Goal: Task Accomplishment & Management: Use online tool/utility

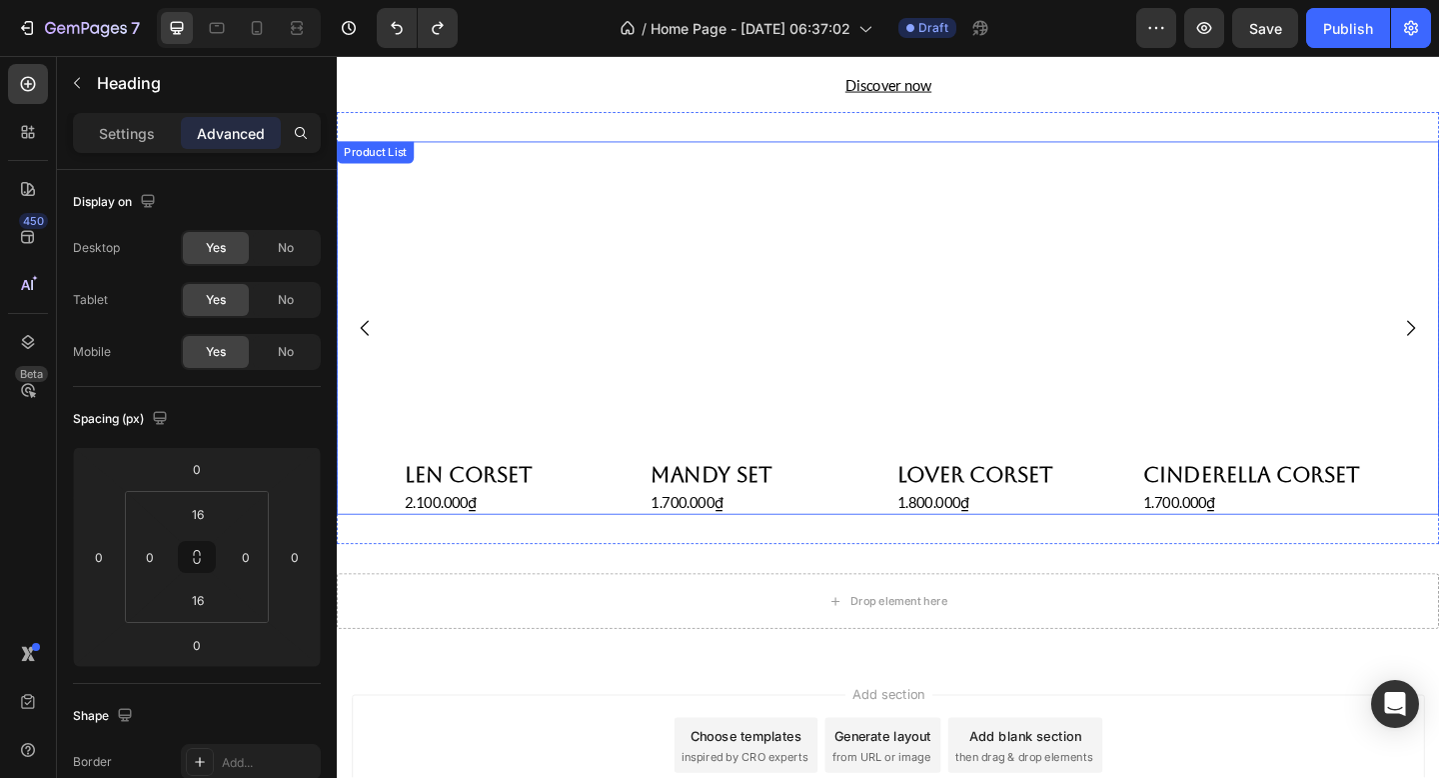
scroll to position [735, 0]
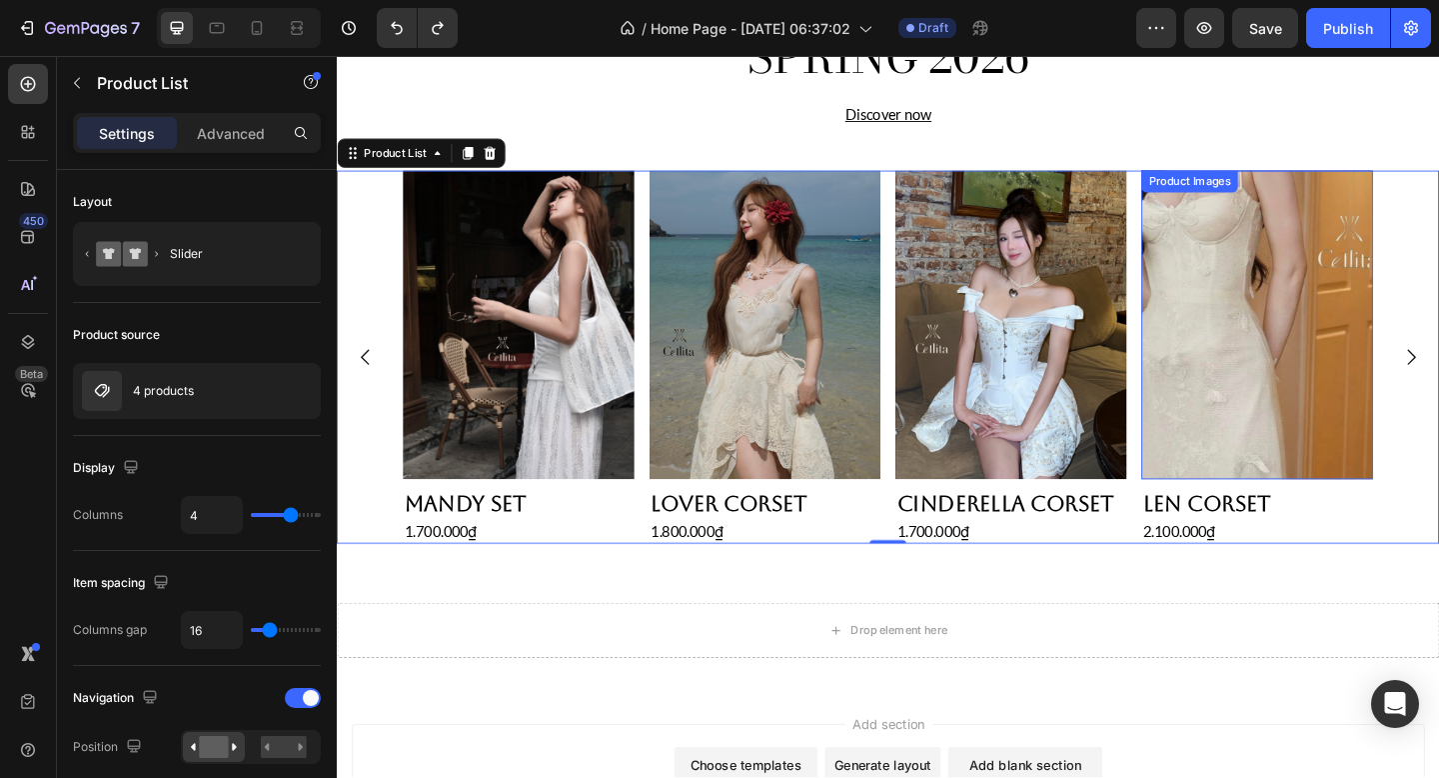
scroll to position [876, 0]
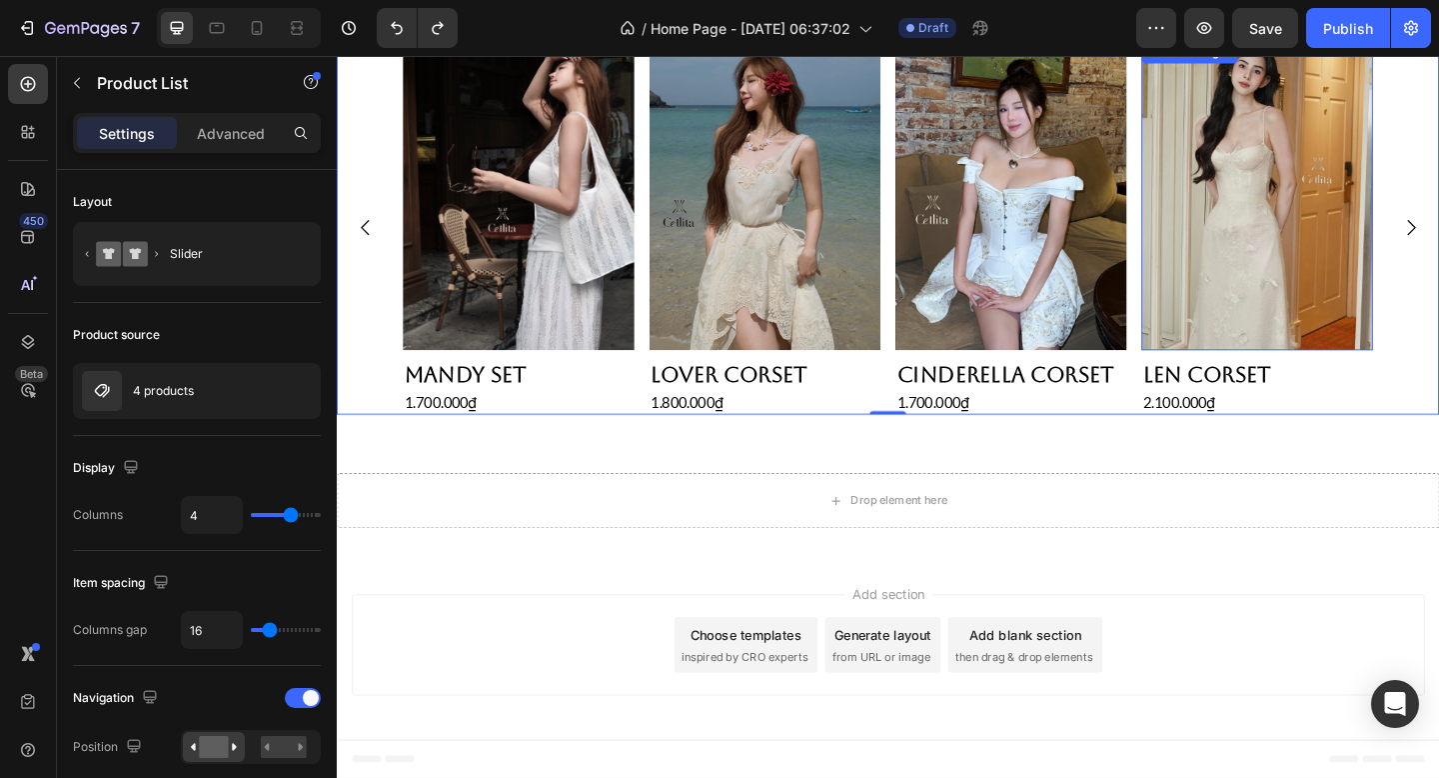
click at [1370, 384] on h2 "Len Corset" at bounding box center [1338, 402] width 252 height 36
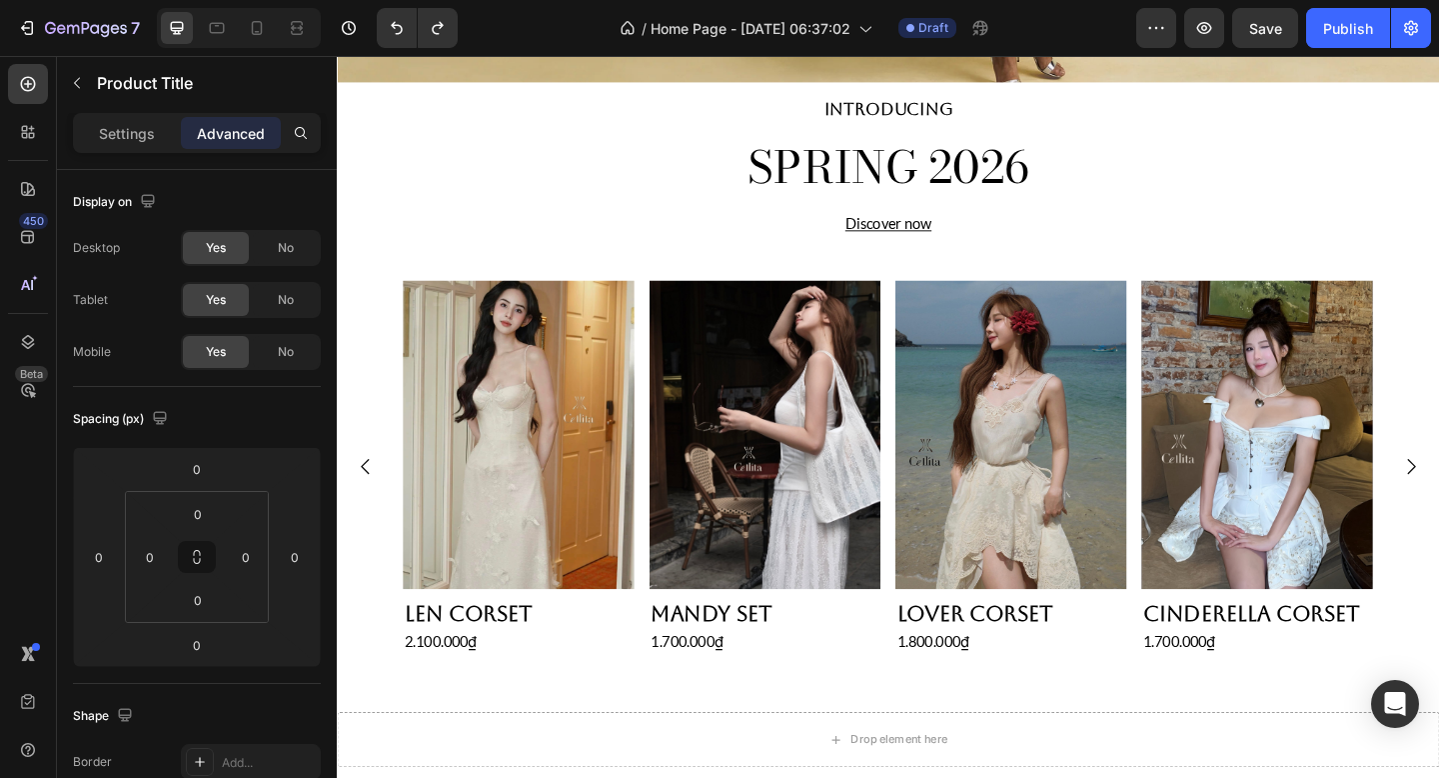
scroll to position [573, 0]
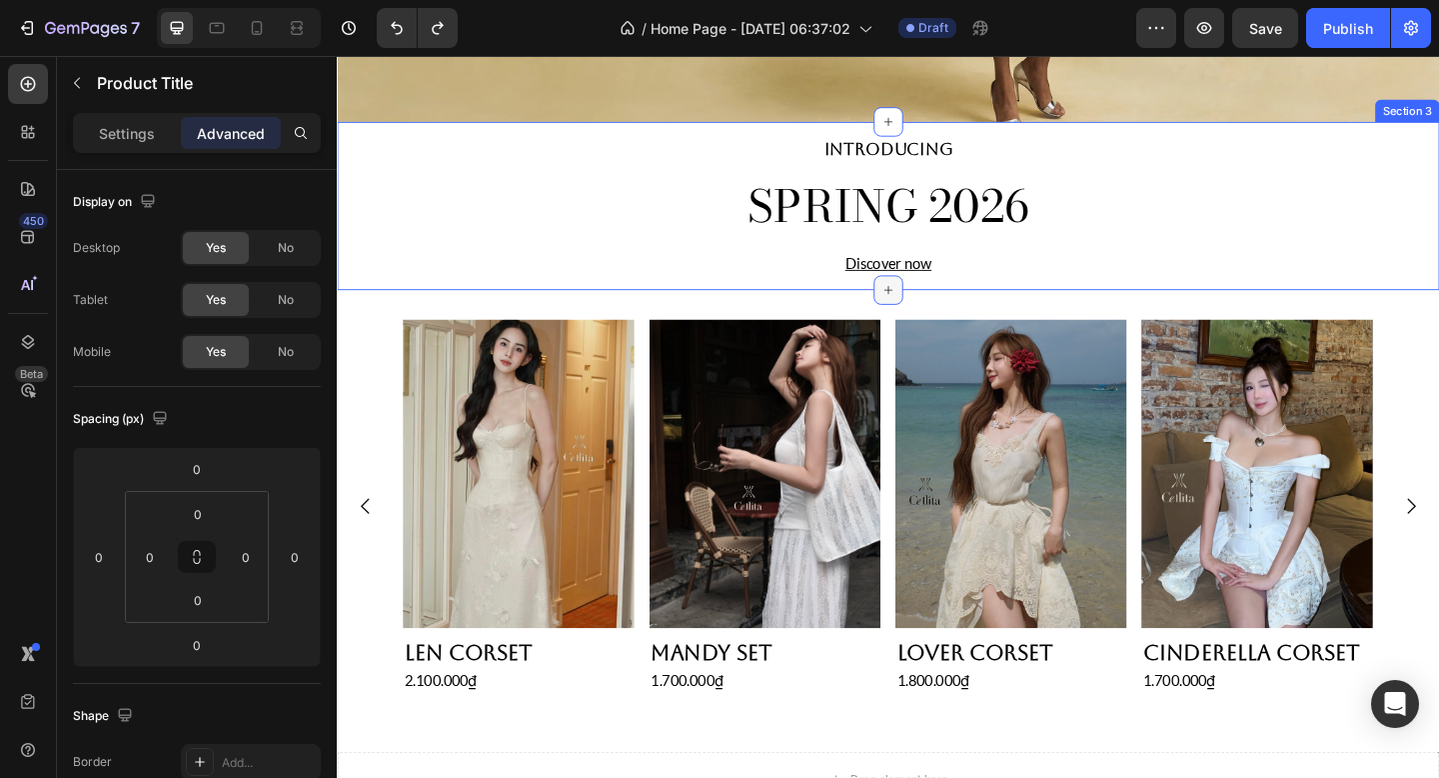
click at [943, 310] on icon at bounding box center [937, 311] width 16 height 16
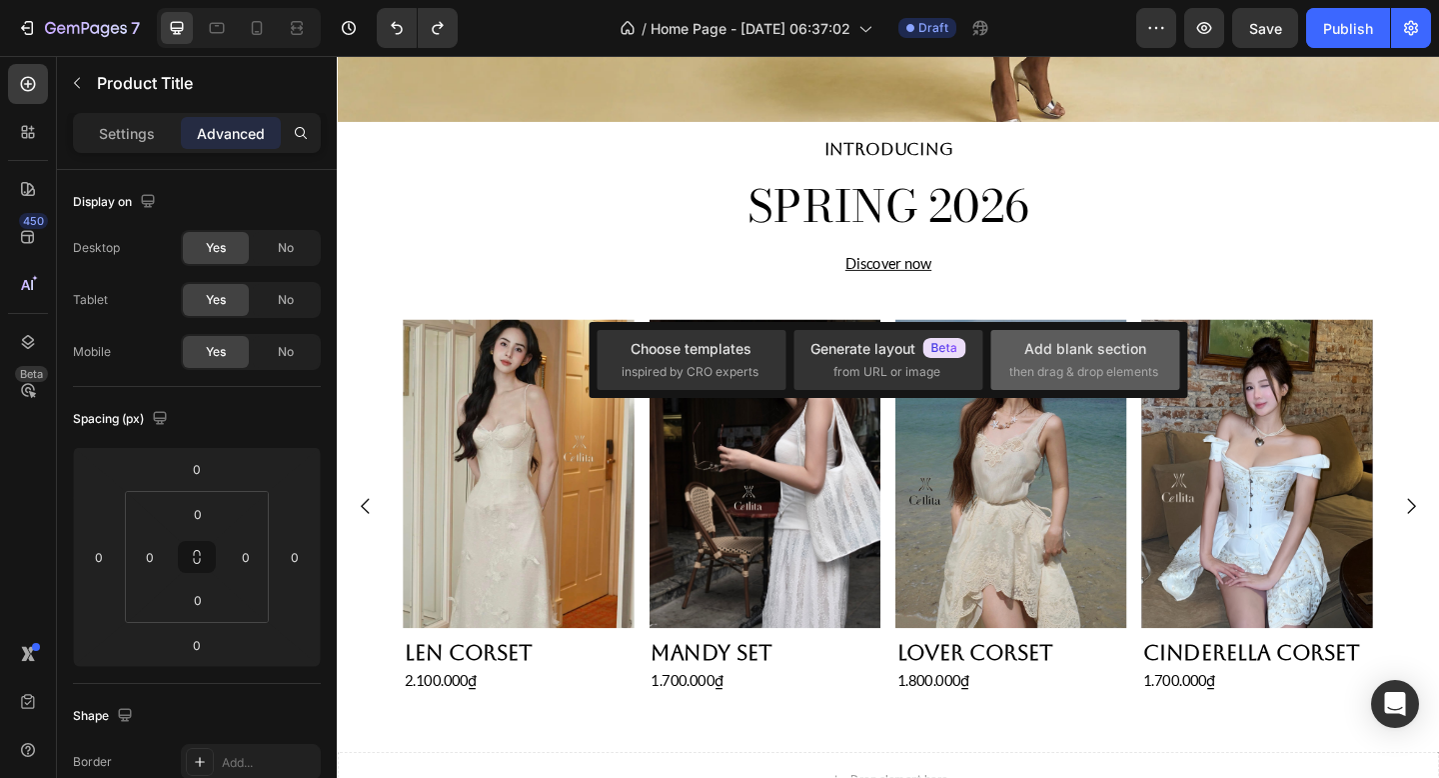
click at [1041, 345] on div "Add blank section" at bounding box center [1085, 348] width 122 height 21
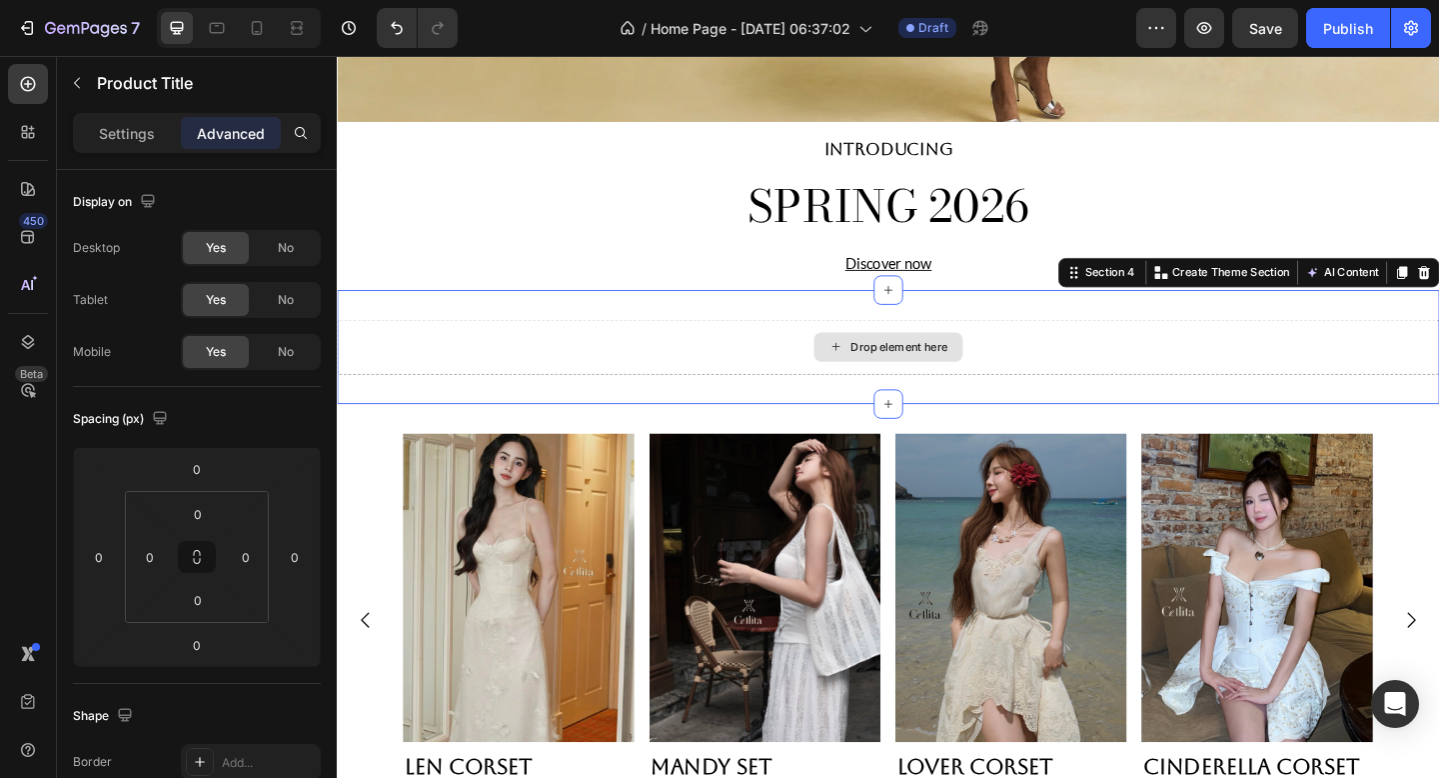
click at [796, 357] on div "Drop element here" at bounding box center [936, 373] width 1199 height 60
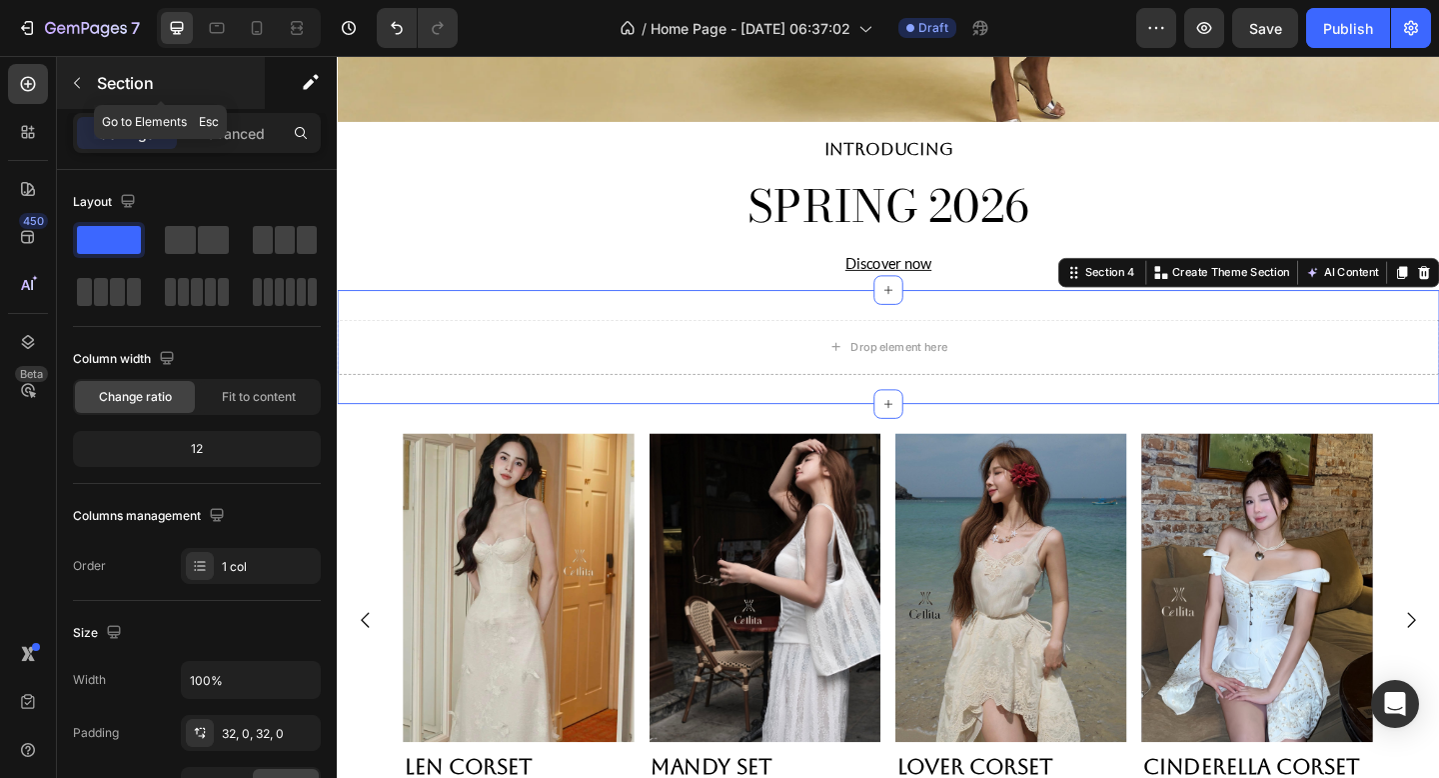
click at [126, 82] on p "Section" at bounding box center [179, 83] width 164 height 24
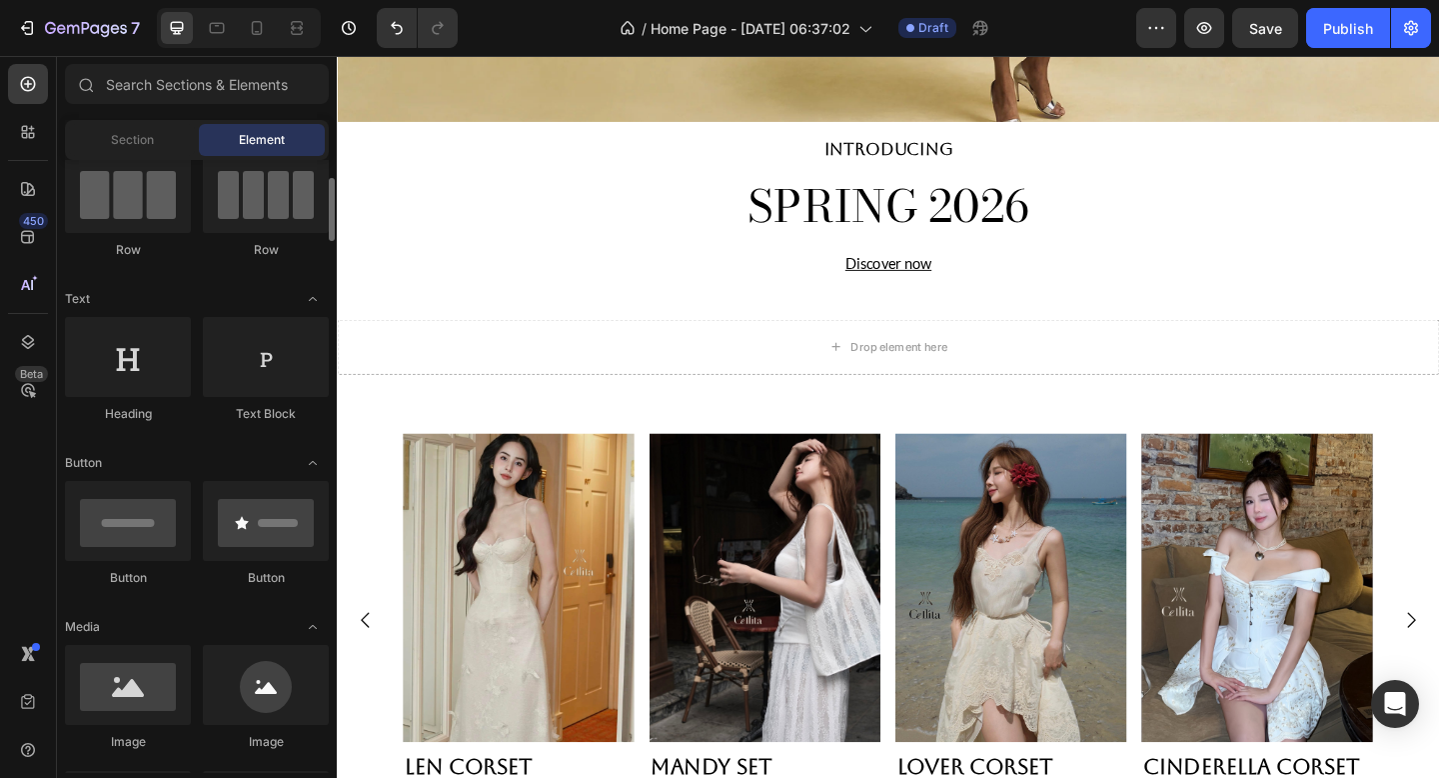
scroll to position [185, 0]
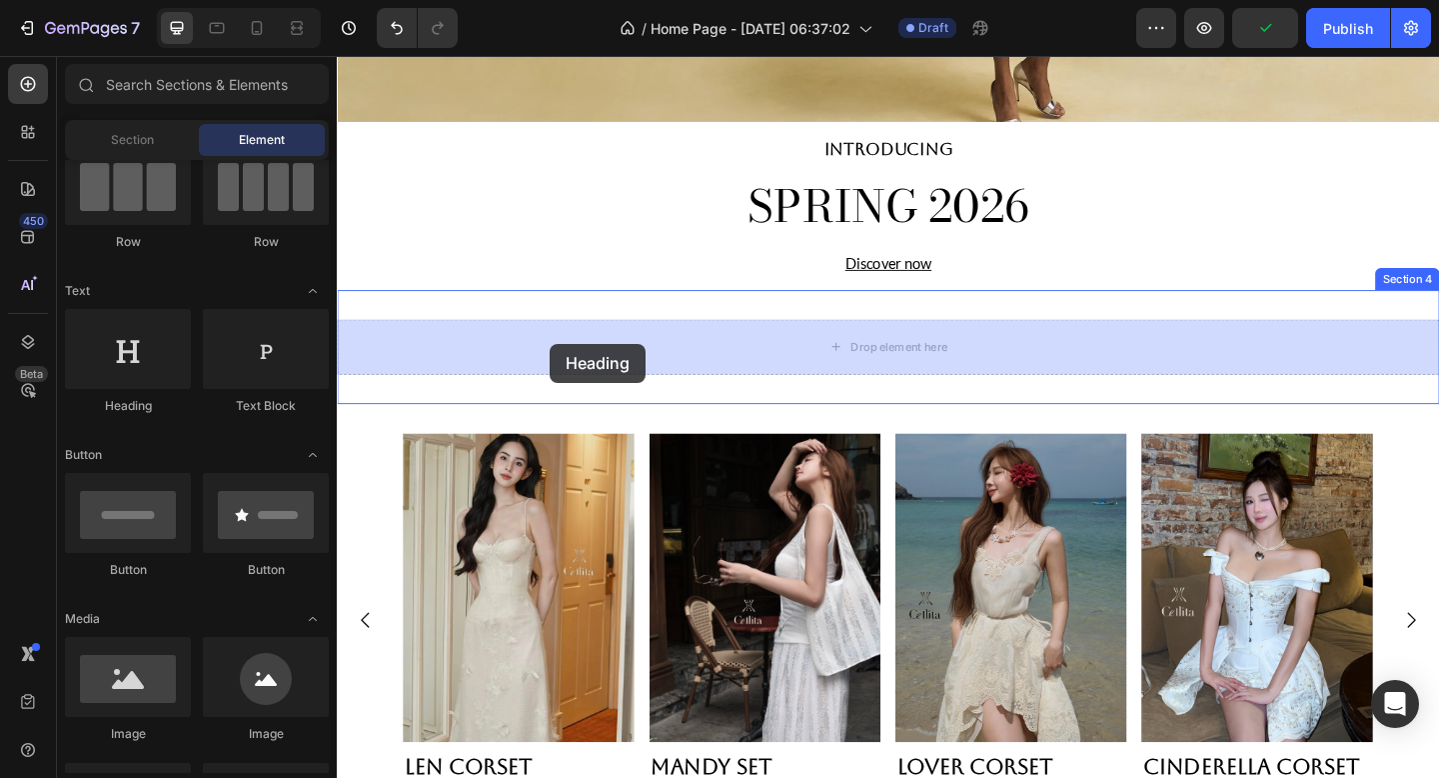
drag, startPoint x: 455, startPoint y: 391, endPoint x: 569, endPoint y: 369, distance: 116.0
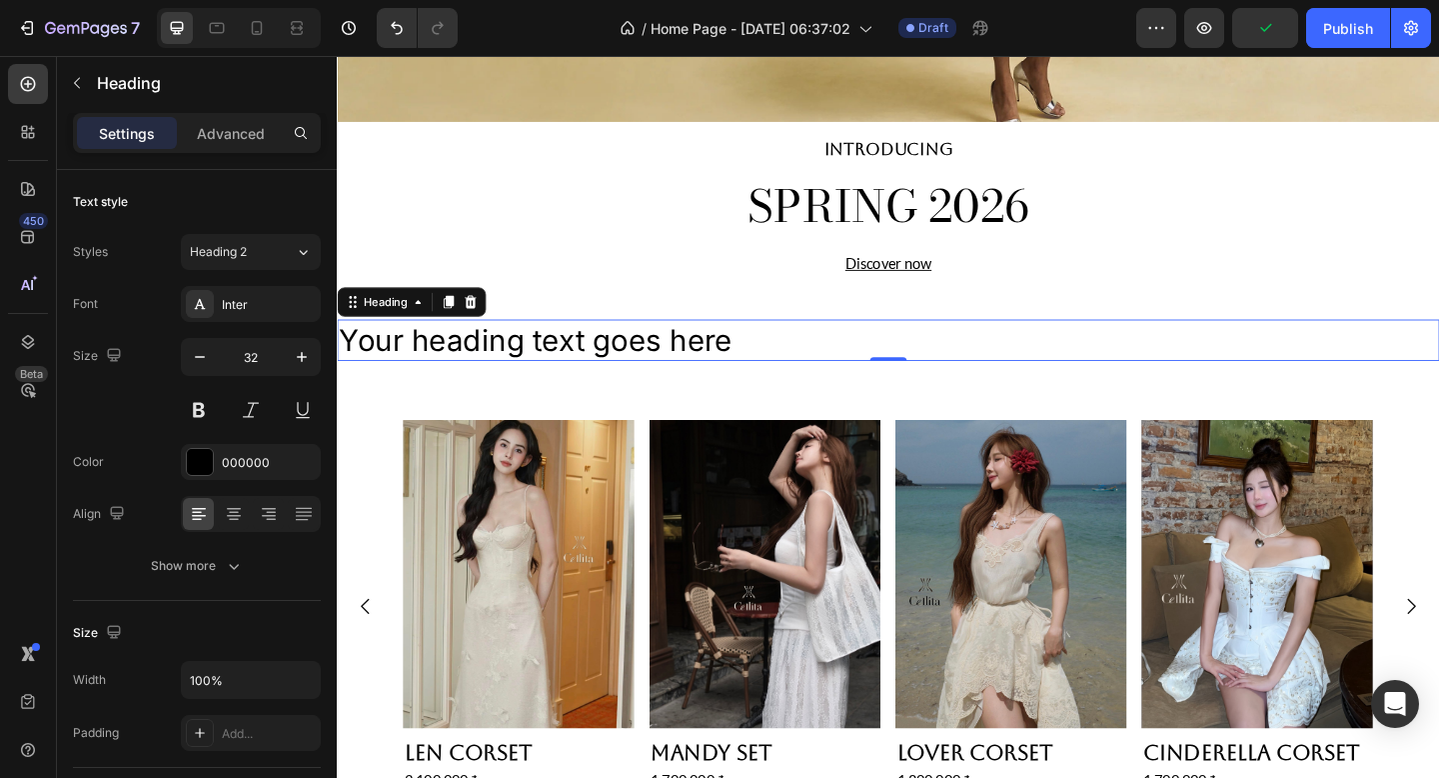
click at [720, 374] on h2 "Your heading text goes here" at bounding box center [936, 366] width 1199 height 46
click at [720, 375] on p "Your heading text goes here" at bounding box center [936, 366] width 1195 height 42
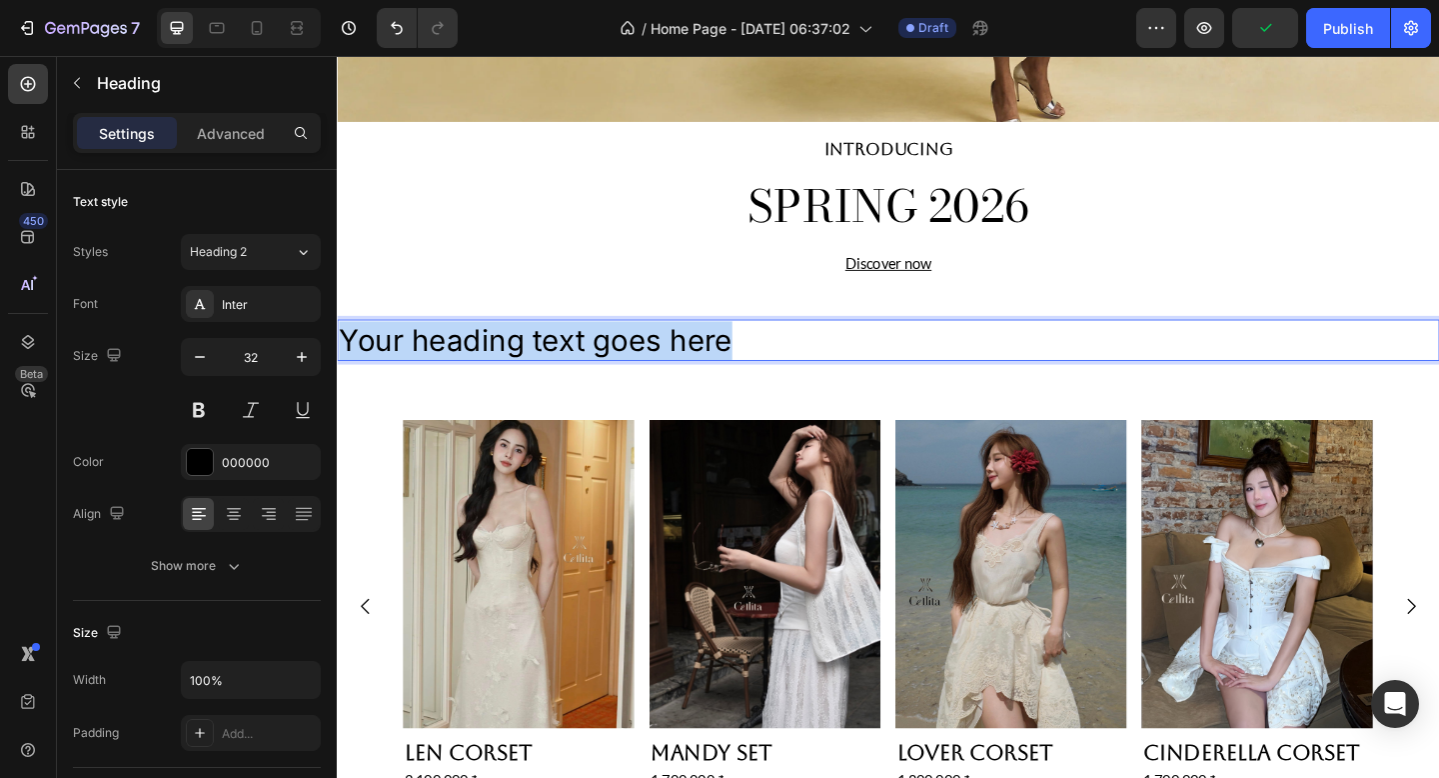
click at [720, 375] on p "Your heading text goes here" at bounding box center [936, 366] width 1195 height 42
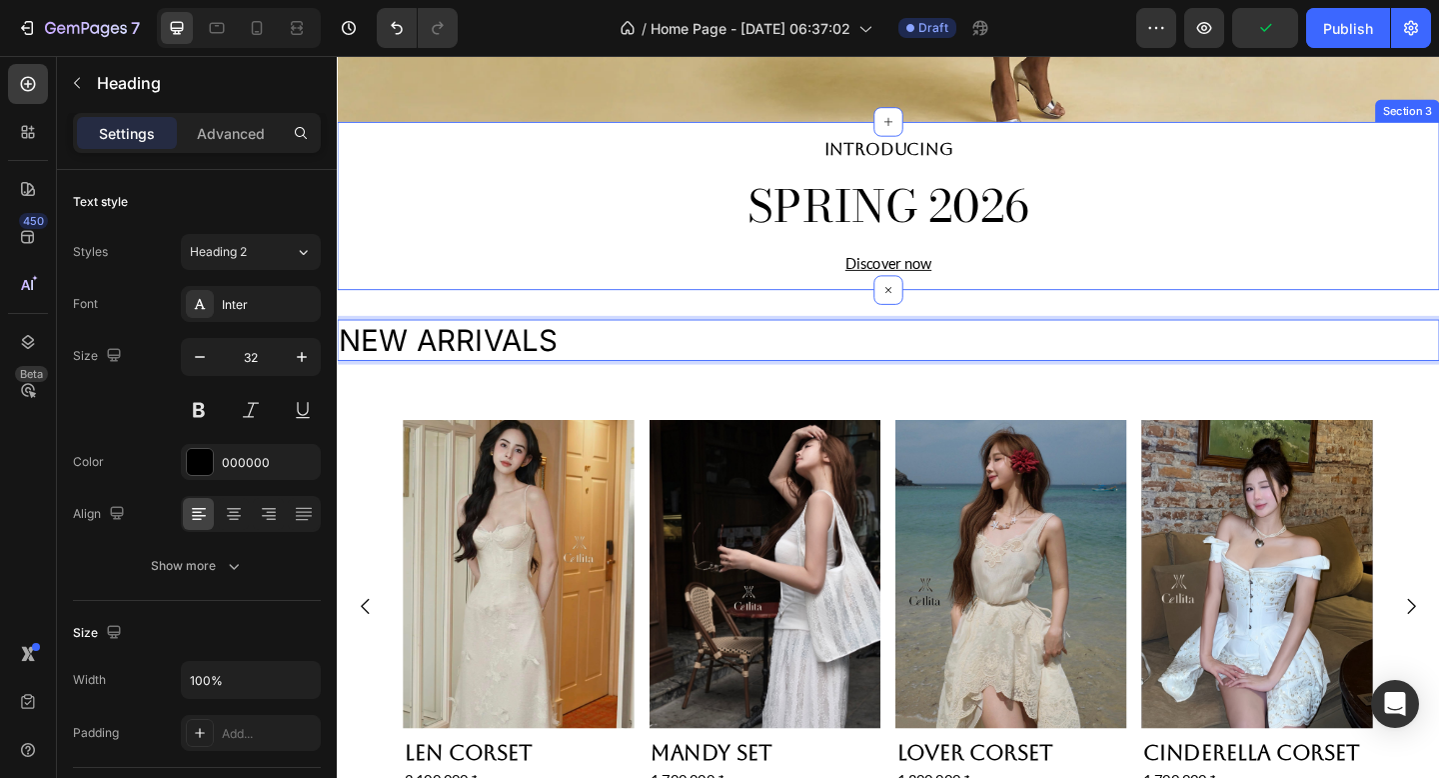
click at [715, 299] on div "INTRODUCING Heading SPRING 2026 Heading Discover now Heading Section 3" at bounding box center [936, 219] width 1199 height 183
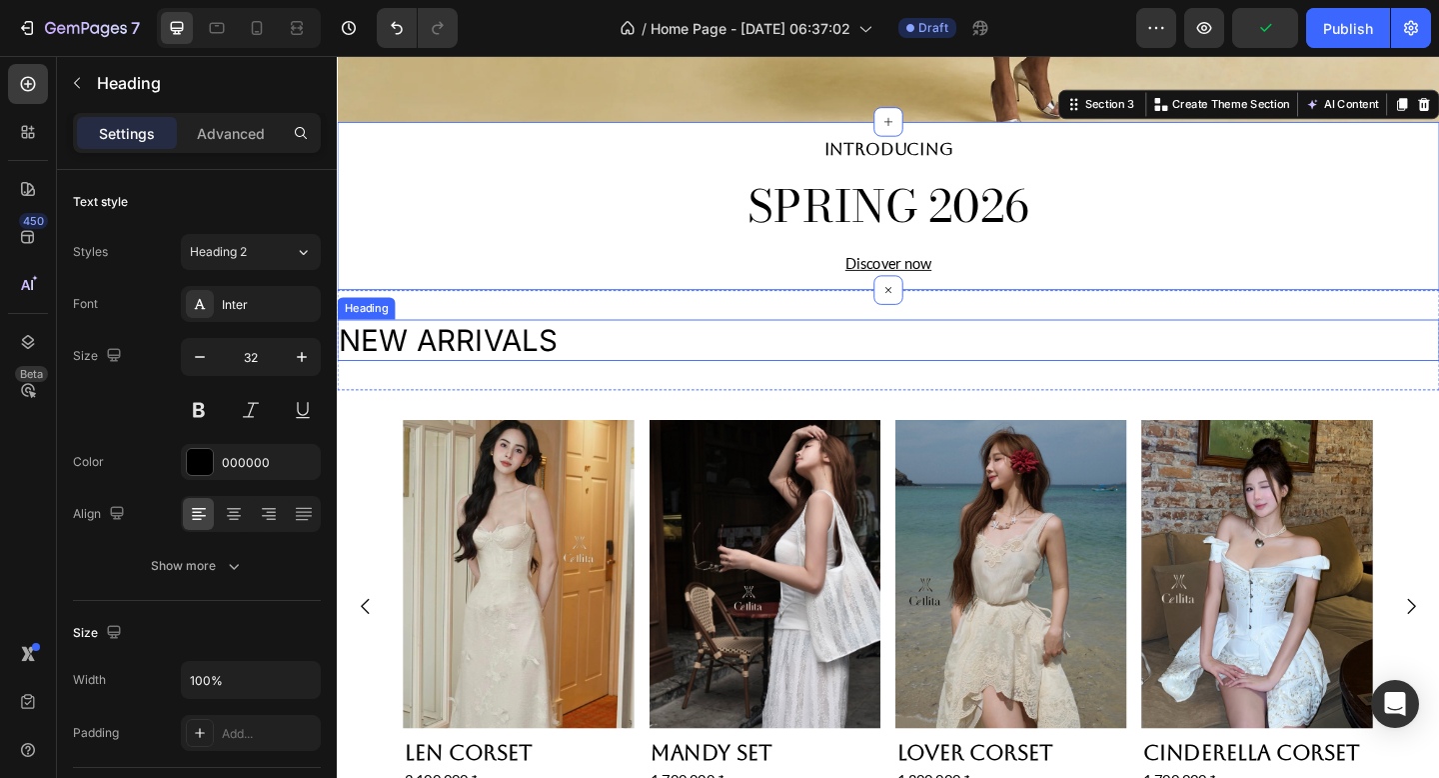
click at [707, 365] on p "NEW ARRIVALS" at bounding box center [936, 366] width 1195 height 42
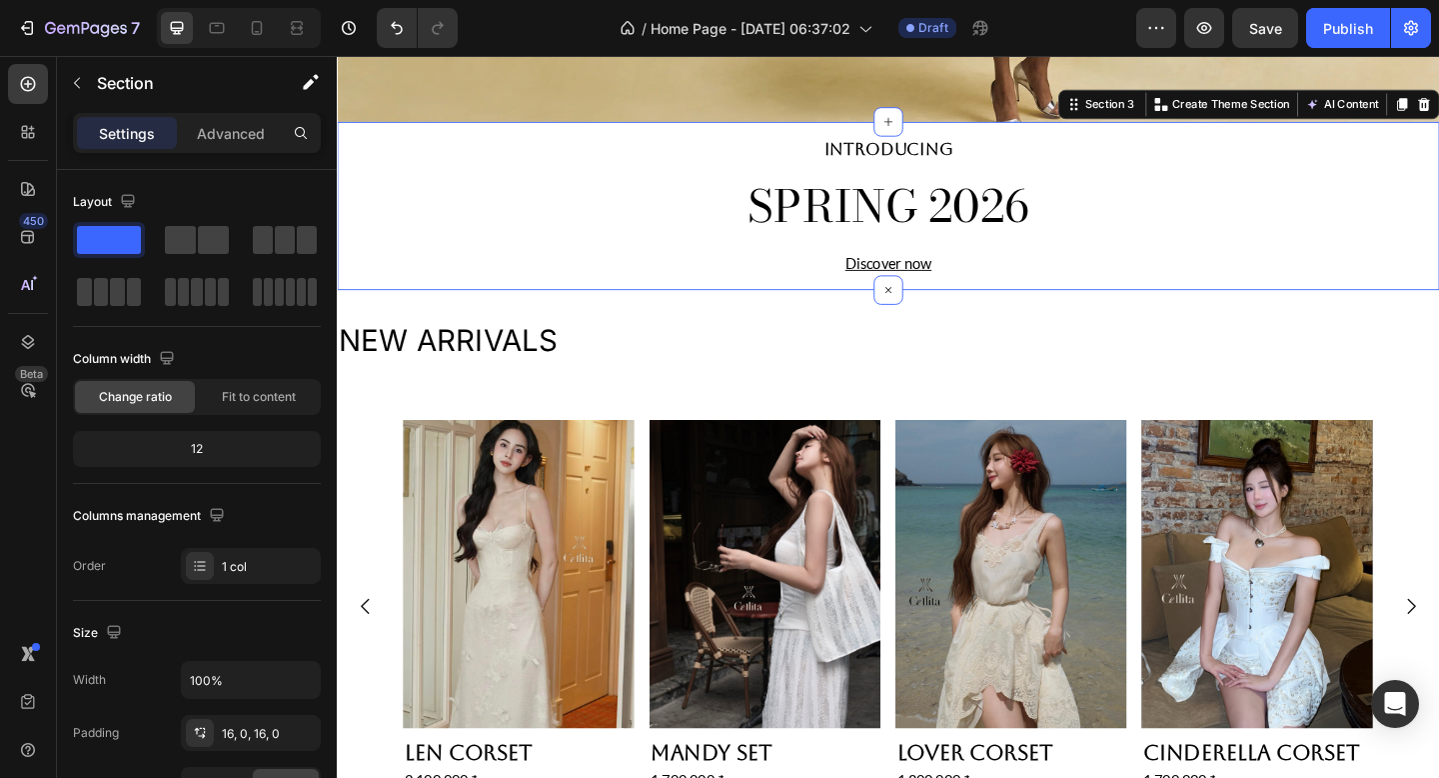
click at [872, 302] on div "INTRODUCING Heading SPRING 2026 Heading Discover now Heading Section 3 You can …" at bounding box center [936, 219] width 1199 height 183
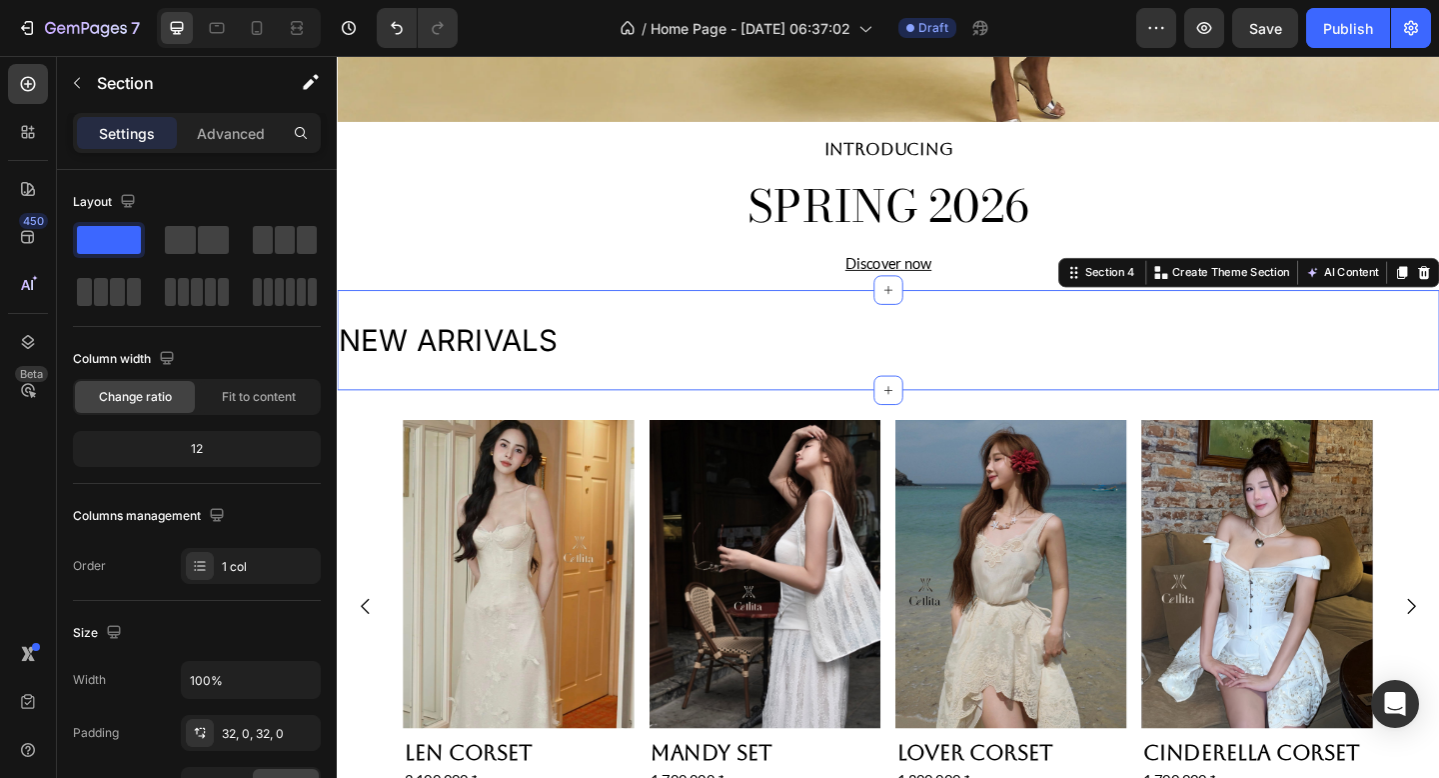
click at [847, 317] on div "NEW ARRIVALS Heading Section 4 You can create reusable sections Create Theme Se…" at bounding box center [936, 366] width 1199 height 110
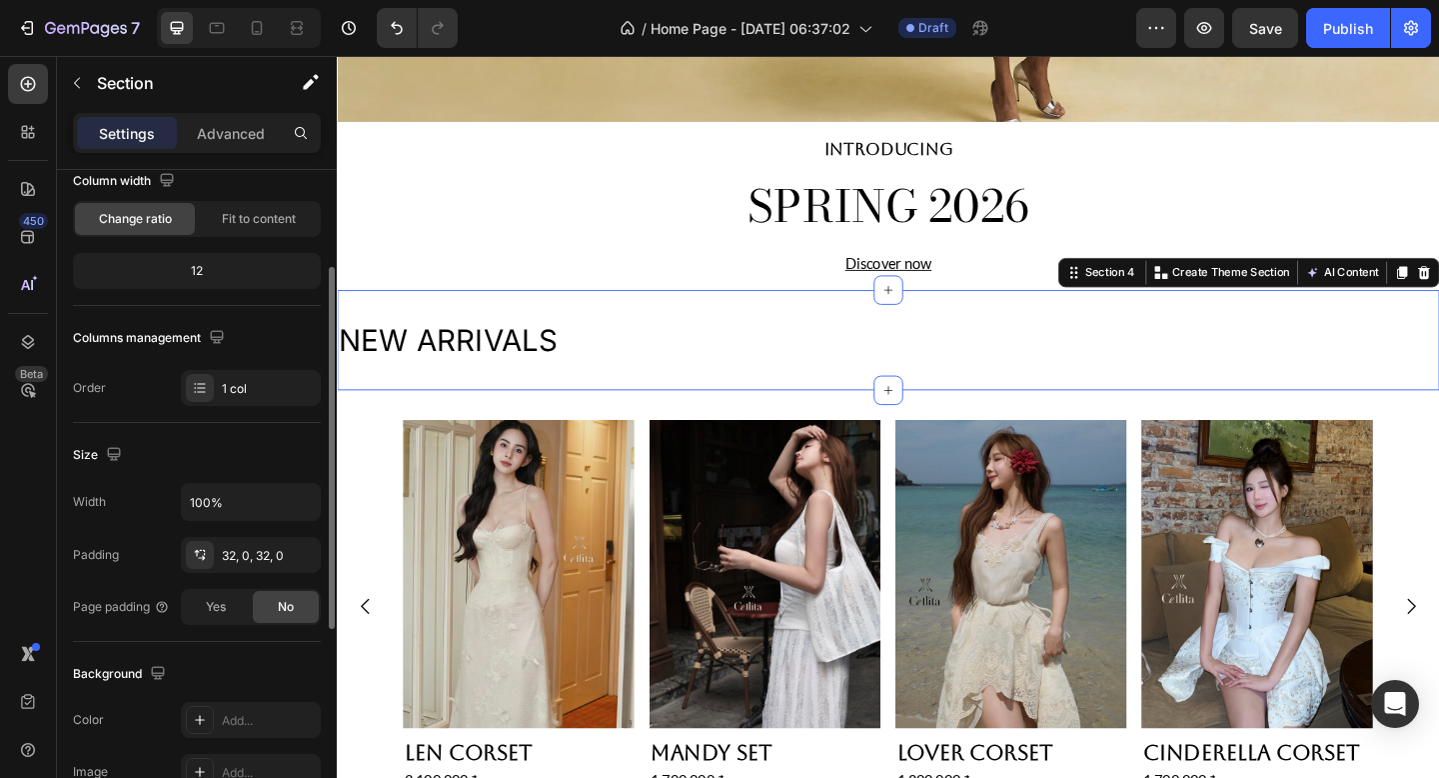
click at [262, 535] on div "Width 100% Padding 32, 0, 32, 0 Page padding Yes No" at bounding box center [197, 554] width 248 height 142
click at [260, 541] on div "32, 0, 32, 0" at bounding box center [251, 555] width 140 height 36
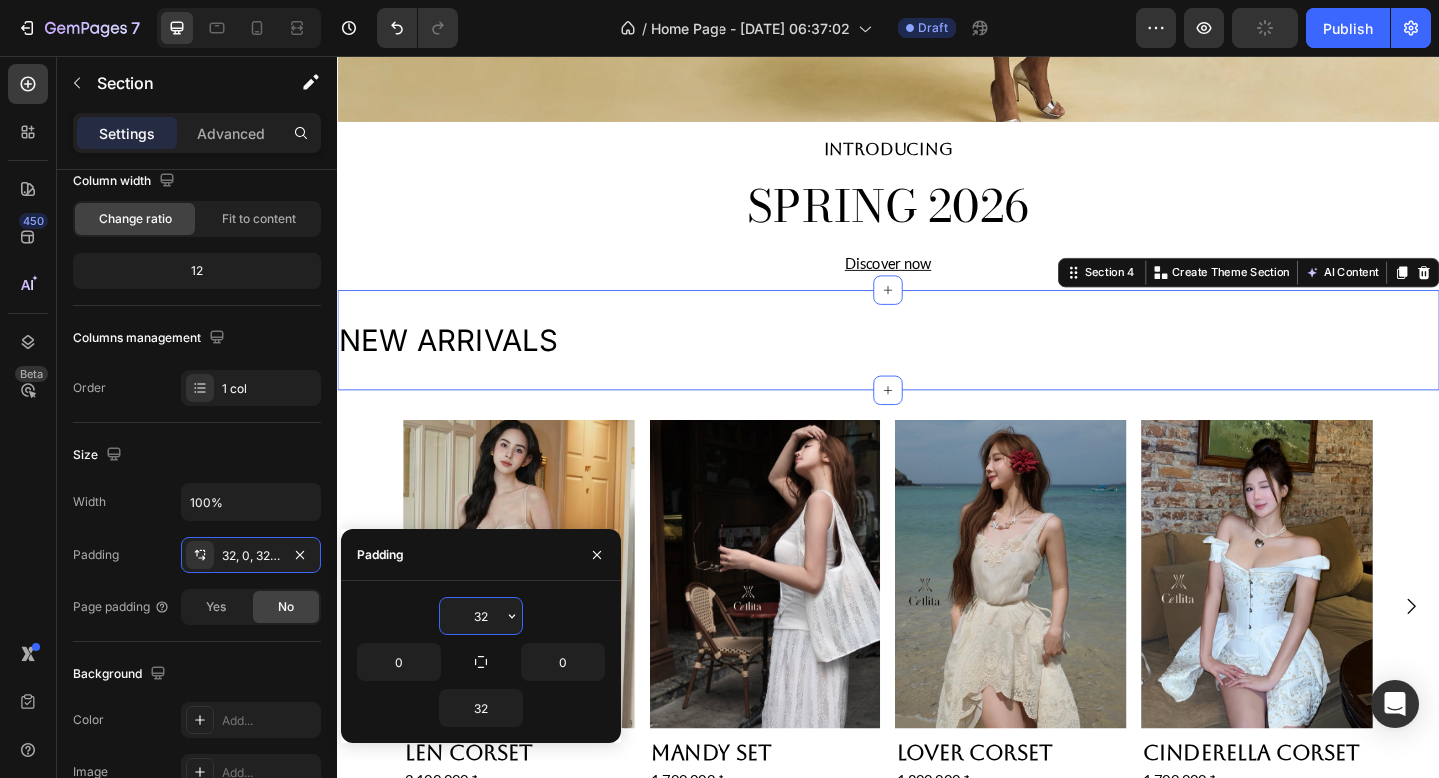
click at [485, 616] on input "32" at bounding box center [481, 616] width 82 height 36
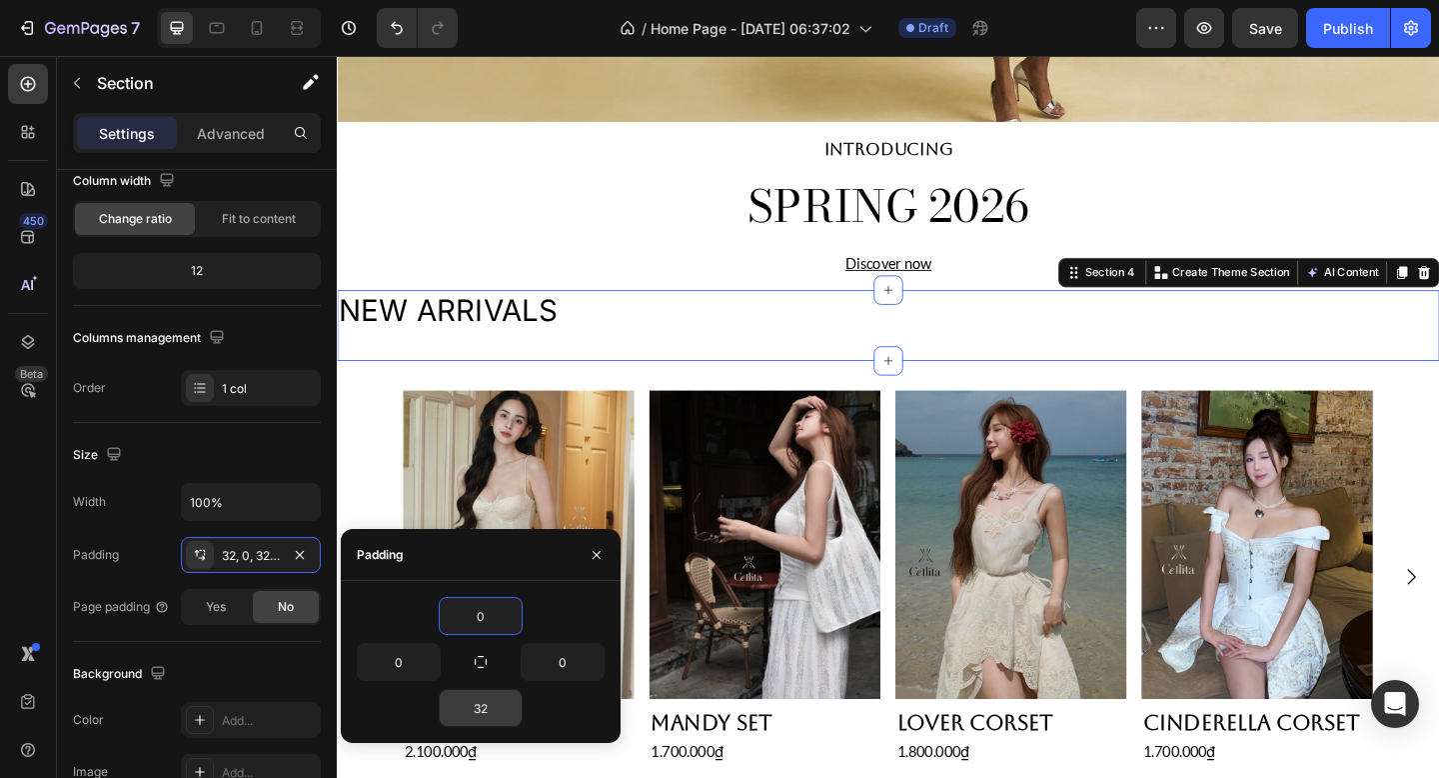
type input "0"
click at [486, 706] on input "32" at bounding box center [481, 708] width 82 height 36
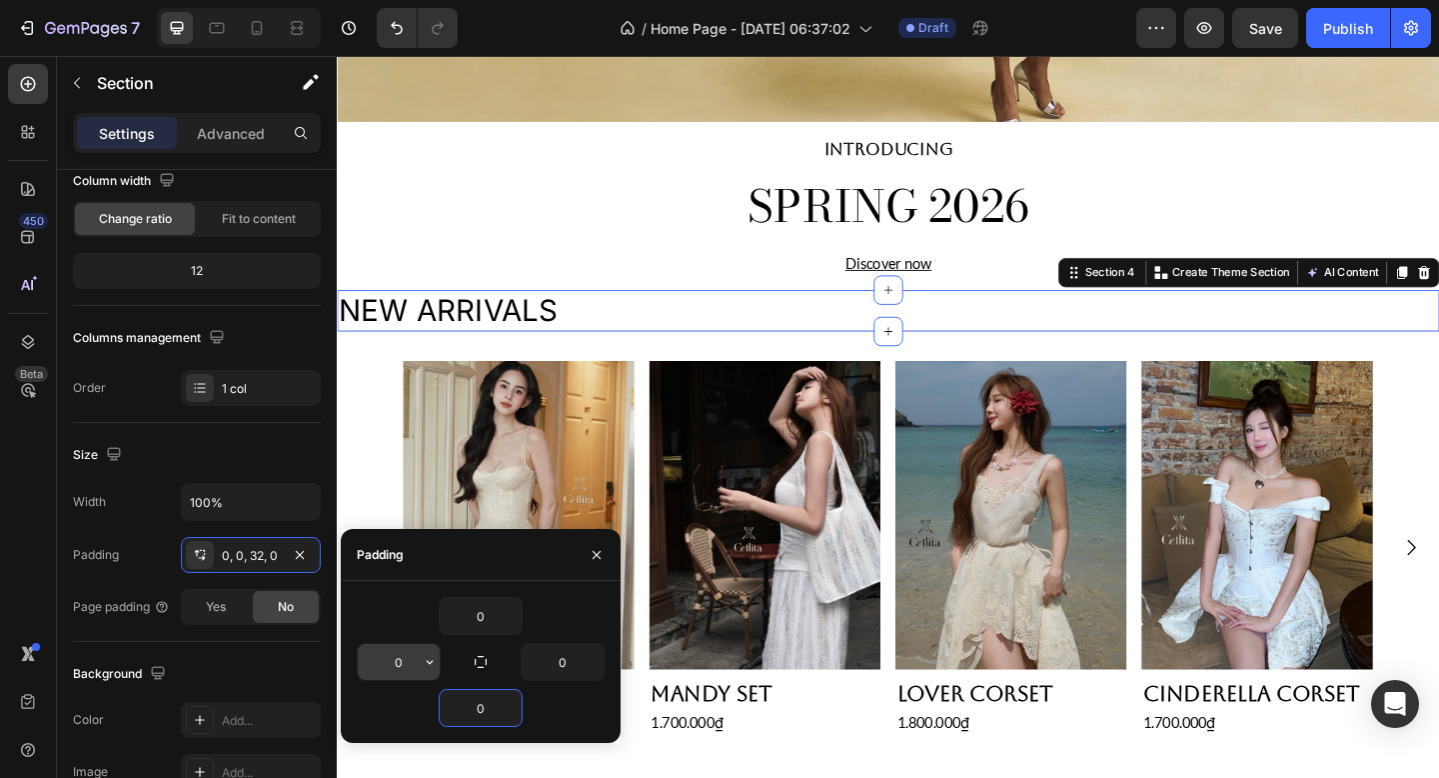
type input "0"
click at [406, 663] on input "0" at bounding box center [399, 662] width 82 height 36
type input "3"
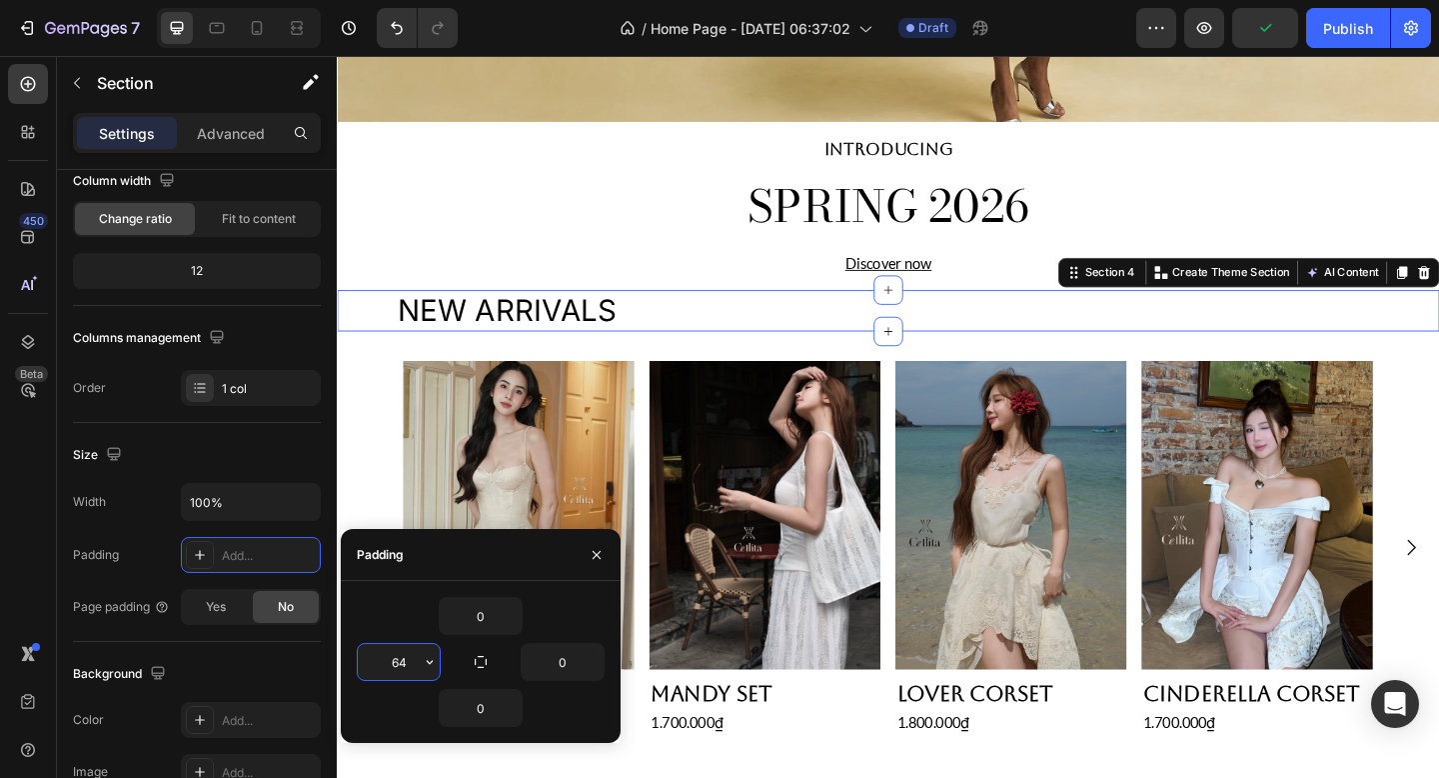
click at [408, 661] on input "64" at bounding box center [399, 662] width 82 height 36
click at [409, 663] on input "62" at bounding box center [399, 662] width 82 height 36
type input "68"
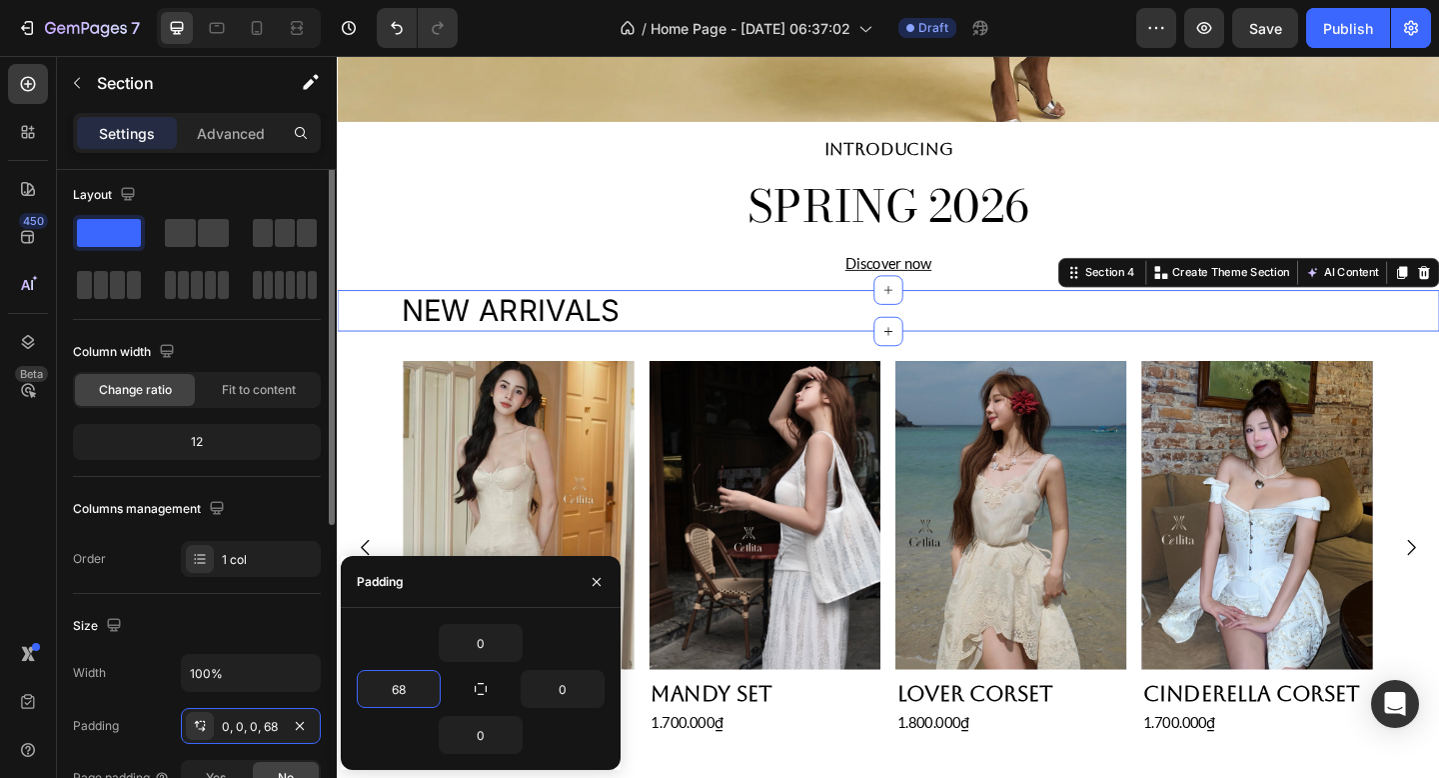
scroll to position [0, 0]
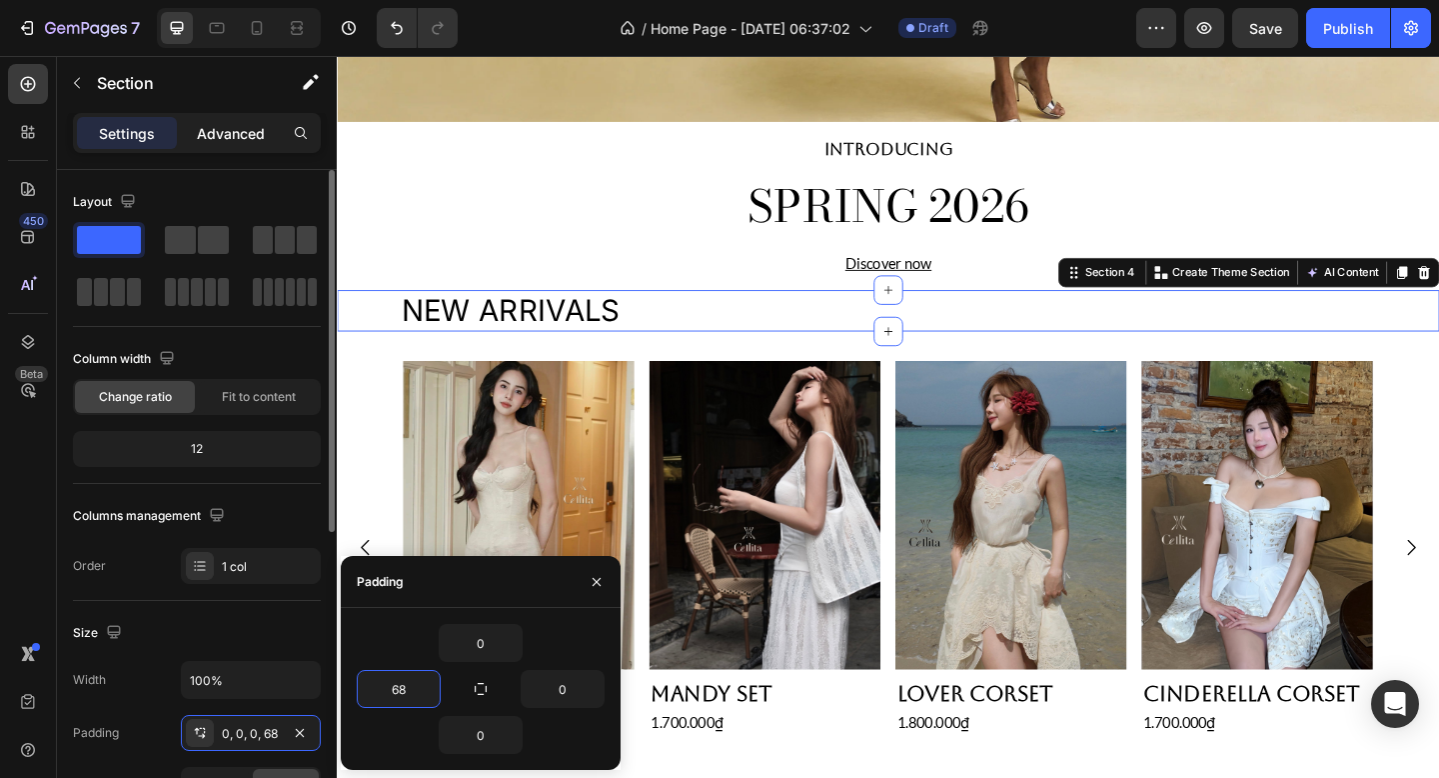
click at [230, 136] on p "Advanced" at bounding box center [231, 133] width 68 height 21
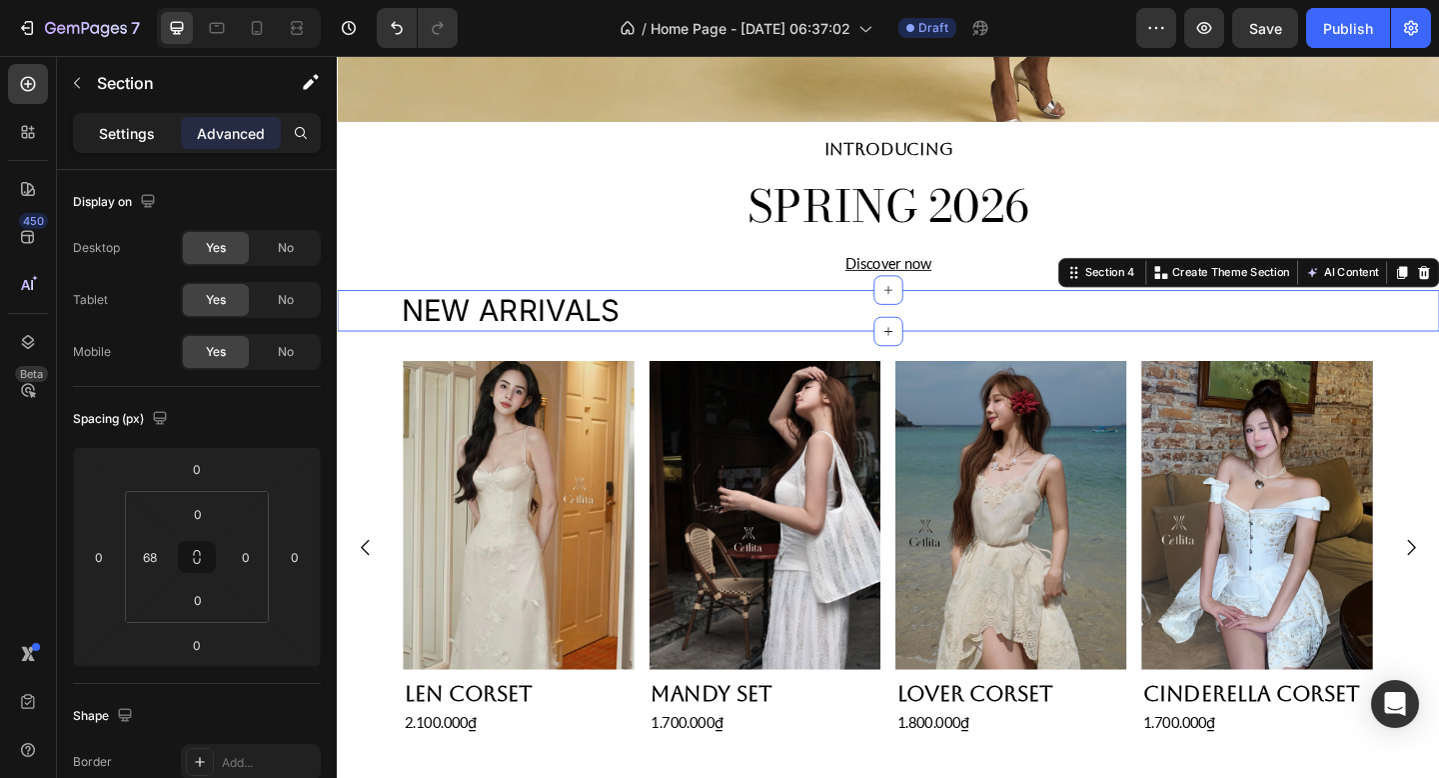
click at [117, 132] on p "Settings" at bounding box center [127, 133] width 56 height 21
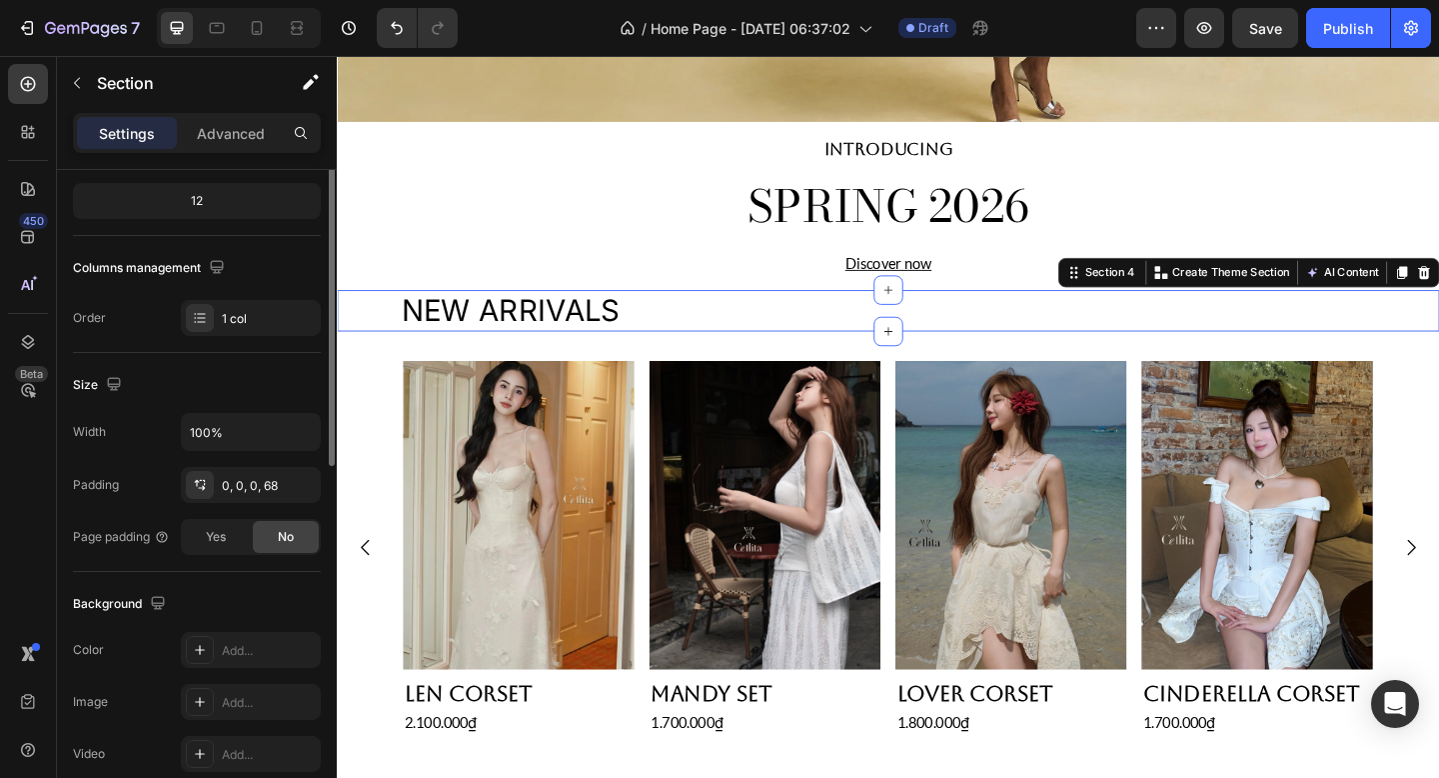
scroll to position [45, 0]
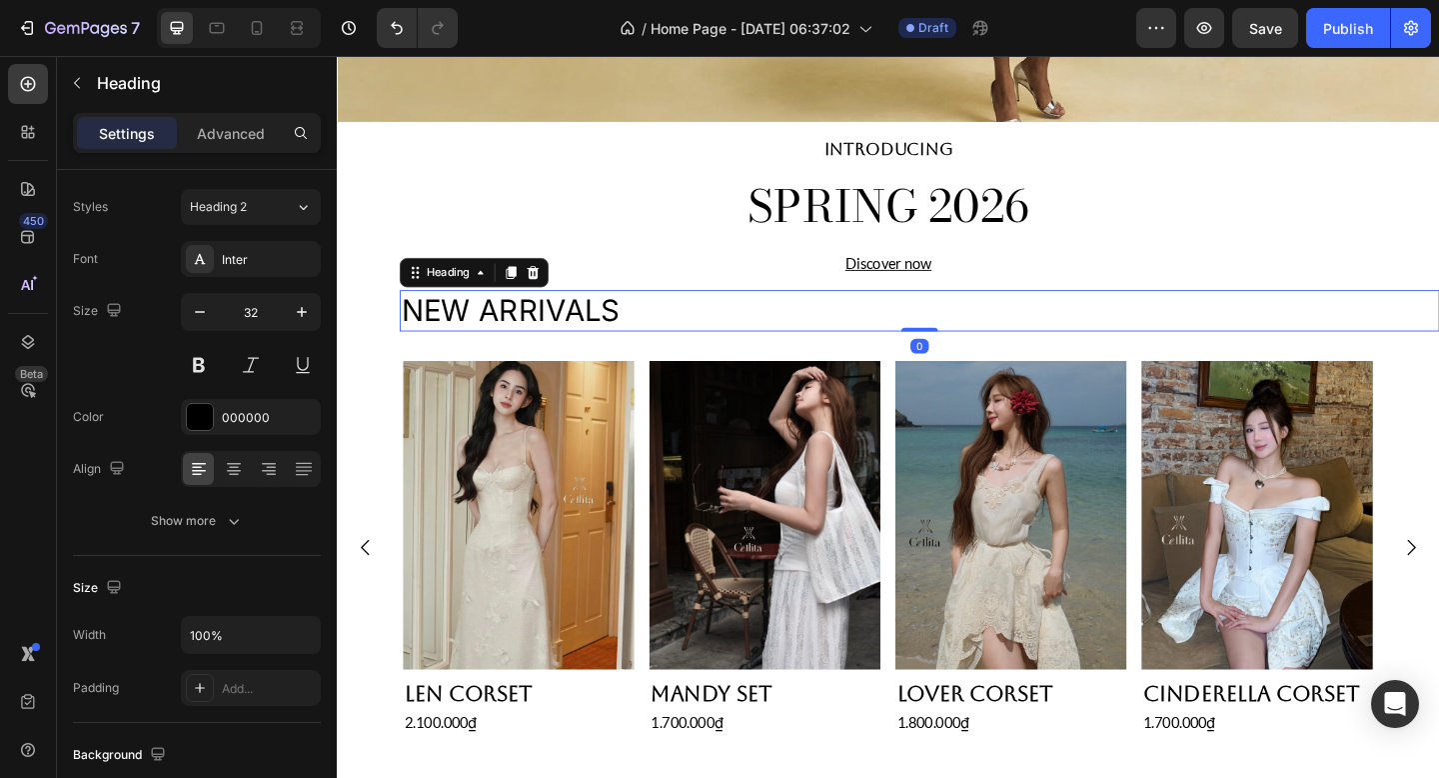
click at [552, 340] on p "NEW ARRIVALS" at bounding box center [970, 334] width 1127 height 42
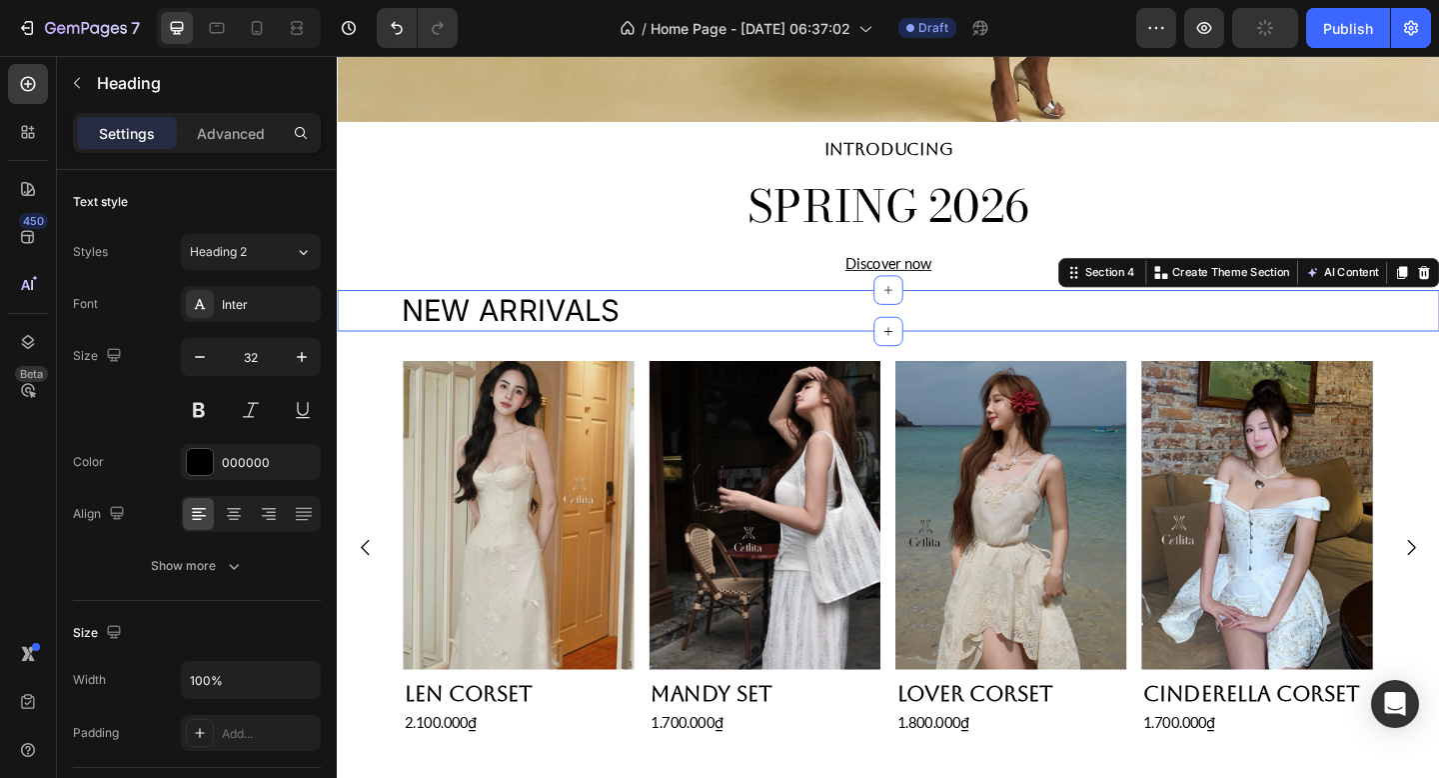
click at [372, 328] on div "NEW ARRIVALS Heading Section 4 You can create reusable sections Create Theme Se…" at bounding box center [936, 334] width 1199 height 46
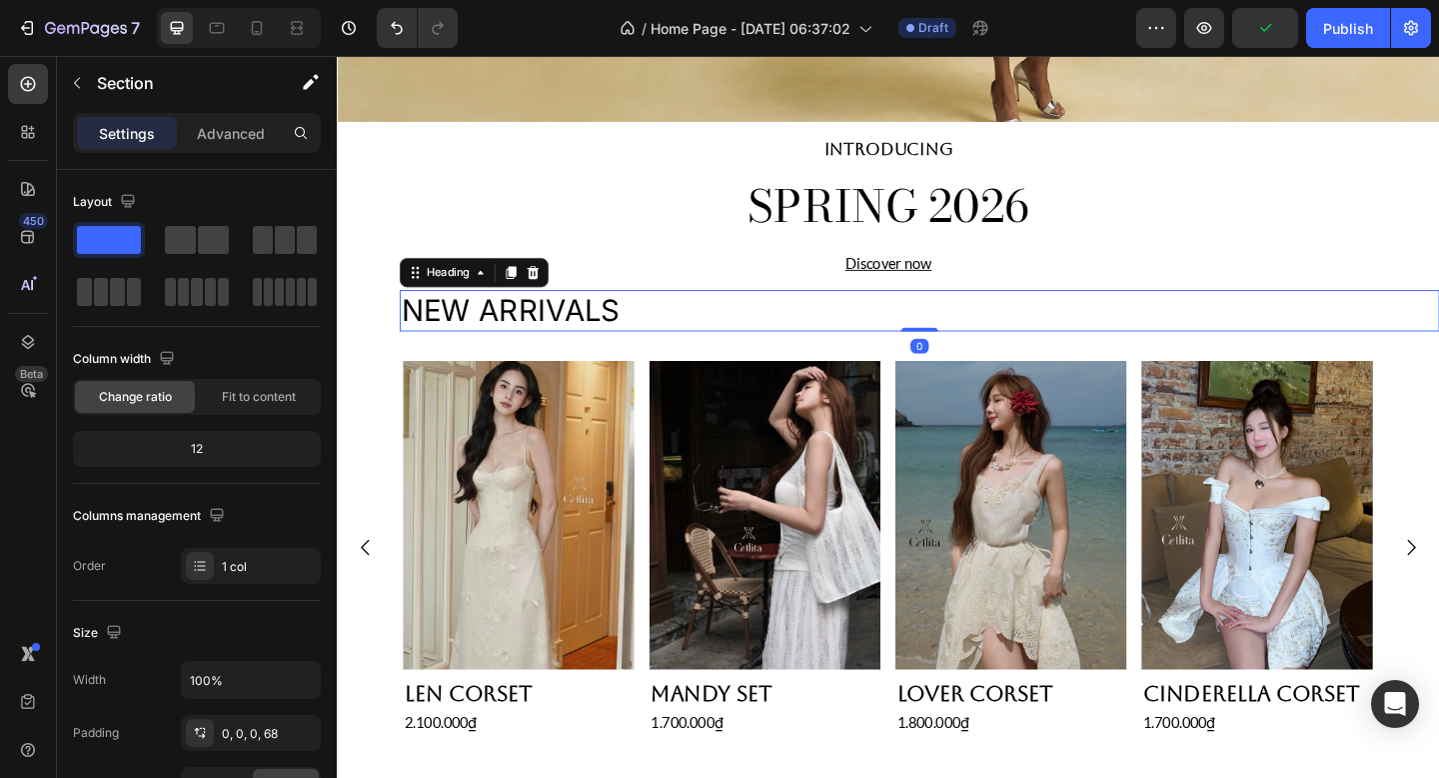
click at [536, 326] on p "NEW ARRIVALS" at bounding box center [970, 334] width 1127 height 42
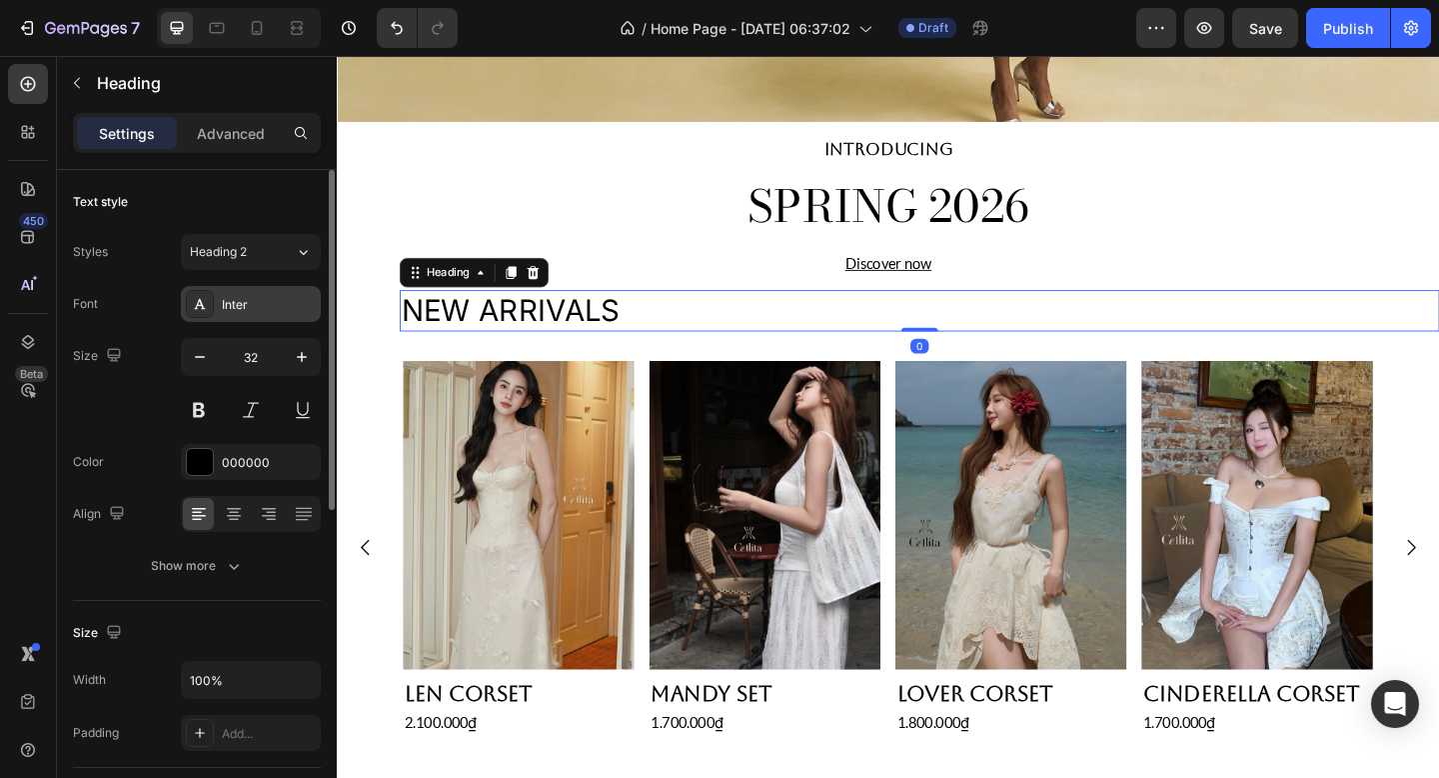
click at [249, 307] on div "Inter" at bounding box center [269, 305] width 94 height 18
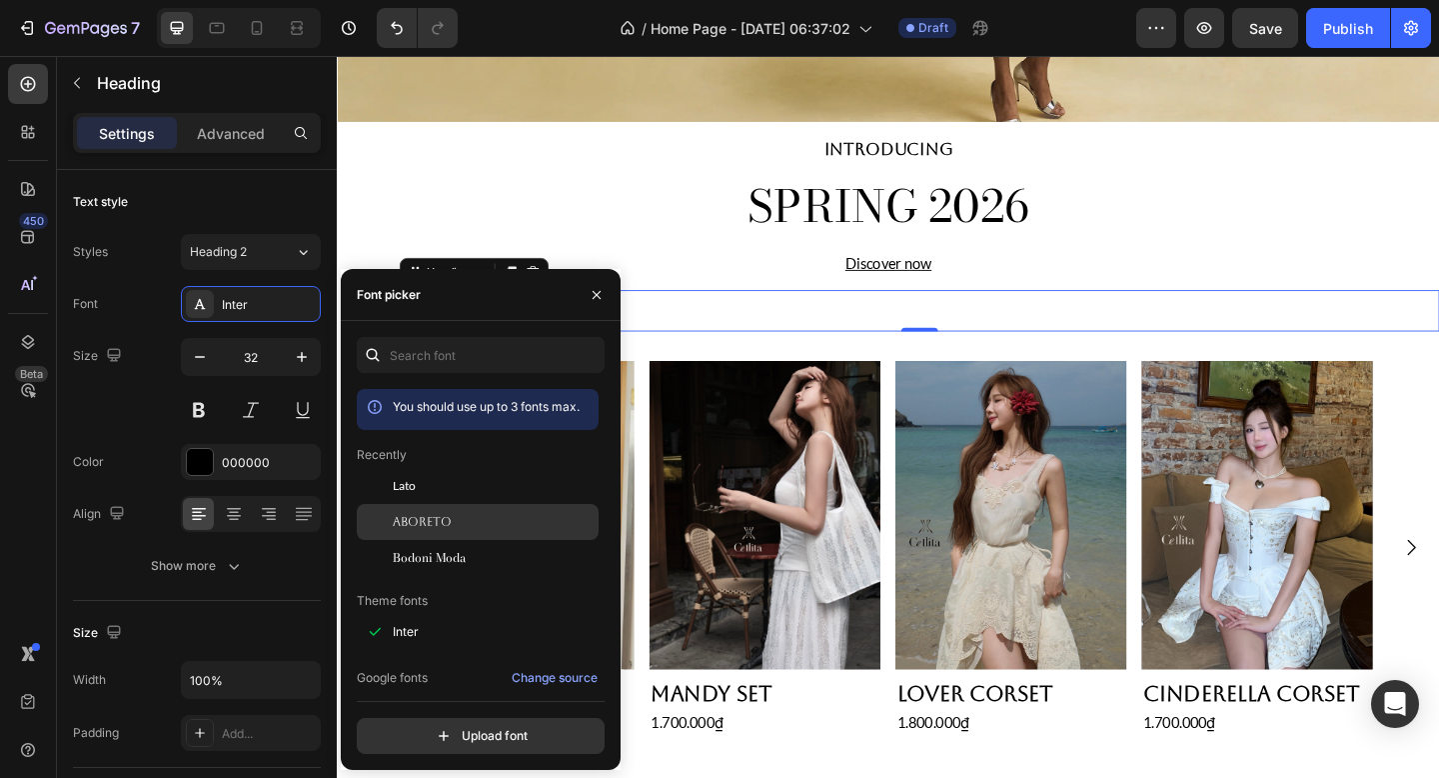
click at [445, 518] on span "Aboreto" at bounding box center [422, 522] width 59 height 18
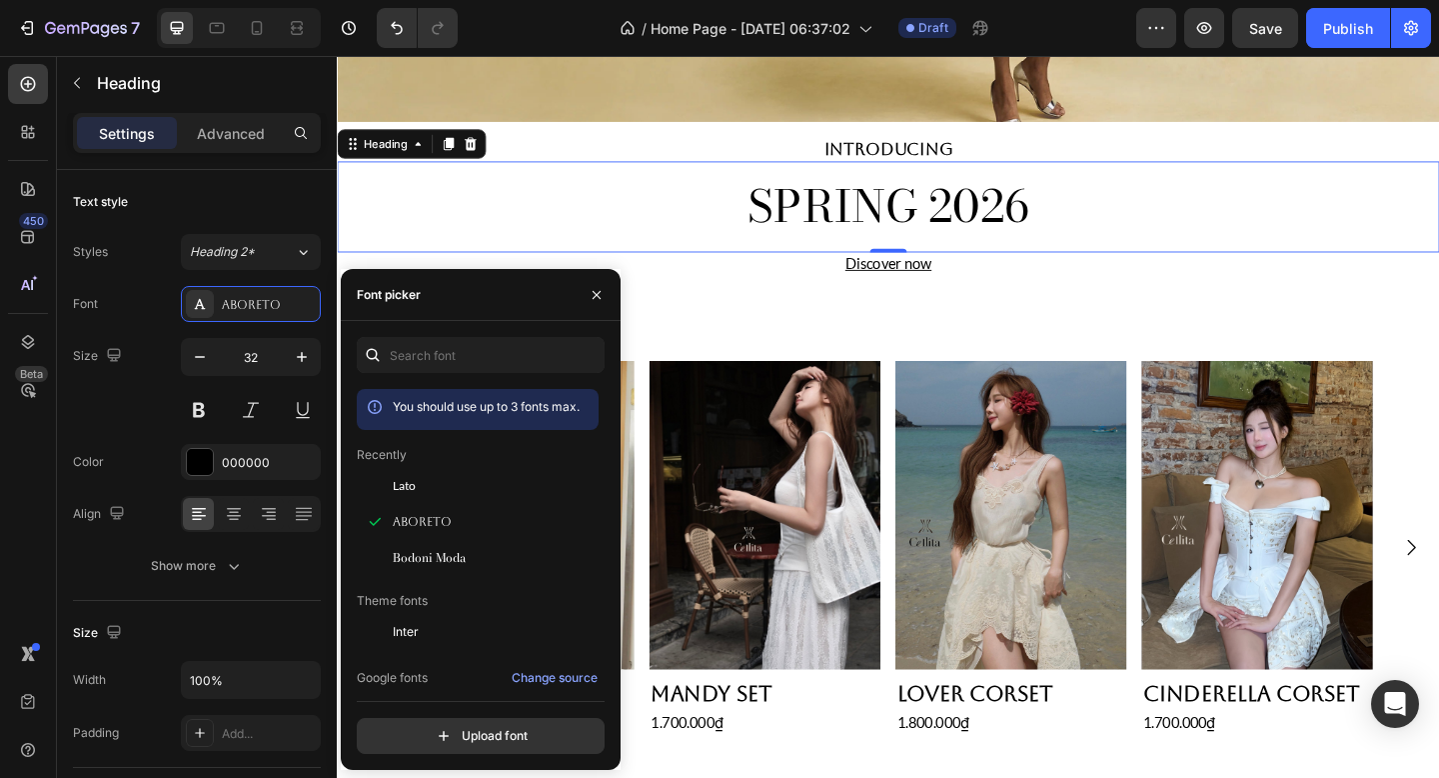
click at [557, 217] on h2 "SPRING 2026" at bounding box center [936, 220] width 1199 height 66
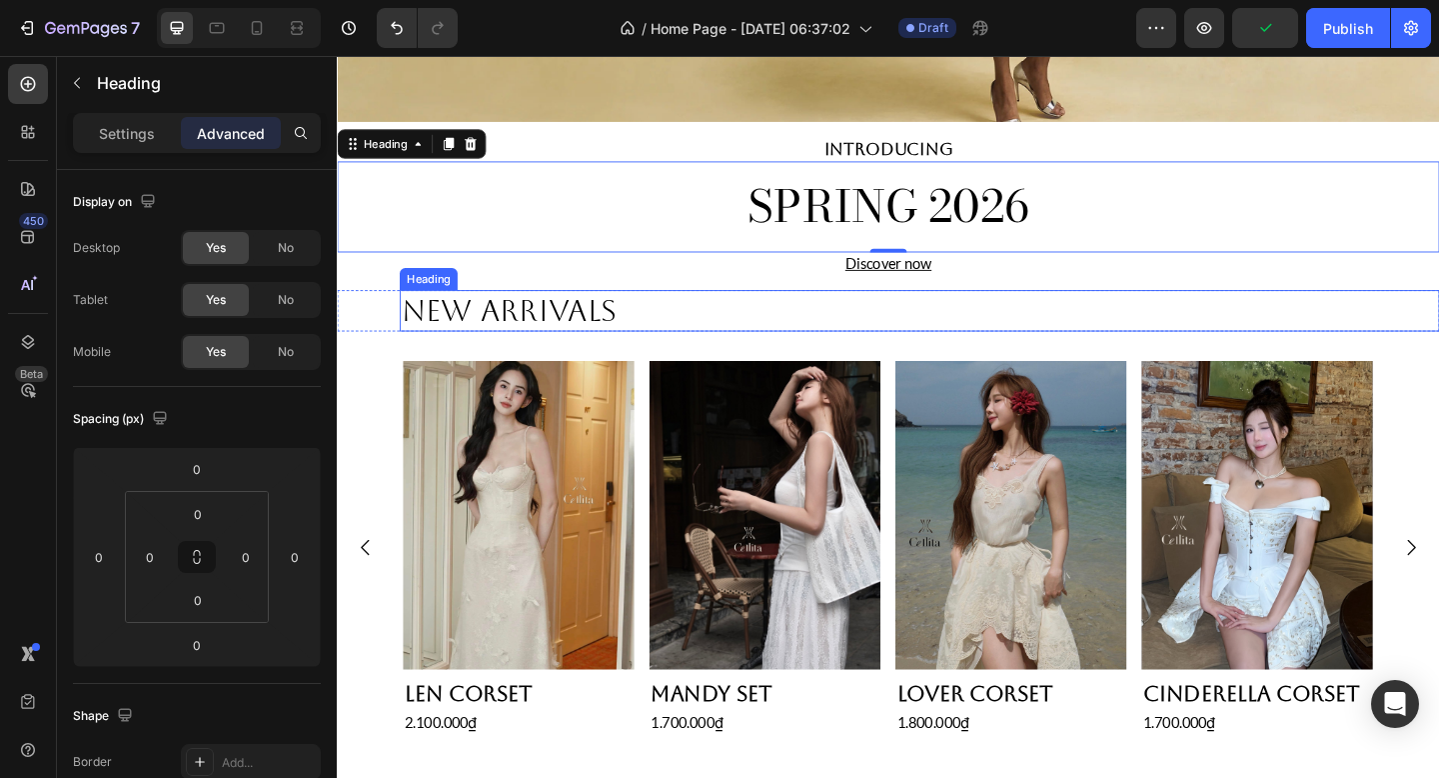
click at [538, 329] on p "NEW ARRIVALS" at bounding box center [970, 334] width 1127 height 42
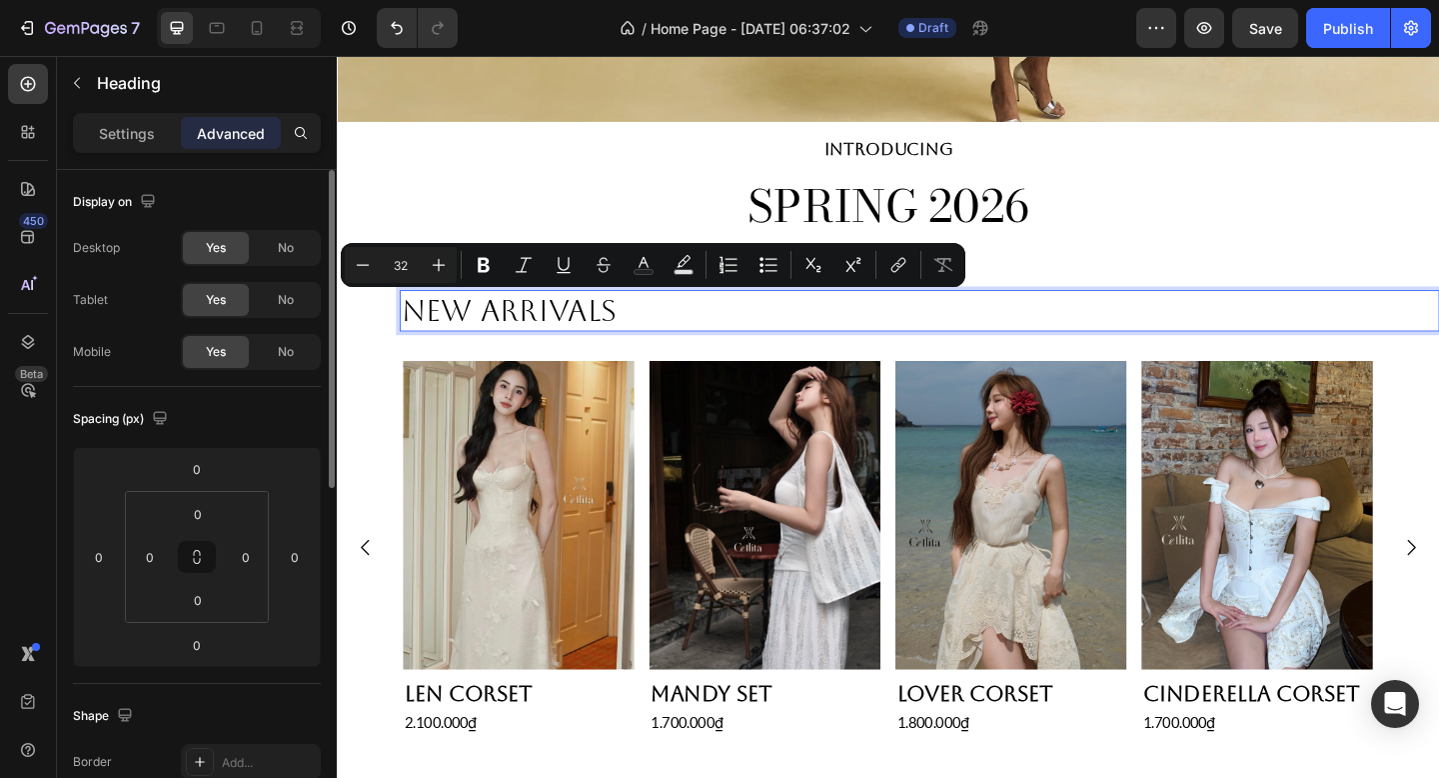
click at [229, 173] on div "Display on Desktop Yes No Tablet Yes No Mobile Yes No" at bounding box center [197, 278] width 248 height 217
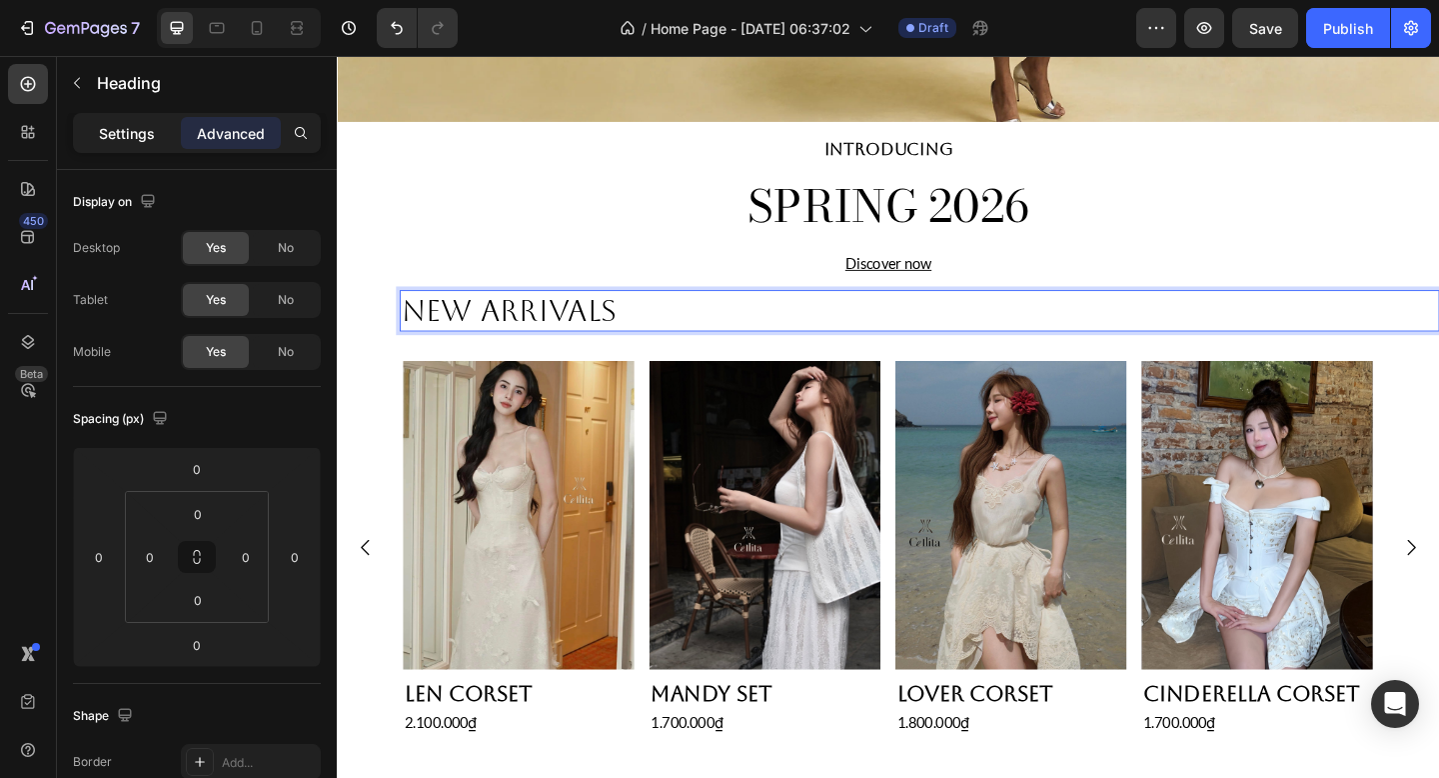
click at [125, 146] on div "Settings" at bounding box center [127, 133] width 100 height 32
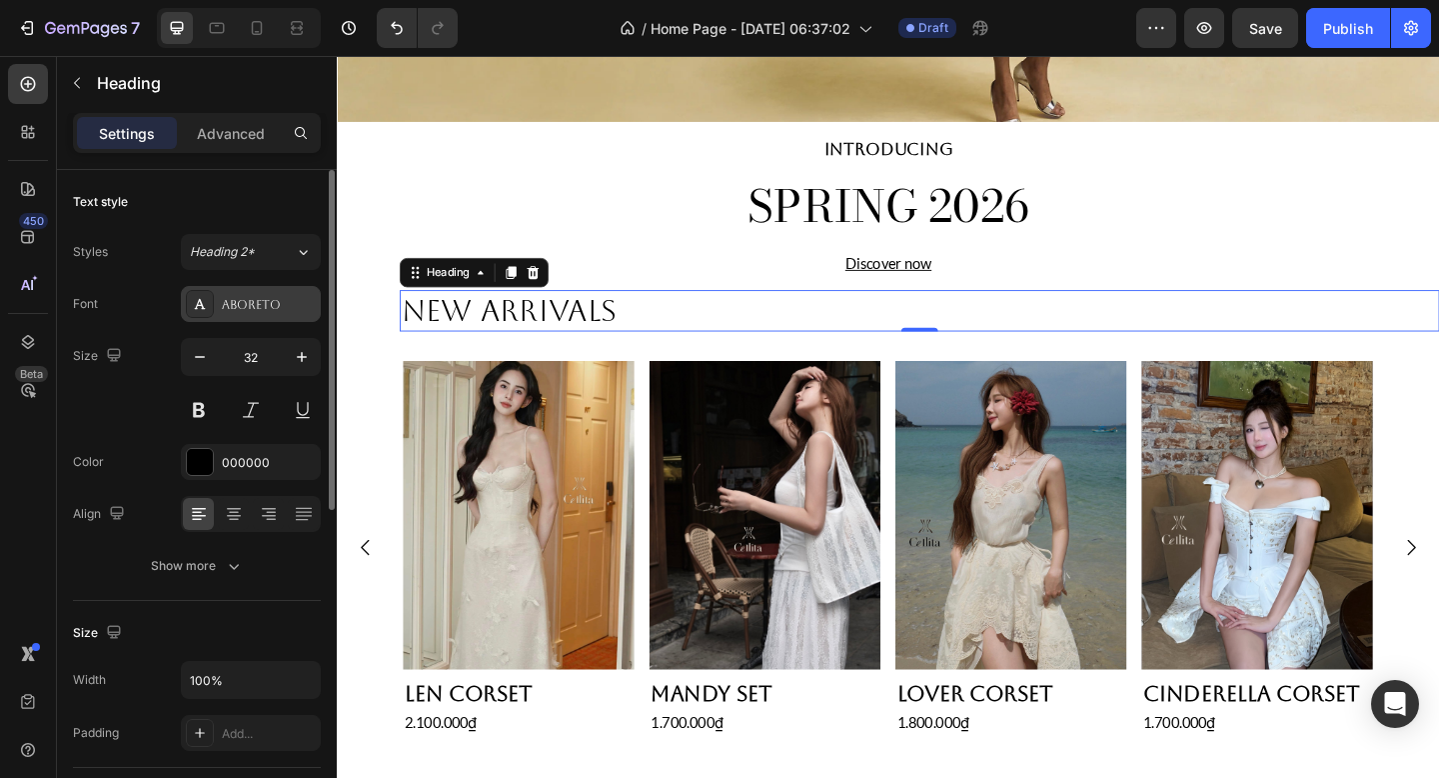
click at [249, 312] on div "Aboreto" at bounding box center [269, 305] width 94 height 18
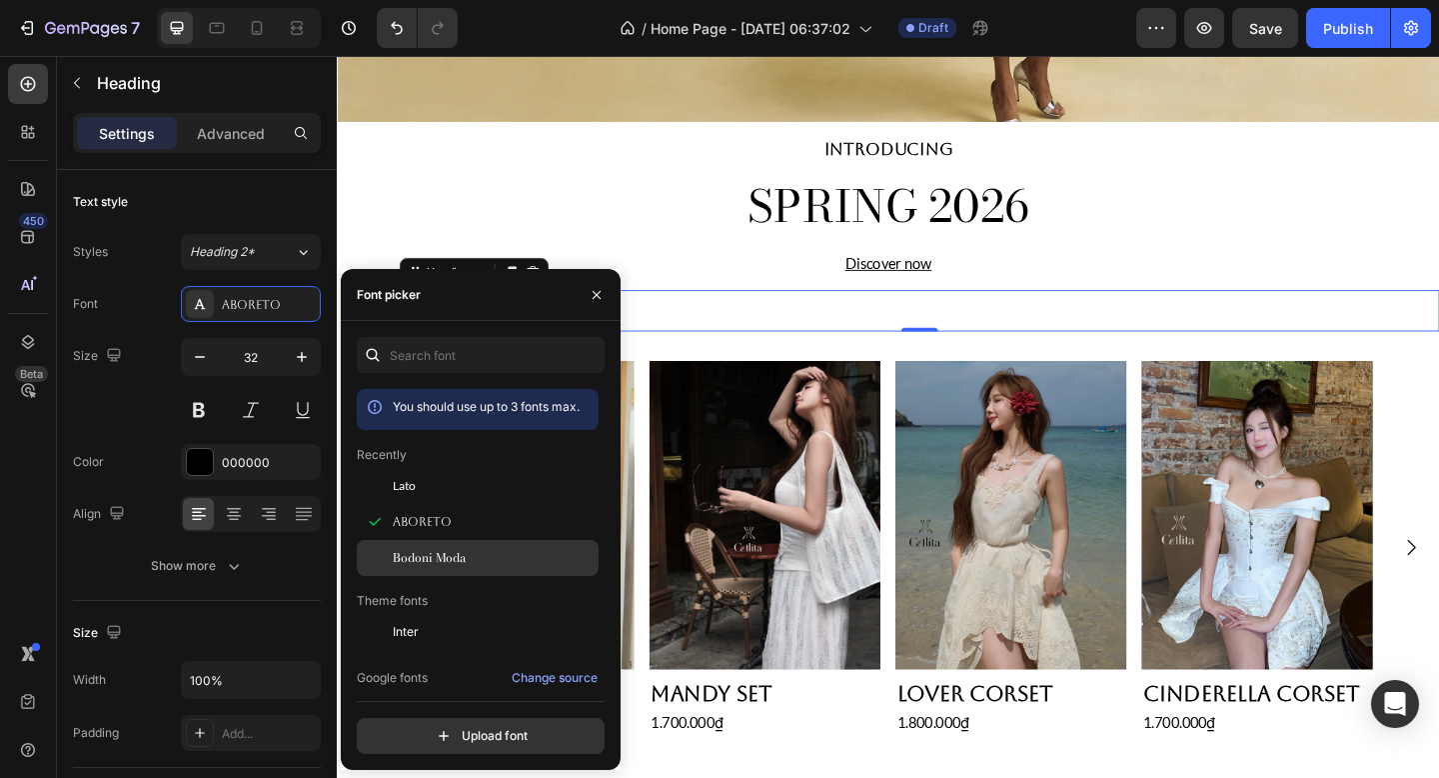
click at [443, 561] on span "Bodoni Moda" at bounding box center [429, 558] width 73 height 18
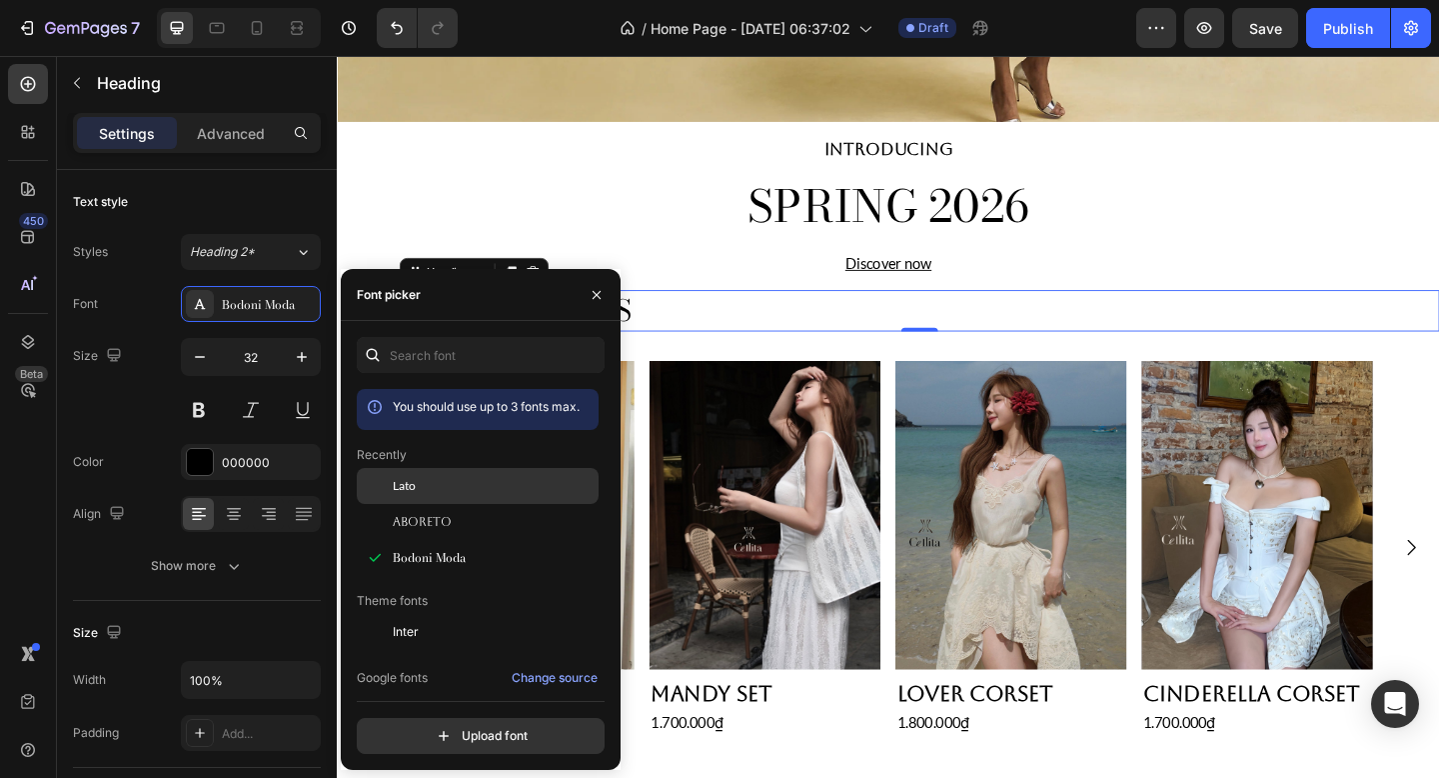
click at [474, 492] on div "Lato" at bounding box center [494, 486] width 202 height 18
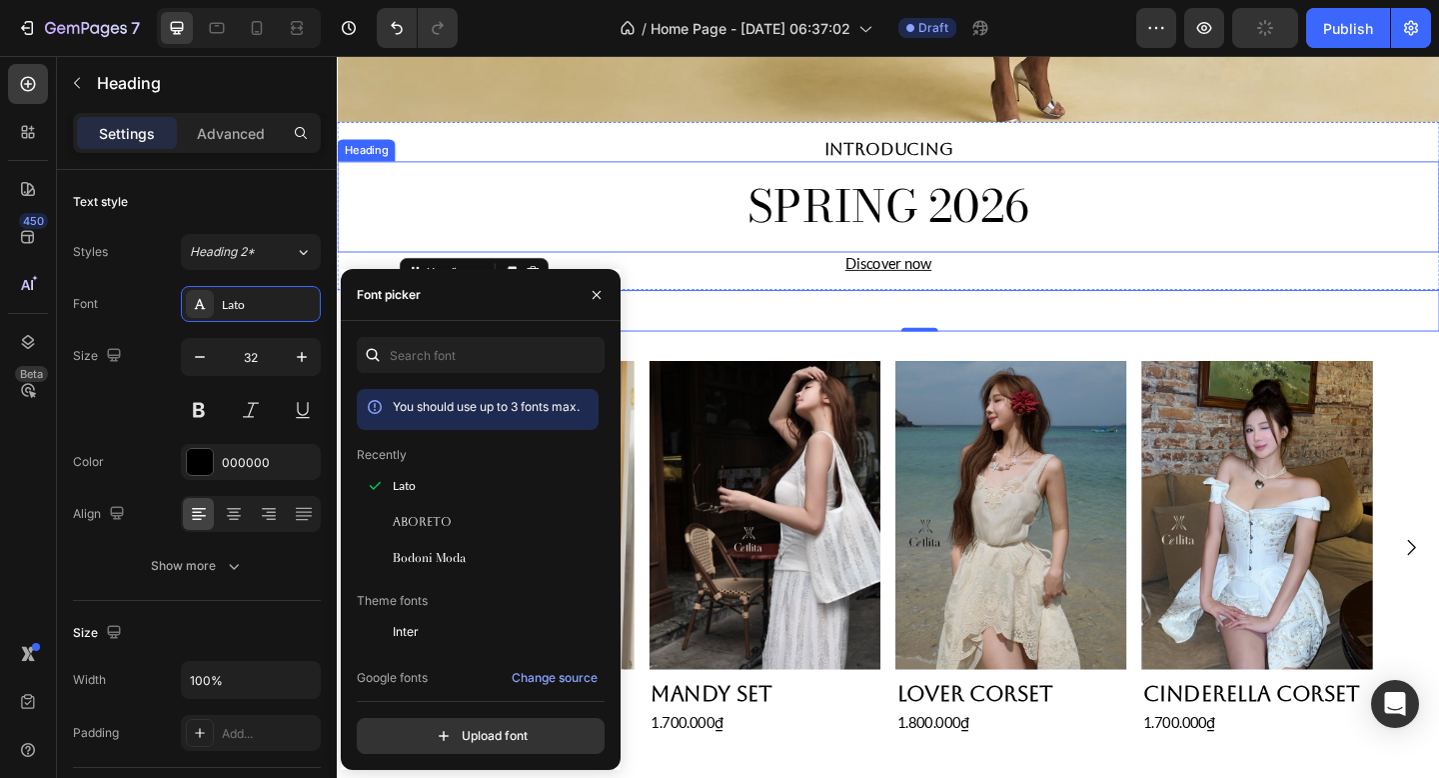
click at [616, 172] on div "SPRING 2026 Heading" at bounding box center [936, 220] width 1199 height 98
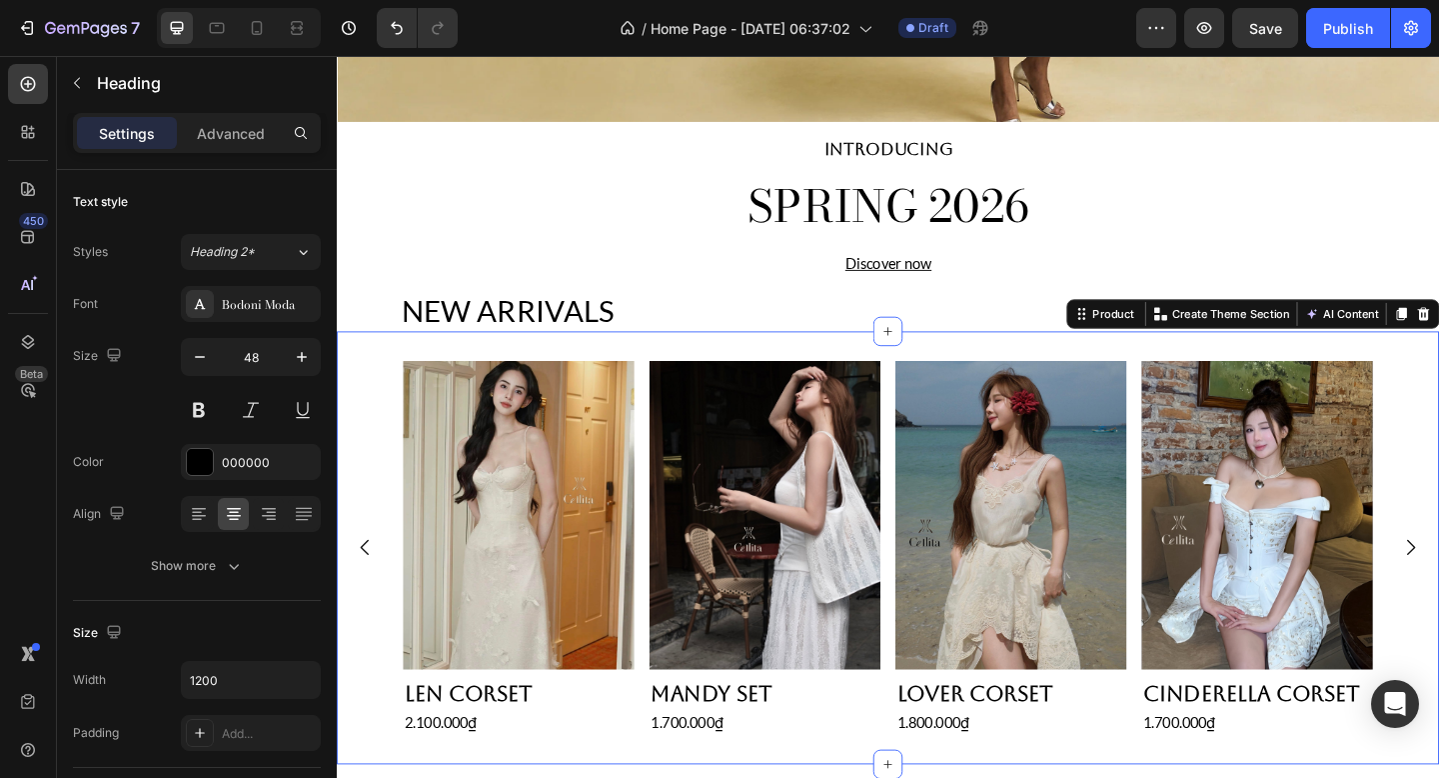
click at [687, 373] on div "Product Images Len Corset Product Title 2.100.000₫ Product Price Product Price …" at bounding box center [936, 591] width 1199 height 471
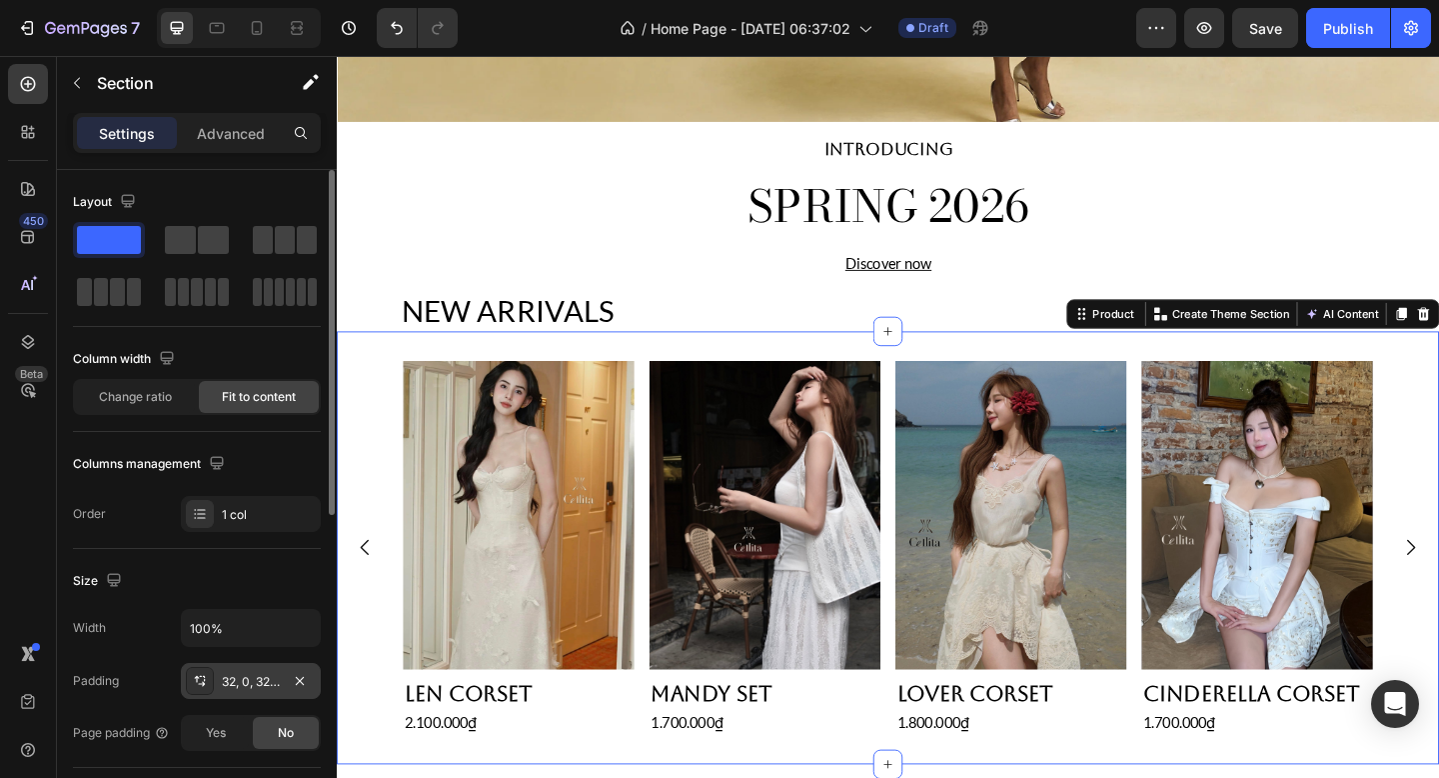
click at [240, 683] on div "32, 0, 32, 0" at bounding box center [251, 682] width 58 height 18
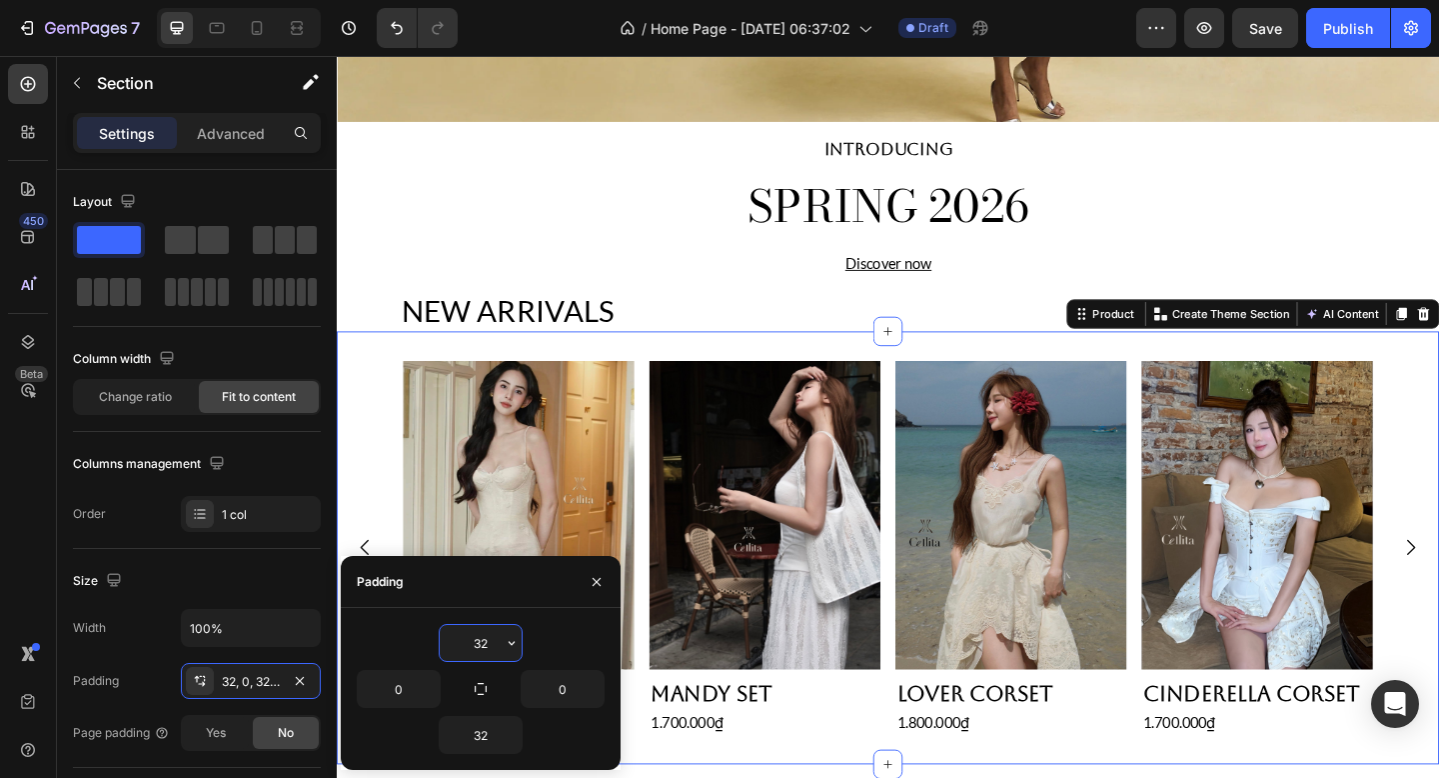
click at [475, 652] on input "32" at bounding box center [481, 643] width 82 height 36
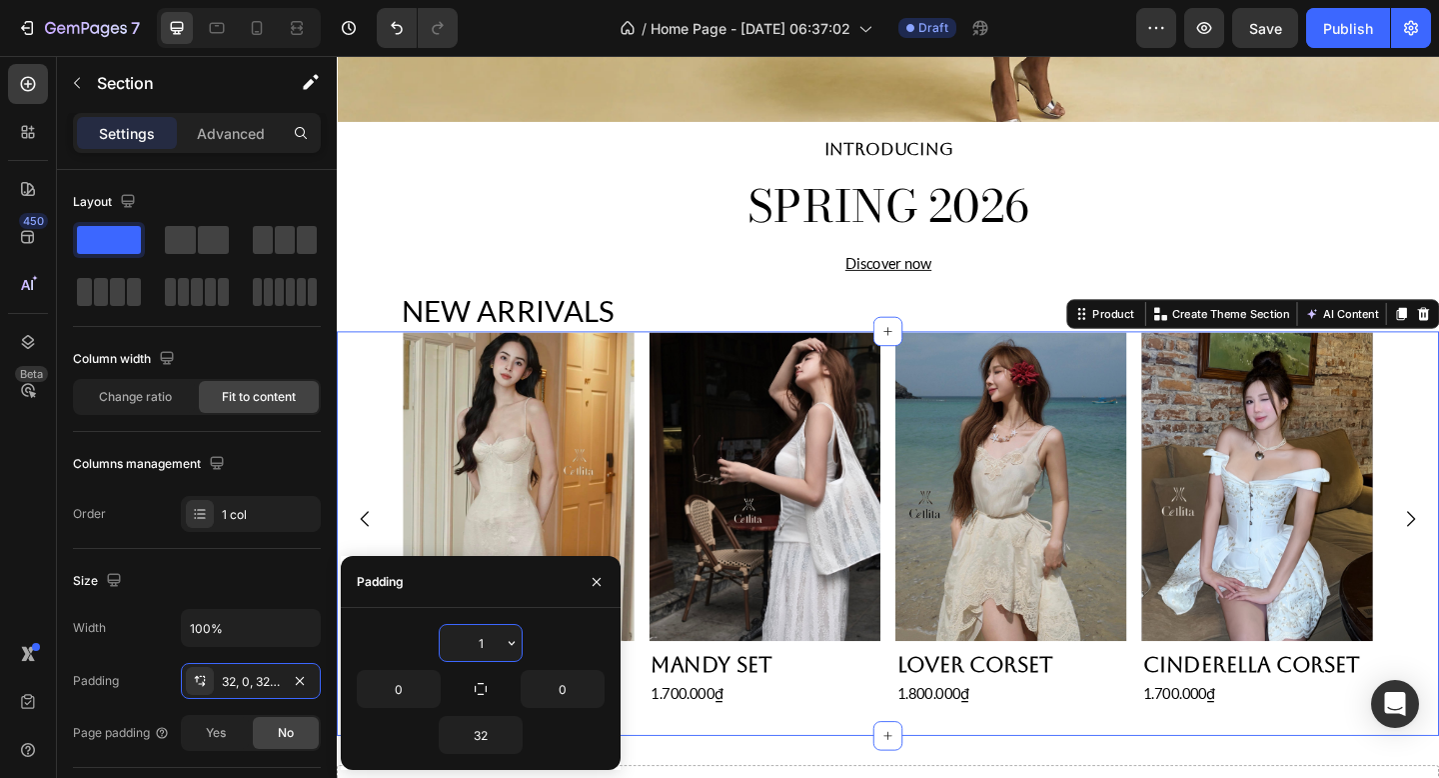
type input "16"
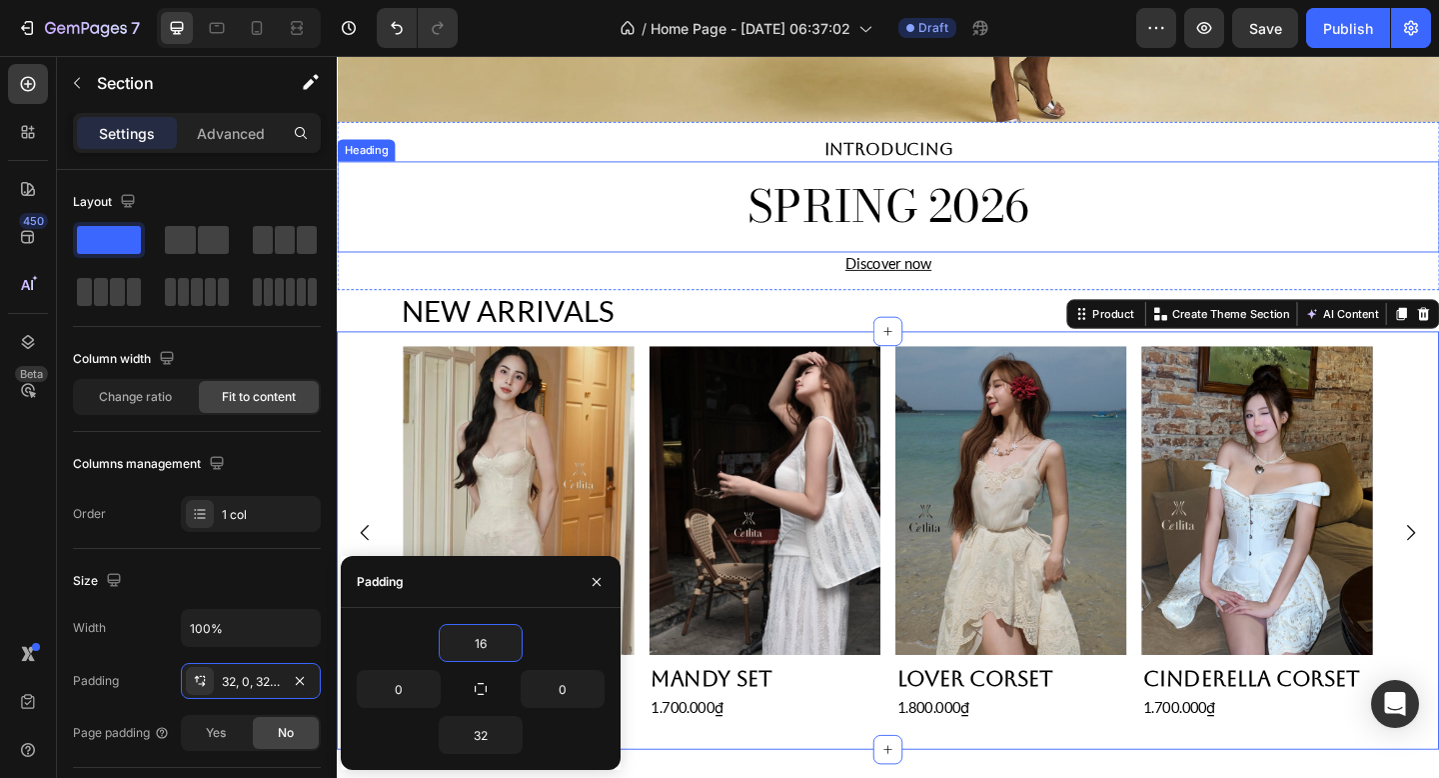
click at [587, 213] on h2 "SPRING 2026" at bounding box center [936, 220] width 1199 height 66
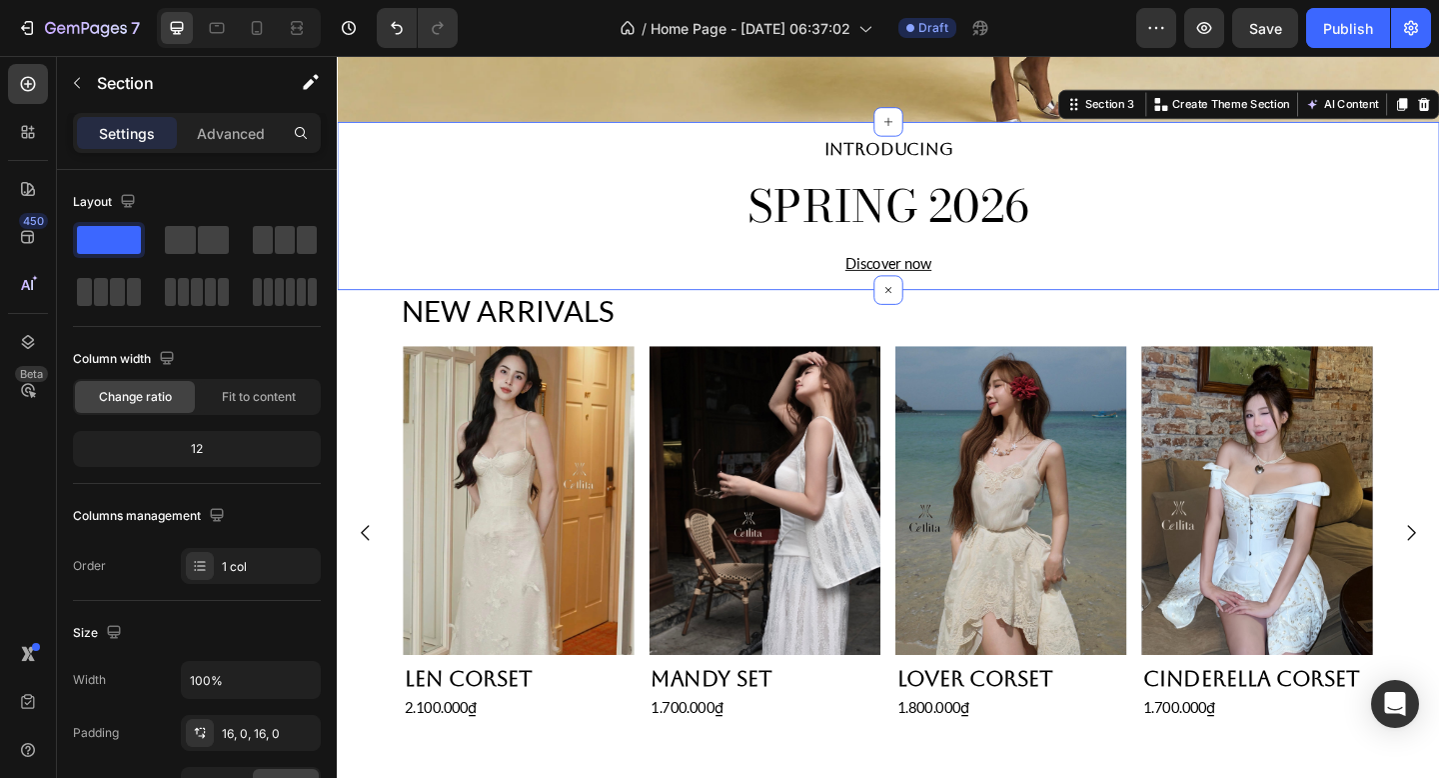
click at [862, 307] on div "INTRODUCING Heading SPRING 2026 Heading Discover now Heading Section 3 You can …" at bounding box center [936, 219] width 1199 height 183
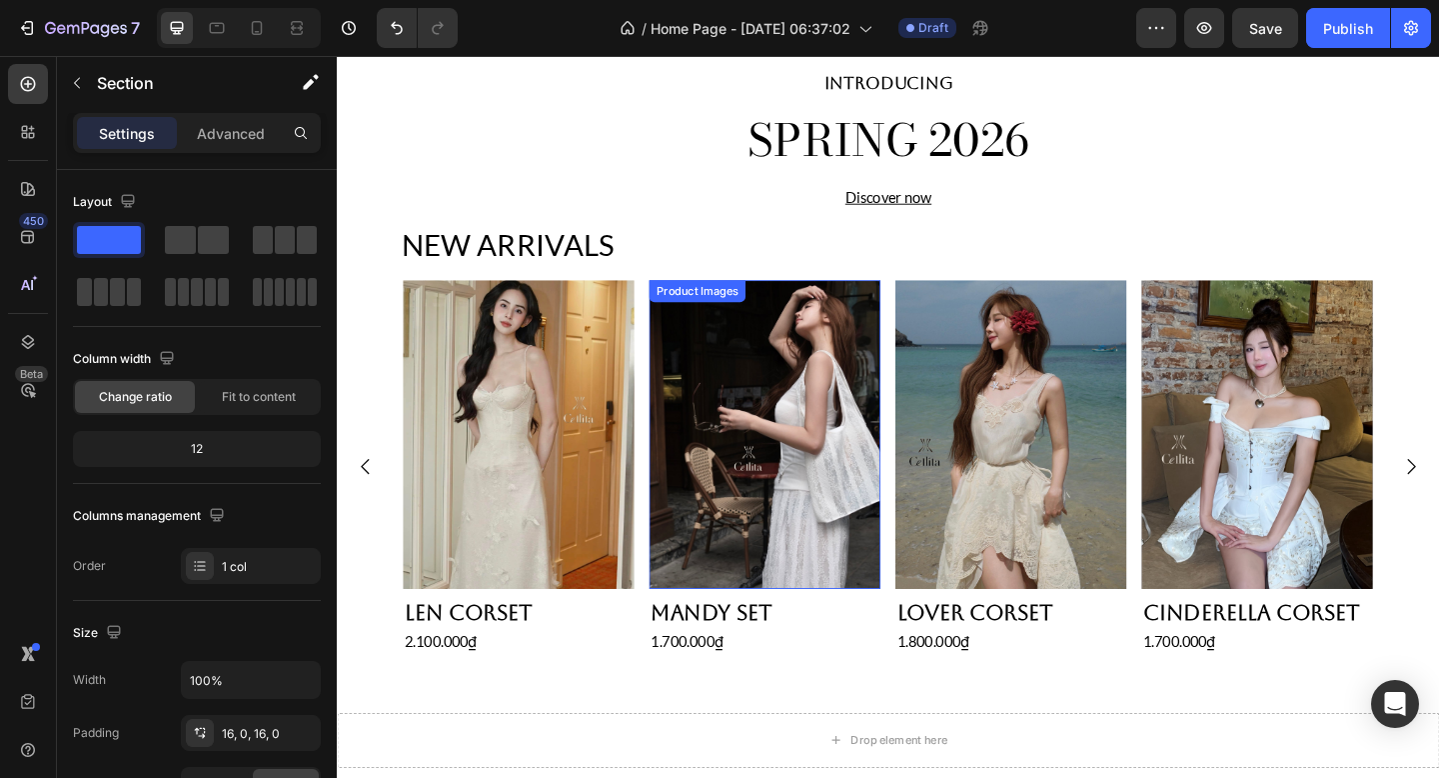
scroll to position [551, 0]
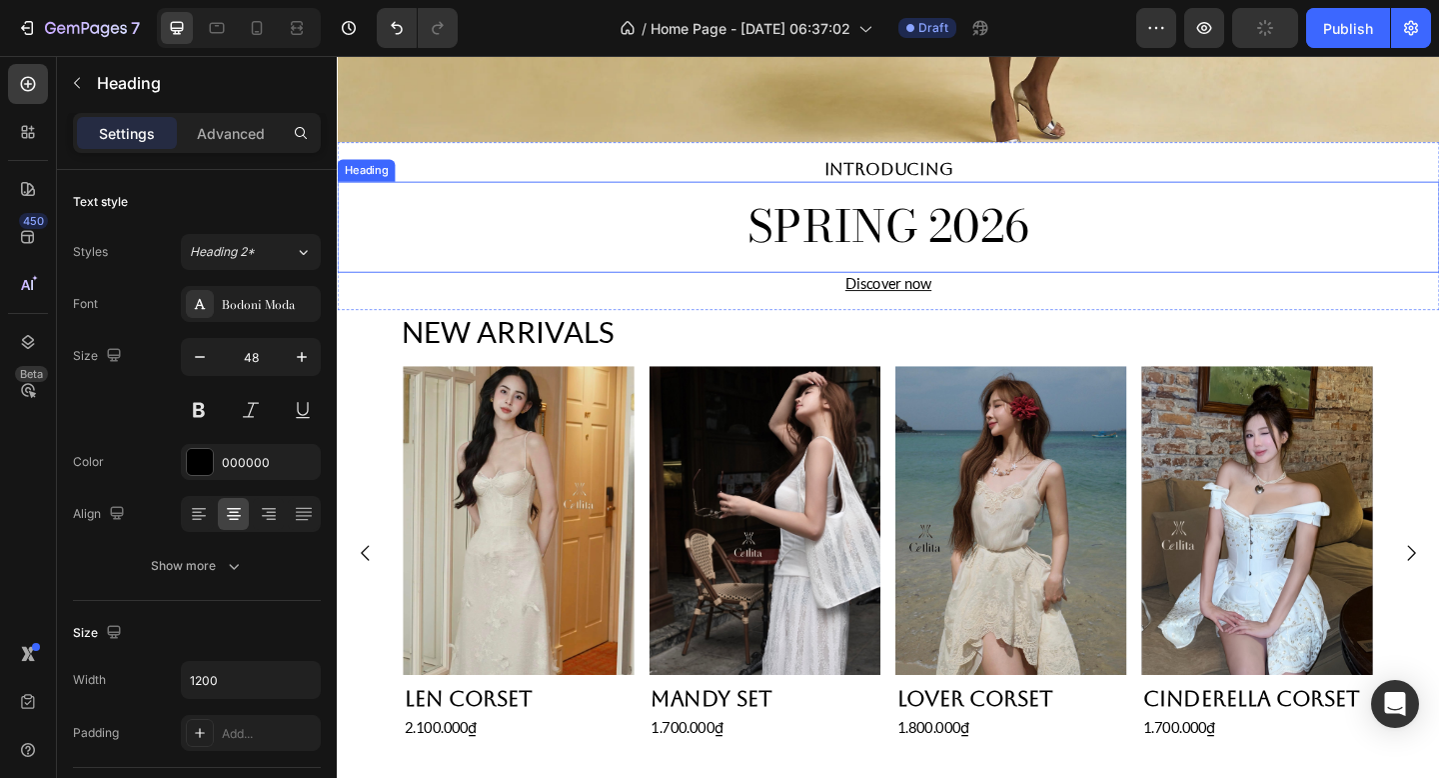
click at [728, 252] on h2 "SPRING 2026" at bounding box center [936, 242] width 1199 height 66
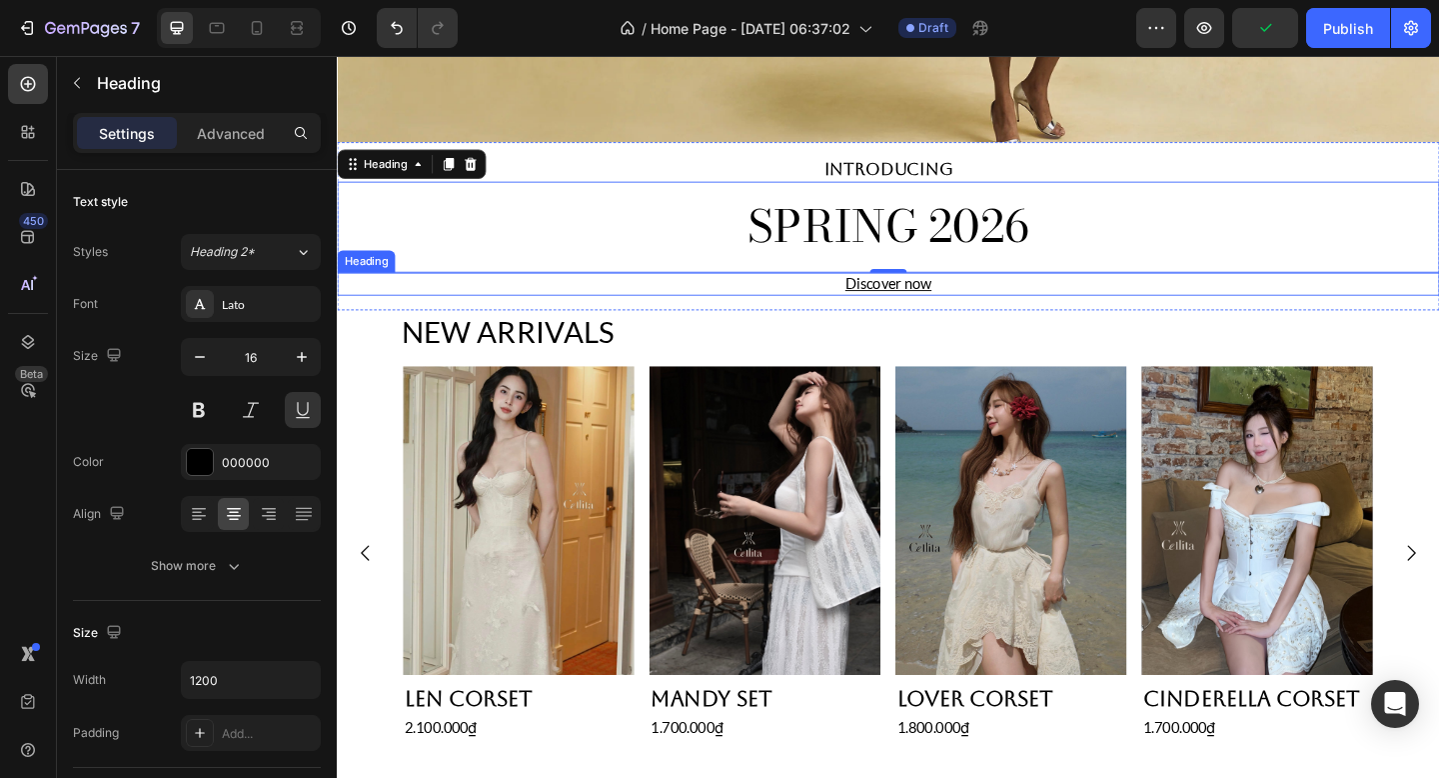
click at [712, 307] on h2 "Discover now" at bounding box center [936, 304] width 1199 height 25
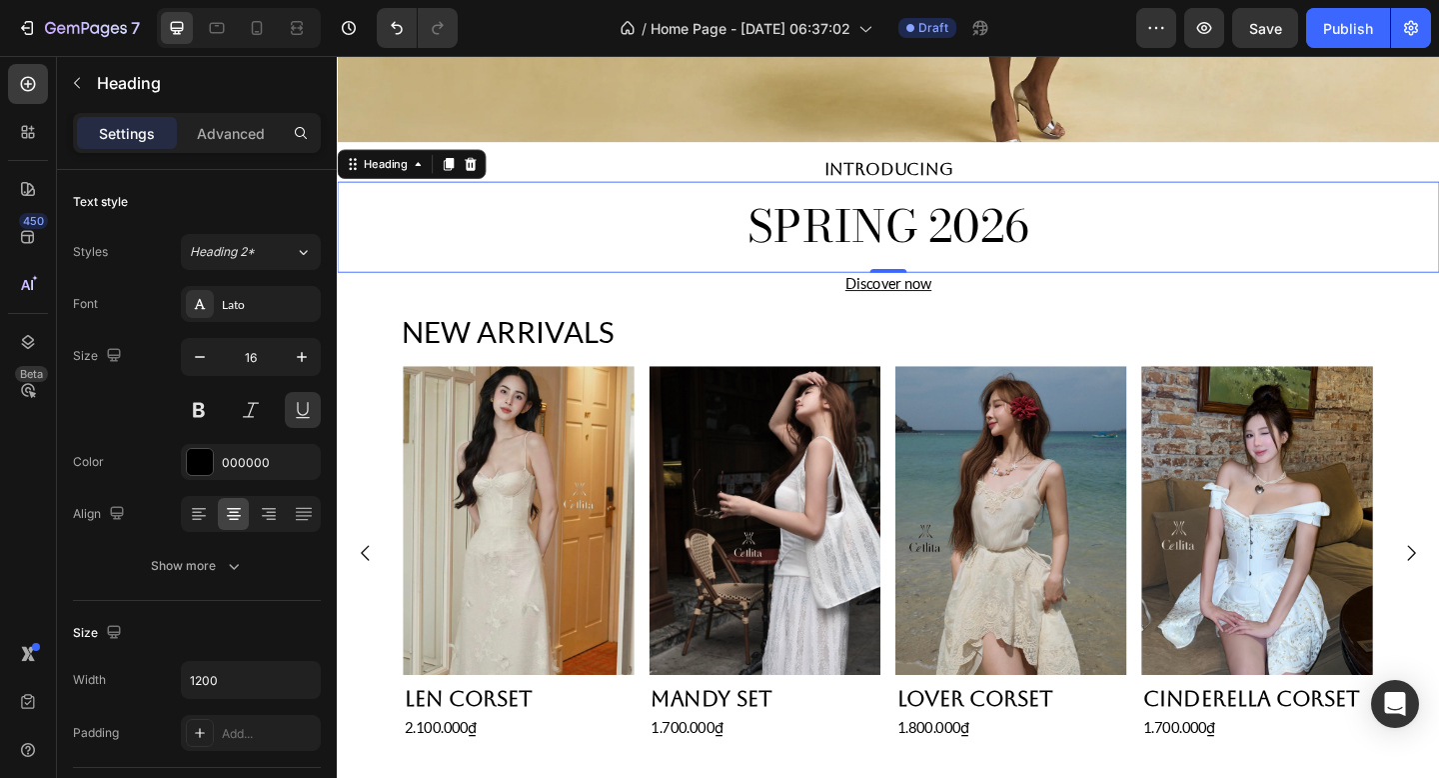
click at [696, 247] on h2 "SPRING 2026" at bounding box center [936, 242] width 1199 height 66
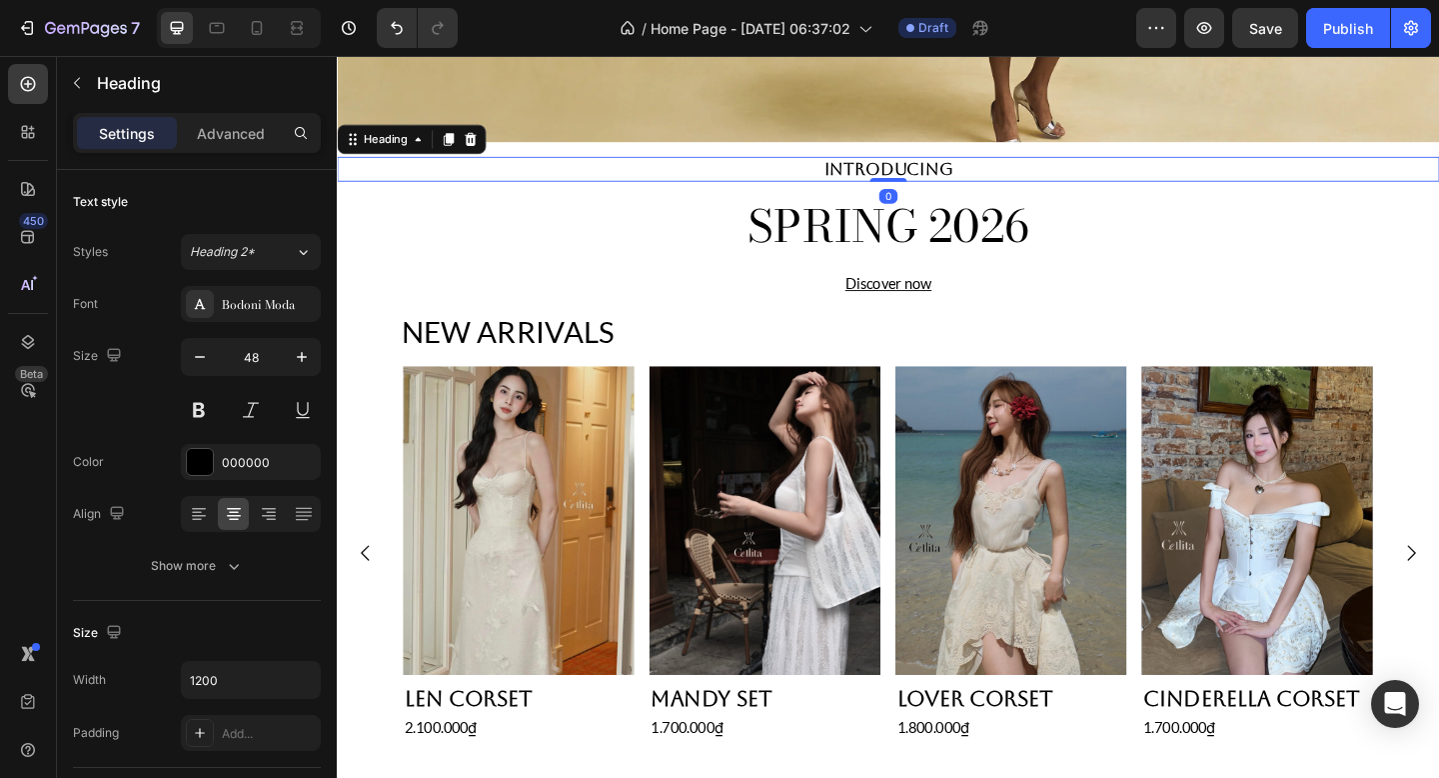
click at [716, 170] on h2 "INTRODUCING" at bounding box center [936, 179] width 1199 height 27
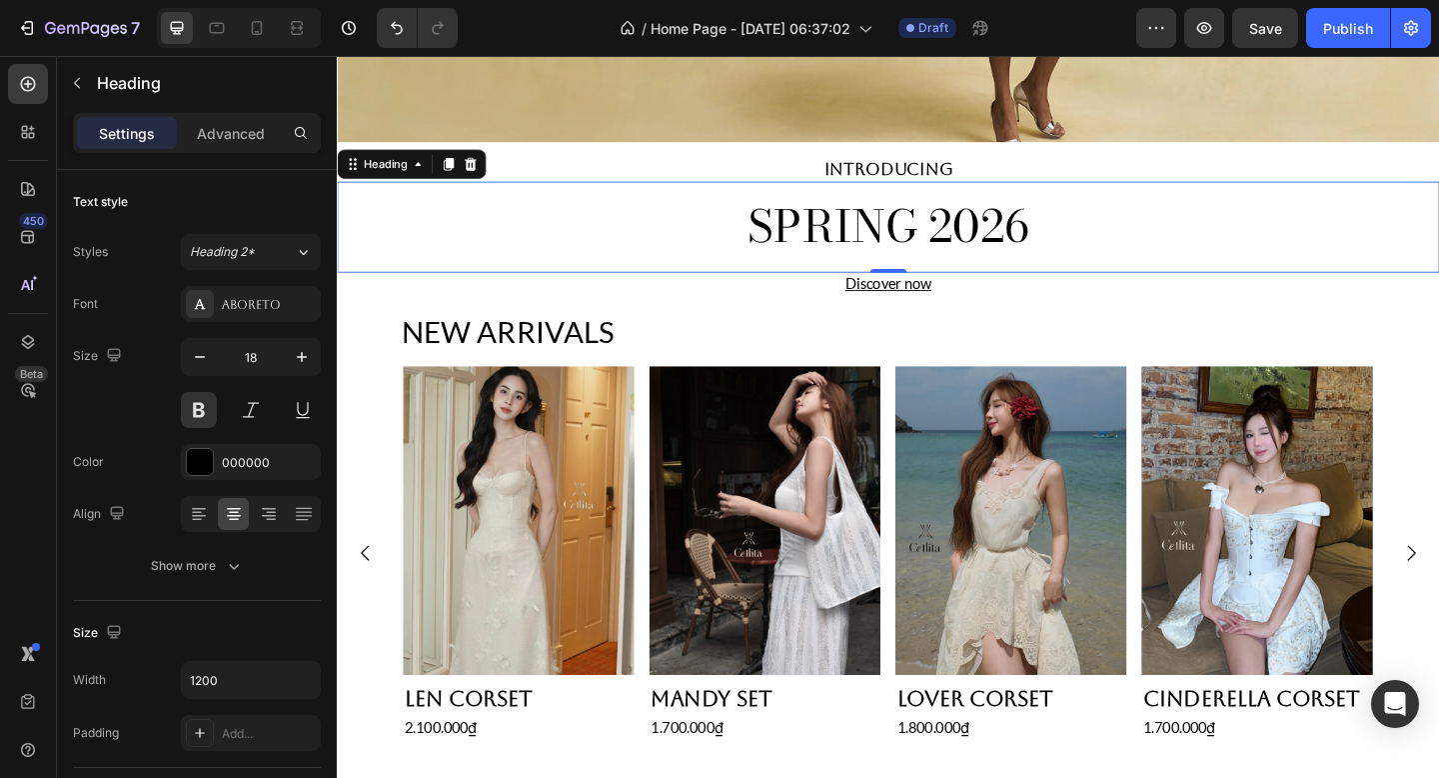
click at [697, 245] on h2 "SPRING 2026" at bounding box center [936, 242] width 1199 height 66
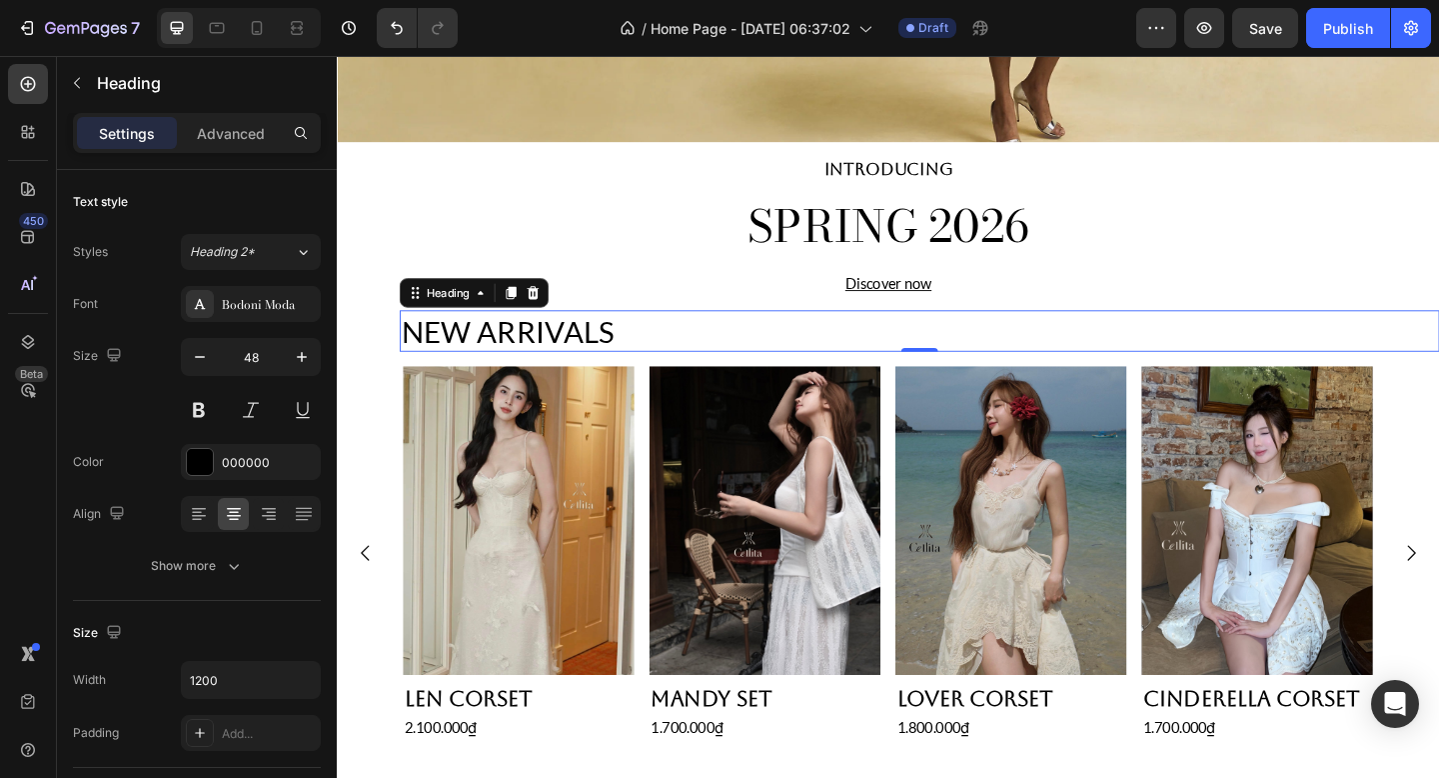
click at [662, 335] on p "NEW ARRIVALS" at bounding box center [970, 356] width 1127 height 42
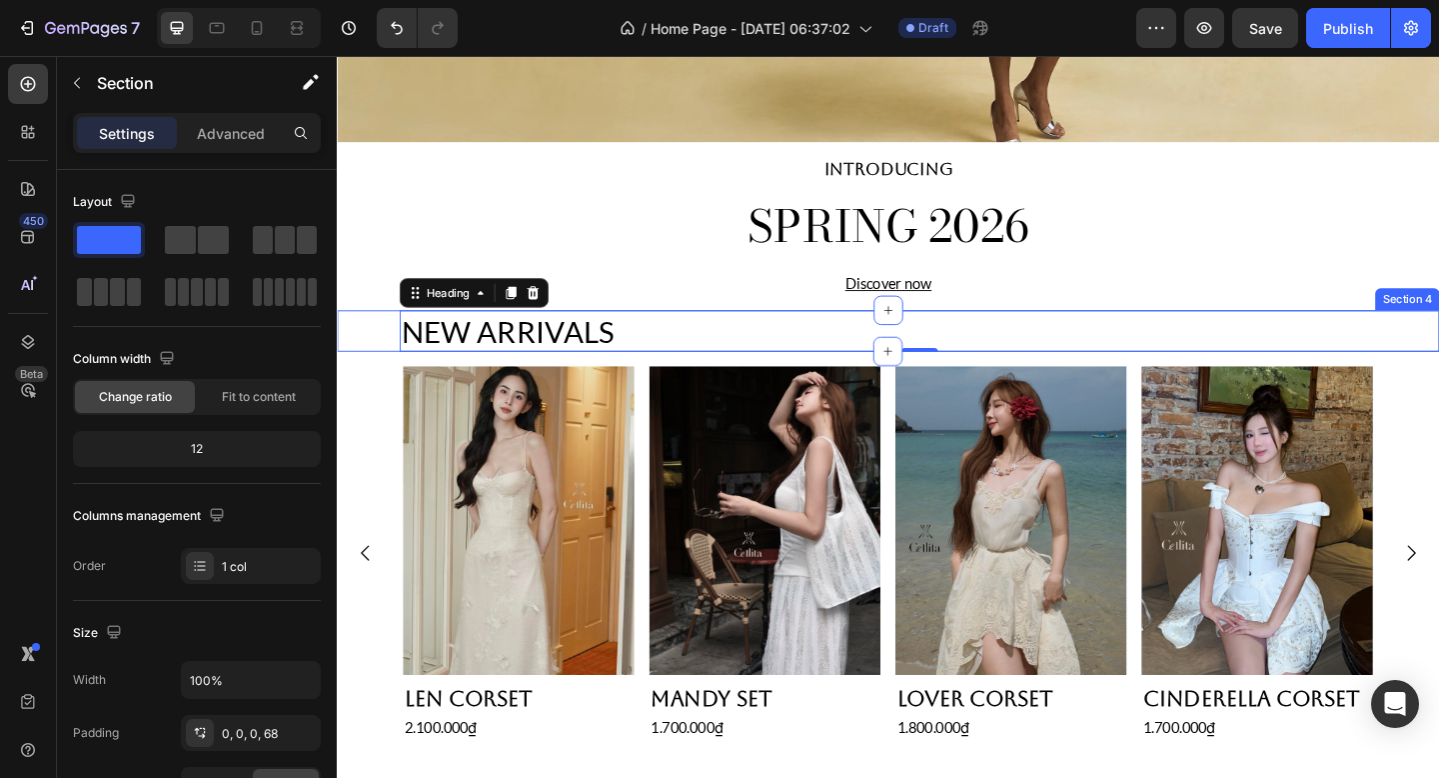
click at [373, 360] on div "NEW ARRIVALS Heading 0 Section 4" at bounding box center [936, 356] width 1199 height 46
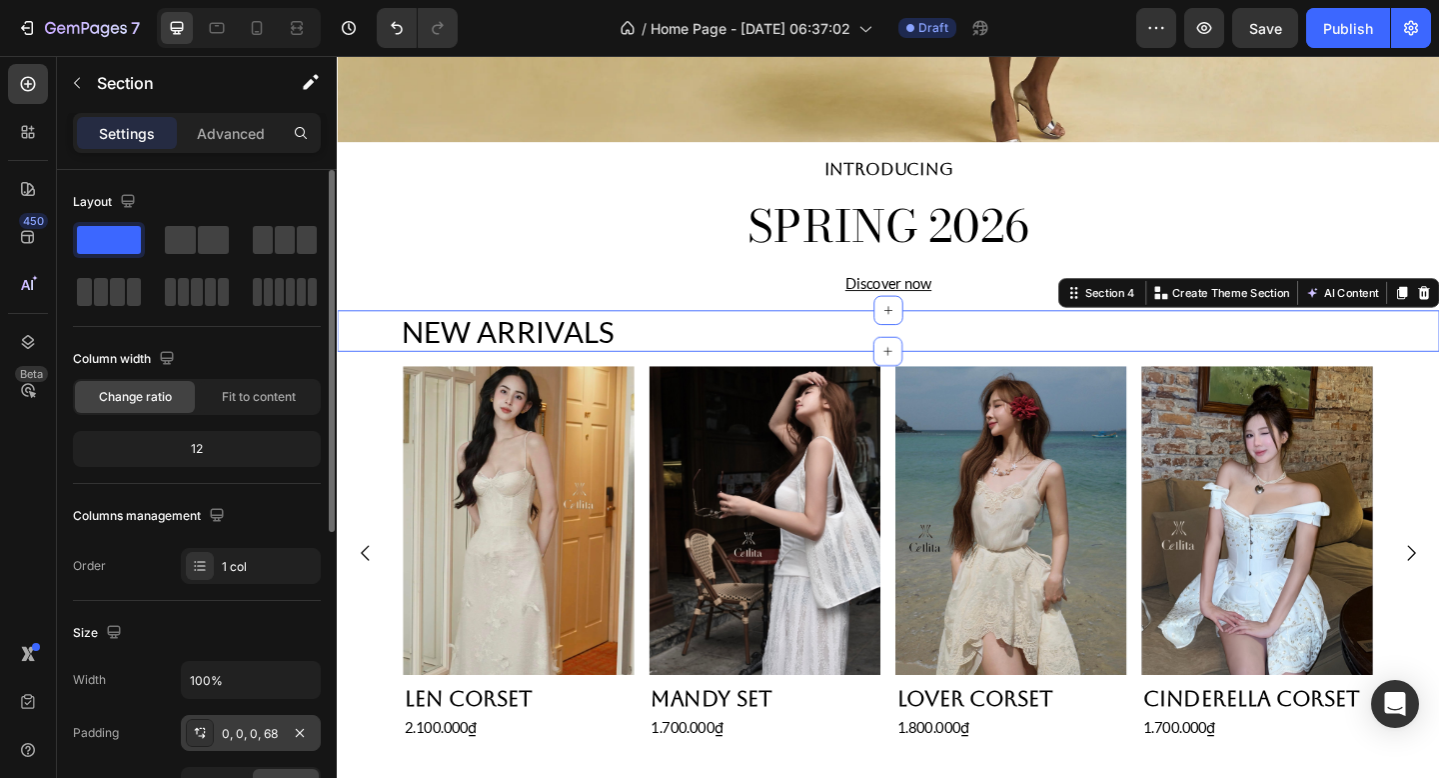
click at [252, 715] on div "0, 0, 0, 68" at bounding box center [251, 733] width 140 height 36
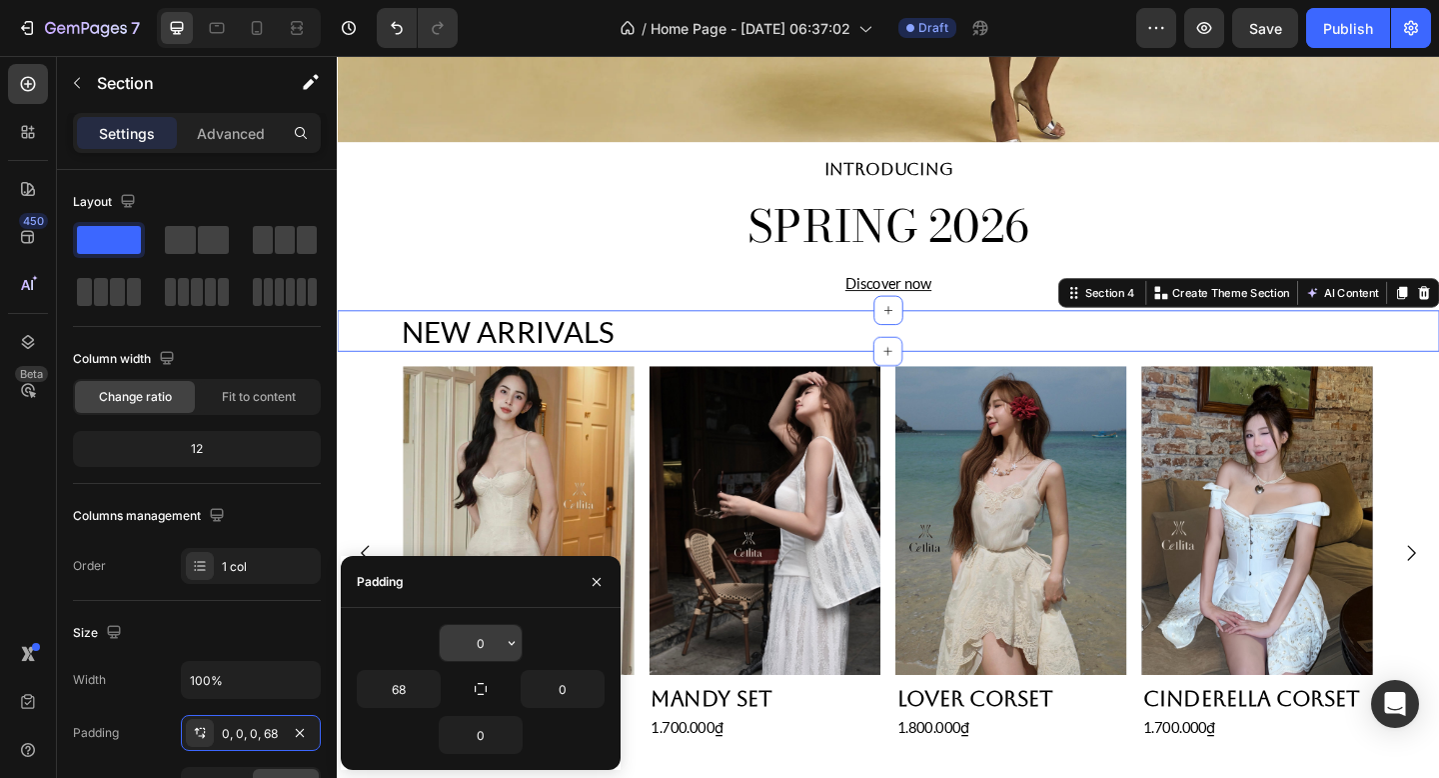
click at [497, 644] on input "0" at bounding box center [481, 643] width 82 height 36
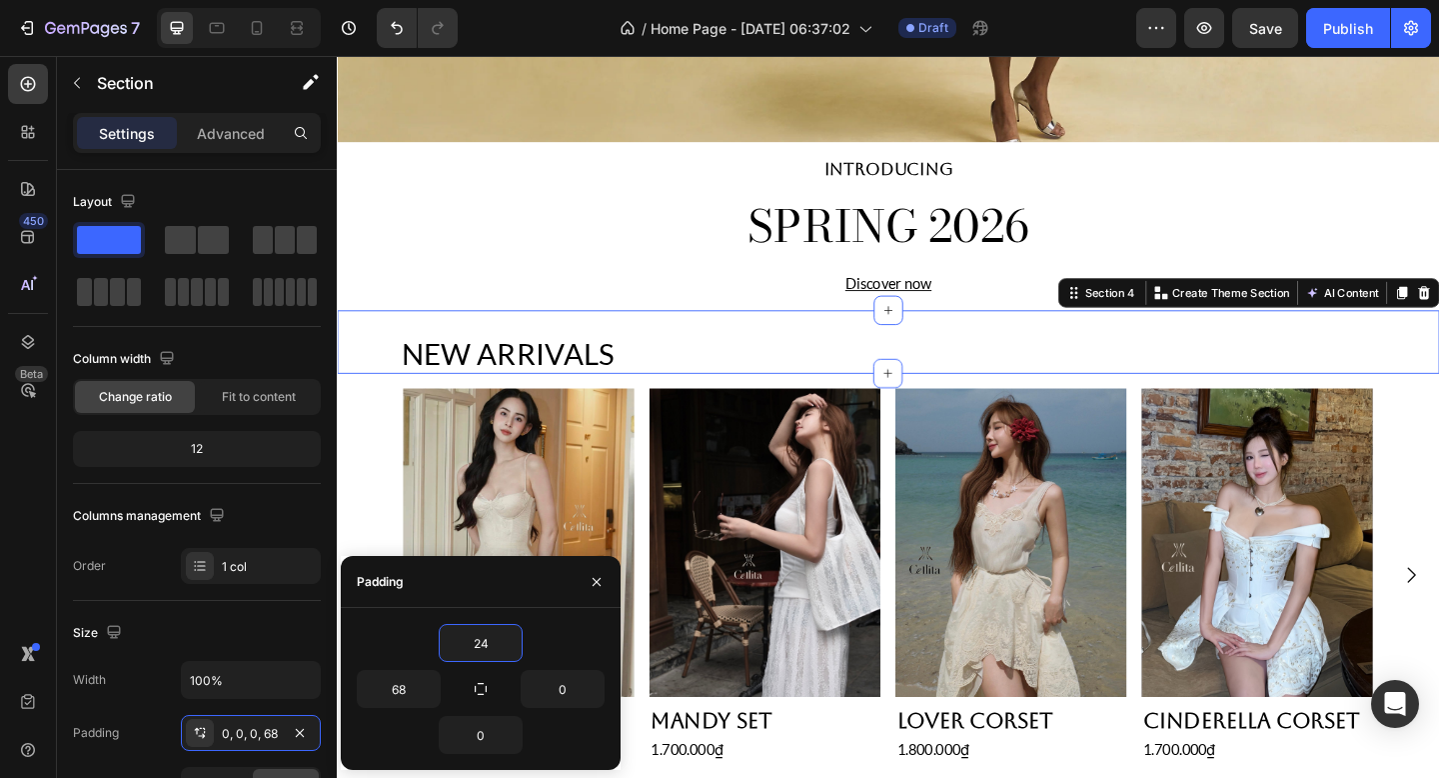
type input "2"
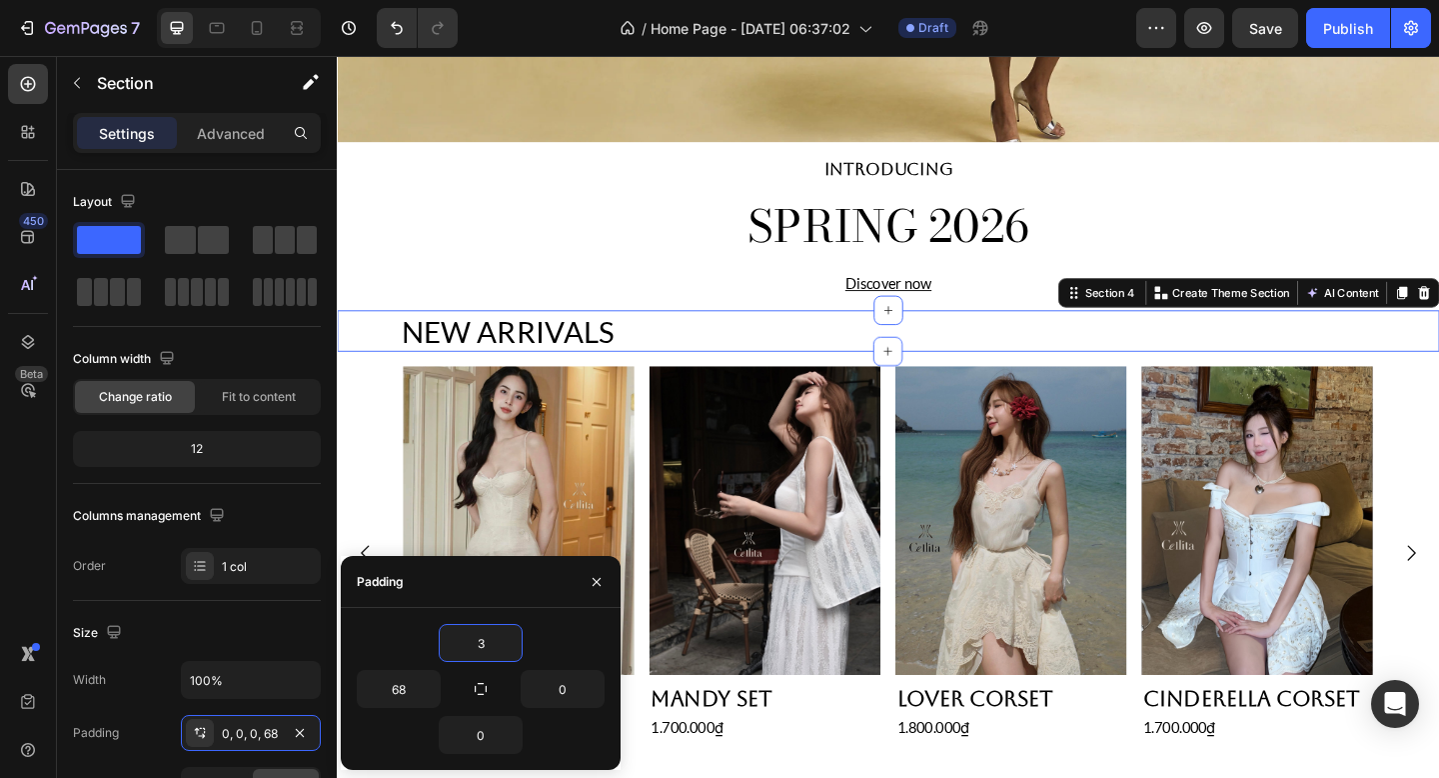
type input "32"
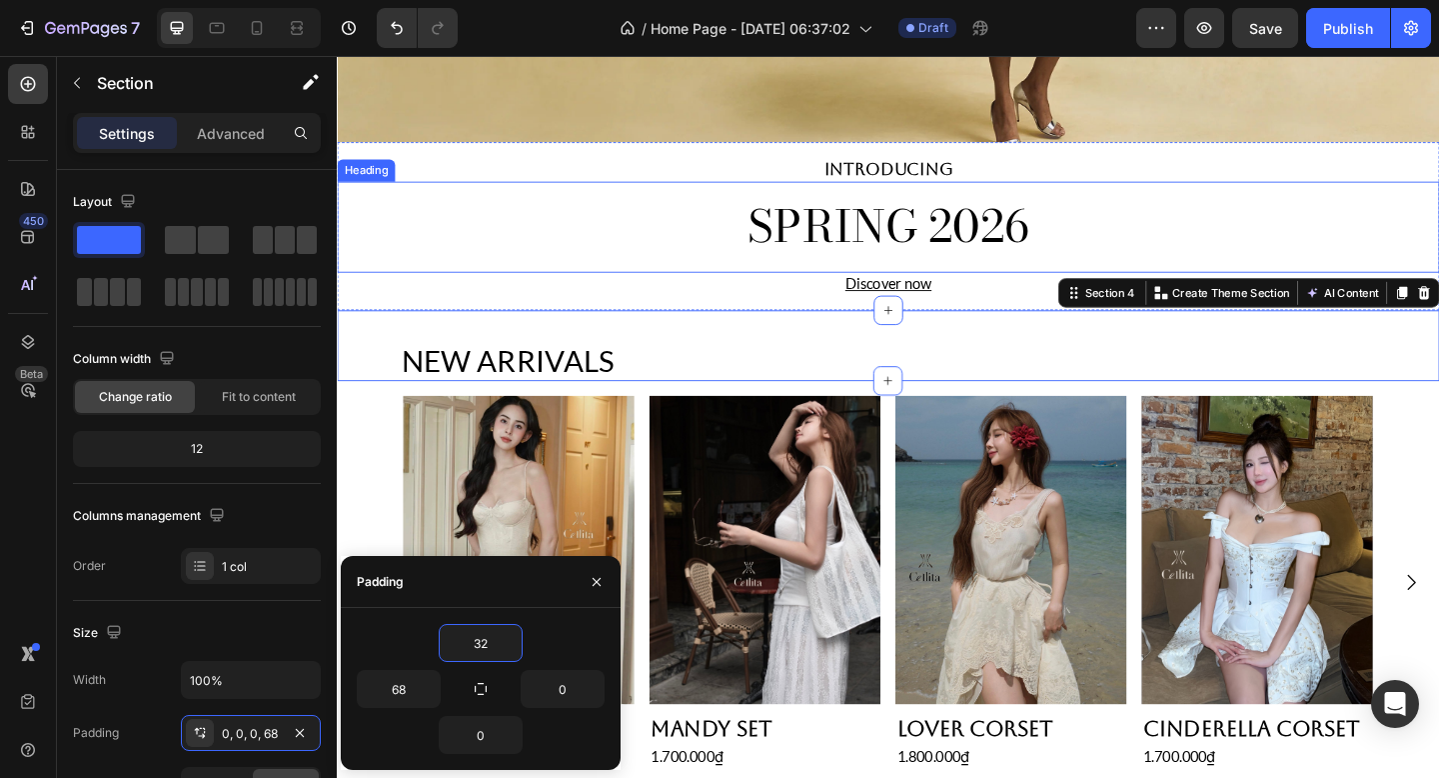
click at [747, 211] on h2 "SPRING 2026" at bounding box center [936, 242] width 1199 height 66
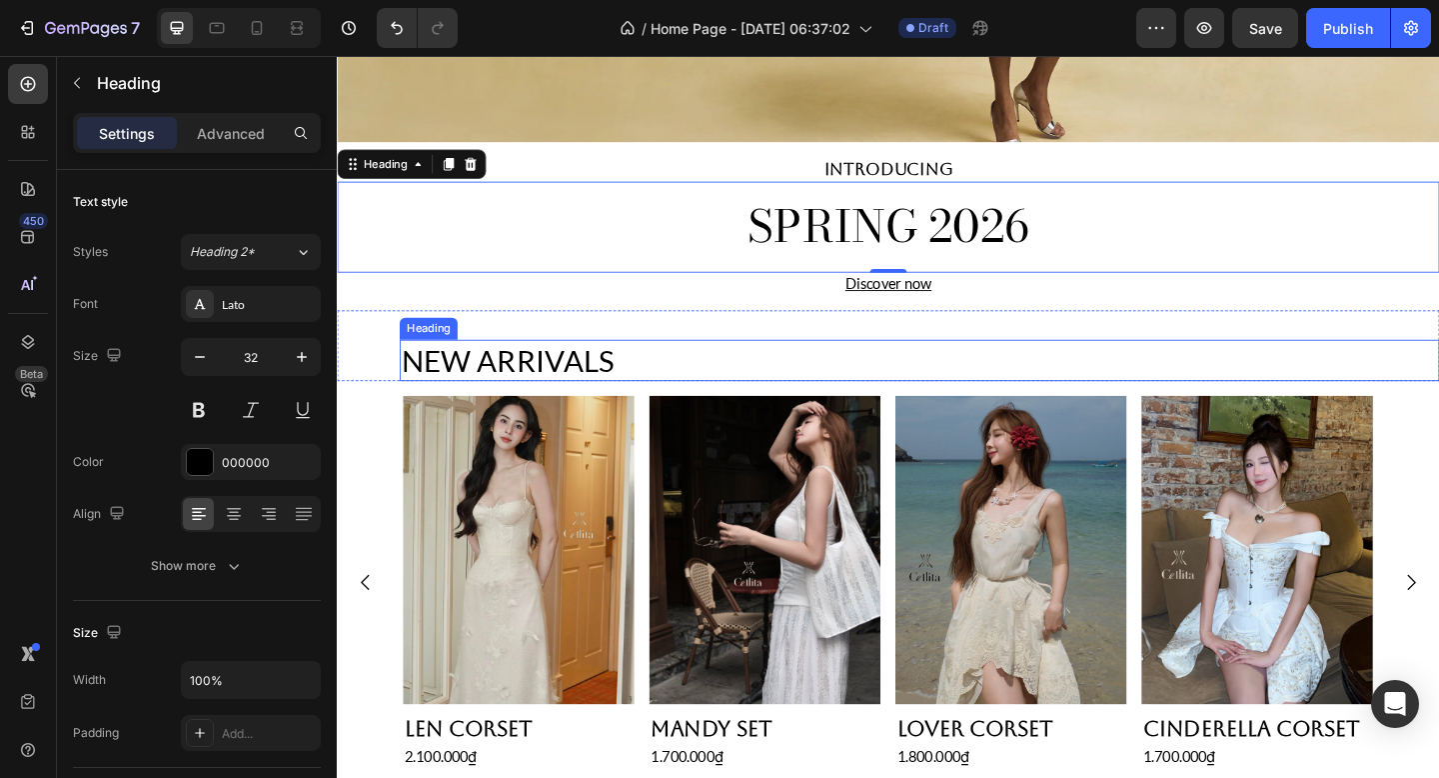
click at [778, 396] on p "NEW ARRIVALS" at bounding box center [970, 388] width 1127 height 42
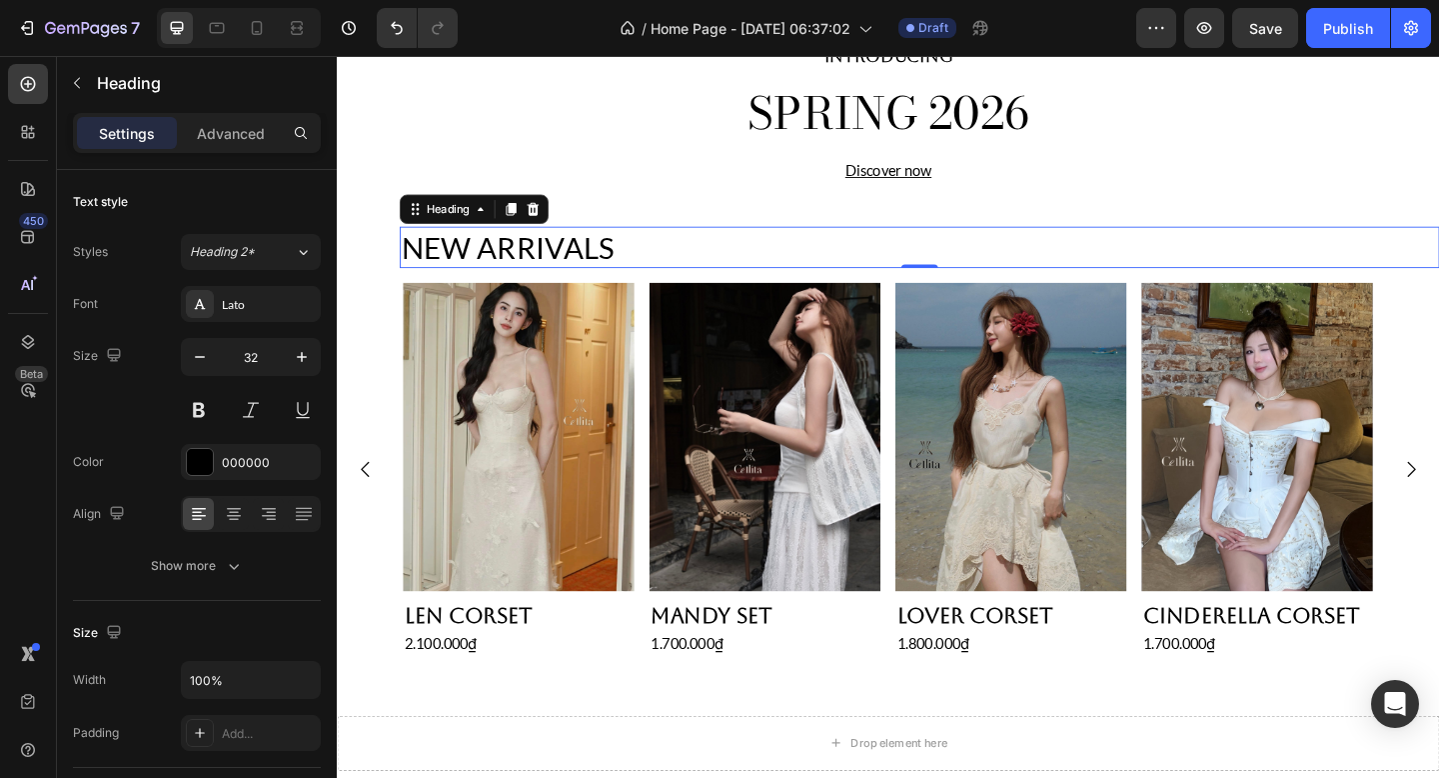
scroll to position [690, 0]
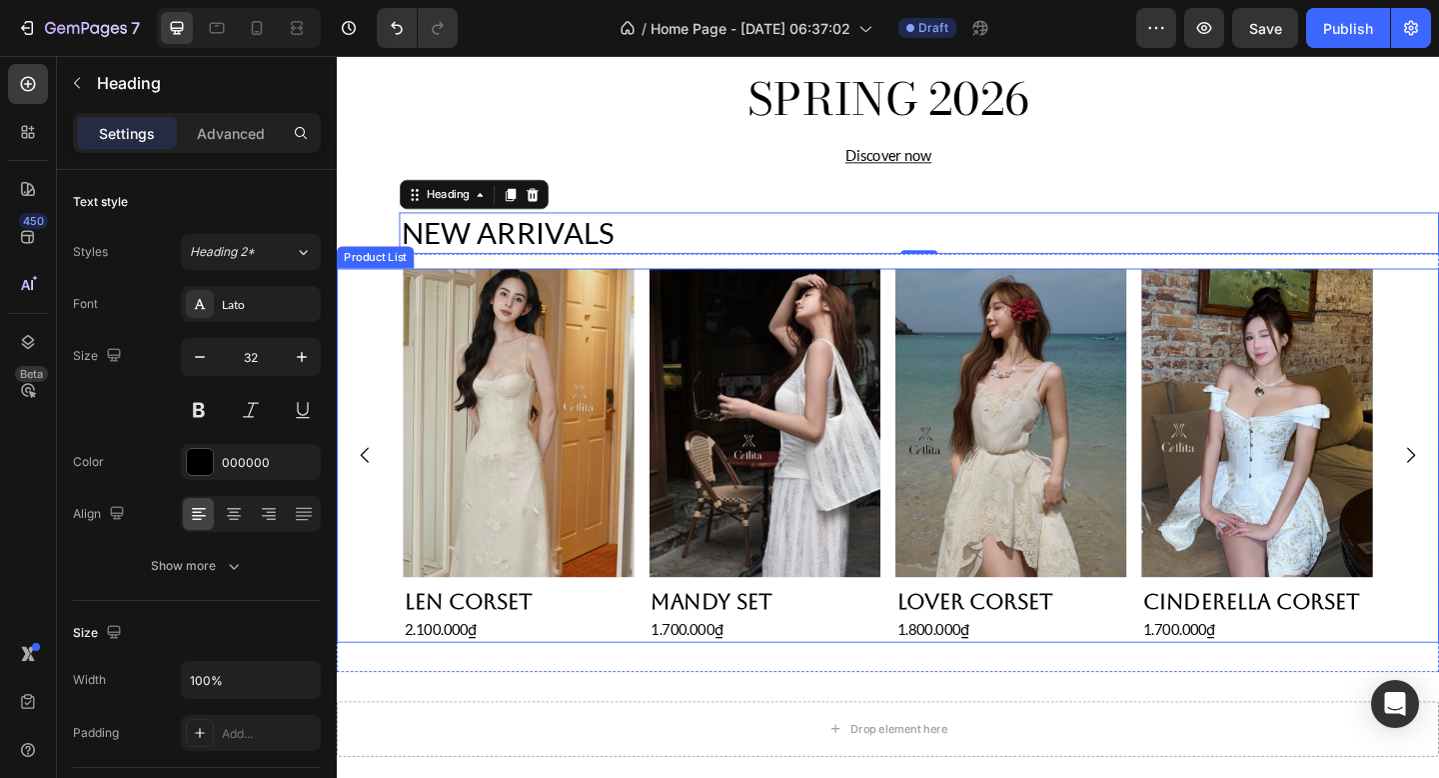
click at [374, 317] on div "Product Images Len Corset Product Title 2.100.000₫ Product Price Product Price …" at bounding box center [936, 490] width 1199 height 407
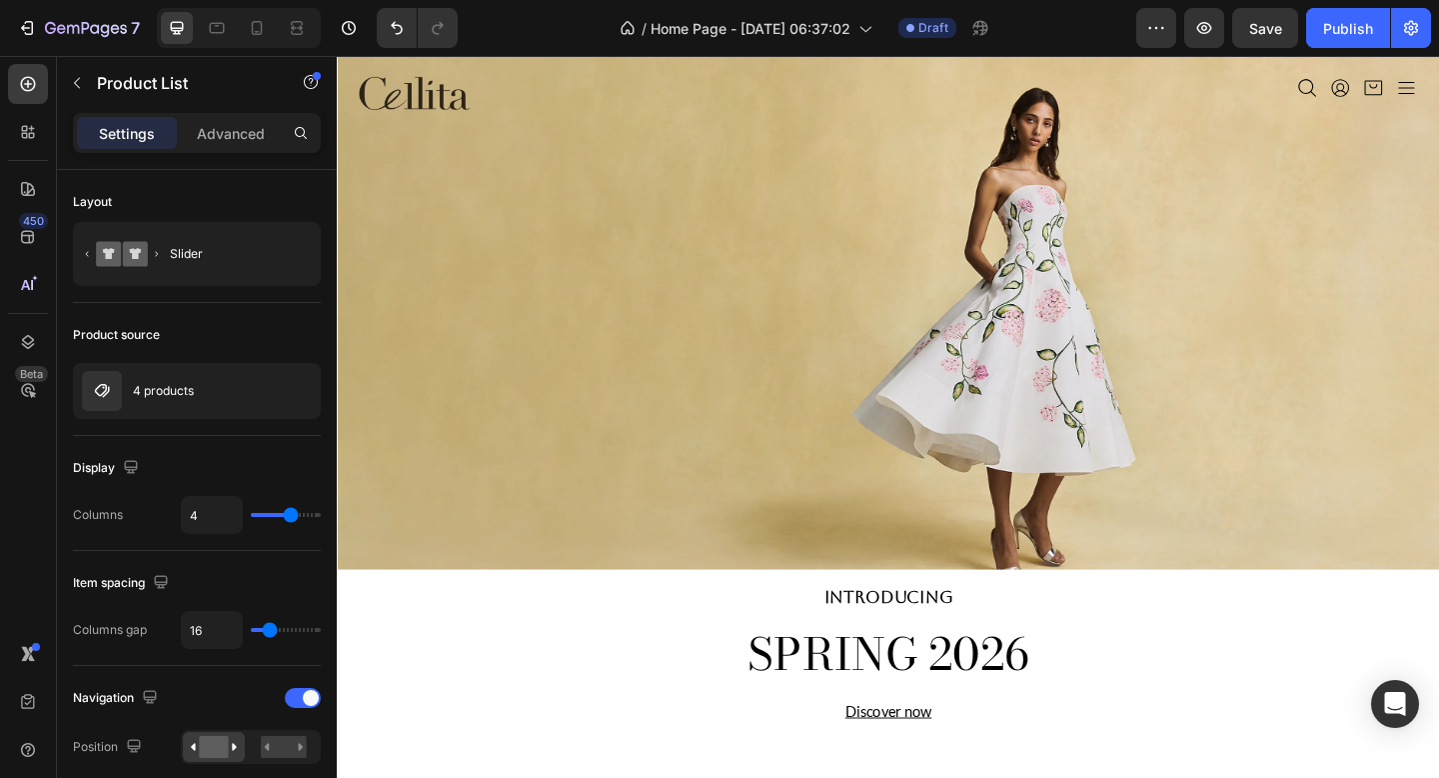
scroll to position [0, 0]
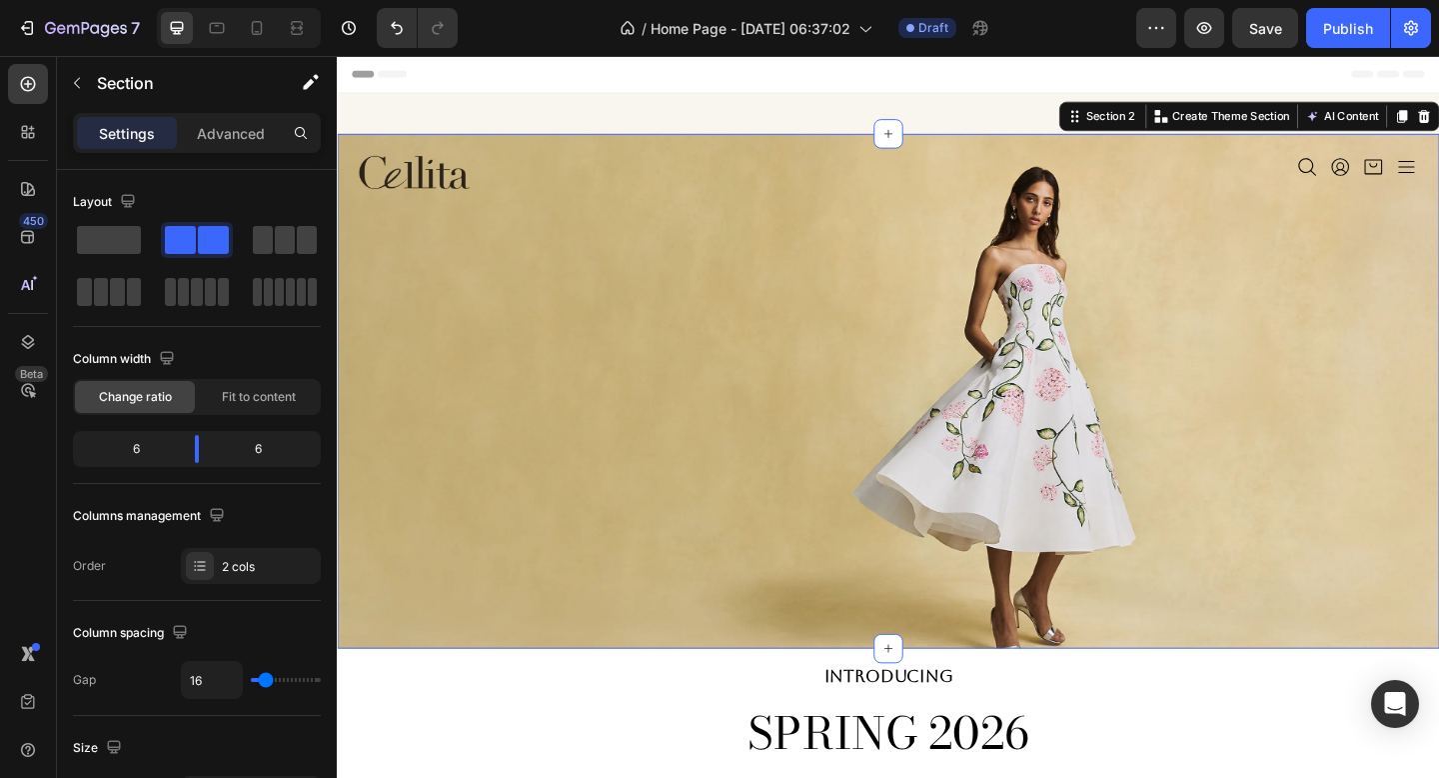
click at [931, 189] on div "Image Icon Icon Icon Icon Icon List Section 2 You can create reusable sections …" at bounding box center [936, 421] width 1199 height 560
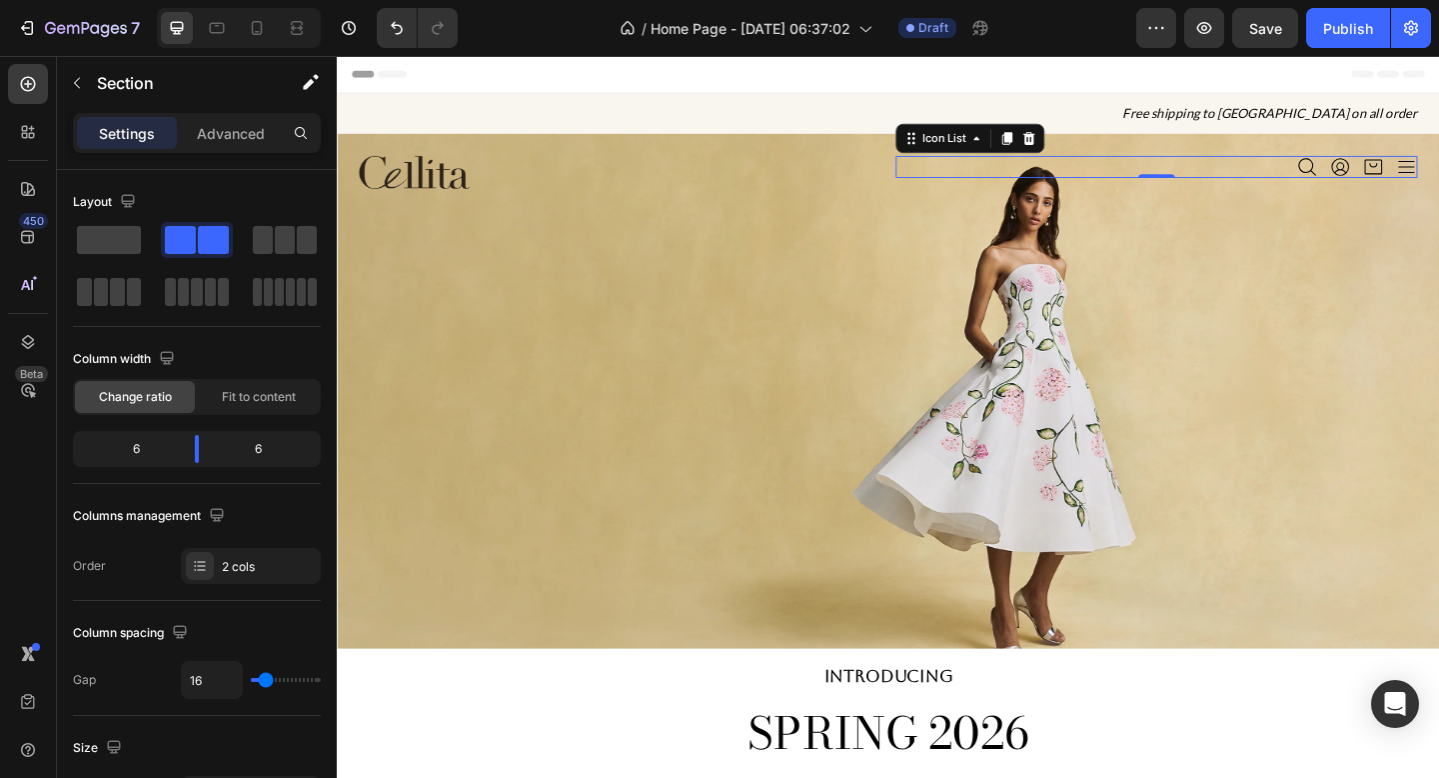
click at [1279, 182] on div "Icon Icon Icon Icon" at bounding box center [1229, 177] width 568 height 24
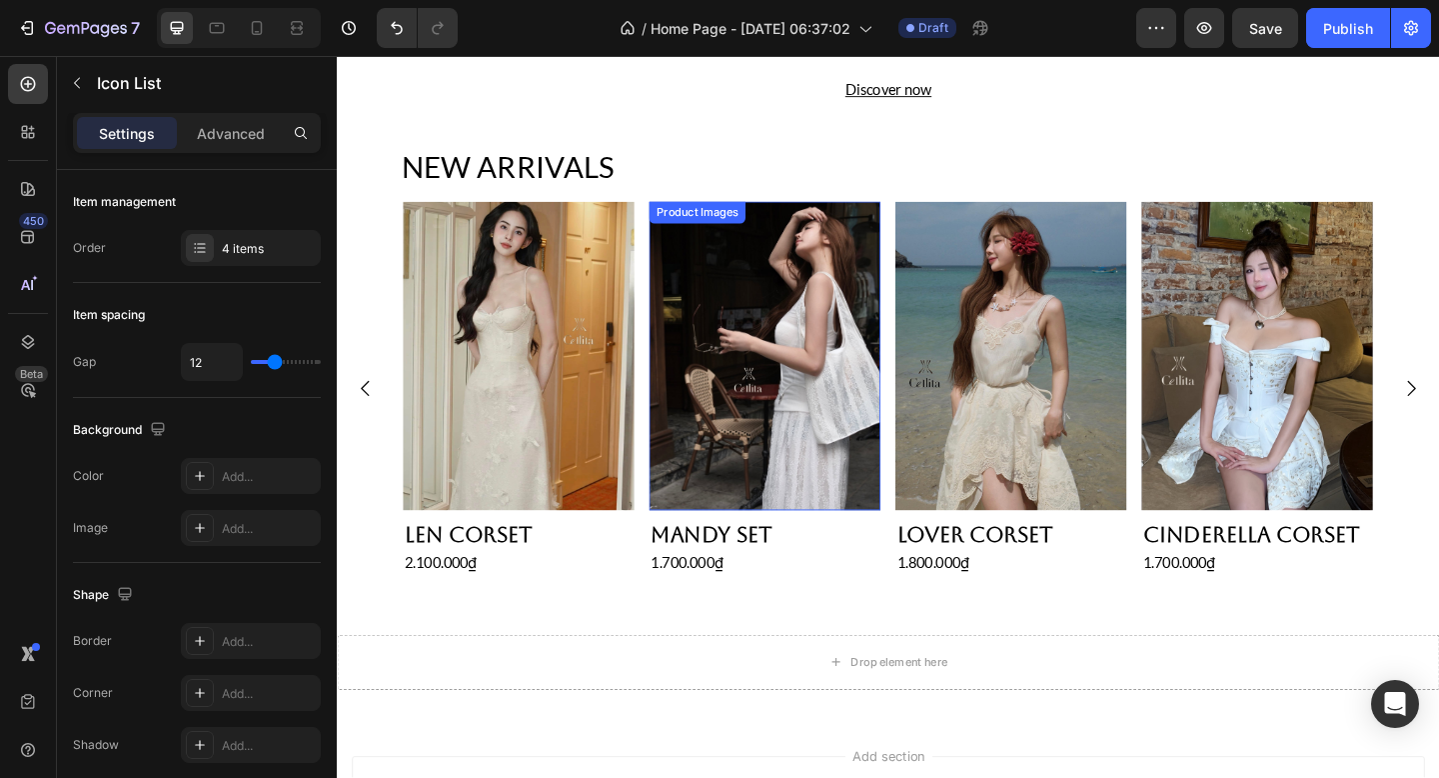
scroll to position [723, 0]
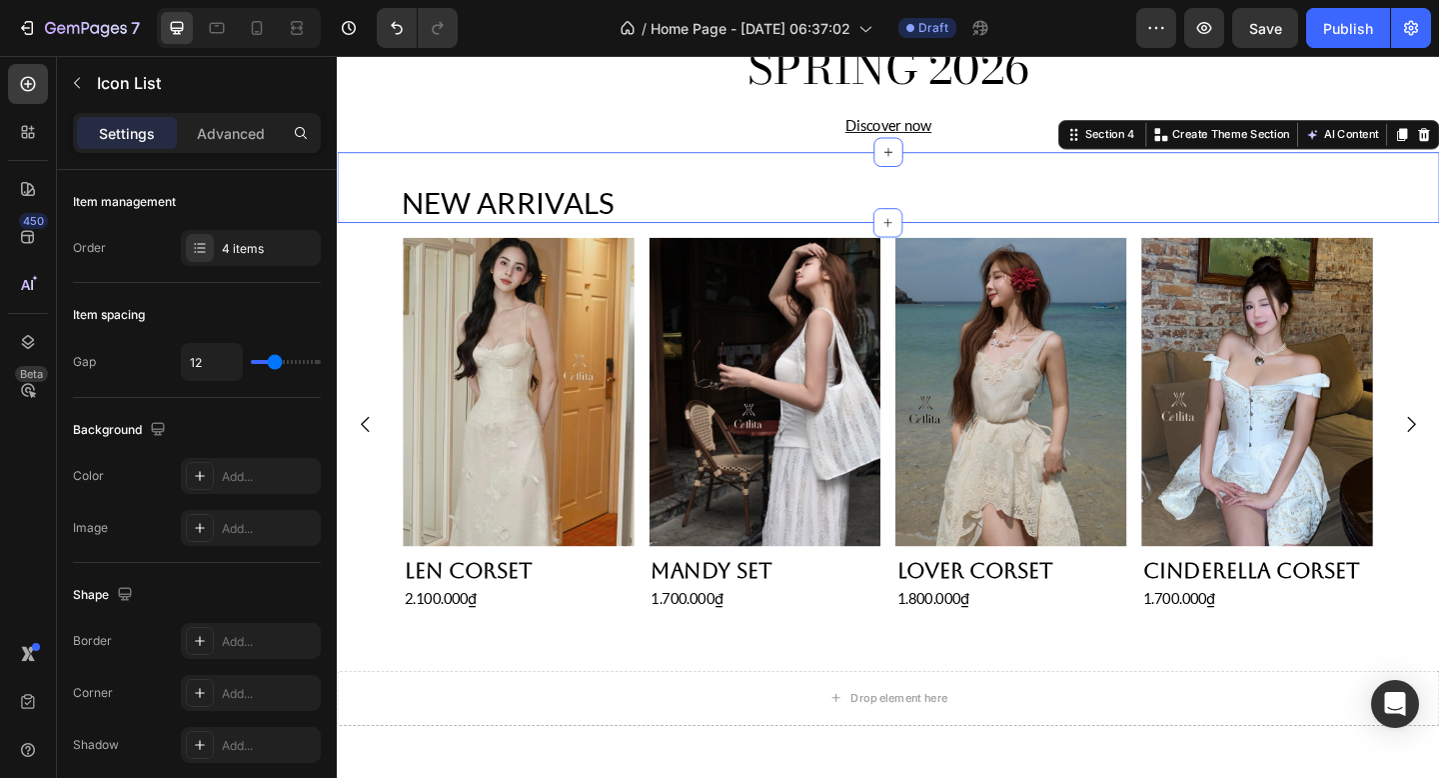
click at [1015, 170] on div "NEW ARRIVALS Heading Section 4 You can create reusable sections Create Theme Se…" at bounding box center [936, 200] width 1199 height 78
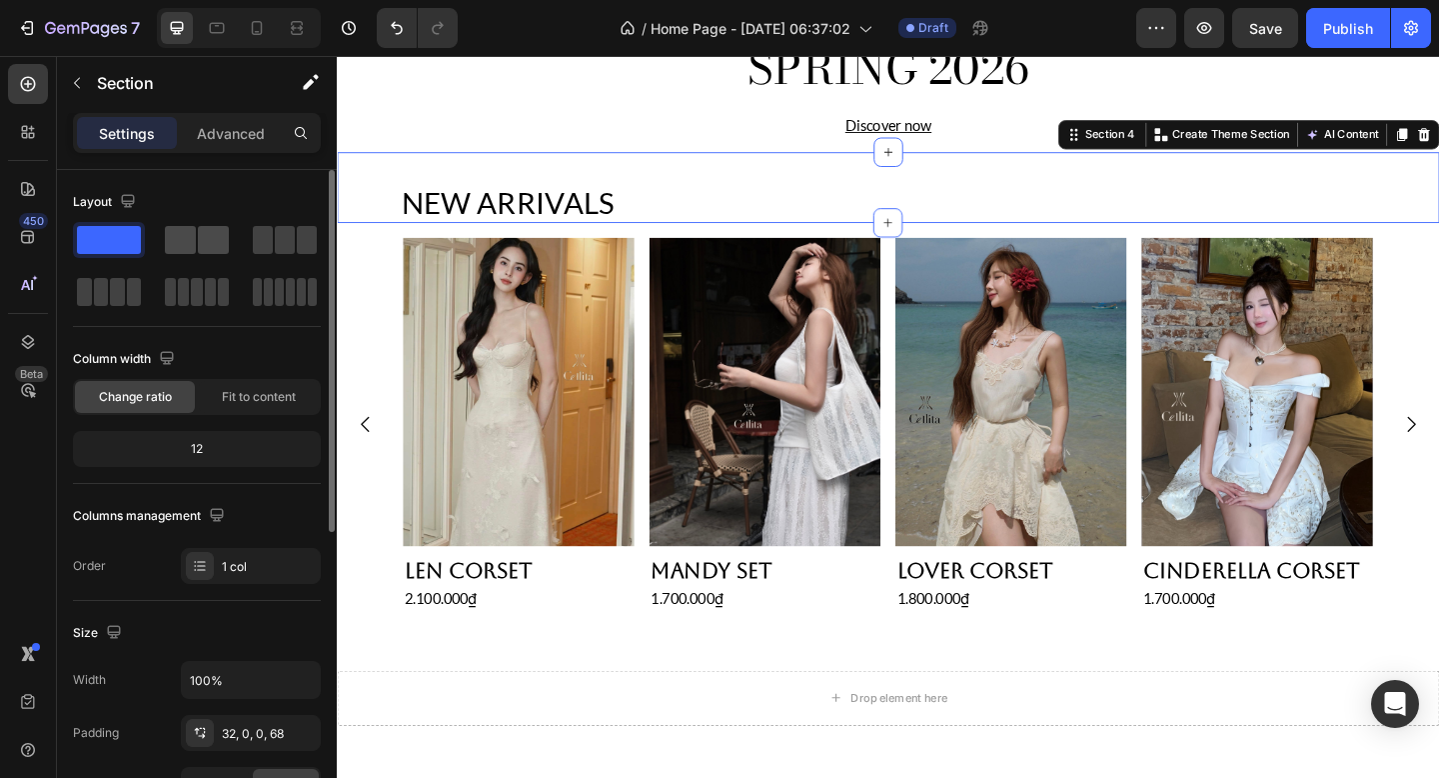
click at [217, 245] on span at bounding box center [213, 240] width 31 height 28
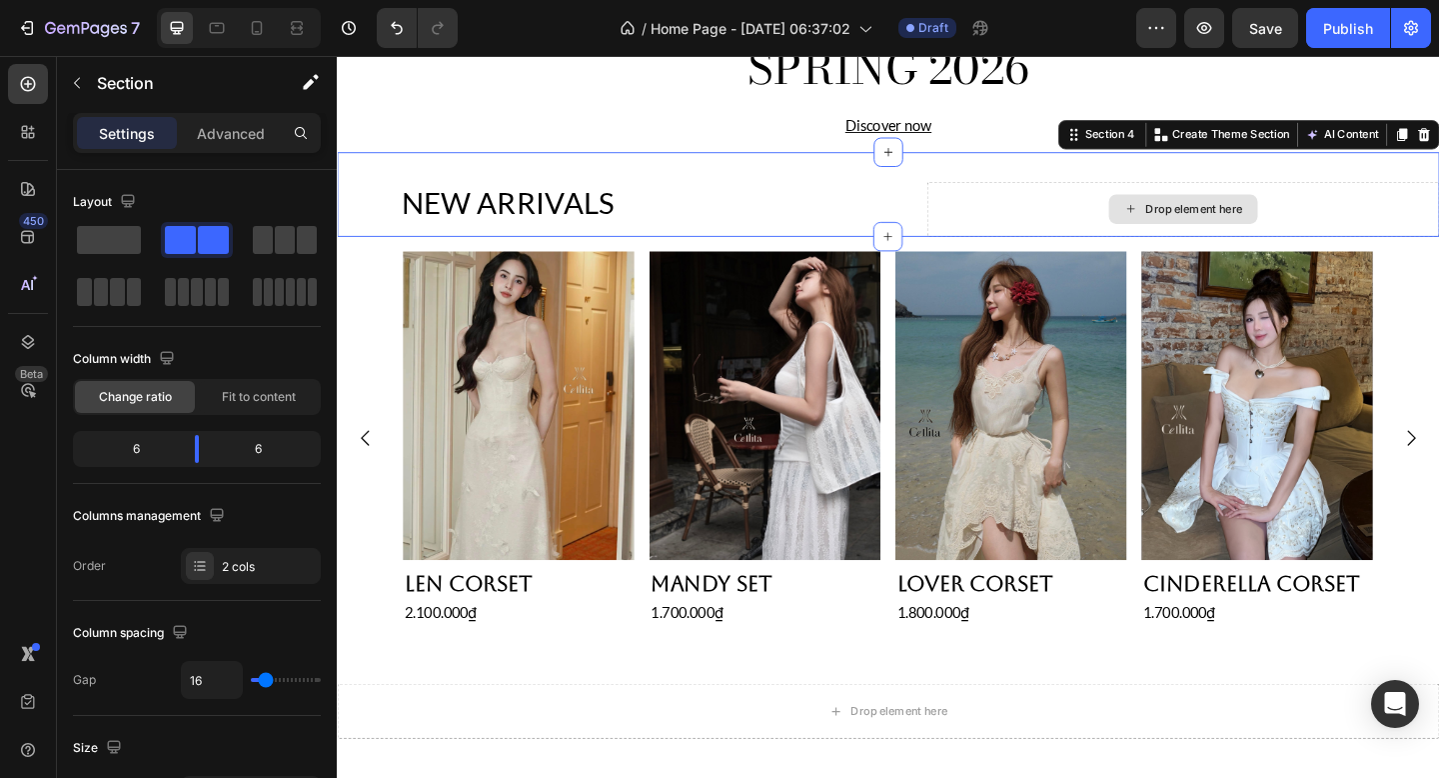
click at [1040, 210] on div "Drop element here" at bounding box center [1257, 223] width 558 height 60
click at [79, 79] on icon "button" at bounding box center [77, 83] width 16 height 16
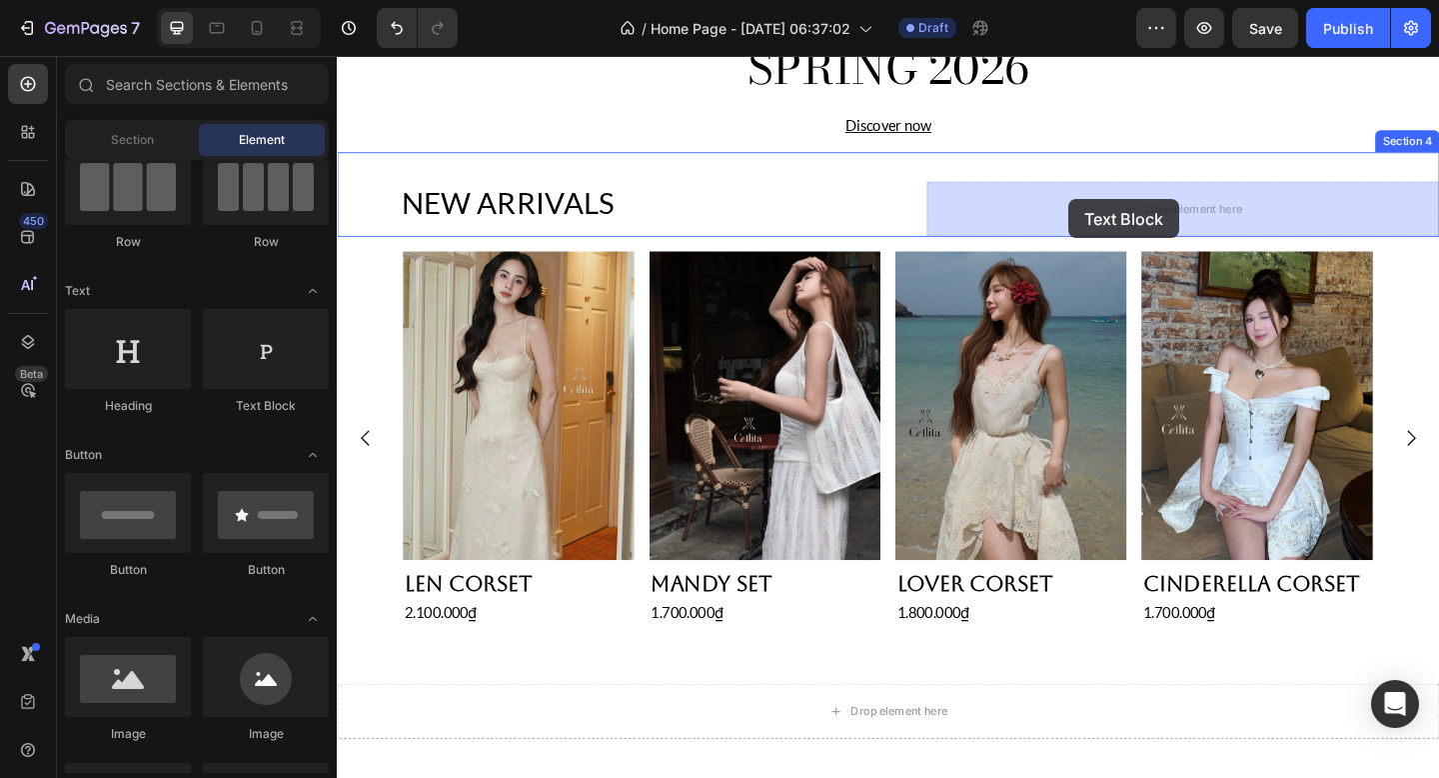
drag, startPoint x: 589, startPoint y: 430, endPoint x: 1131, endPoint y: 211, distance: 585.2
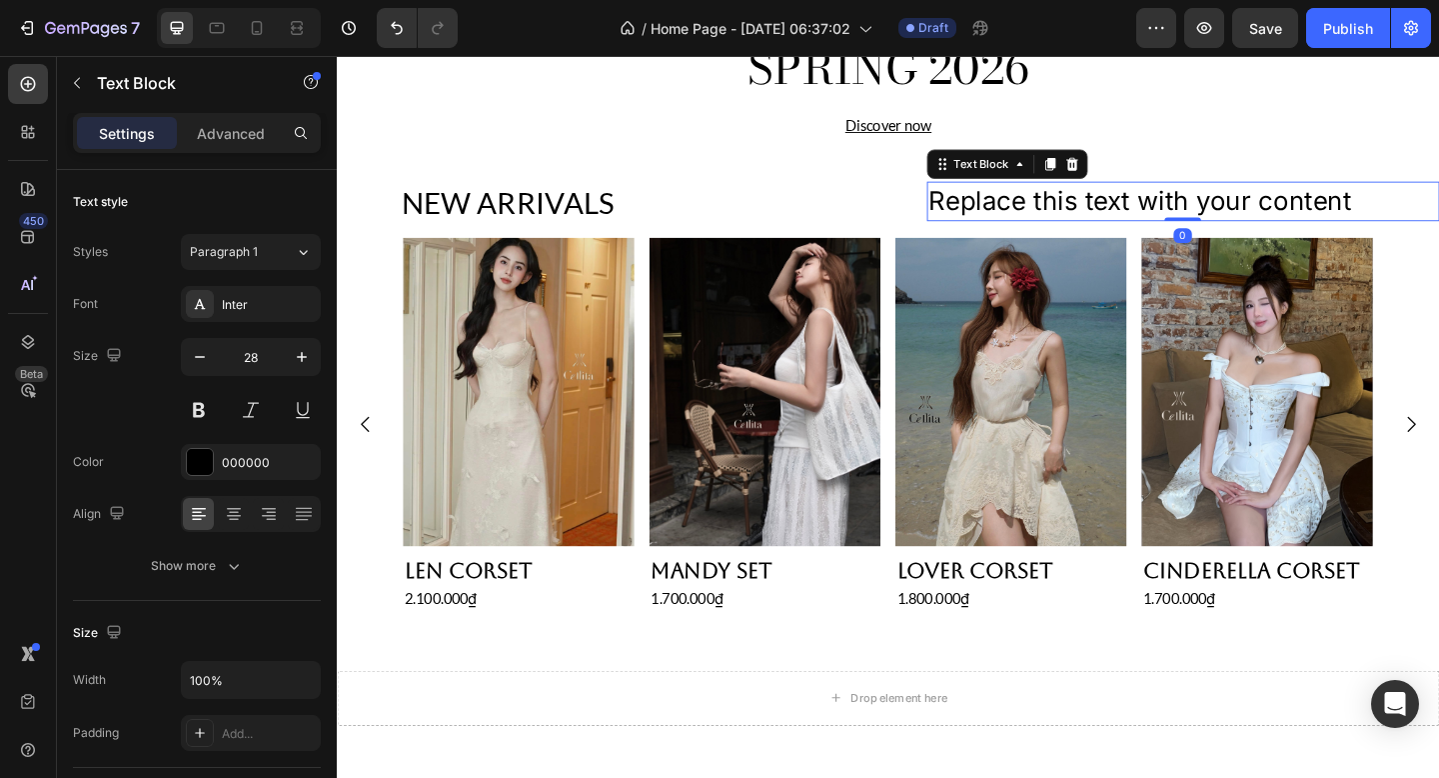
click at [1130, 211] on div "Replace this text with your content" at bounding box center [1257, 214] width 558 height 43
click at [1130, 211] on p "Replace this text with your content" at bounding box center [1257, 214] width 554 height 39
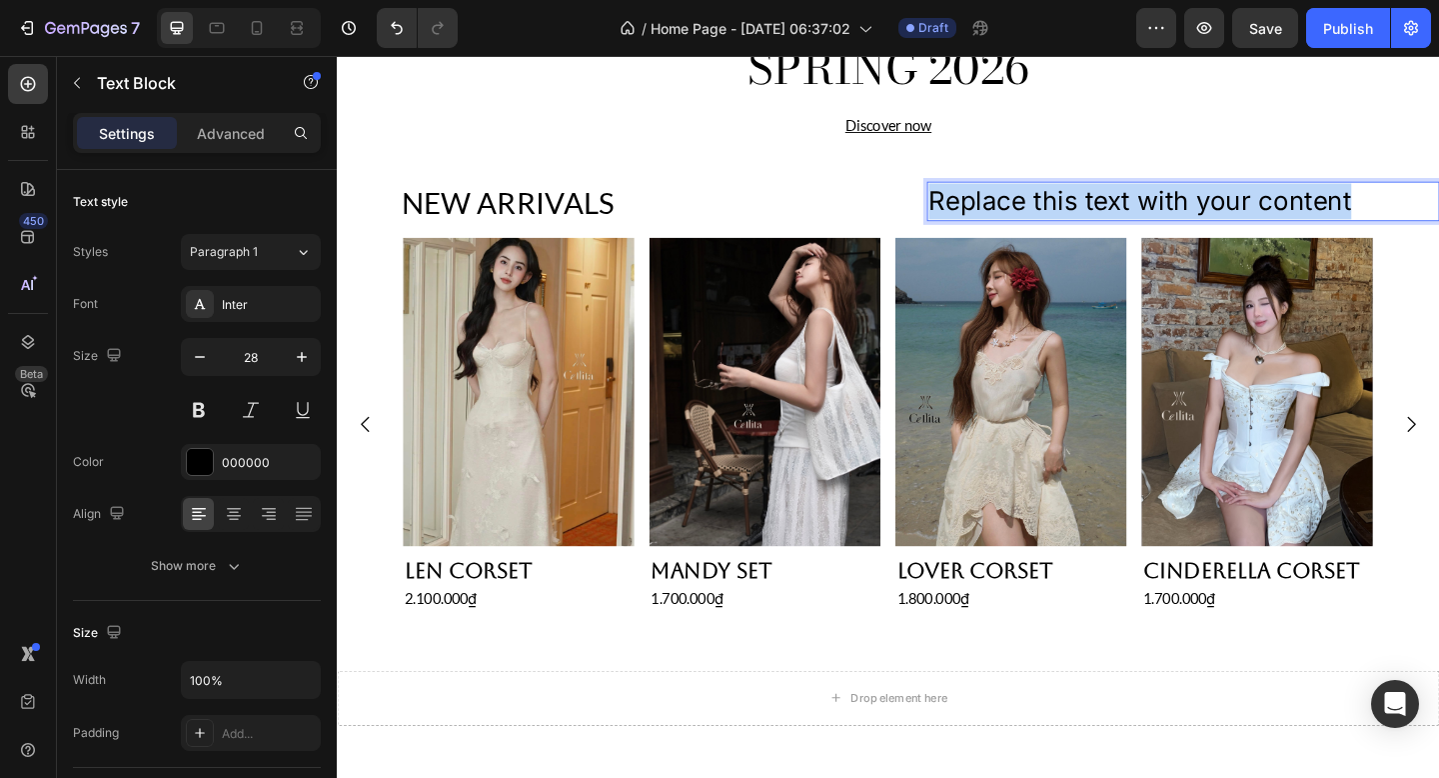
click at [1130, 211] on p "Replace this text with your content" at bounding box center [1257, 214] width 554 height 39
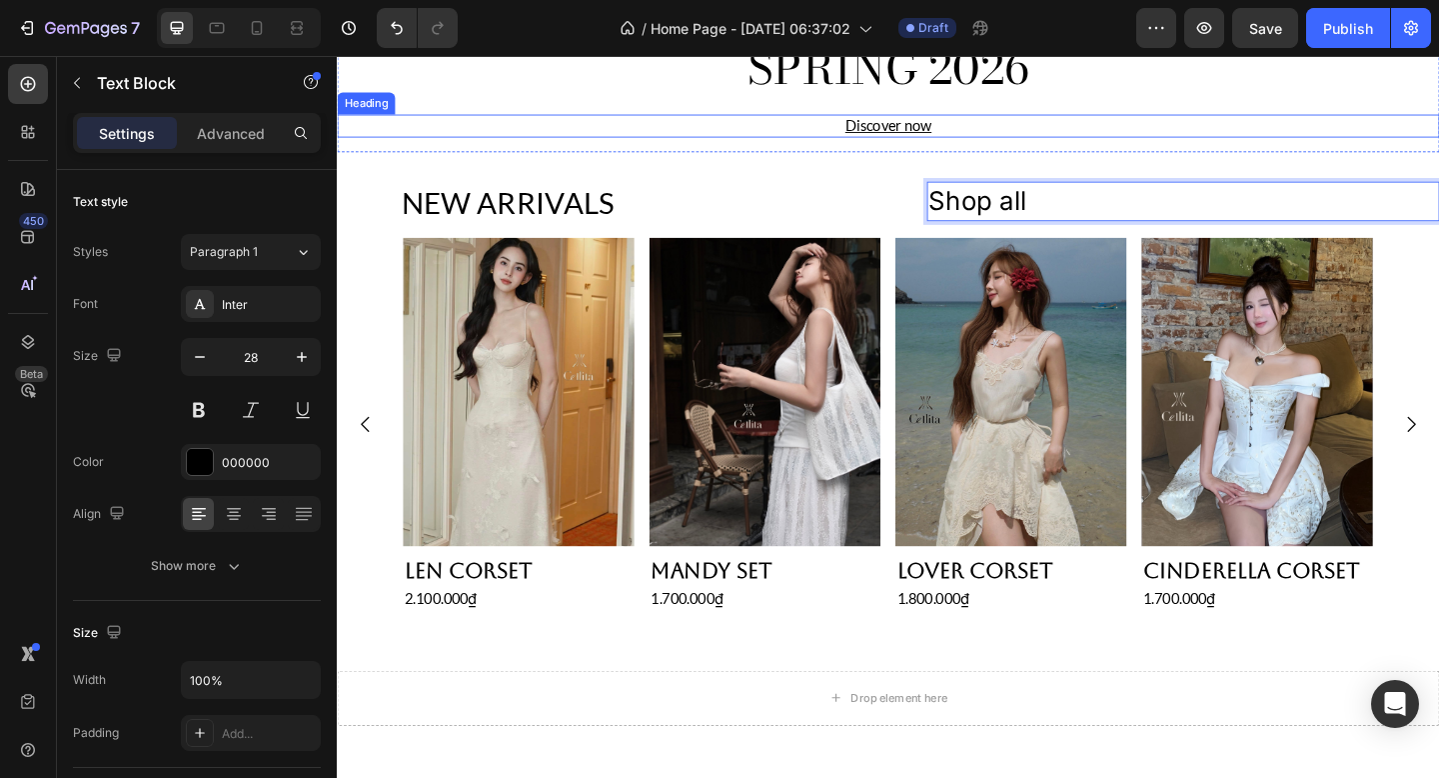
click at [1315, 139] on h2 "Discover now" at bounding box center [936, 132] width 1199 height 25
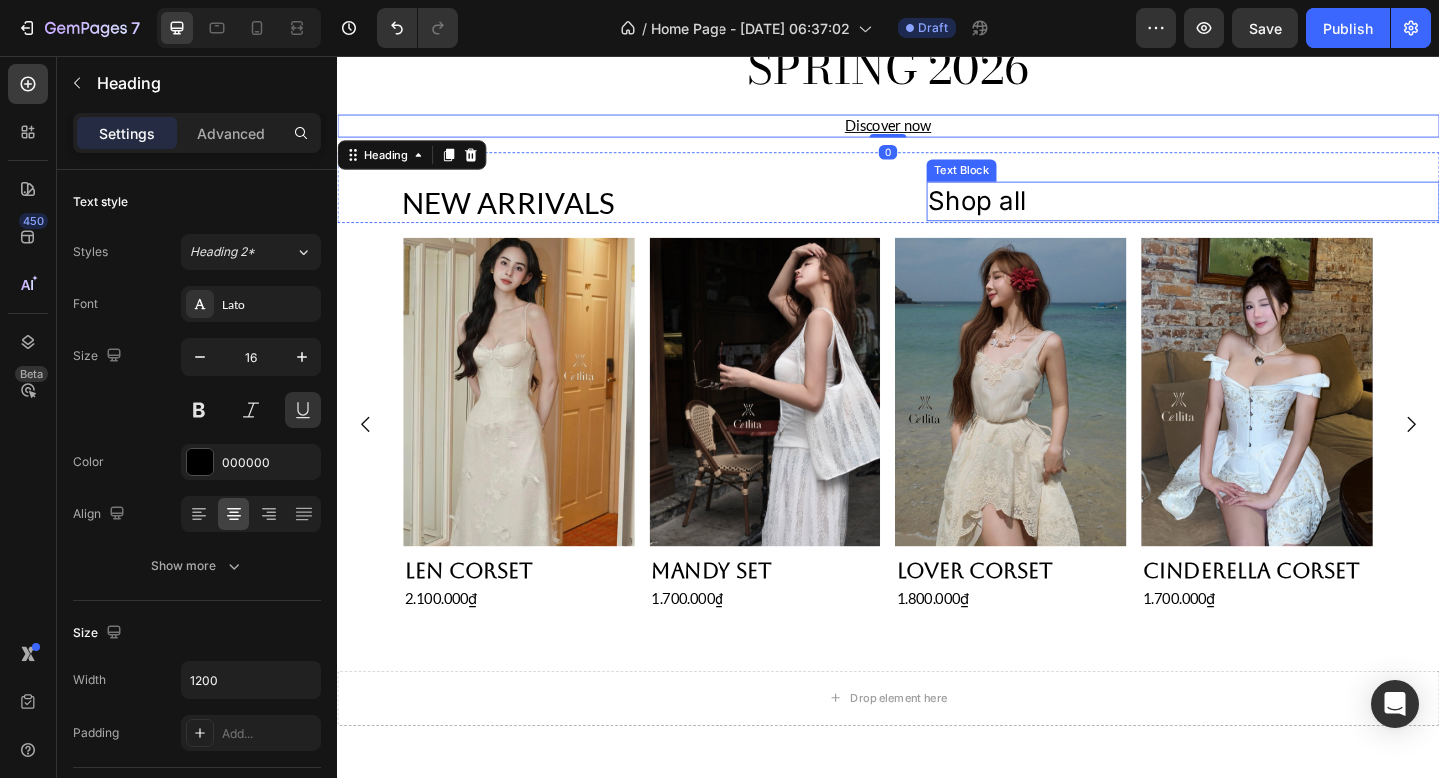
click at [1137, 202] on p "Shop all" at bounding box center [1257, 214] width 554 height 39
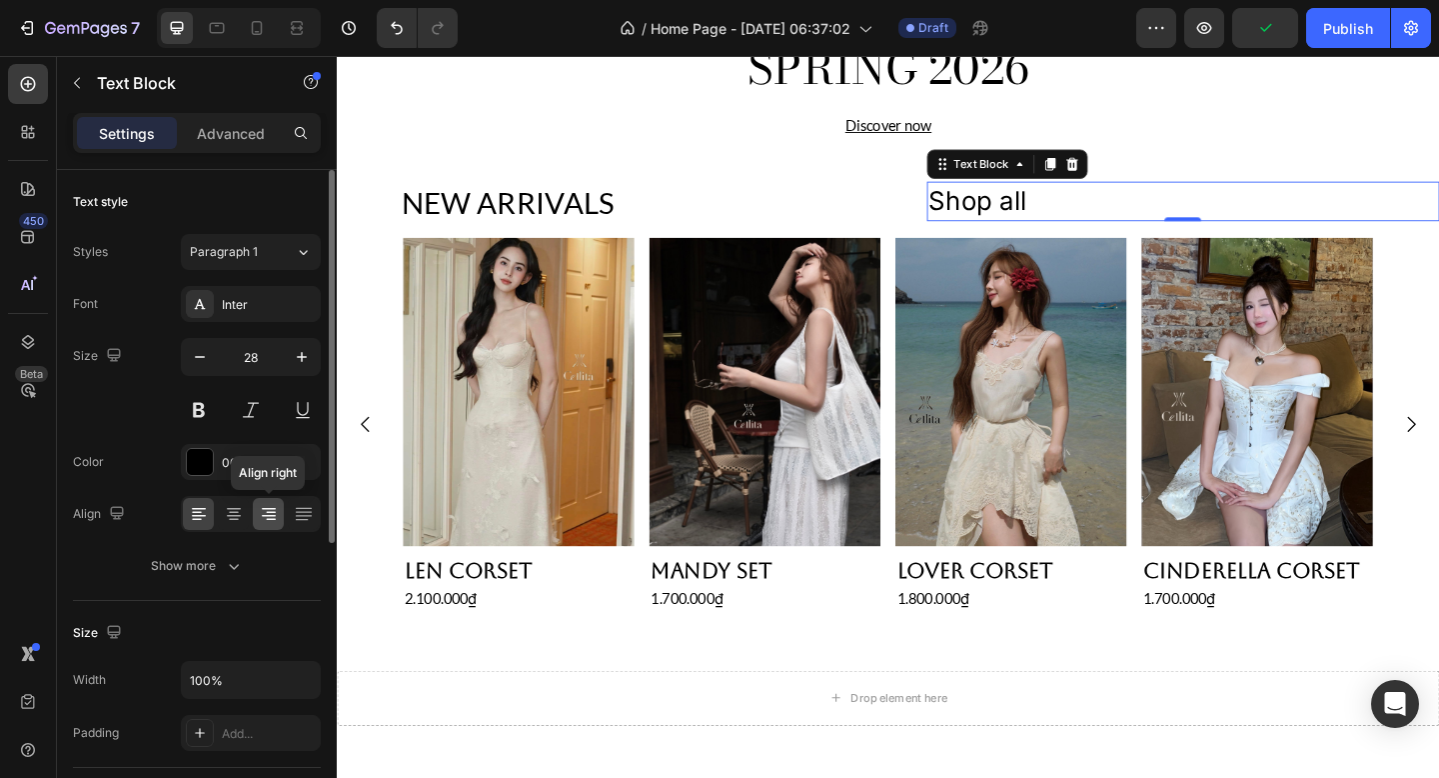
click at [273, 512] on icon at bounding box center [271, 513] width 10 height 2
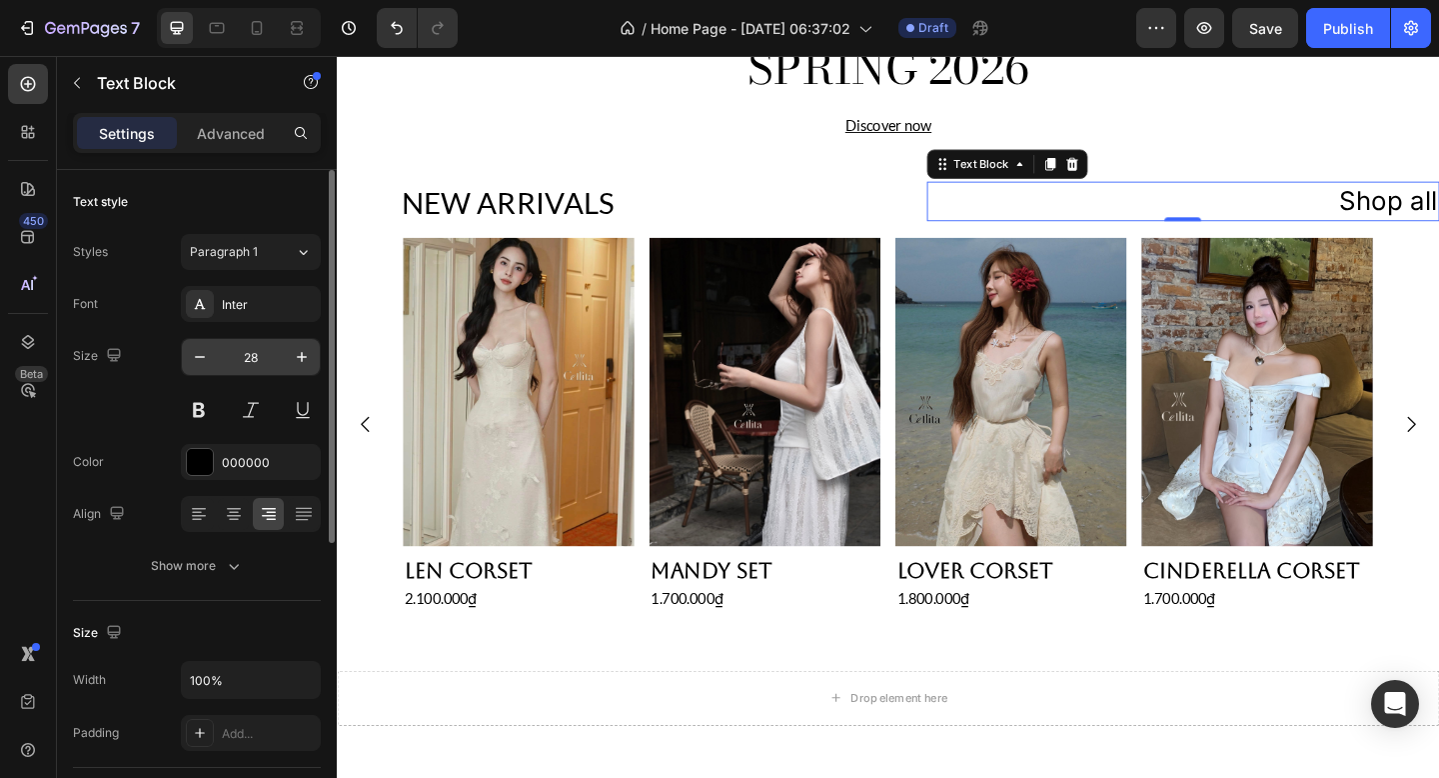
click at [254, 362] on input "28" at bounding box center [251, 357] width 66 height 36
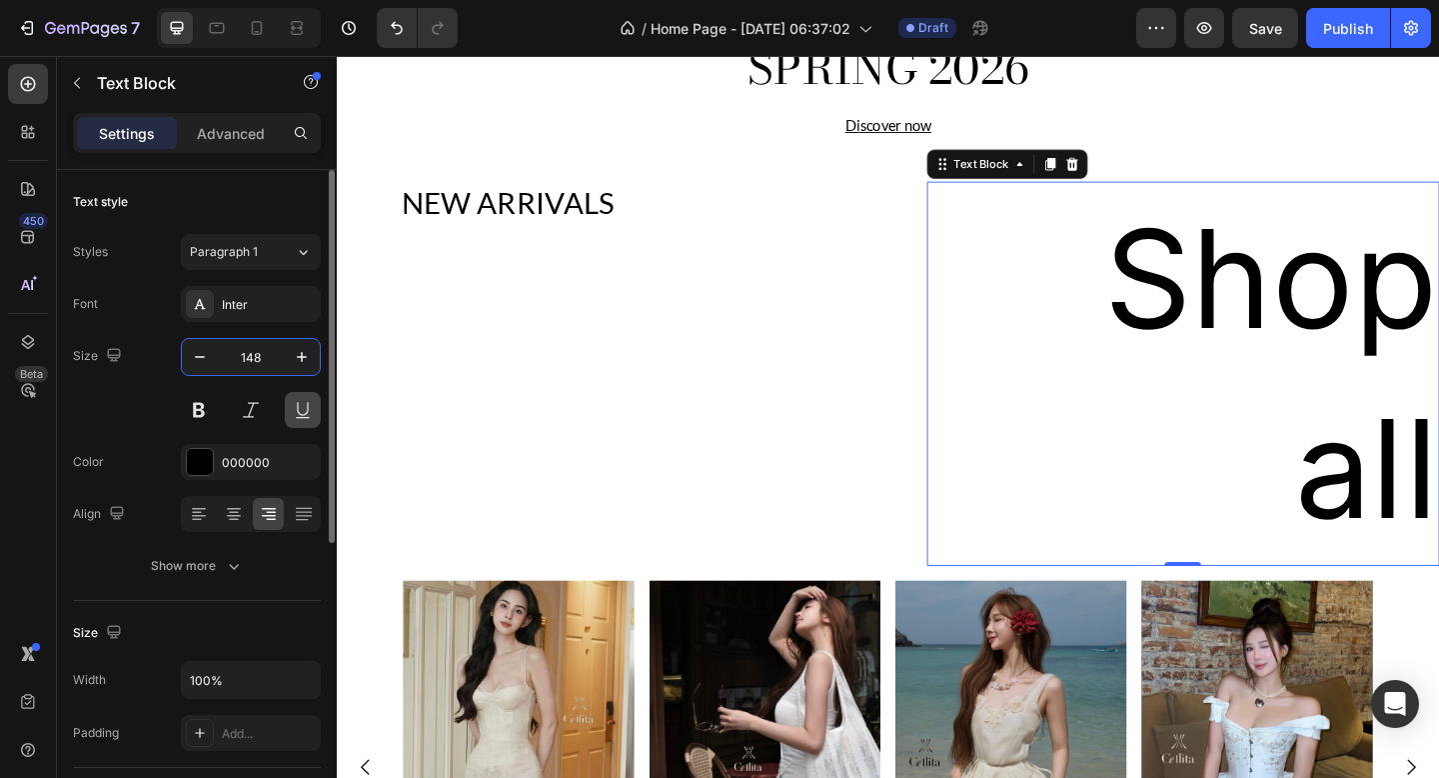
click at [290, 411] on button at bounding box center [303, 410] width 36 height 36
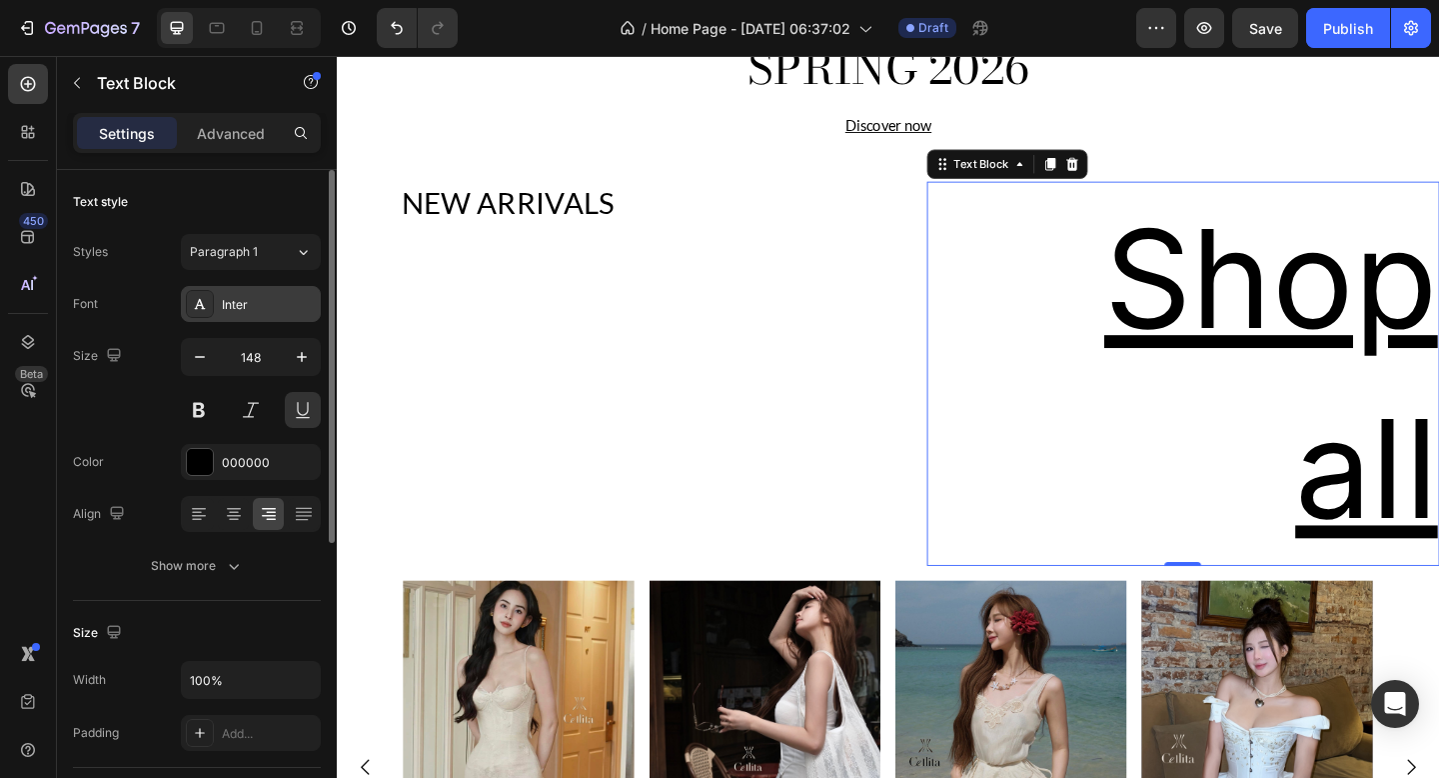
click at [275, 317] on div "Inter" at bounding box center [251, 304] width 140 height 36
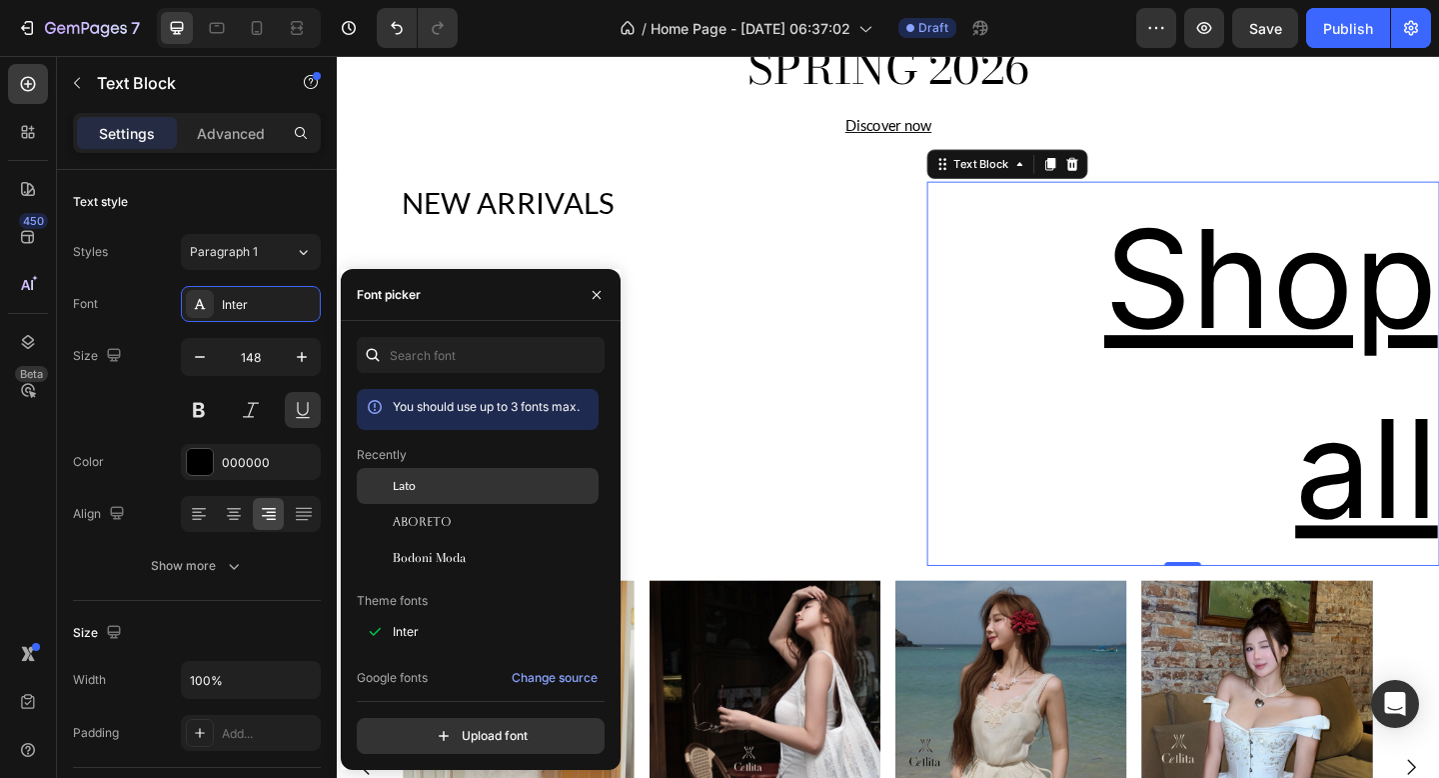
click at [424, 478] on div "Lato" at bounding box center [494, 486] width 202 height 18
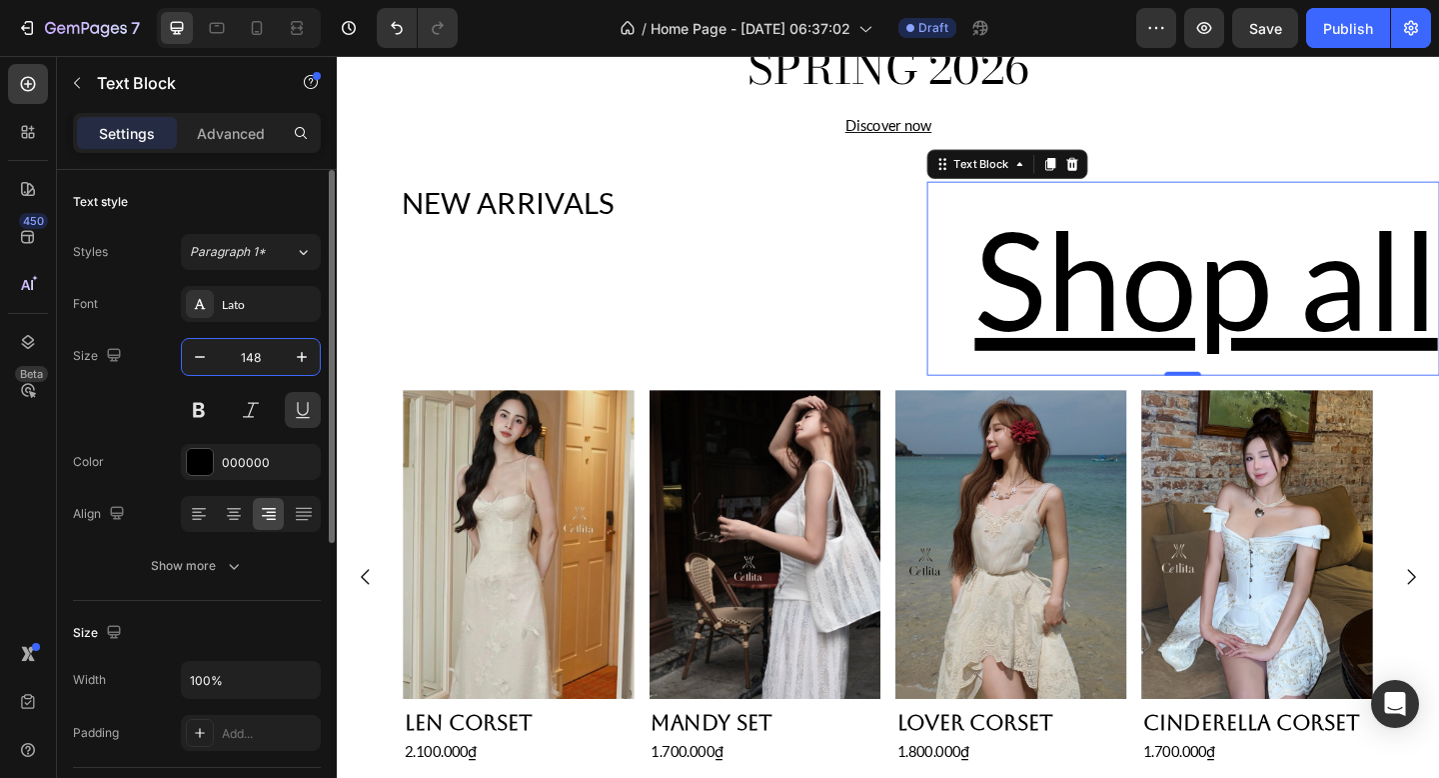
click at [263, 353] on input "148" at bounding box center [251, 357] width 66 height 36
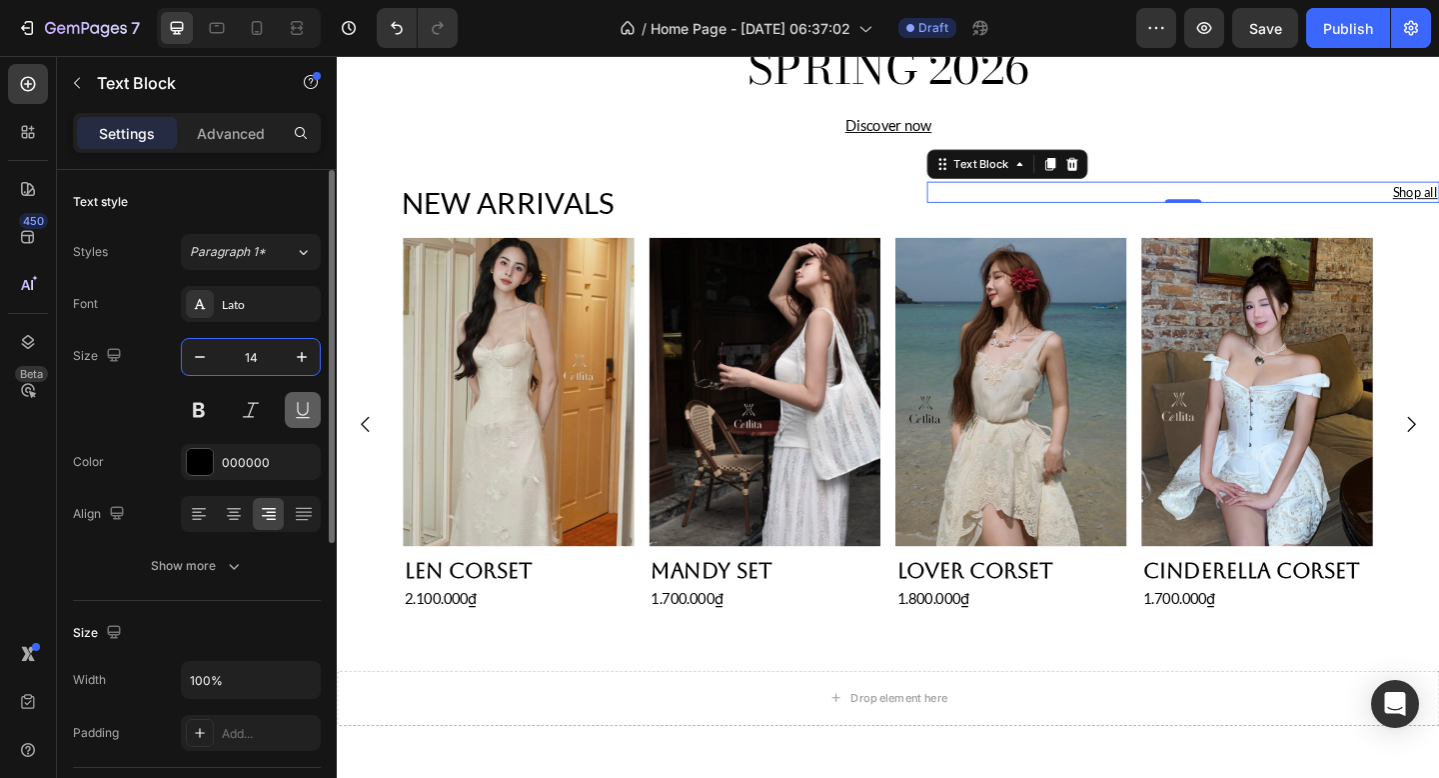
type input "14"
click at [299, 414] on button at bounding box center [303, 410] width 36 height 36
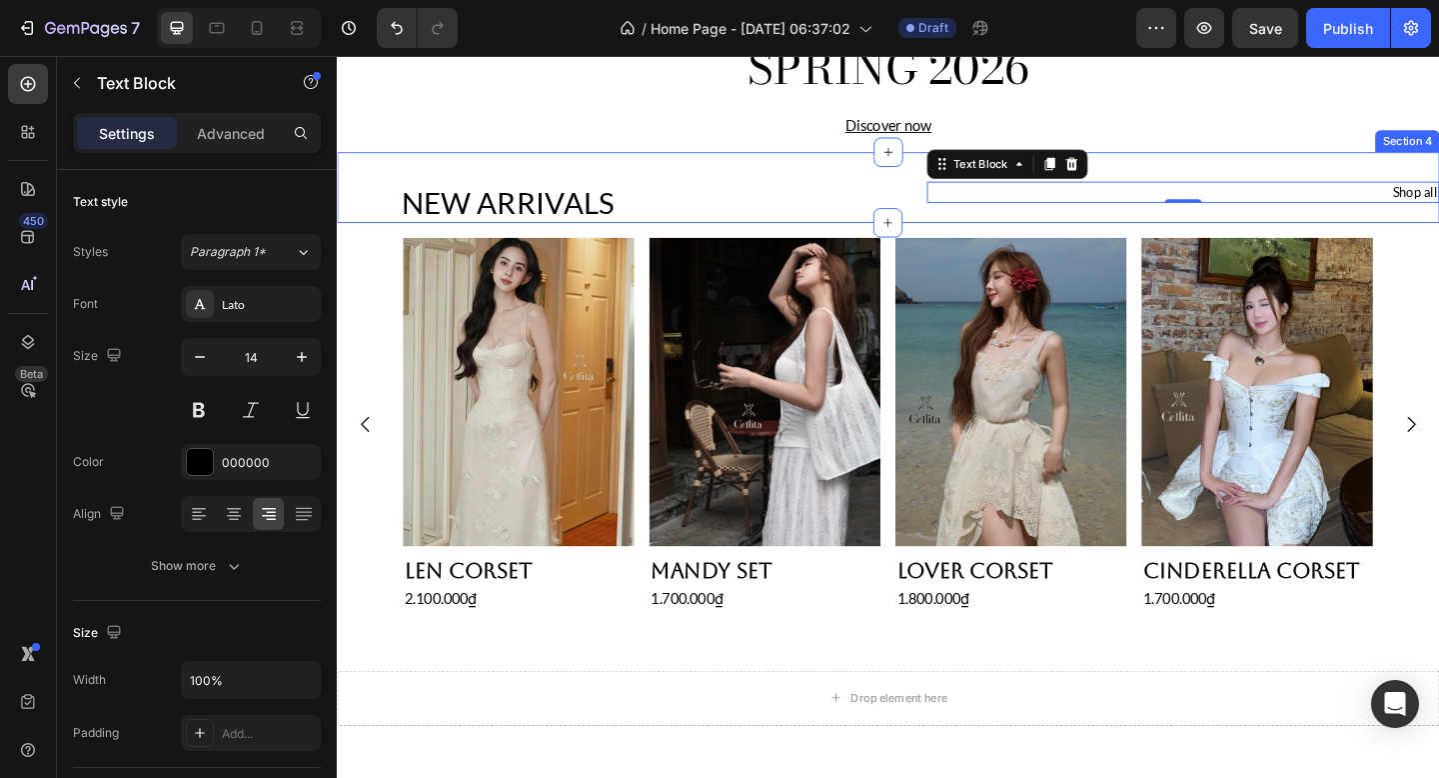
click at [964, 176] on div "NEW ARRIVALS Heading Shop all Text Block 0 Section 4" at bounding box center [936, 200] width 1199 height 78
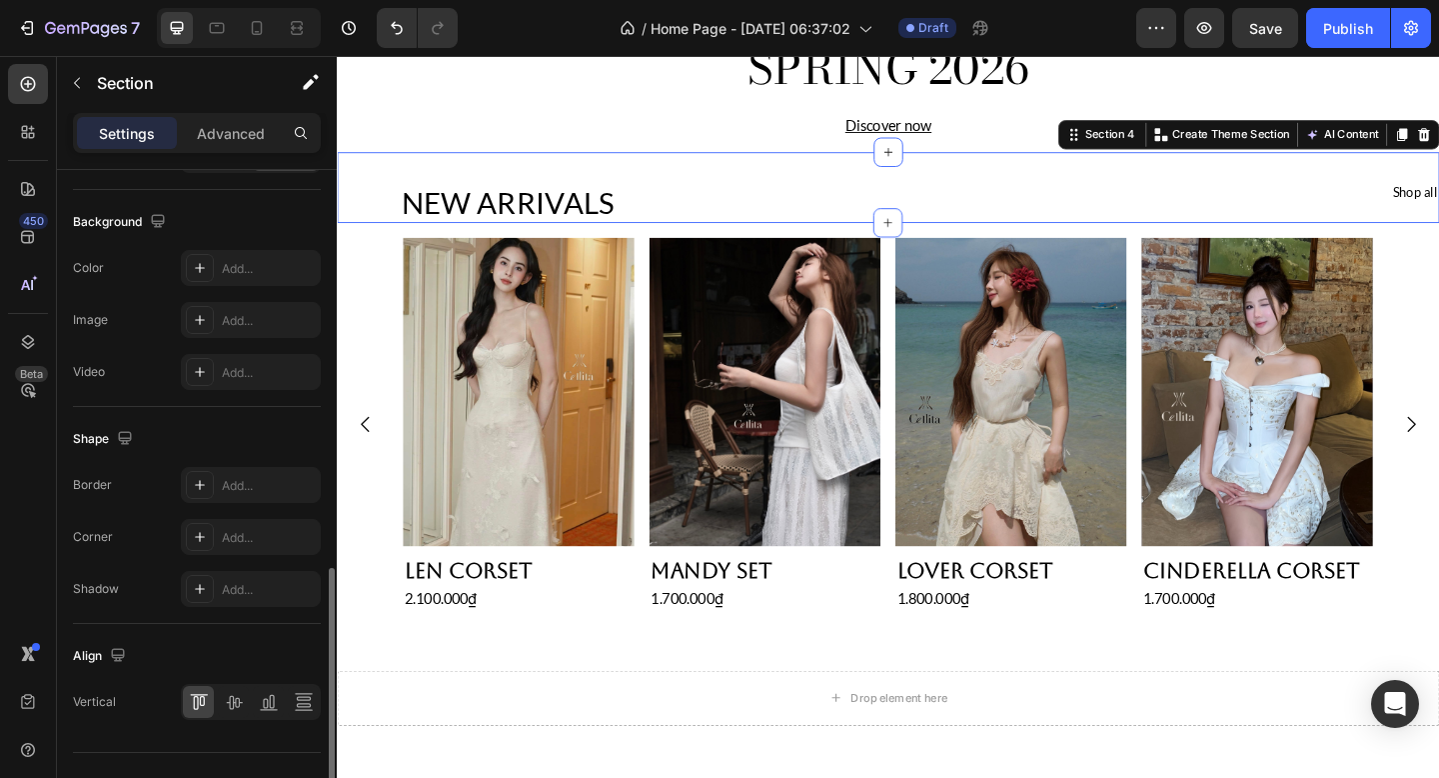
scroll to position [783, 0]
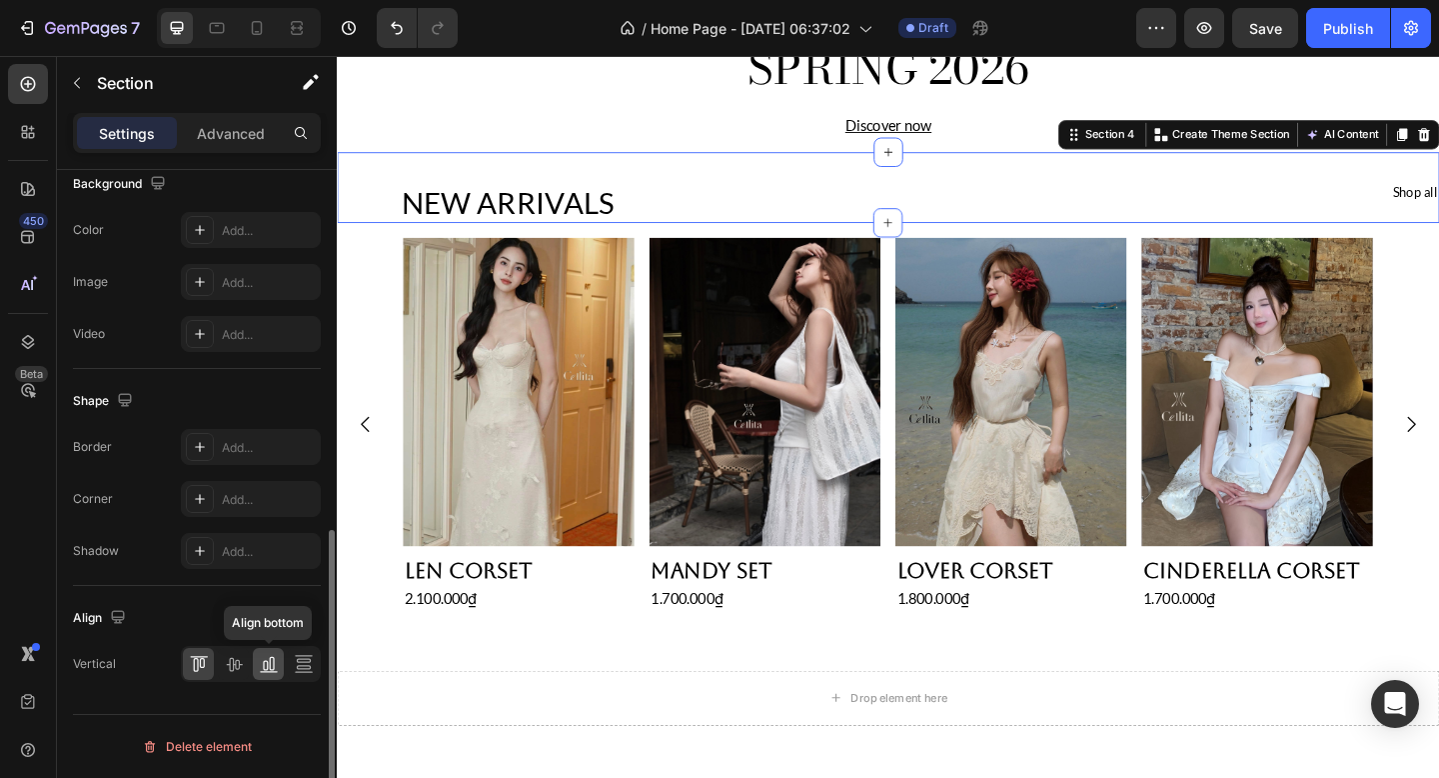
click at [272, 674] on div at bounding box center [268, 664] width 31 height 32
click at [225, 660] on icon at bounding box center [234, 664] width 20 height 20
click at [294, 665] on icon at bounding box center [304, 664] width 20 height 20
click at [266, 671] on icon at bounding box center [269, 671] width 18 height 1
click at [232, 666] on icon at bounding box center [234, 664] width 20 height 20
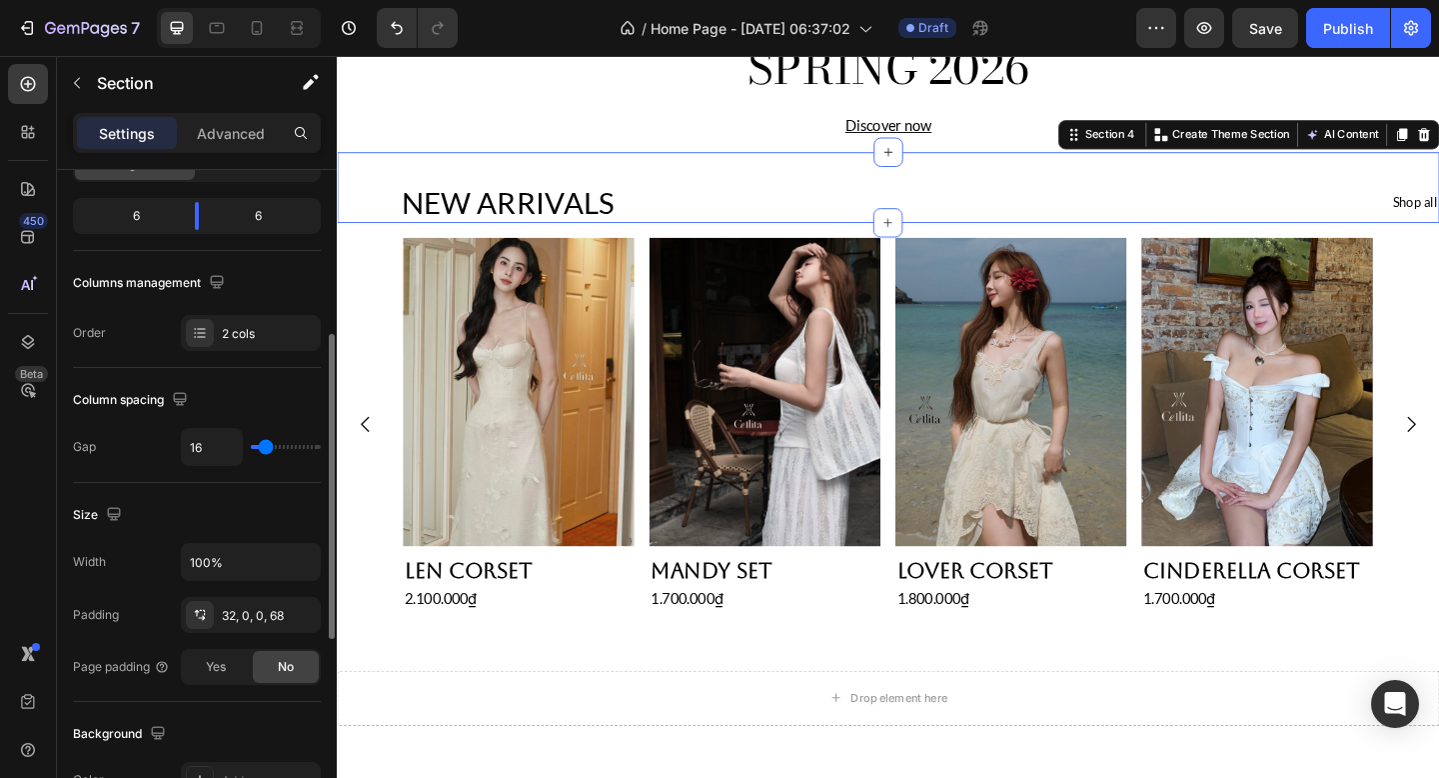
scroll to position [288, 0]
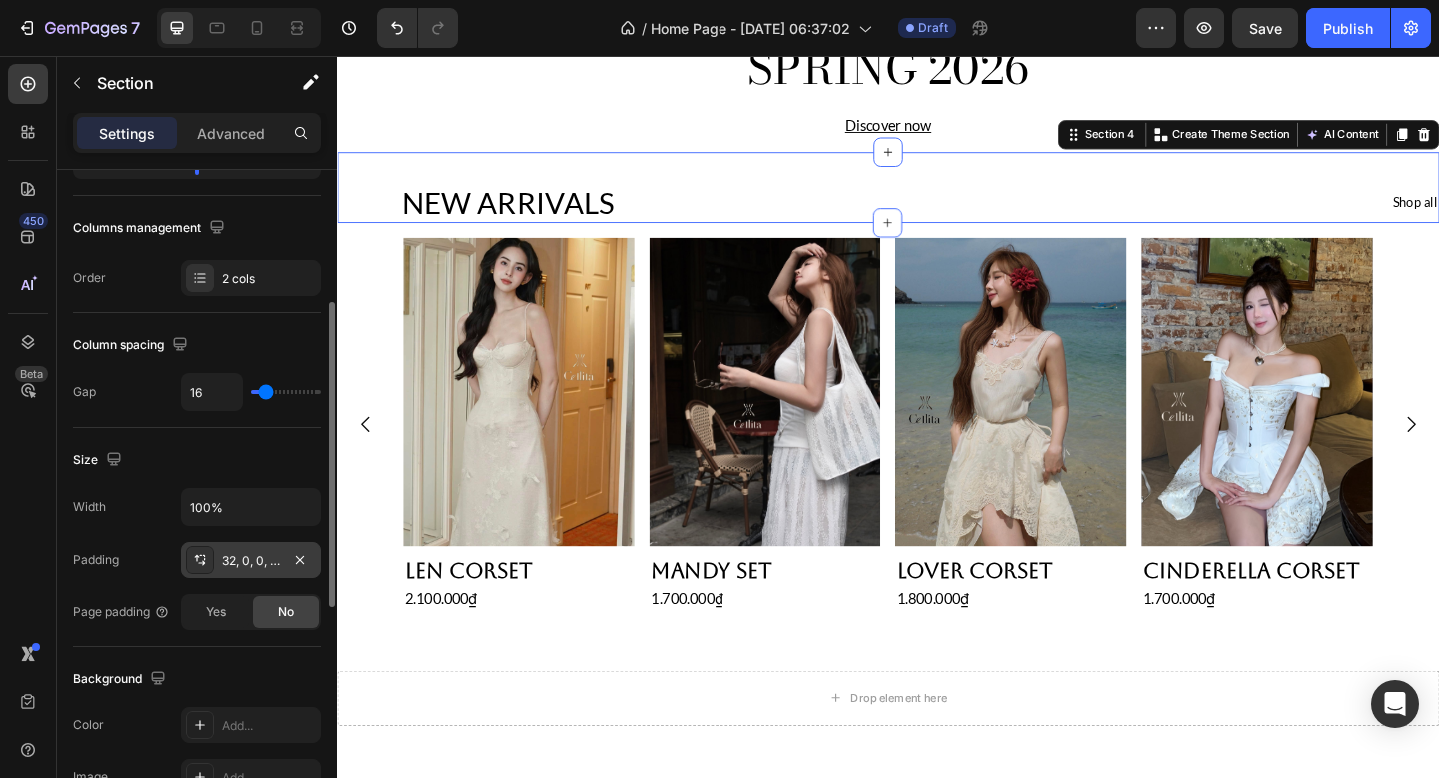
click at [237, 556] on div "32, 0, 0, 68" at bounding box center [251, 561] width 58 height 18
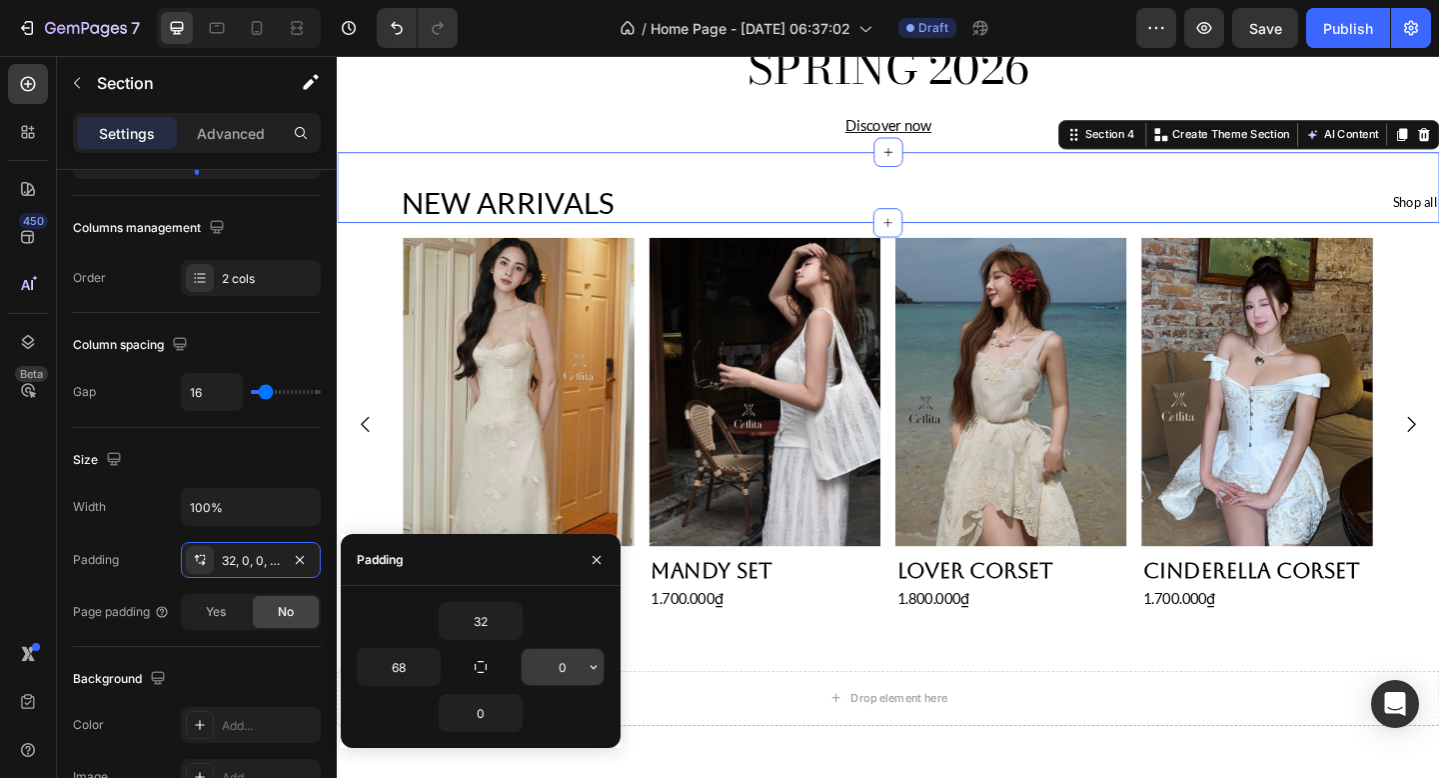
click at [584, 659] on button "button" at bounding box center [594, 667] width 20 height 36
click at [564, 659] on input "0" at bounding box center [563, 667] width 82 height 36
type input "68"
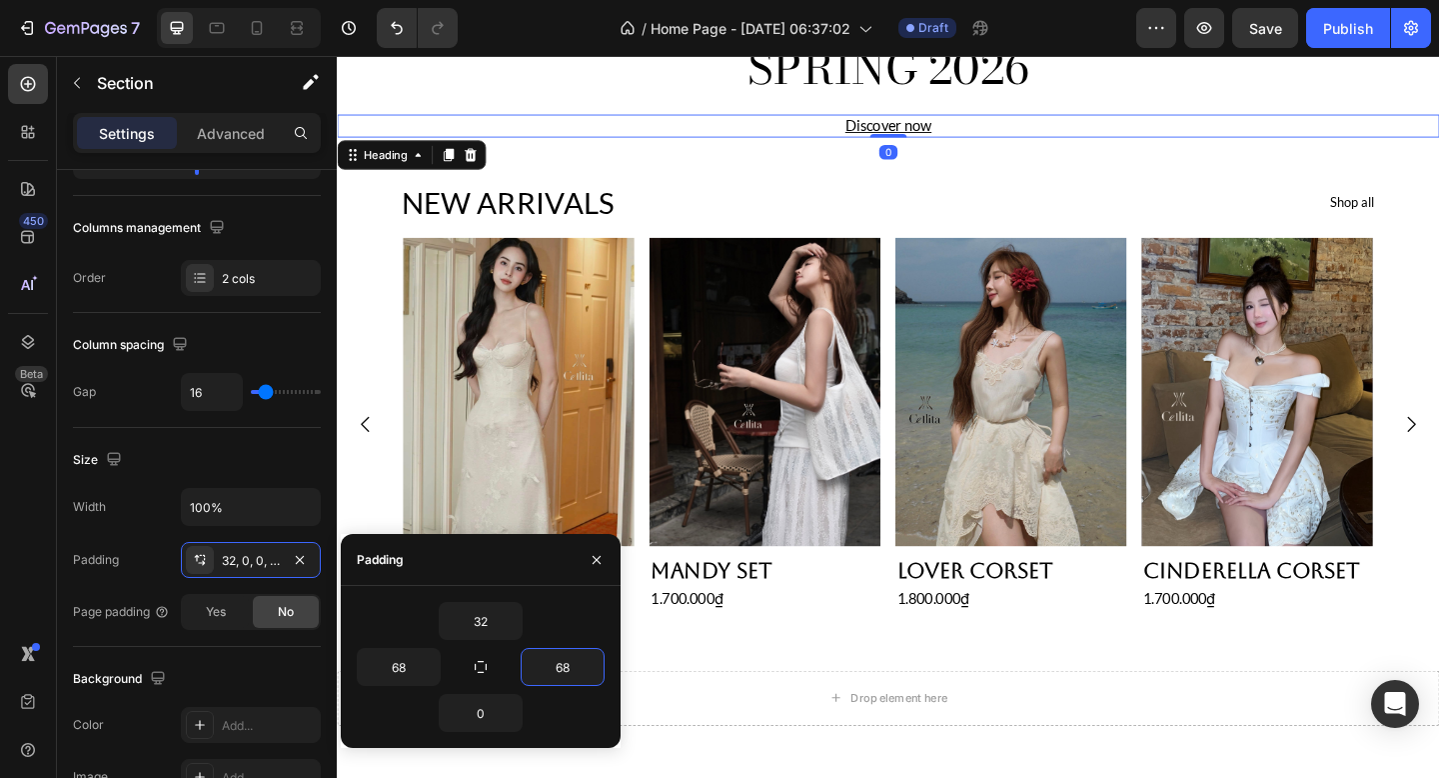
click at [760, 137] on h2 "Discover now" at bounding box center [936, 132] width 1199 height 25
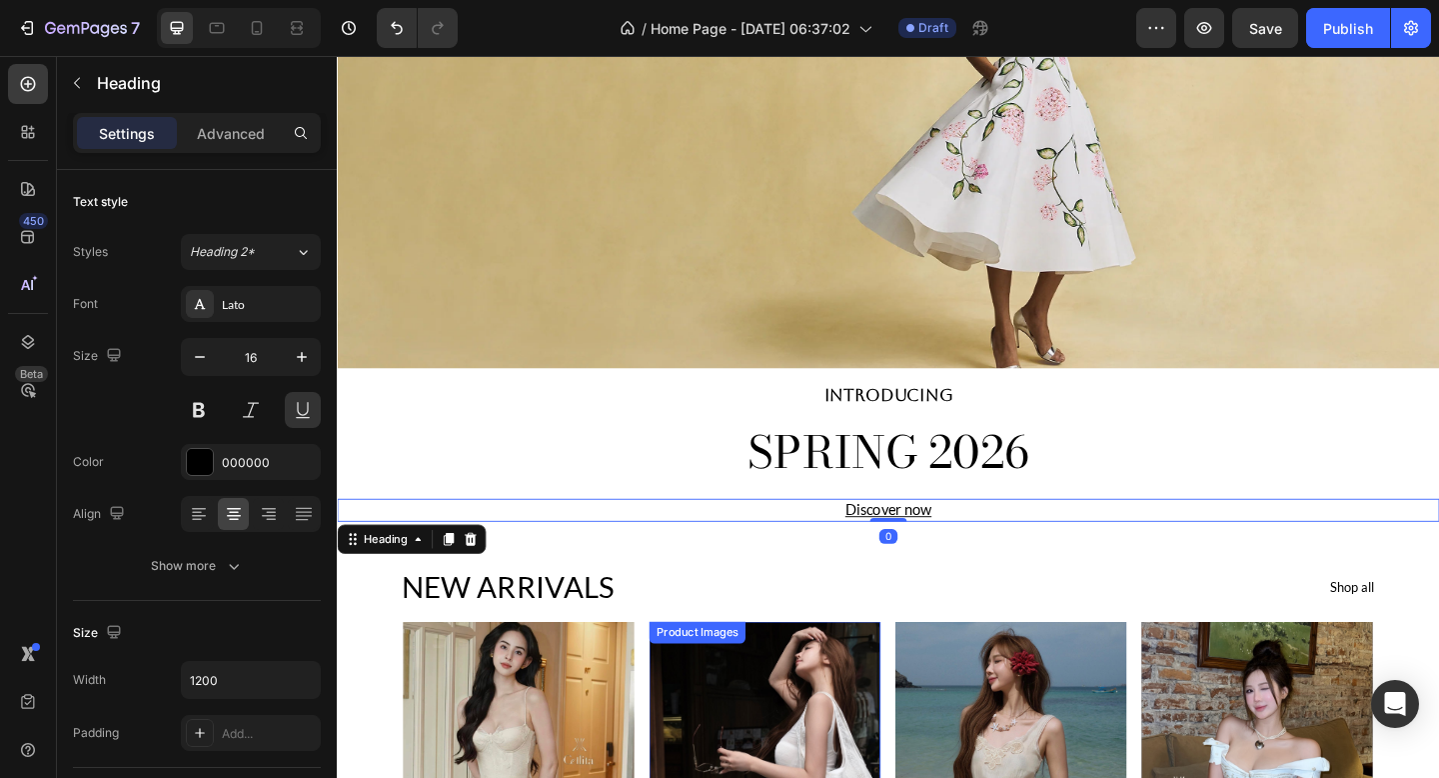
scroll to position [302, 0]
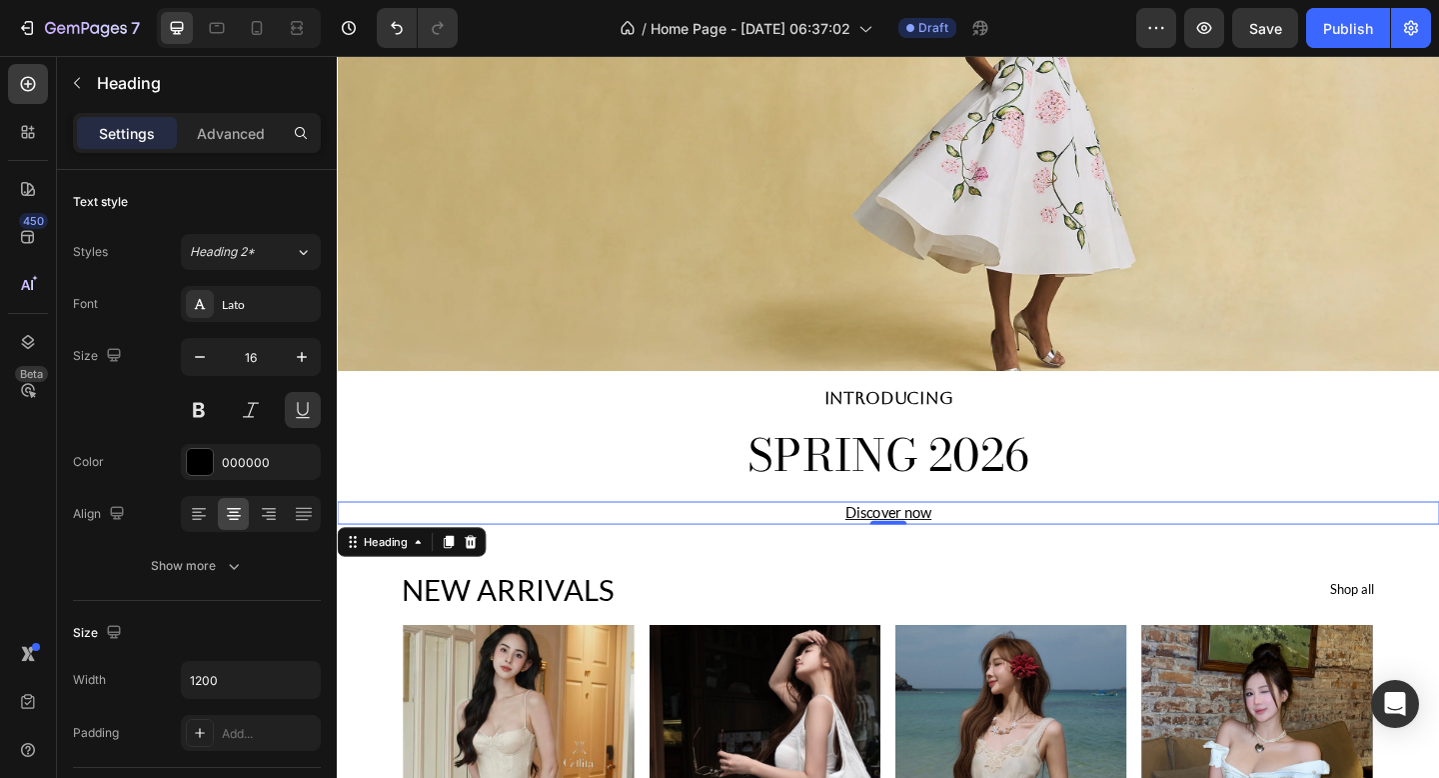
click at [208, 47] on div at bounding box center [239, 28] width 164 height 40
click at [213, 20] on icon at bounding box center [217, 28] width 20 height 20
type input "26"
type input "100%"
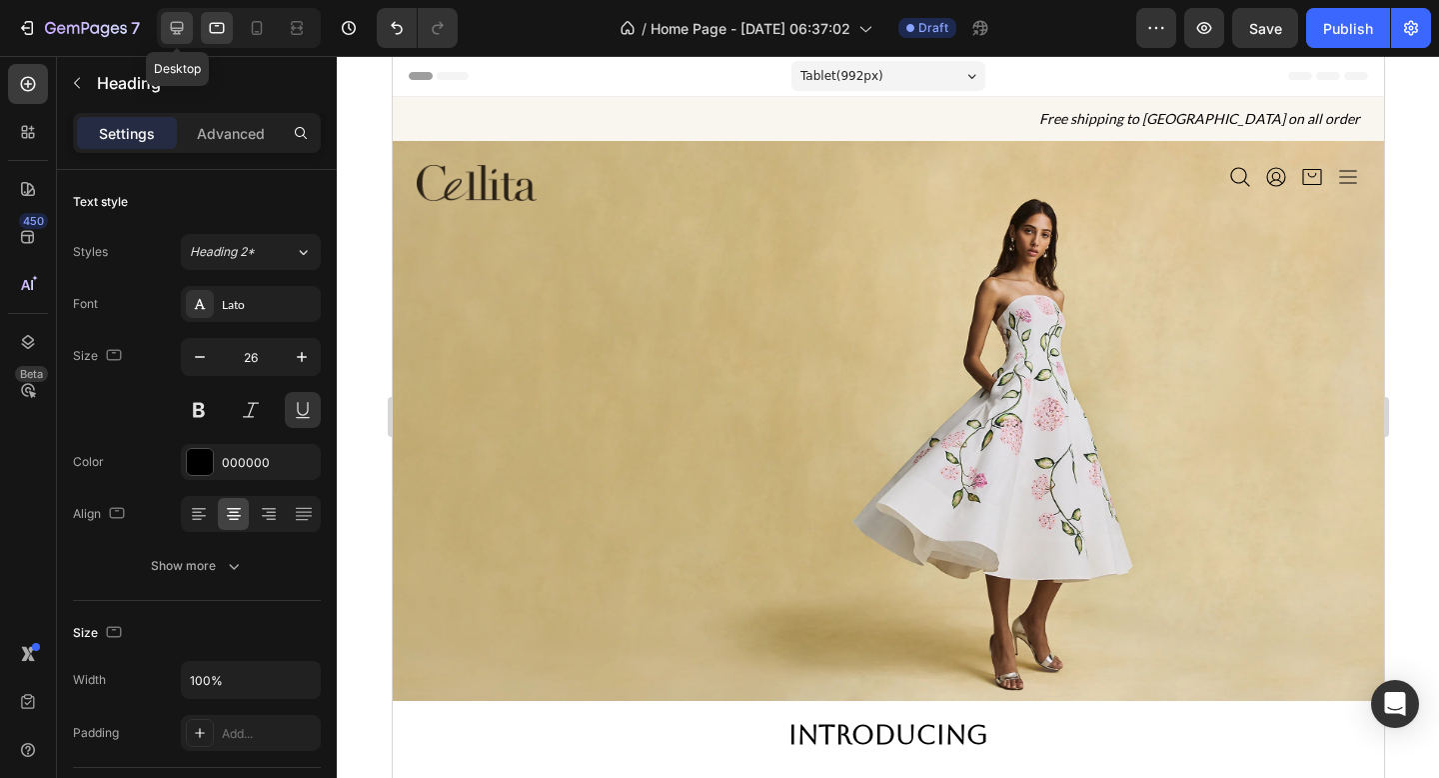
click at [187, 19] on div at bounding box center [177, 28] width 32 height 32
type input "16"
type input "1200"
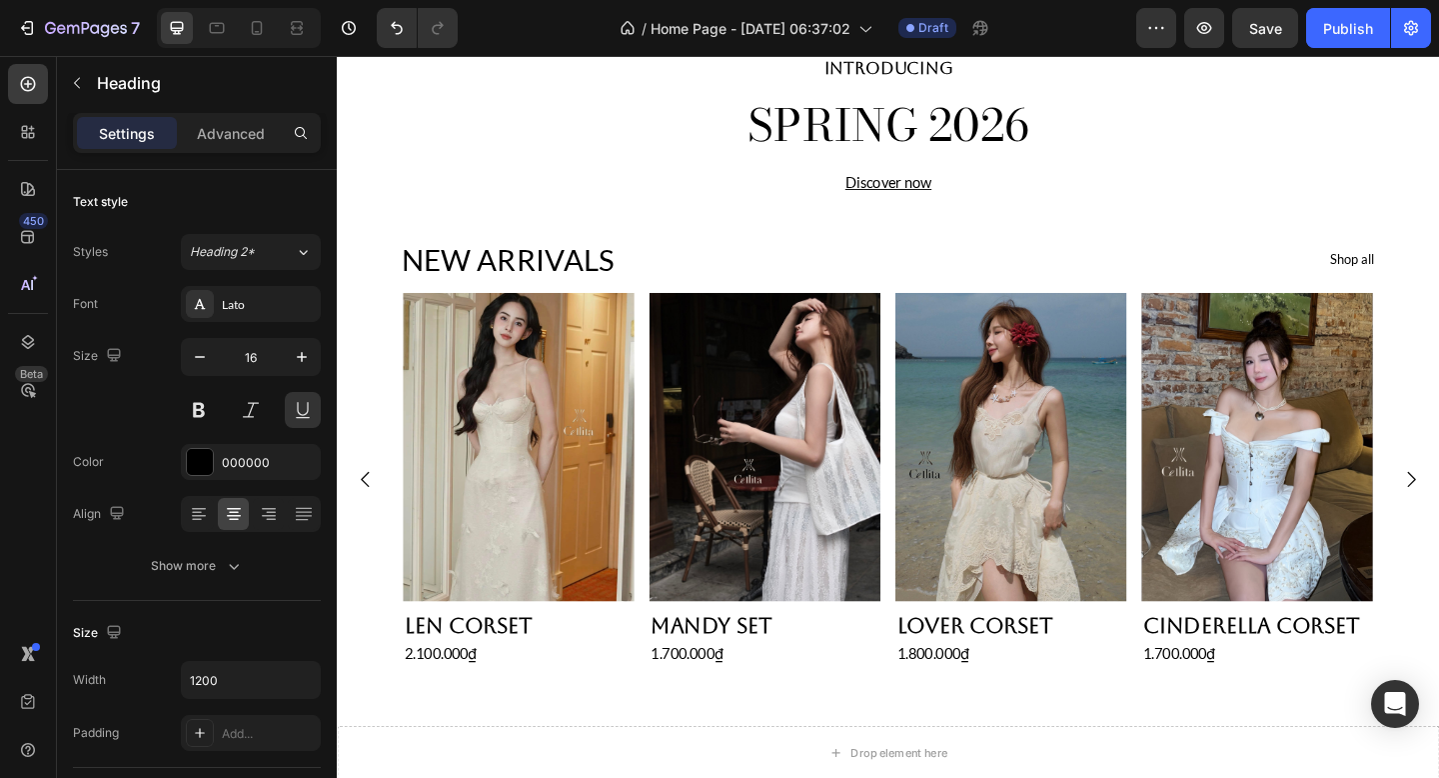
scroll to position [659, 0]
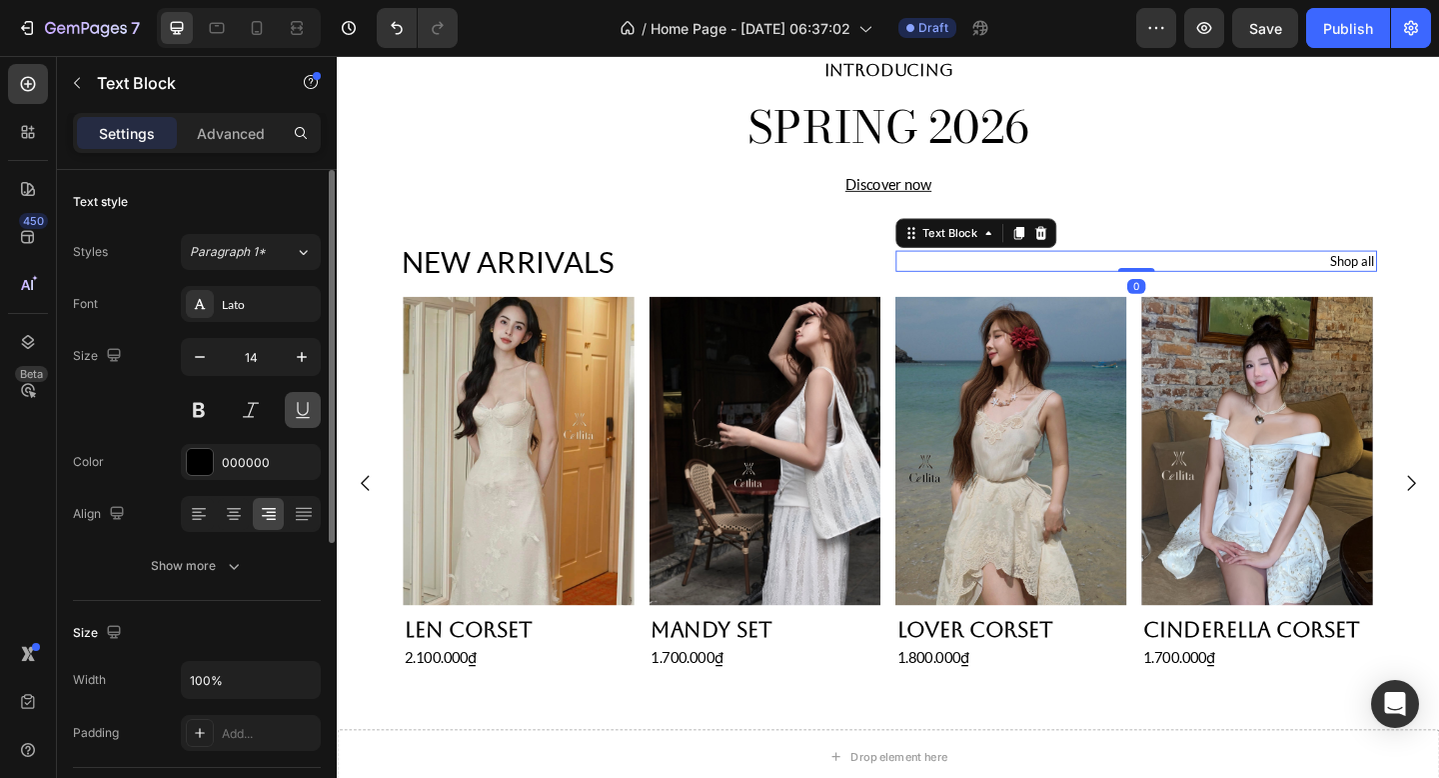
click at [302, 408] on button at bounding box center [303, 410] width 36 height 36
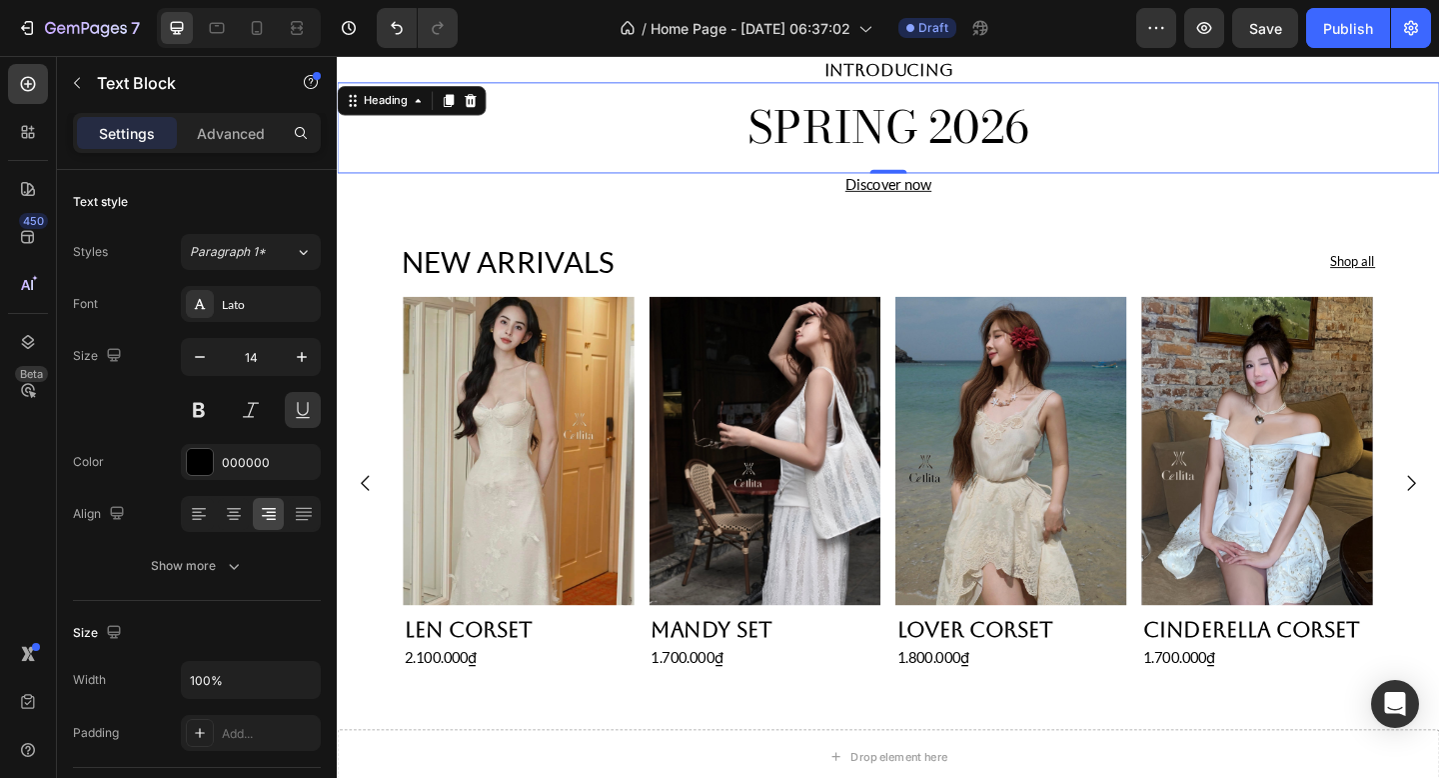
click at [604, 174] on div "SPRING 2026 Heading 0" at bounding box center [936, 134] width 1199 height 98
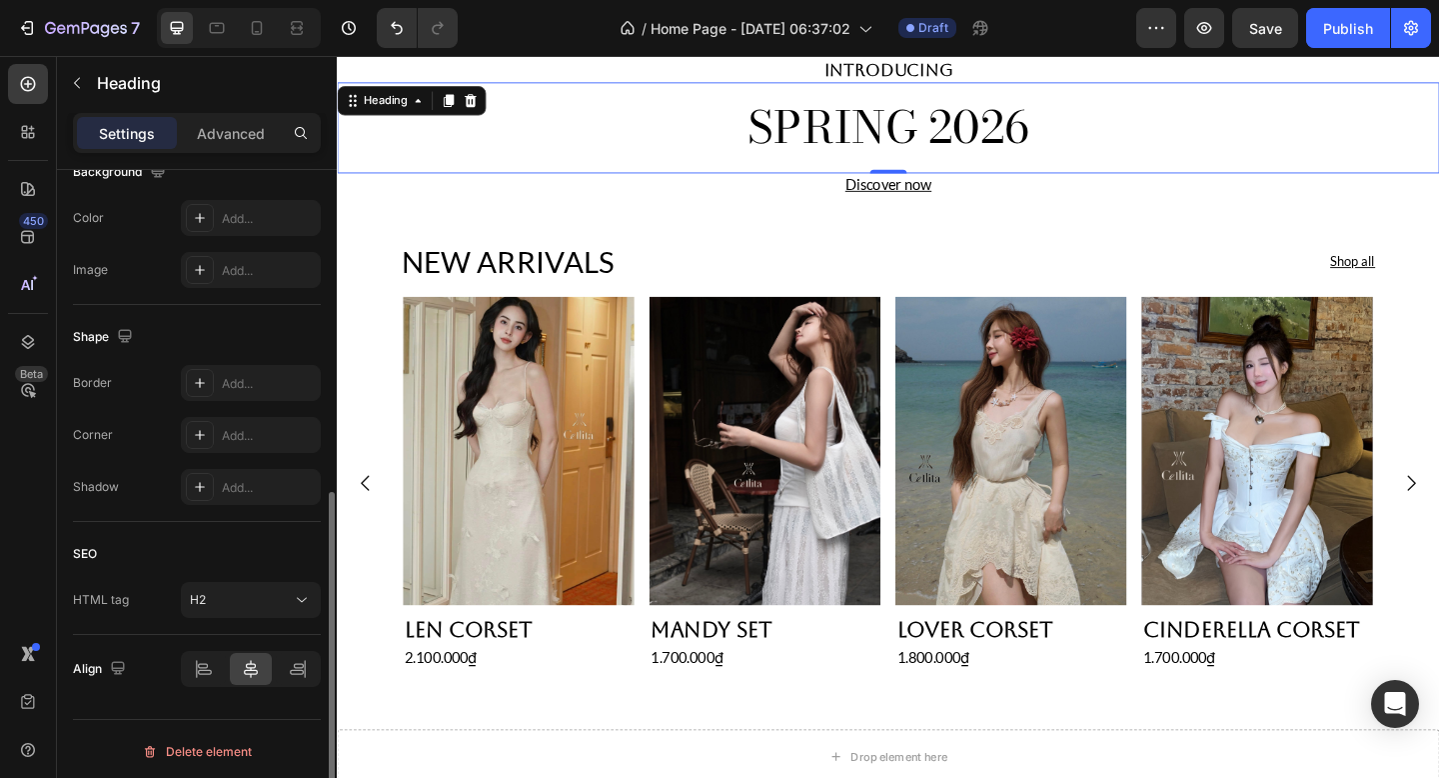
scroll to position [633, 0]
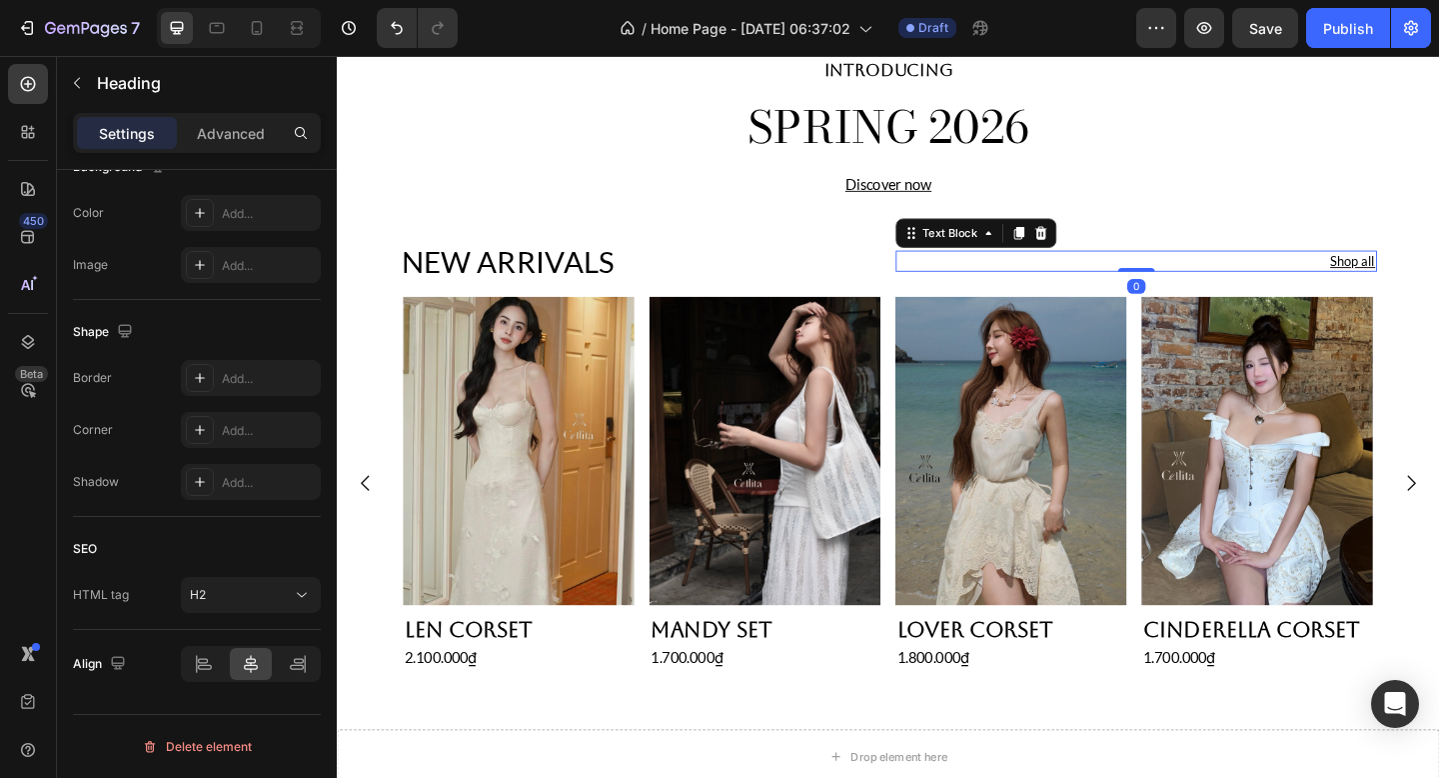
click at [1314, 274] on p "Shop all" at bounding box center [1207, 280] width 520 height 20
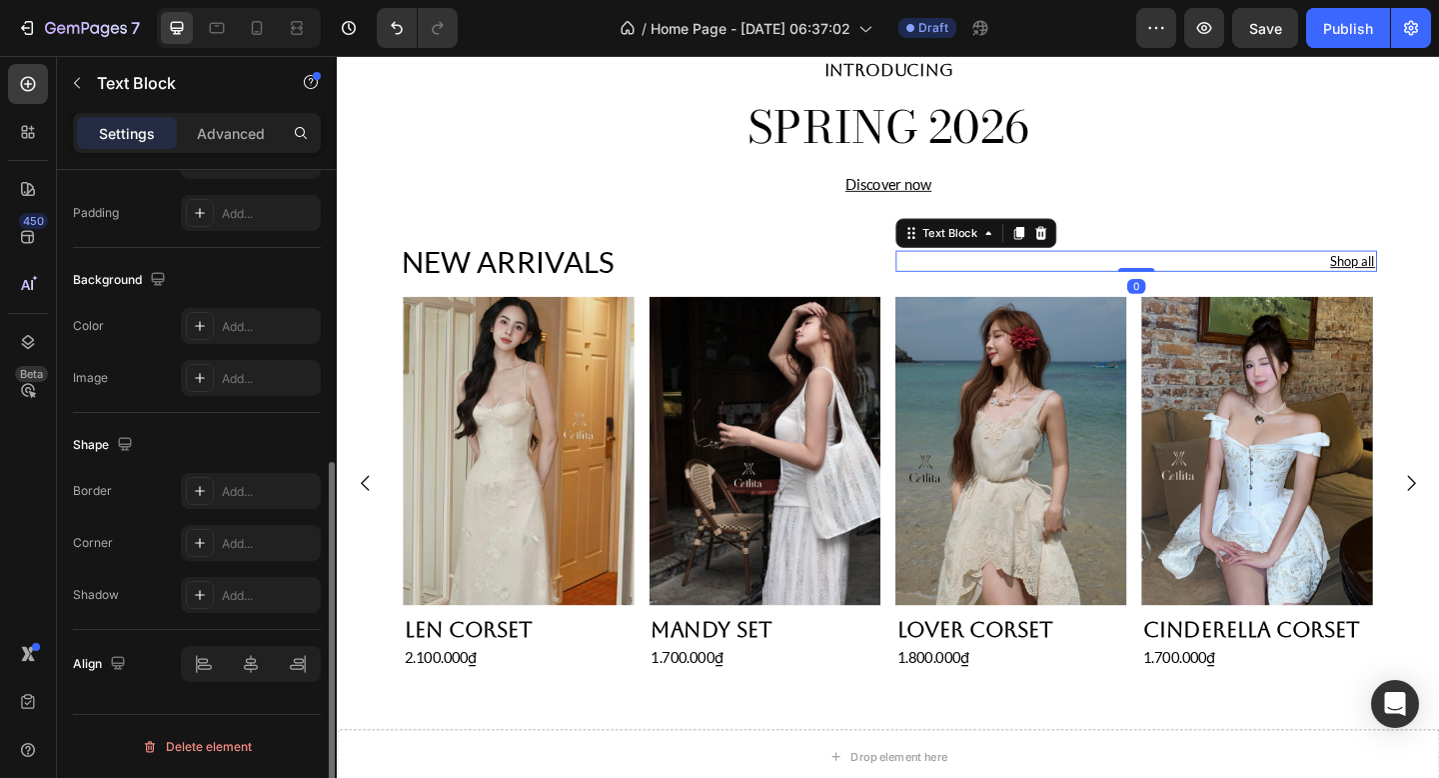
scroll to position [150, 0]
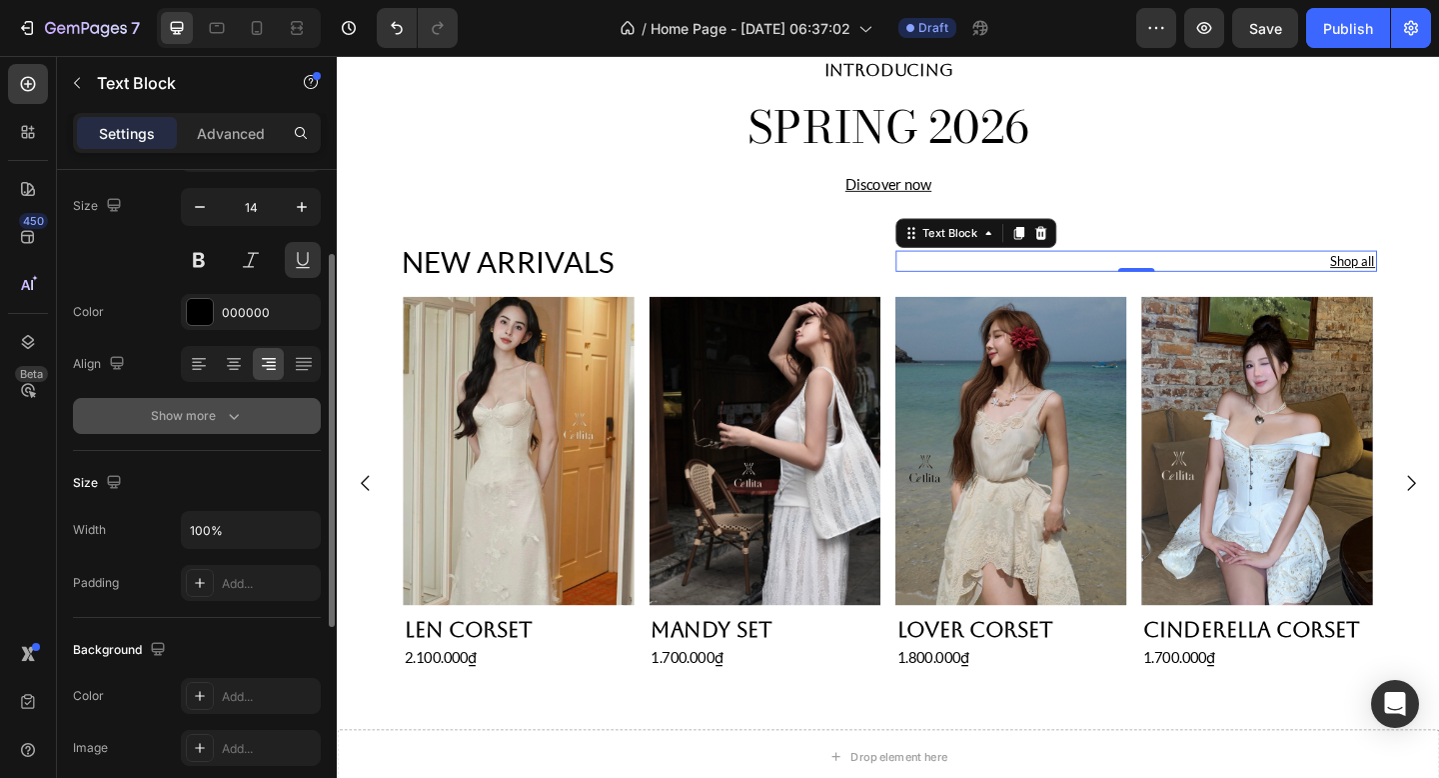
click at [234, 431] on button "Show more" at bounding box center [197, 416] width 248 height 36
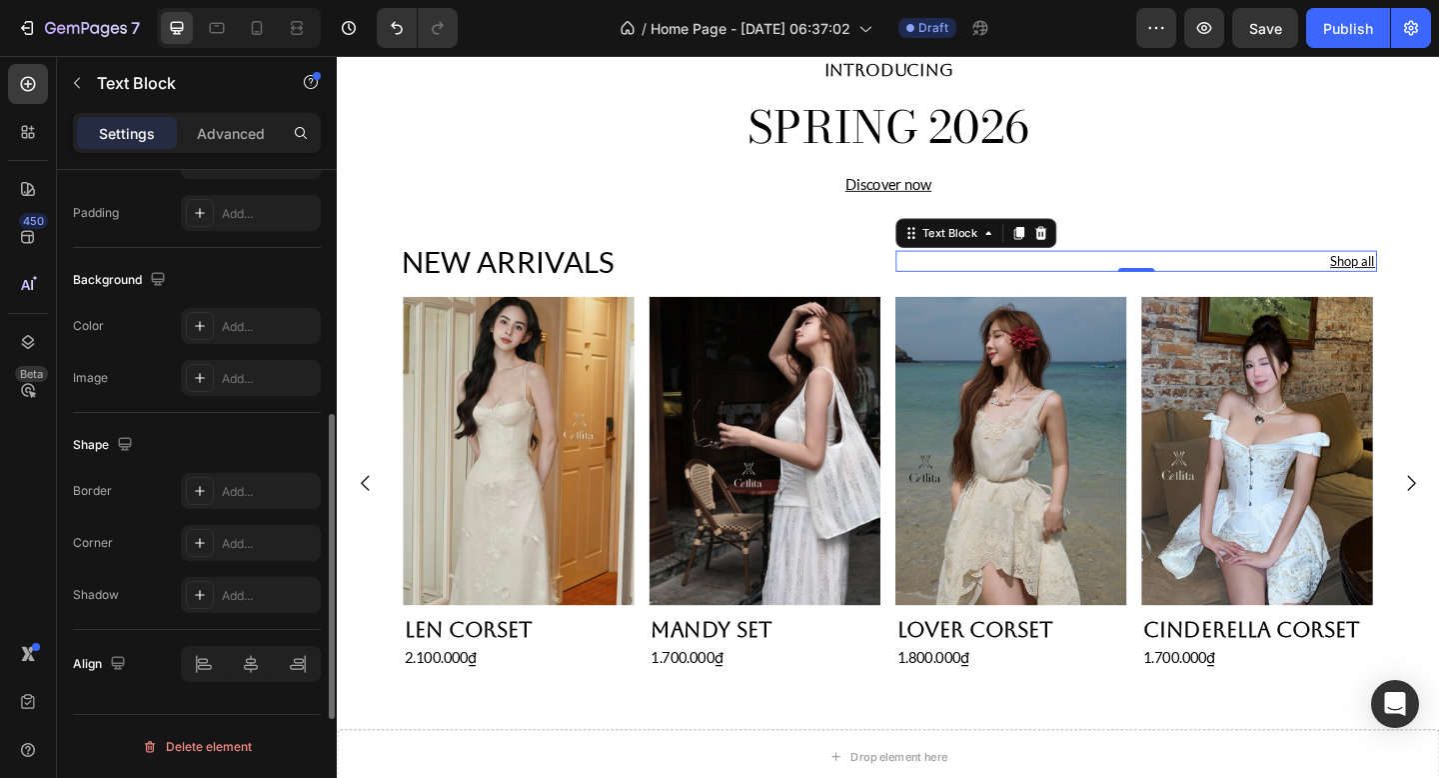
scroll to position [0, 0]
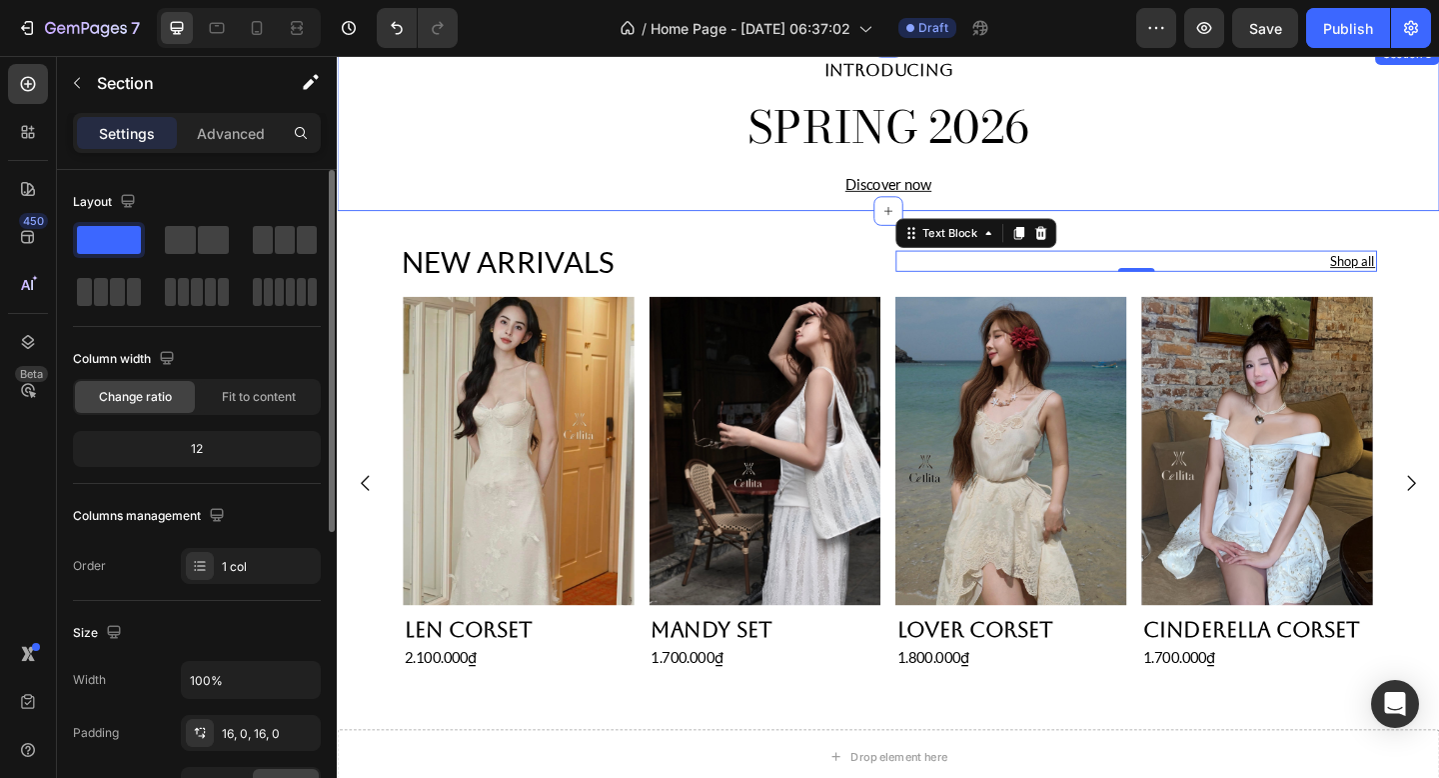
click at [1341, 212] on div "INTRODUCING Heading SPRING 2026 Heading Discover now Heading Section 3" at bounding box center [936, 133] width 1199 height 183
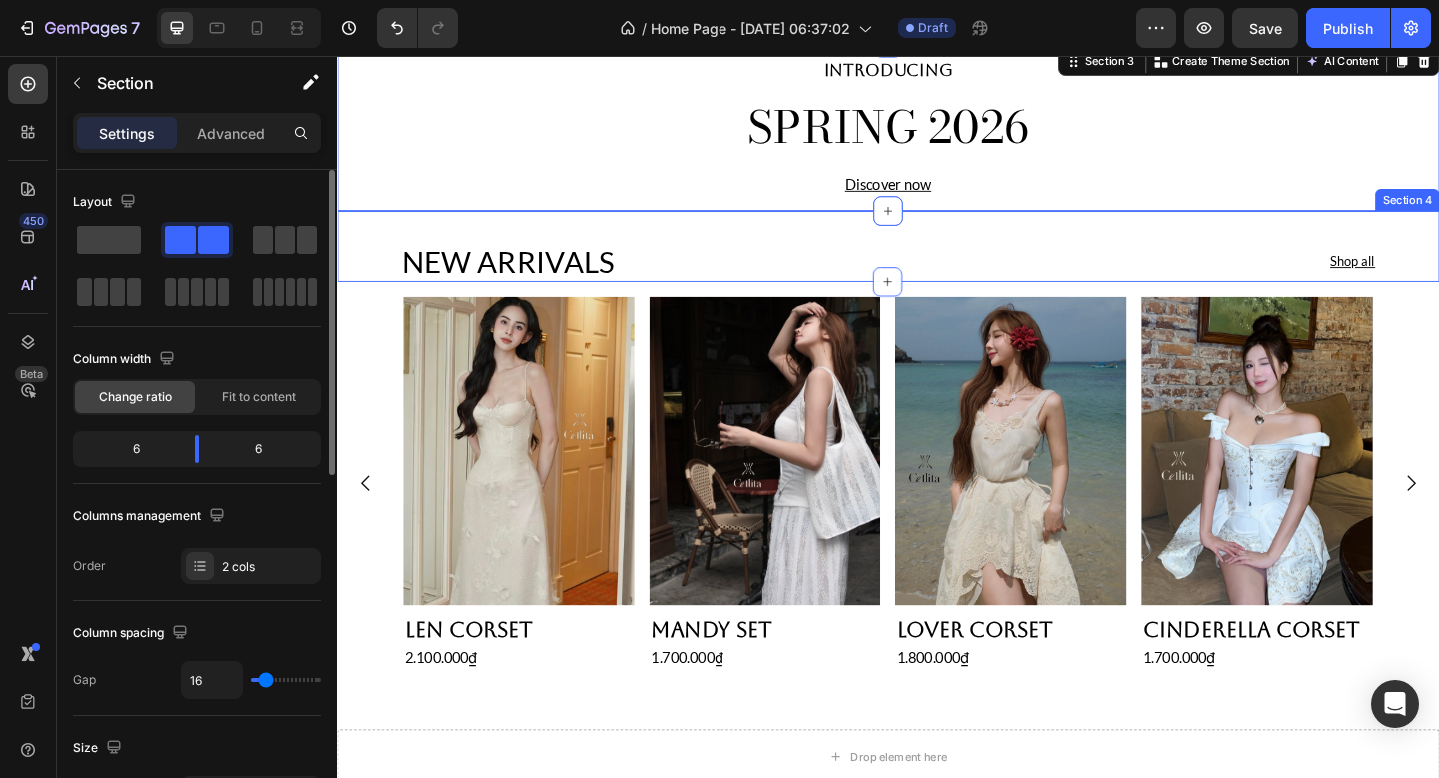
click at [1438, 288] on div "NEW ARRIVALS Heading Shop all Text Block Section 4" at bounding box center [936, 264] width 1199 height 78
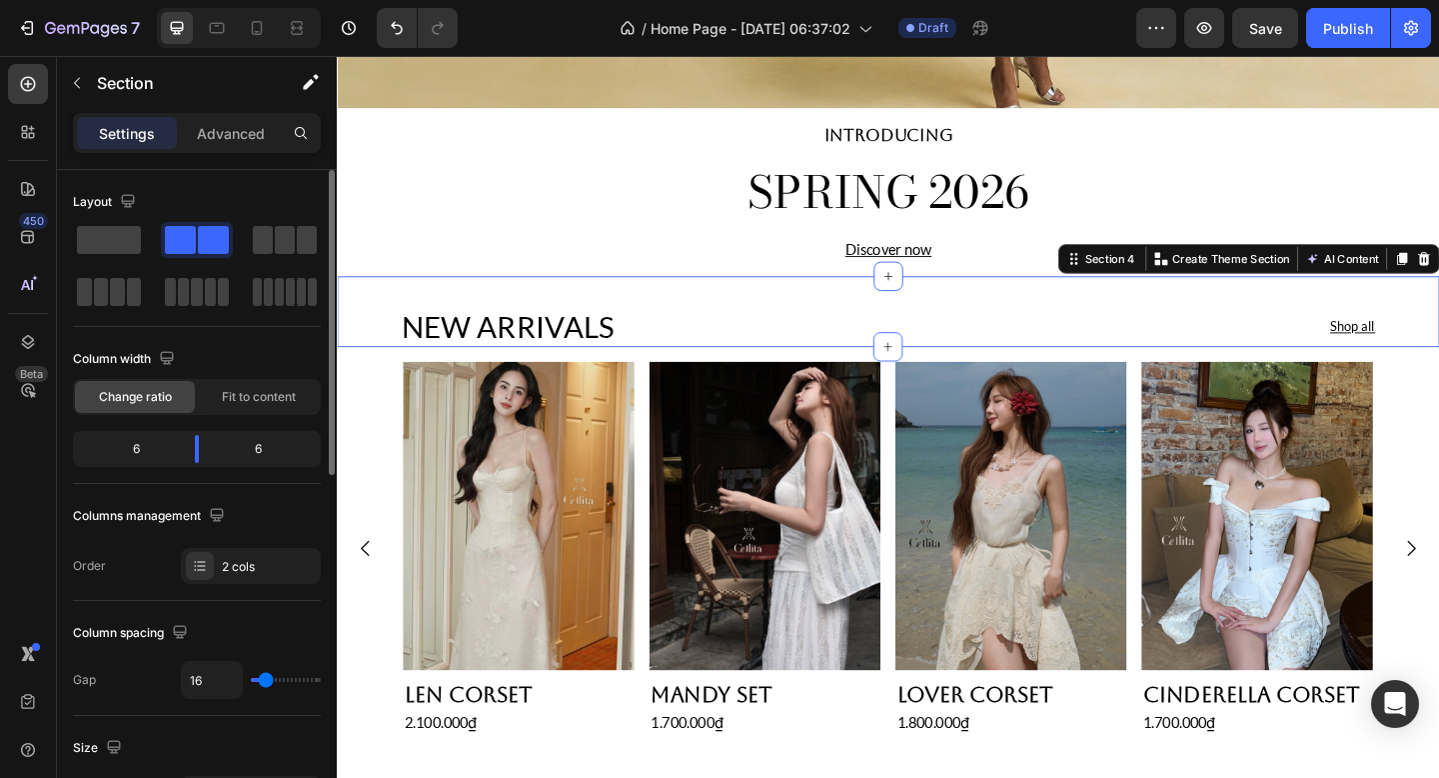
scroll to position [554, 0]
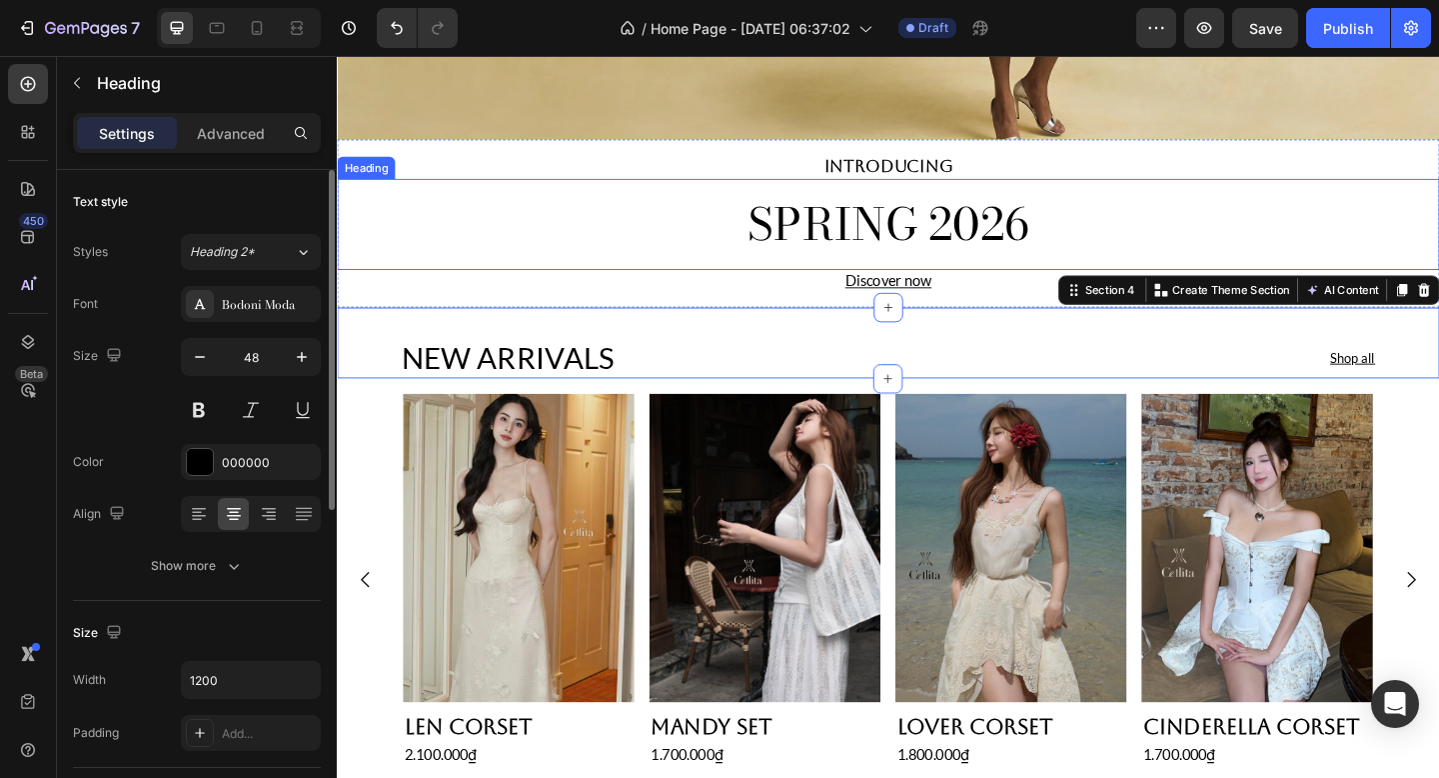
click at [1438, 216] on h2 "SPRING 2026" at bounding box center [936, 239] width 1199 height 66
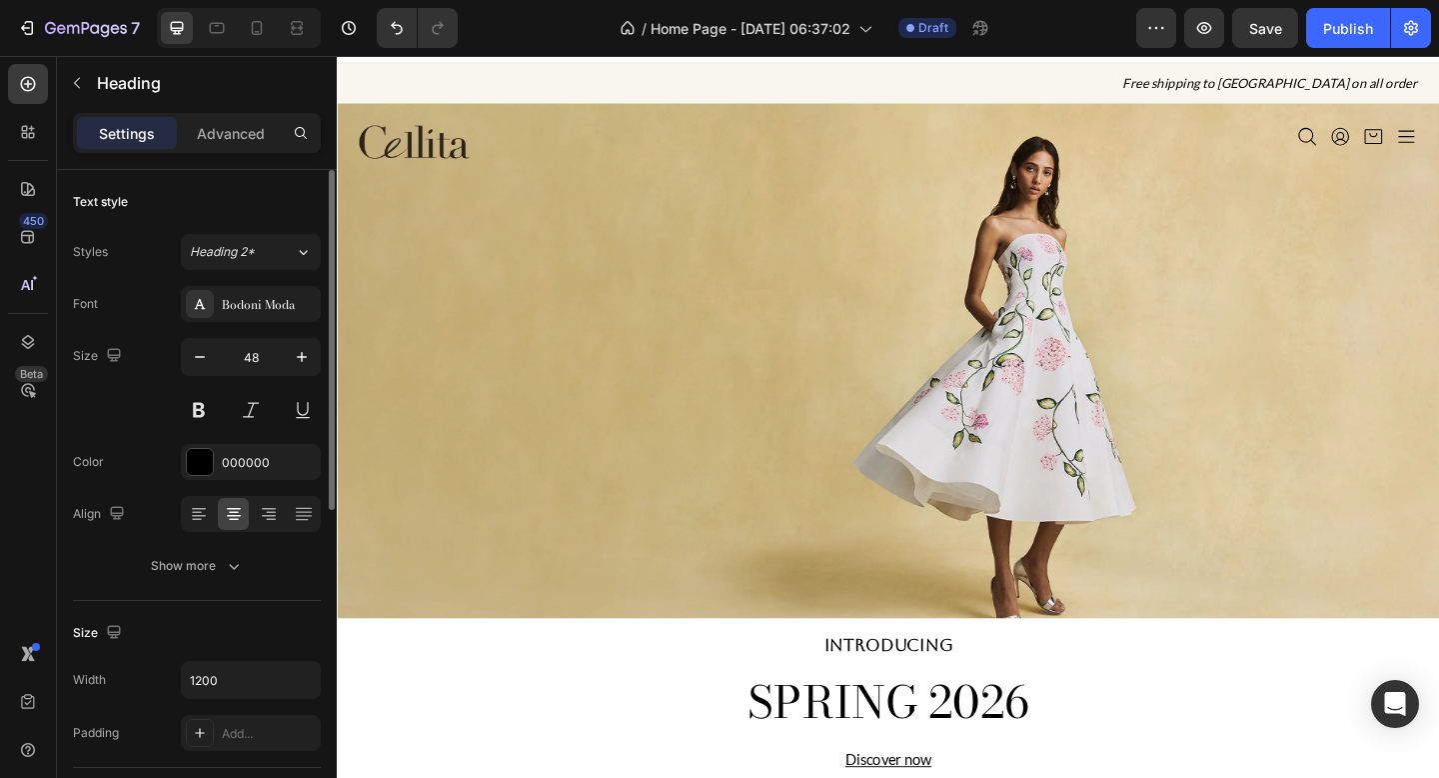
scroll to position [0, 0]
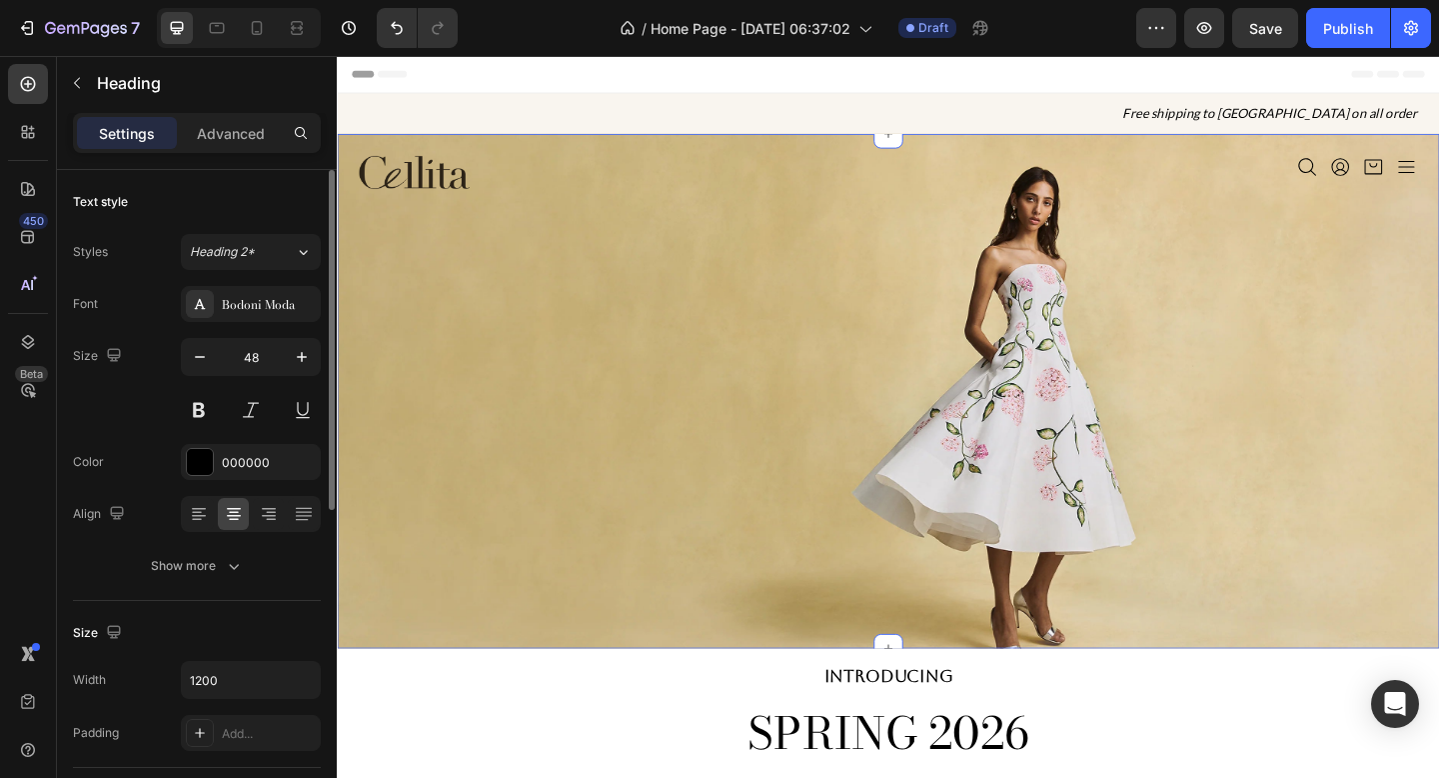
click at [732, 502] on div "Image Icon Icon Icon Icon Icon List Section 2 You can create reusable sections …" at bounding box center [936, 421] width 1199 height 560
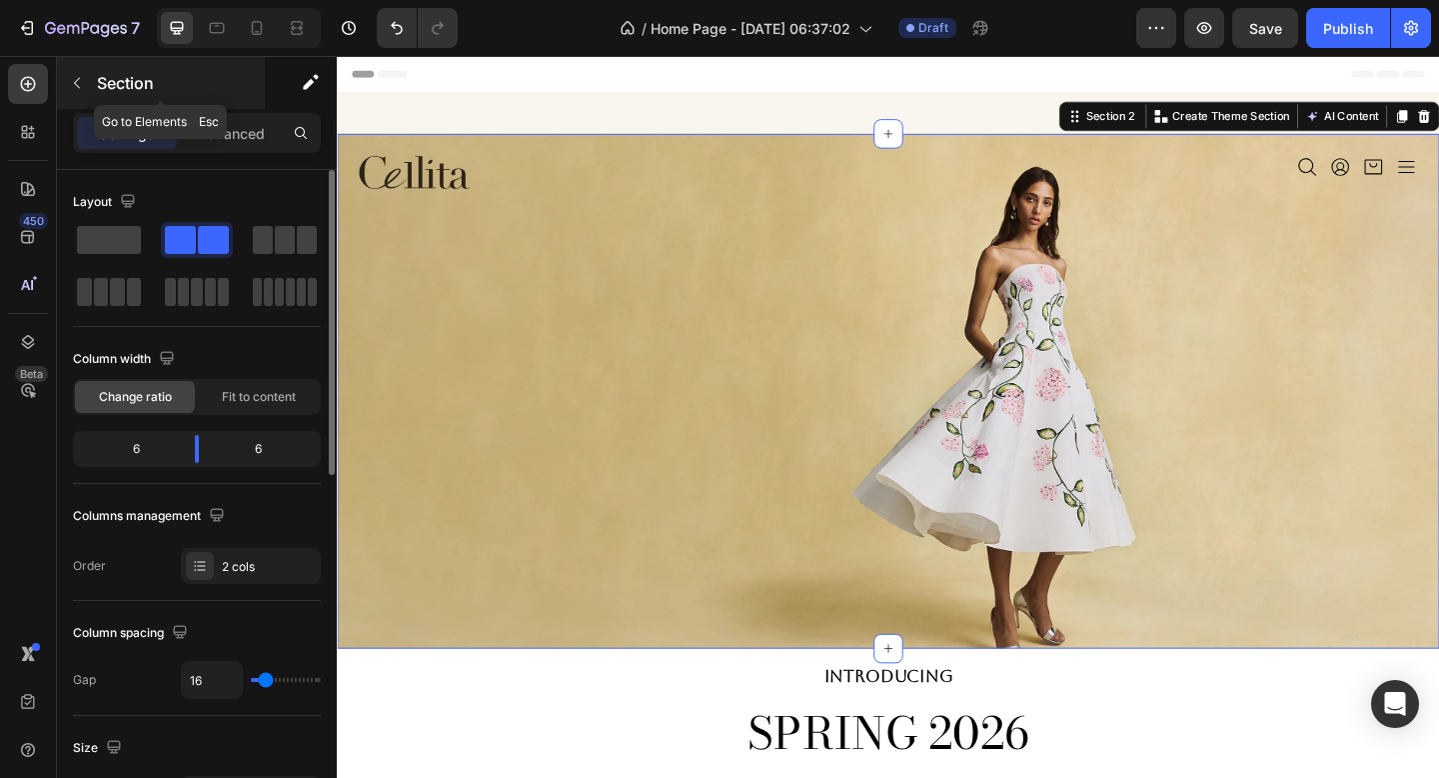
click at [81, 86] on icon "button" at bounding box center [77, 83] width 16 height 16
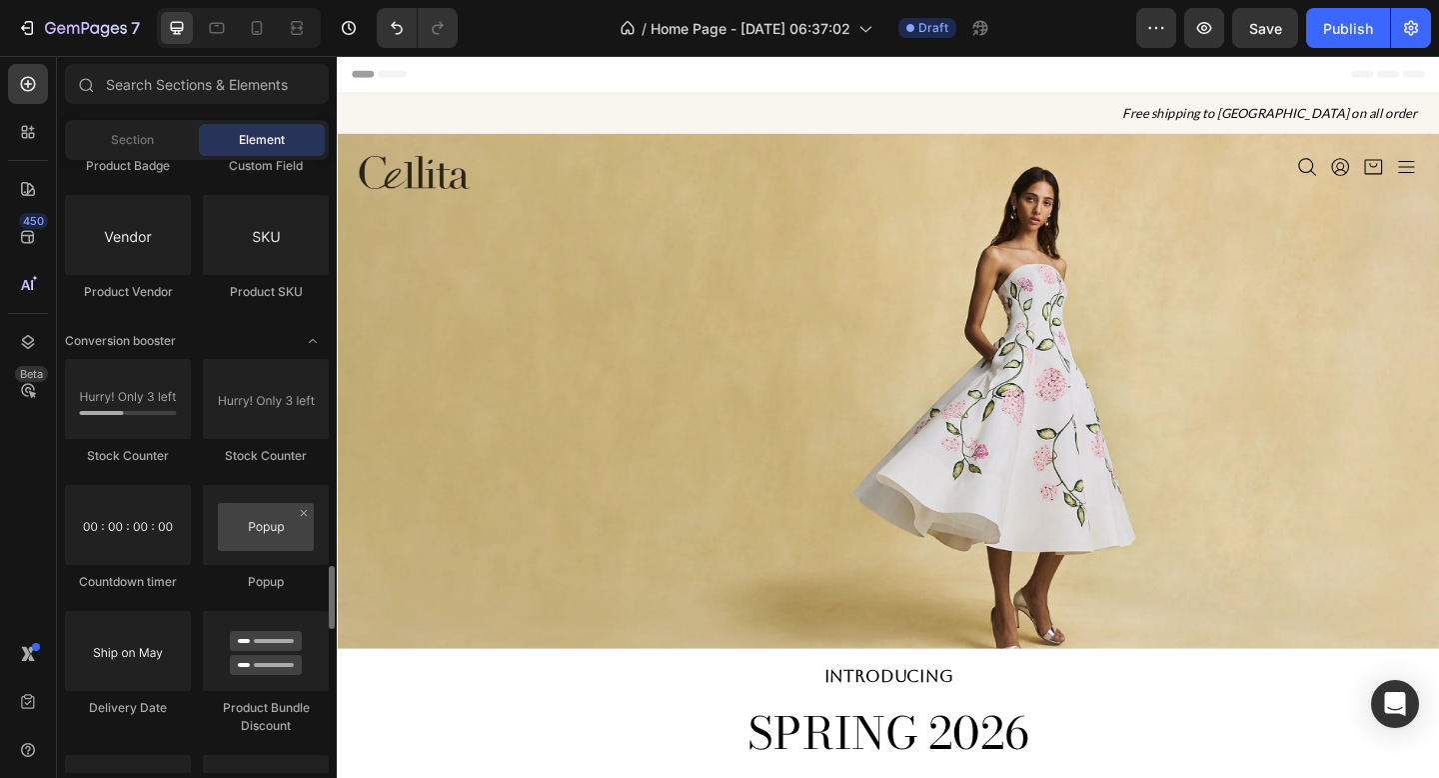
scroll to position [3830, 0]
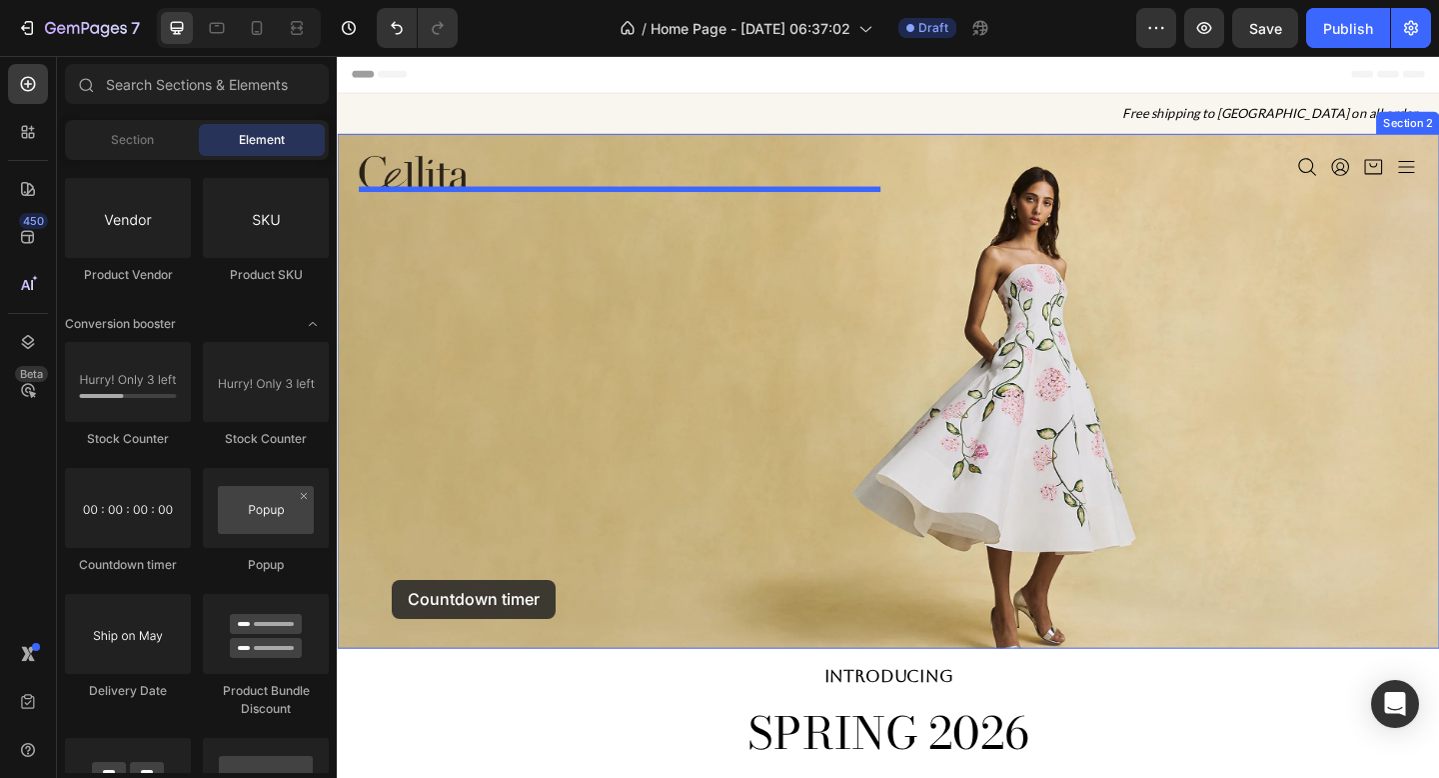
drag, startPoint x: 479, startPoint y: 564, endPoint x: 397, endPoint y: 626, distance: 102.7
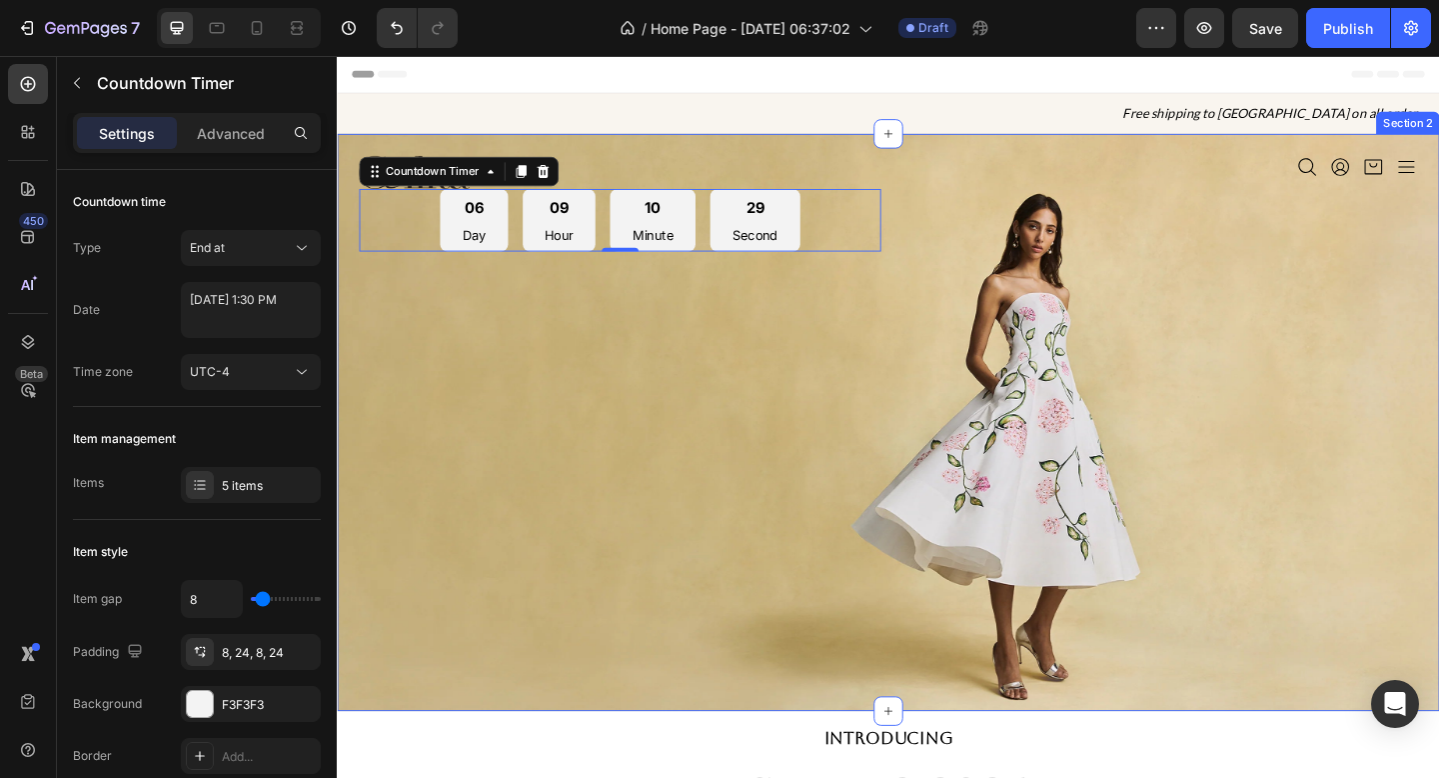
click at [667, 322] on div "Image 06 Day 09 Hour 10 Minute 29 Second Countdown Timer 0 Icon Icon Icon Icon …" at bounding box center [936, 455] width 1199 height 628
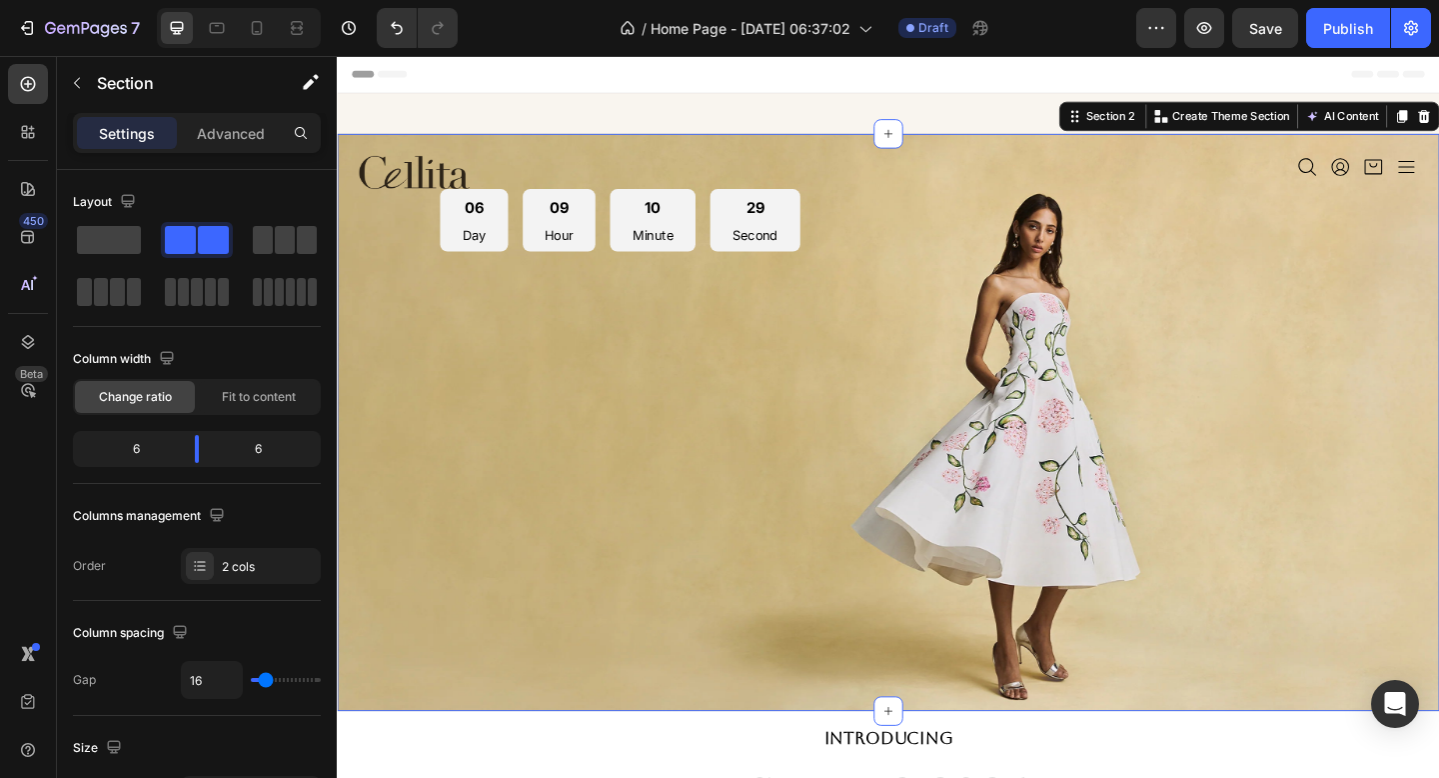
click at [651, 254] on div "10 Minute" at bounding box center [680, 235] width 93 height 68
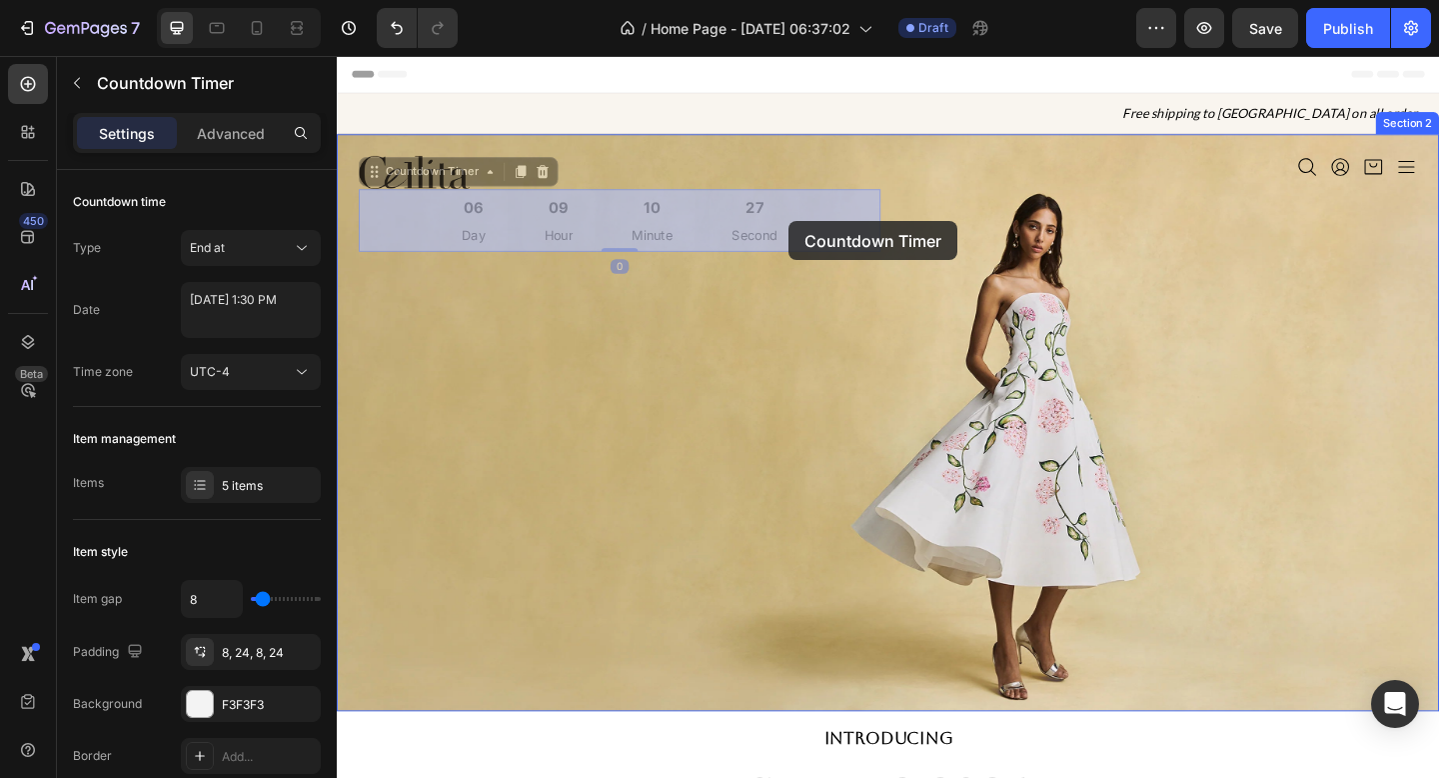
drag, startPoint x: 811, startPoint y: 216, endPoint x: 825, endPoint y: 228, distance: 18.4
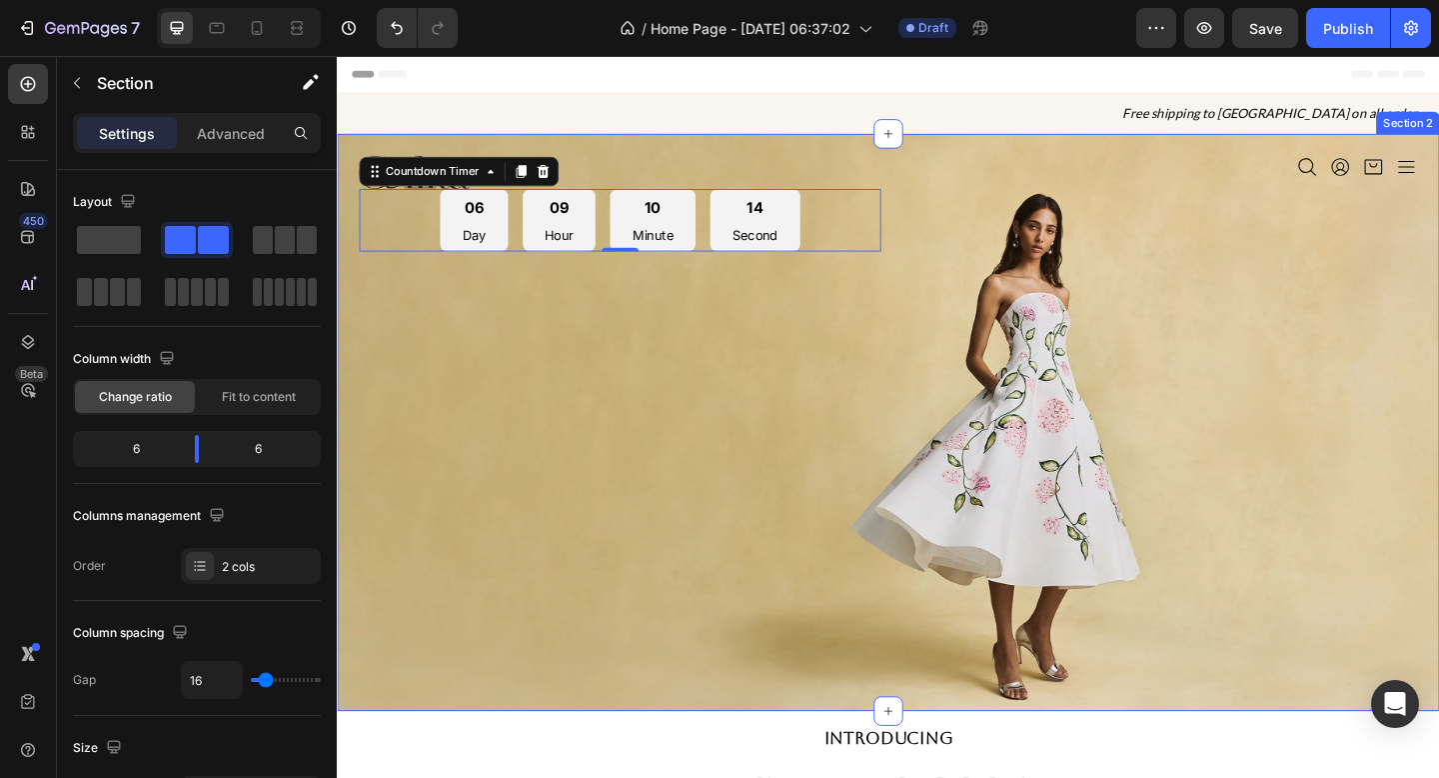
click at [984, 220] on div "Icon Icon Icon Icon Icon List" at bounding box center [1229, 217] width 568 height 104
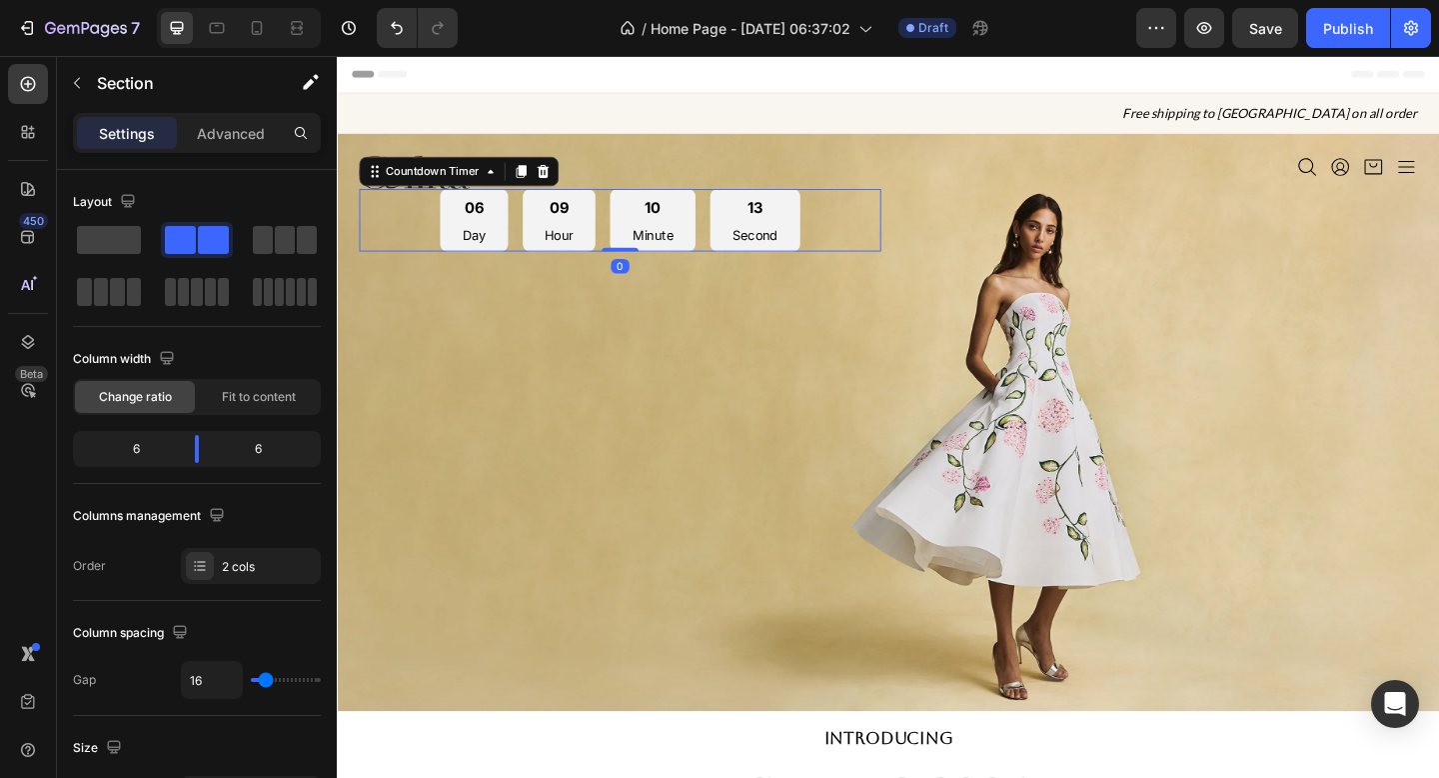
click at [780, 217] on div "13" at bounding box center [792, 221] width 50 height 24
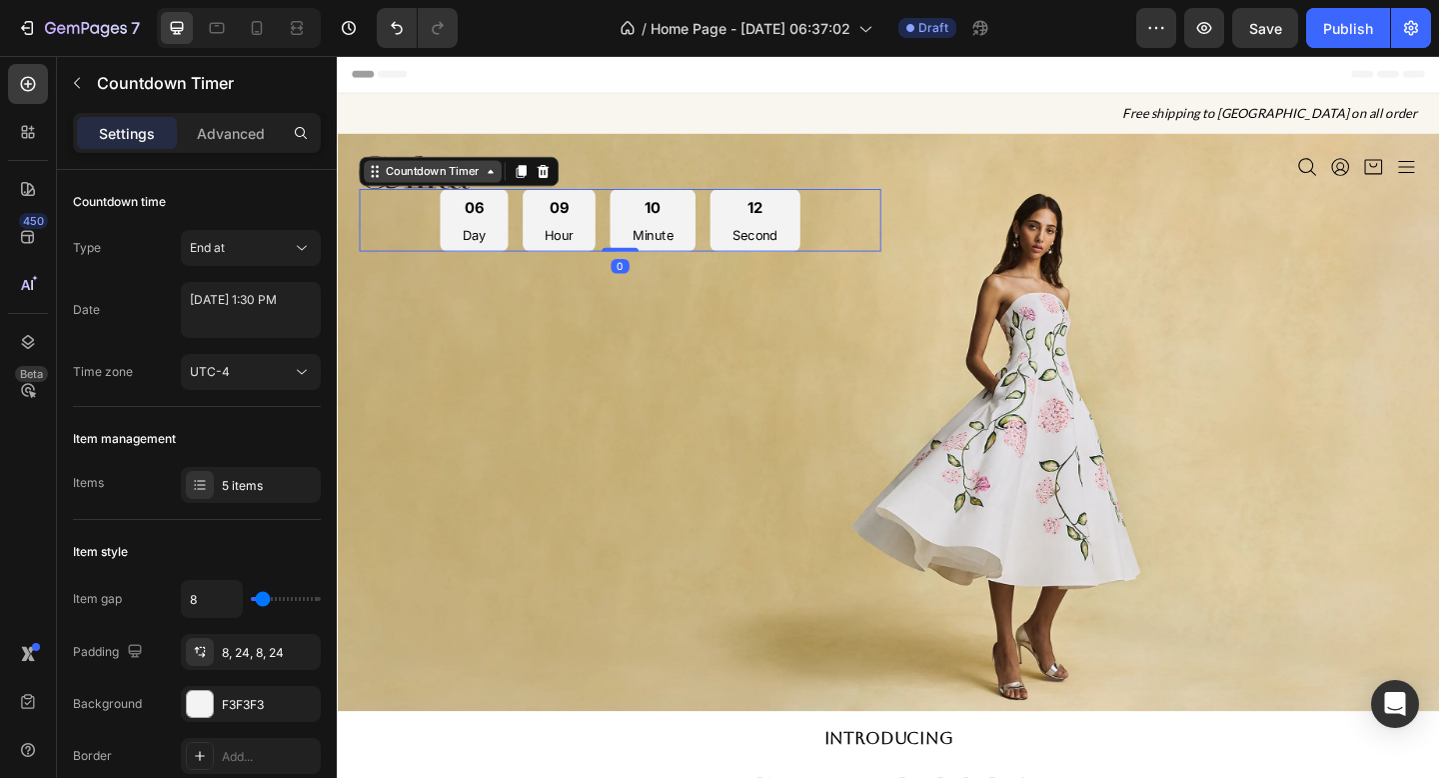
click at [509, 189] on icon at bounding box center [504, 182] width 16 height 16
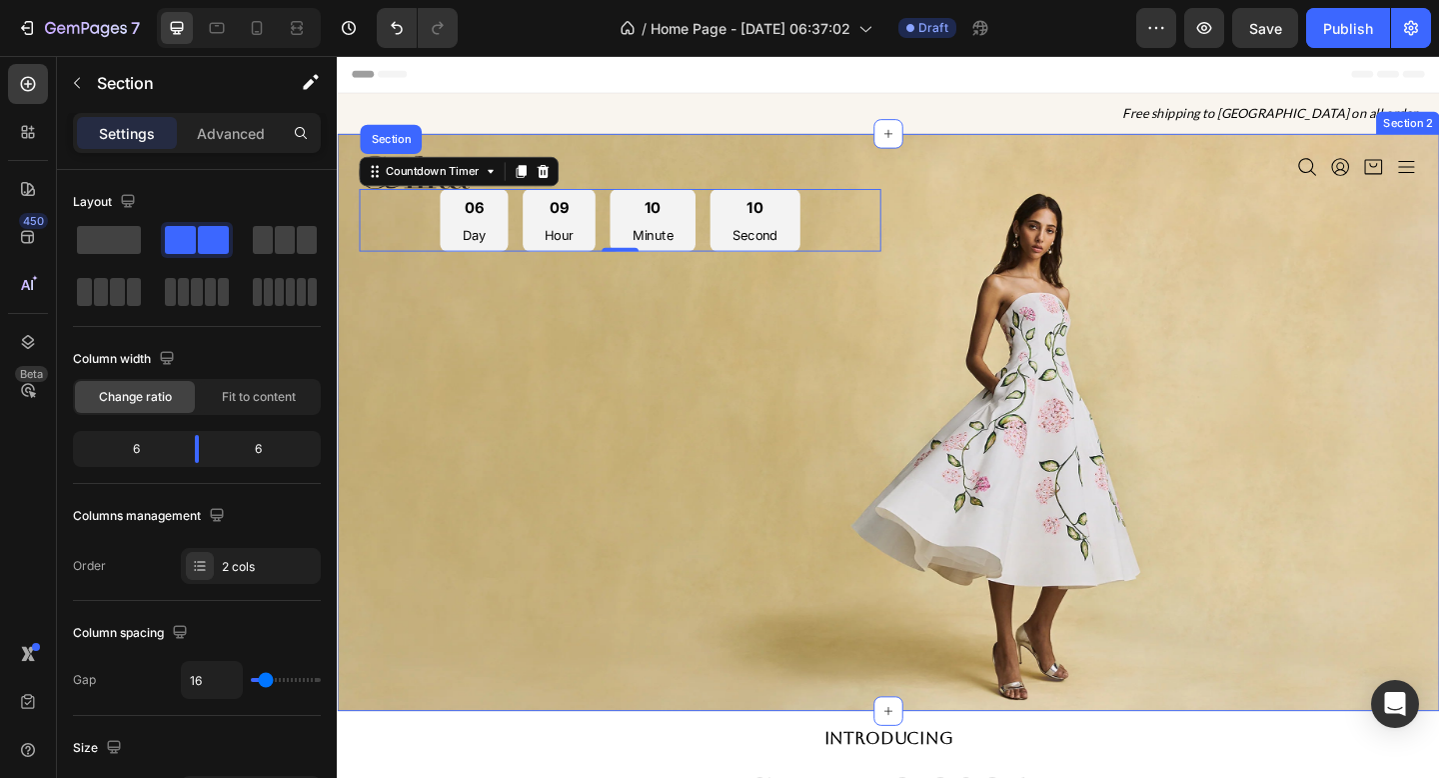
click at [839, 369] on div "Image 06 Day 09 Hour 10 Minute 10 Second Countdown Timer Section 0 Icon Icon Ic…" at bounding box center [936, 455] width 1199 height 628
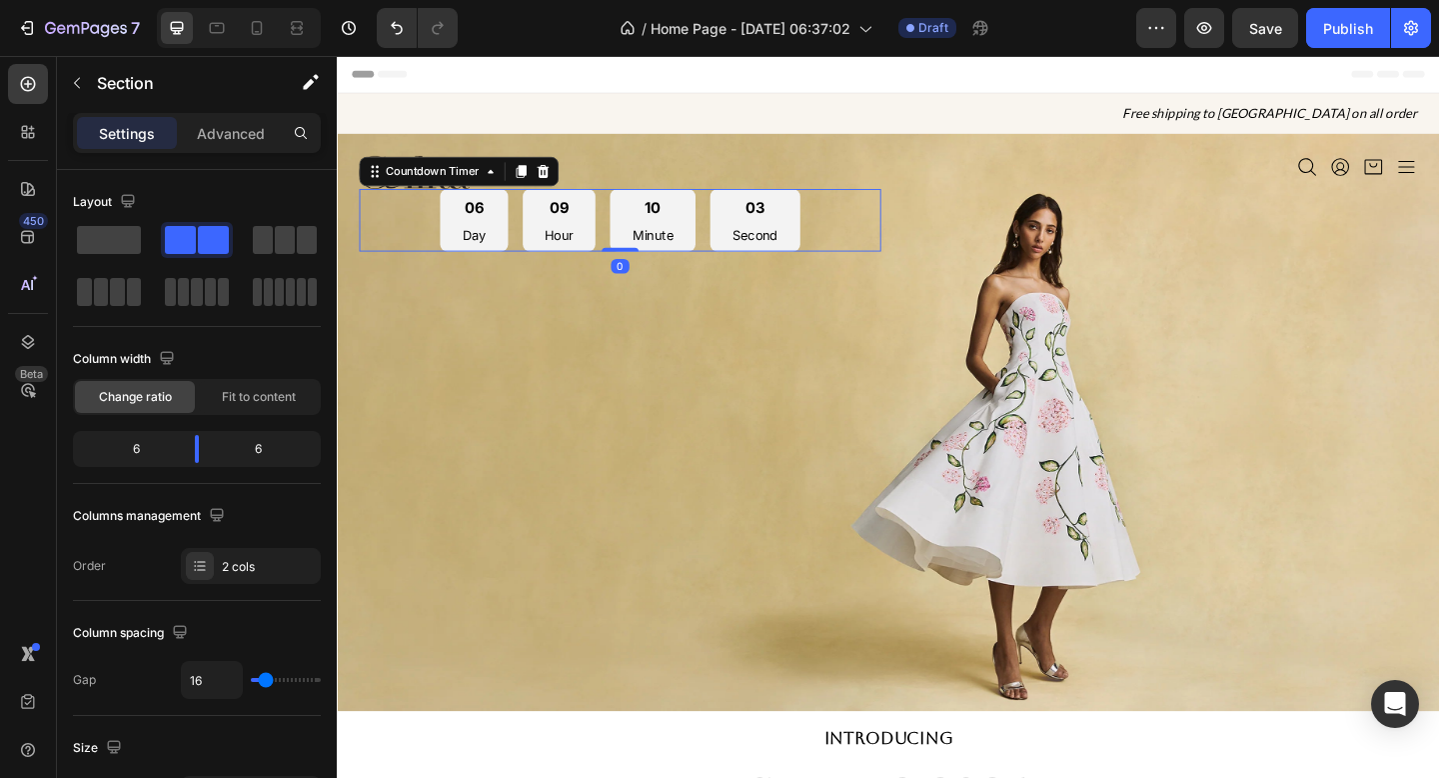
click at [894, 211] on div "06 Day 09 Hour 10 Minute 03 Second" at bounding box center [645, 235] width 568 height 68
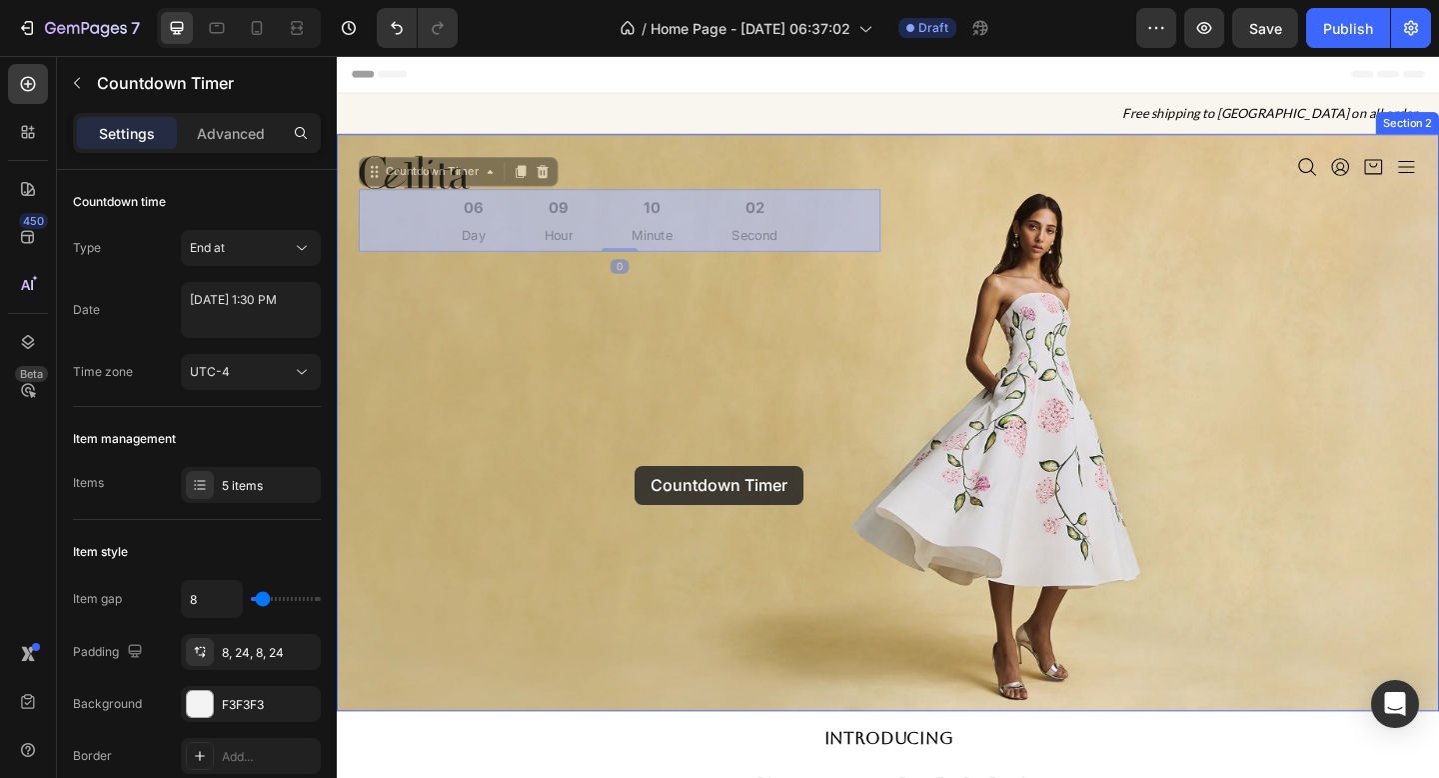
drag, startPoint x: 894, startPoint y: 211, endPoint x: 661, endPoint y: 502, distance: 372.6
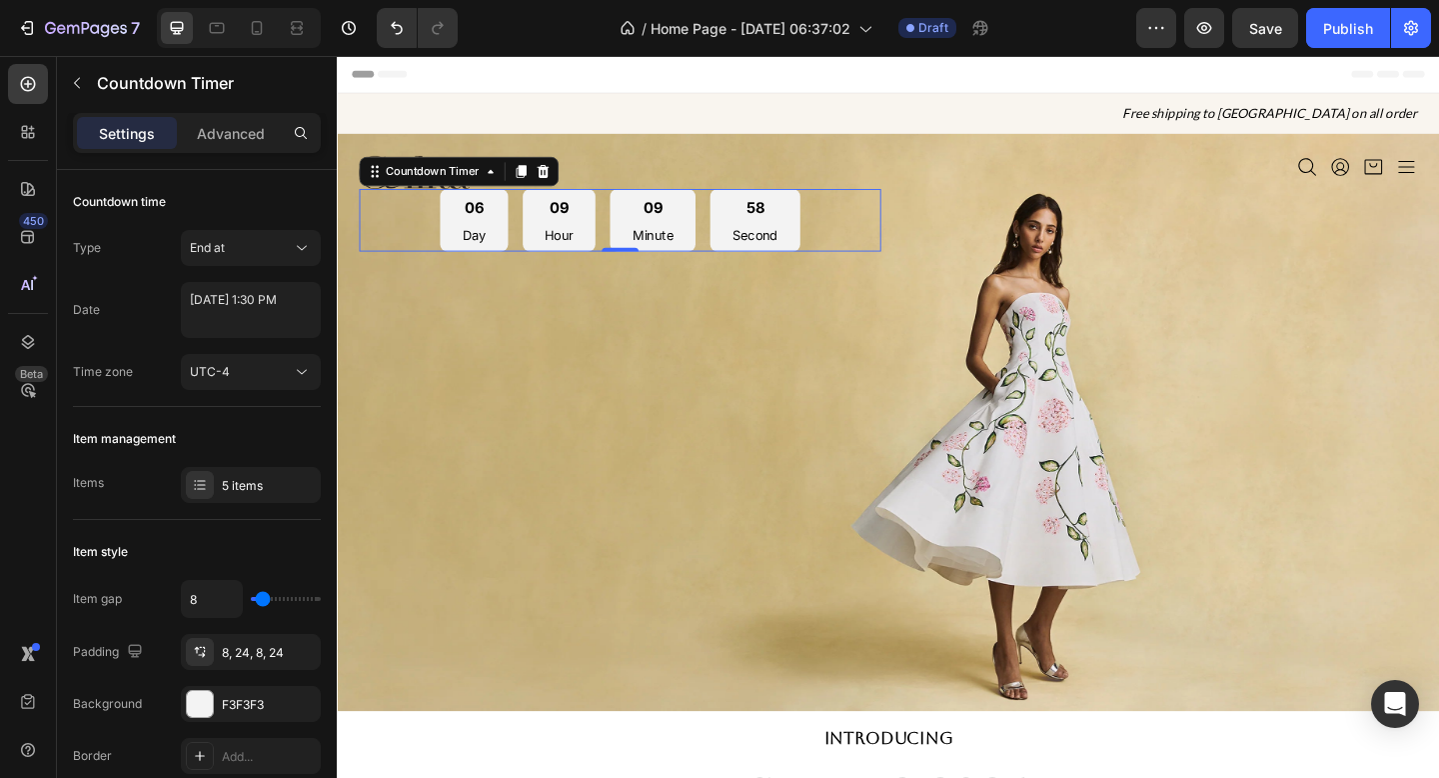
click at [842, 220] on div "06 Day 09 Hour 09 Minute 58 Second" at bounding box center [645, 235] width 568 height 68
click at [383, 188] on icon at bounding box center [378, 182] width 16 height 16
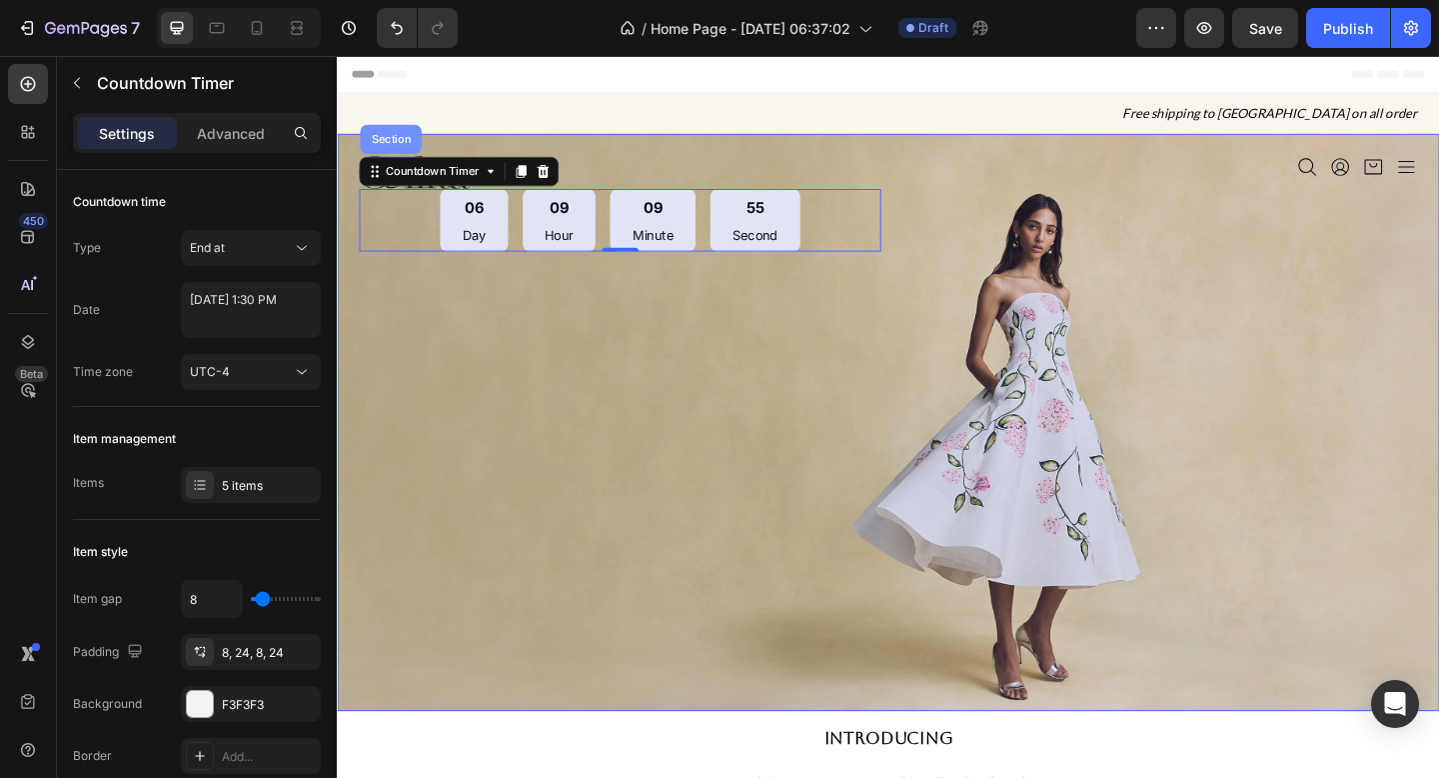
click at [398, 144] on div "Section" at bounding box center [395, 147] width 51 height 12
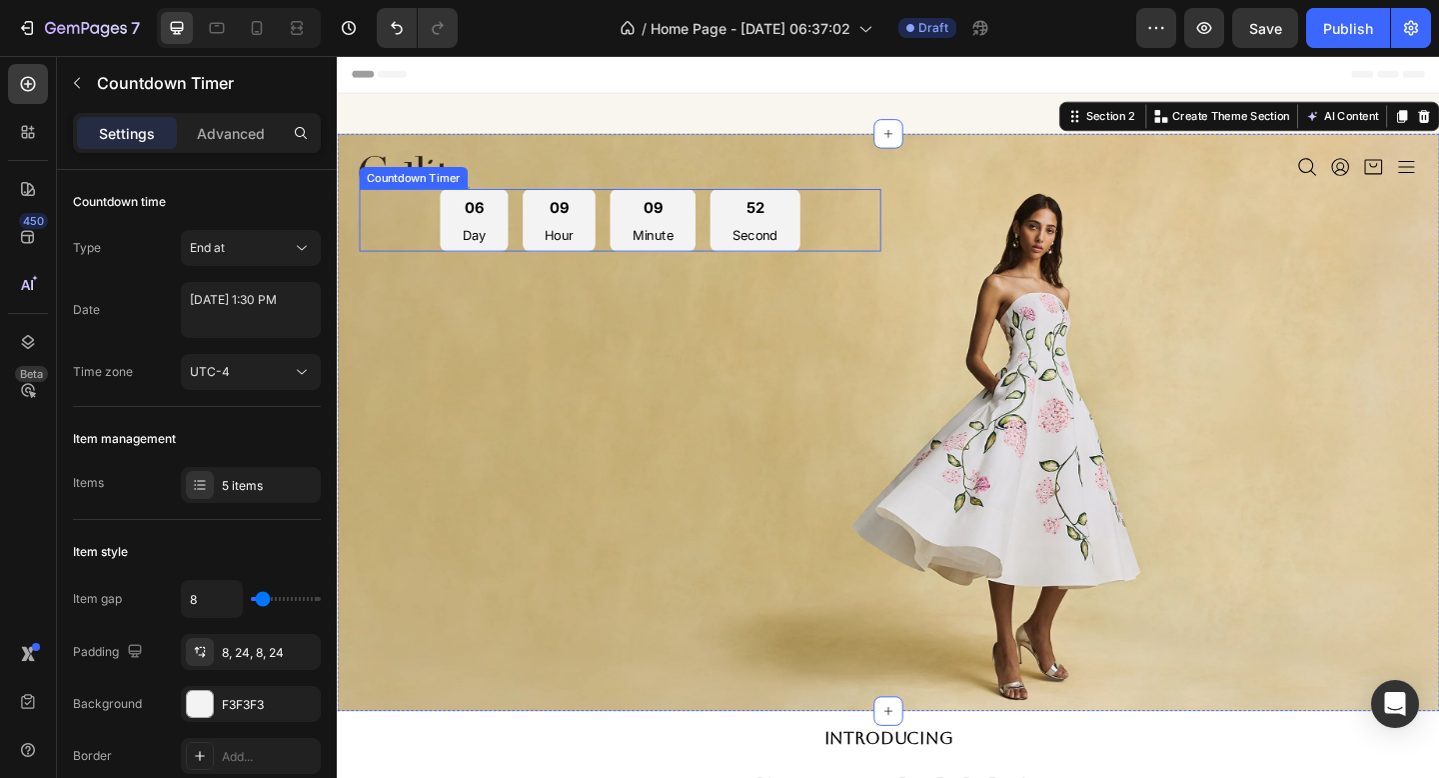
click at [843, 234] on div "06 Day 09 Hour 09 Minute 52 Second" at bounding box center [645, 235] width 568 height 68
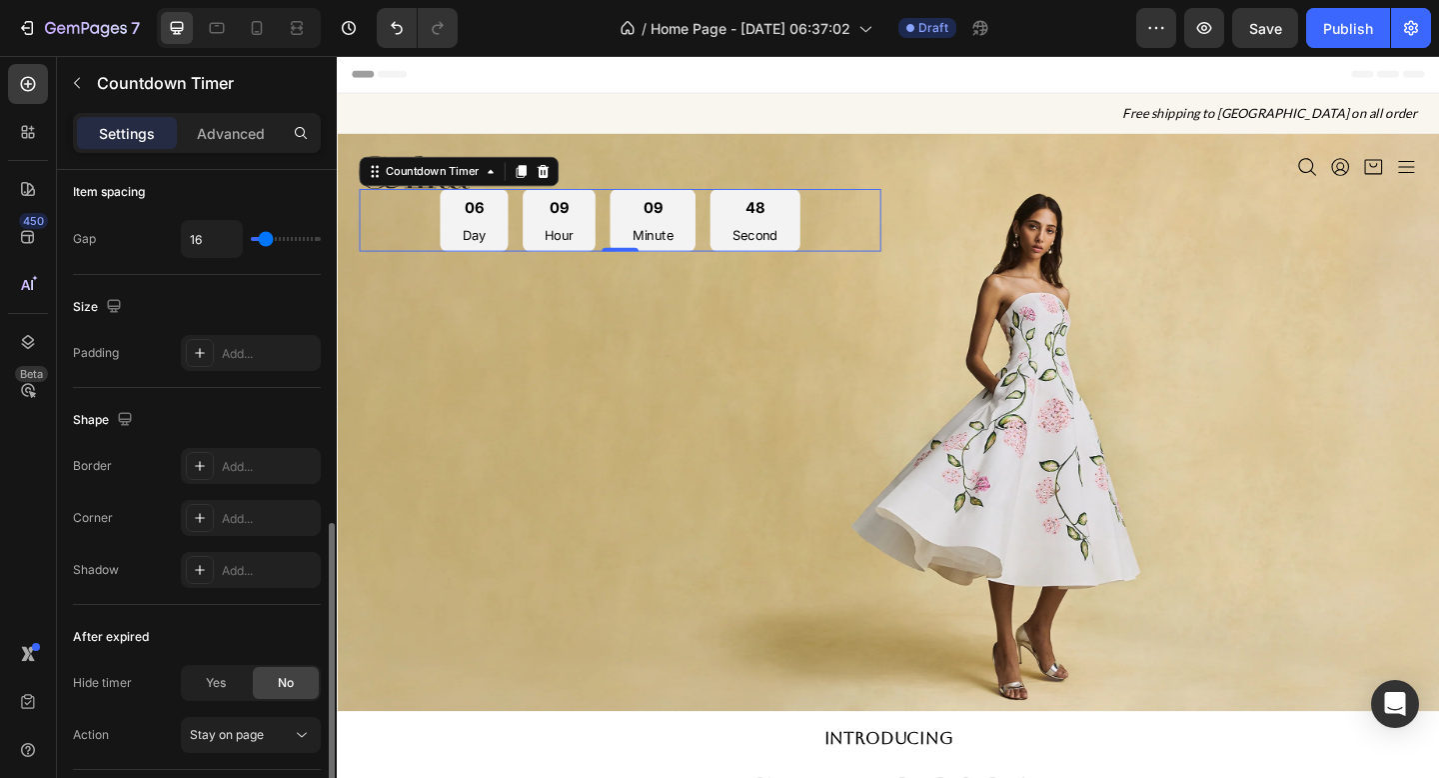
scroll to position [1052, 0]
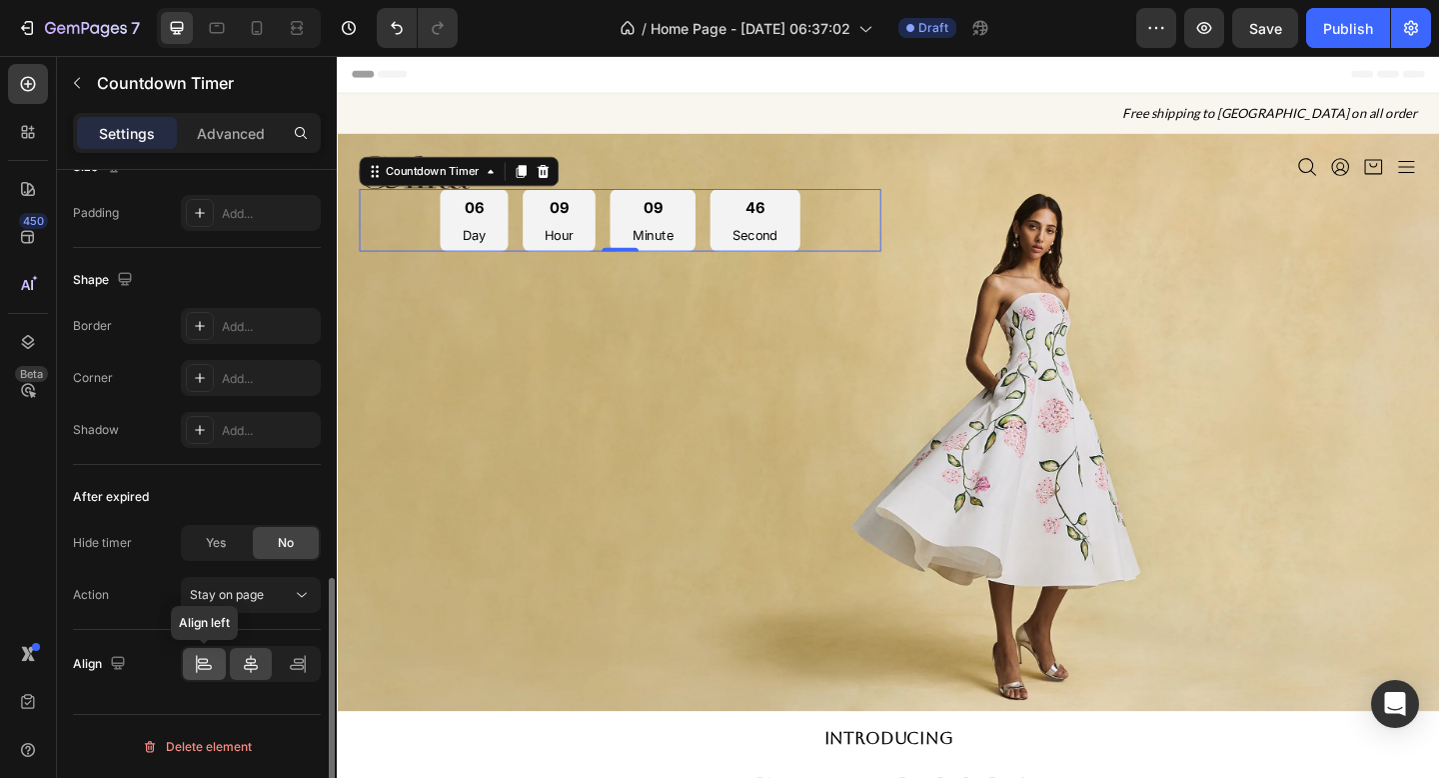
click at [199, 656] on icon at bounding box center [204, 664] width 20 height 20
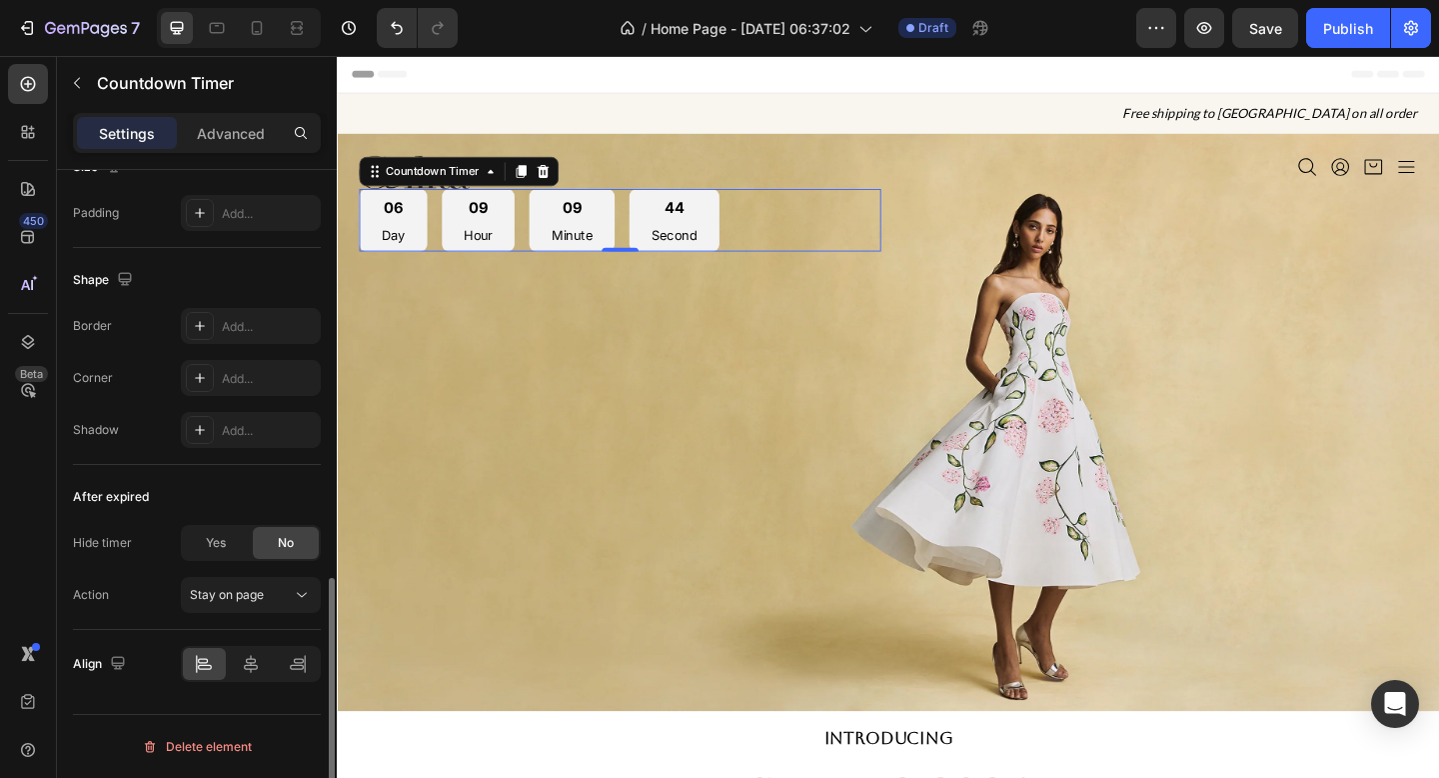
click at [245, 574] on div "Hide timer Yes No Action Stay on page" at bounding box center [197, 569] width 248 height 88
click at [245, 579] on button "Stay on page" at bounding box center [251, 595] width 140 height 36
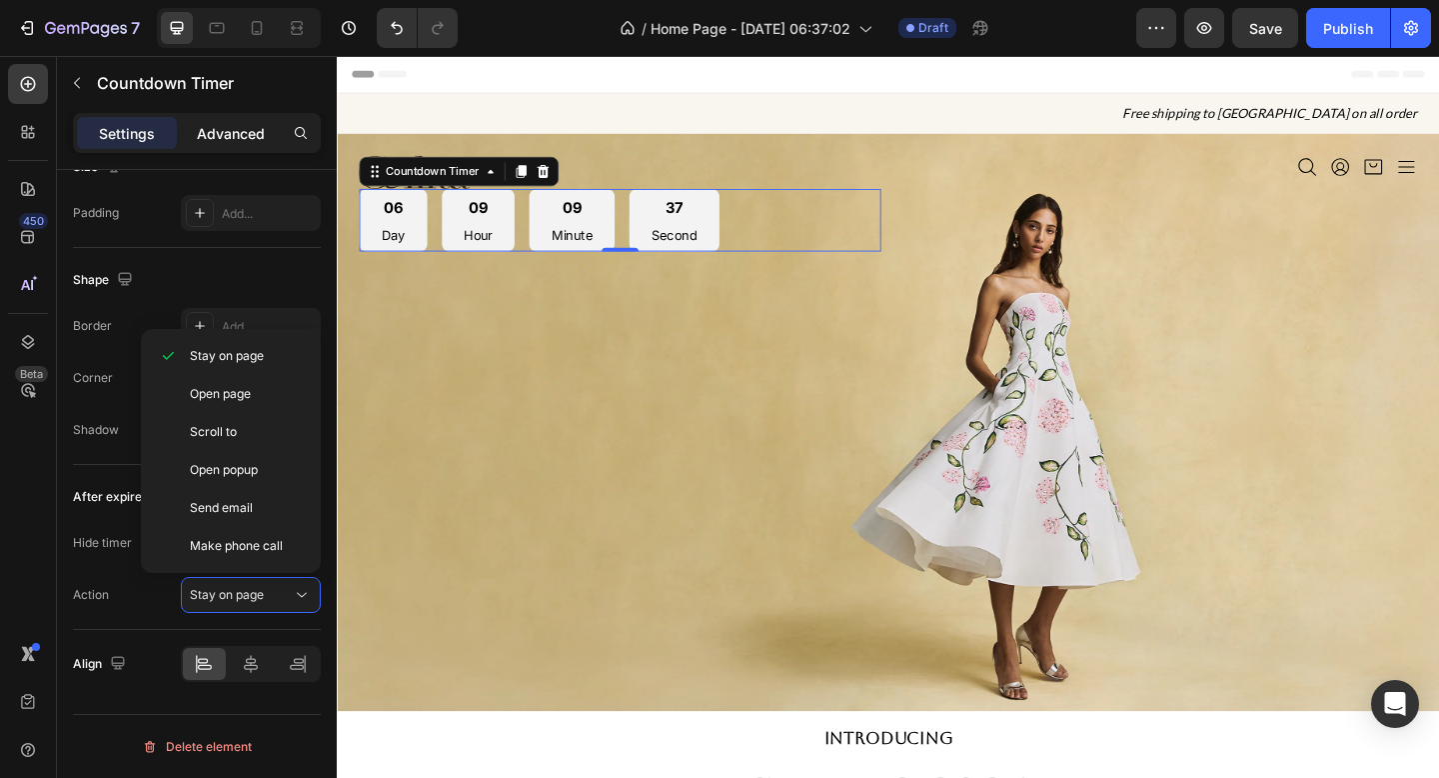
click at [233, 136] on p "Advanced" at bounding box center [231, 133] width 68 height 21
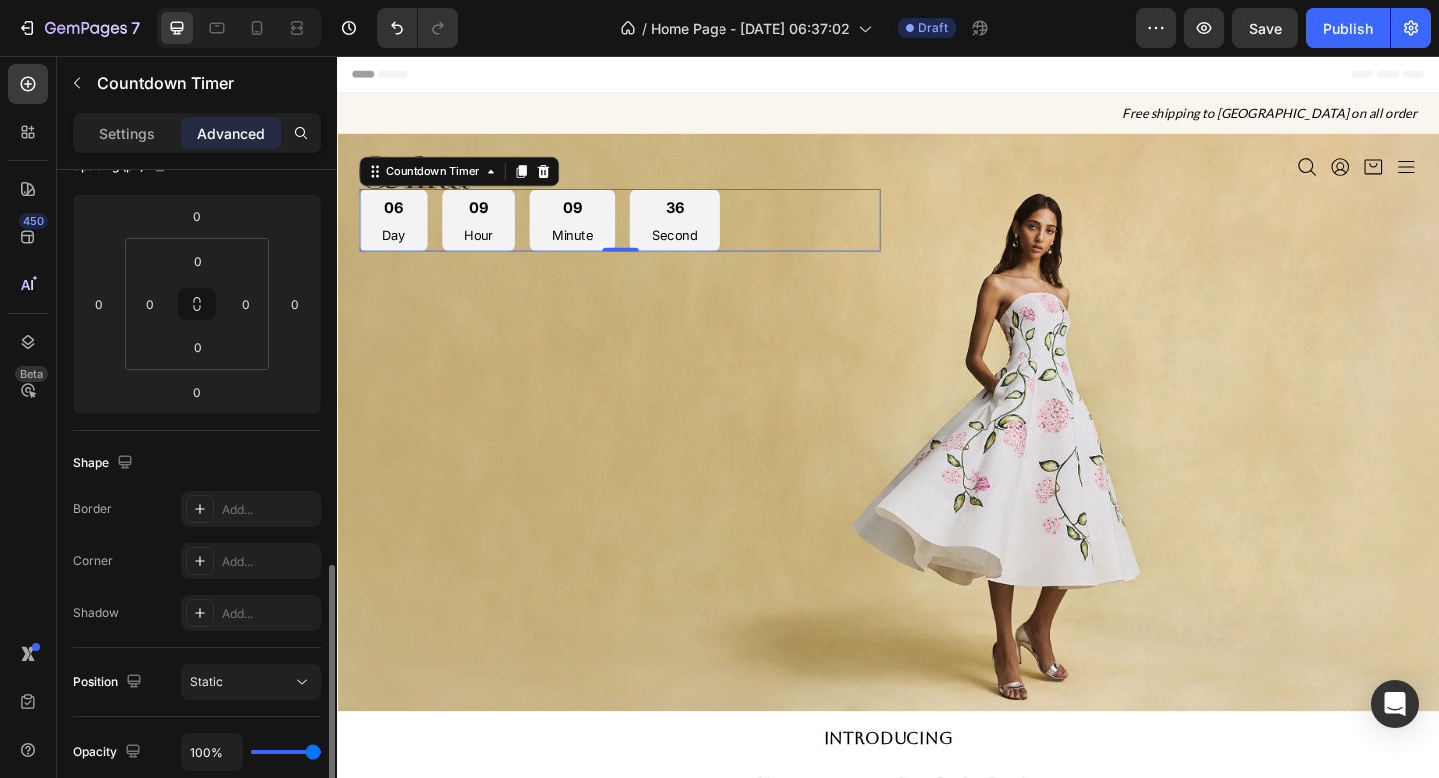
scroll to position [0, 0]
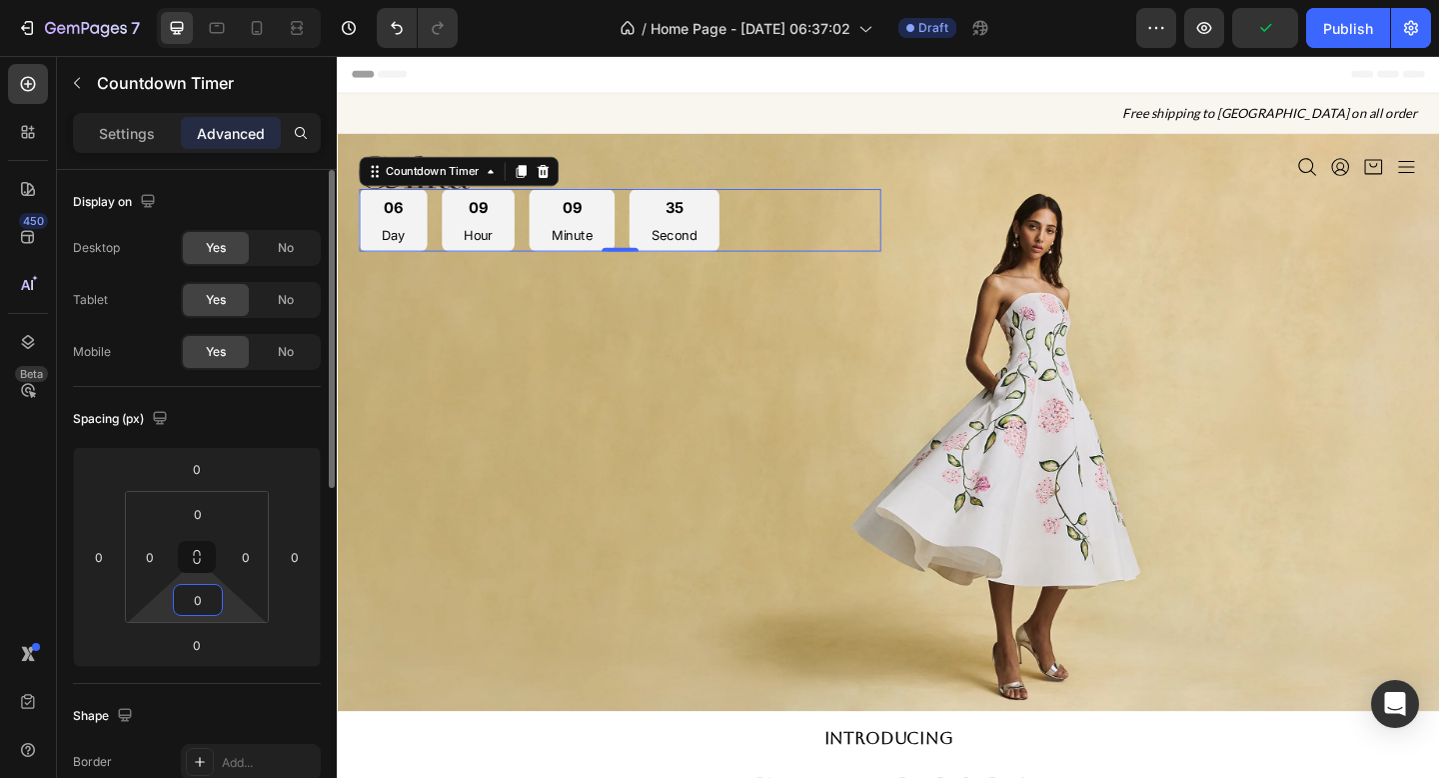
click at [200, 600] on input "0" at bounding box center [198, 600] width 40 height 30
click at [202, 492] on icon at bounding box center [198, 558] width 144 height 132
click at [202, 506] on input "0" at bounding box center [198, 514] width 40 height 30
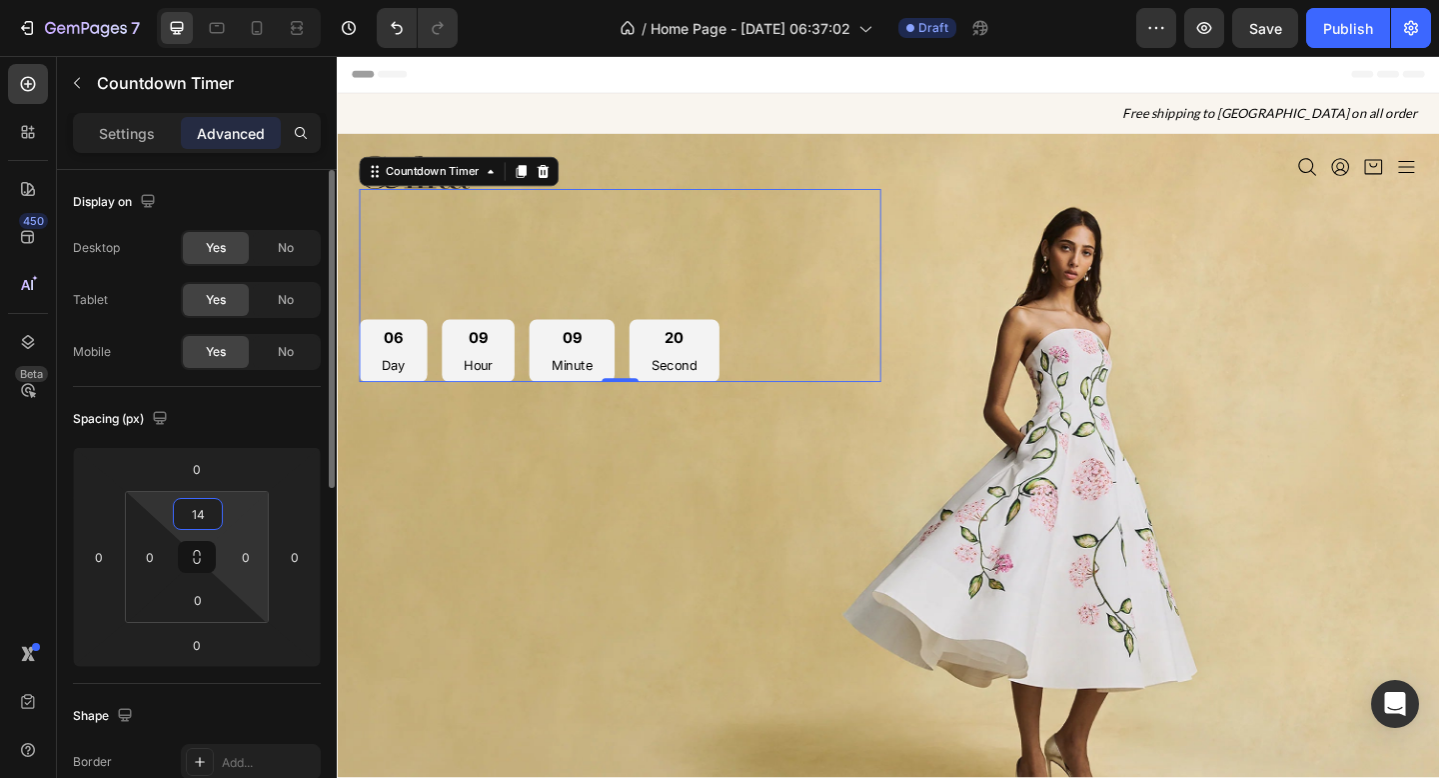
type input "1"
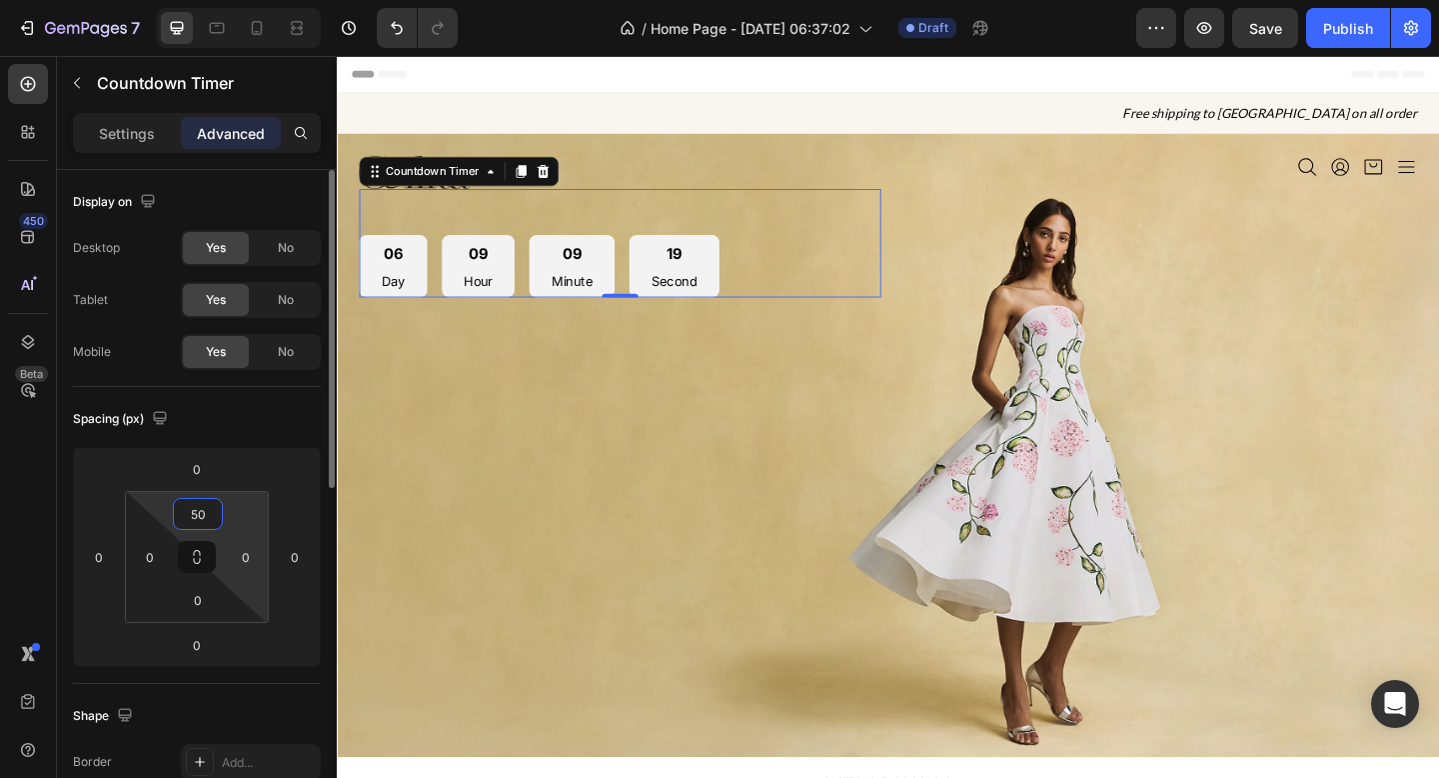
type input "500"
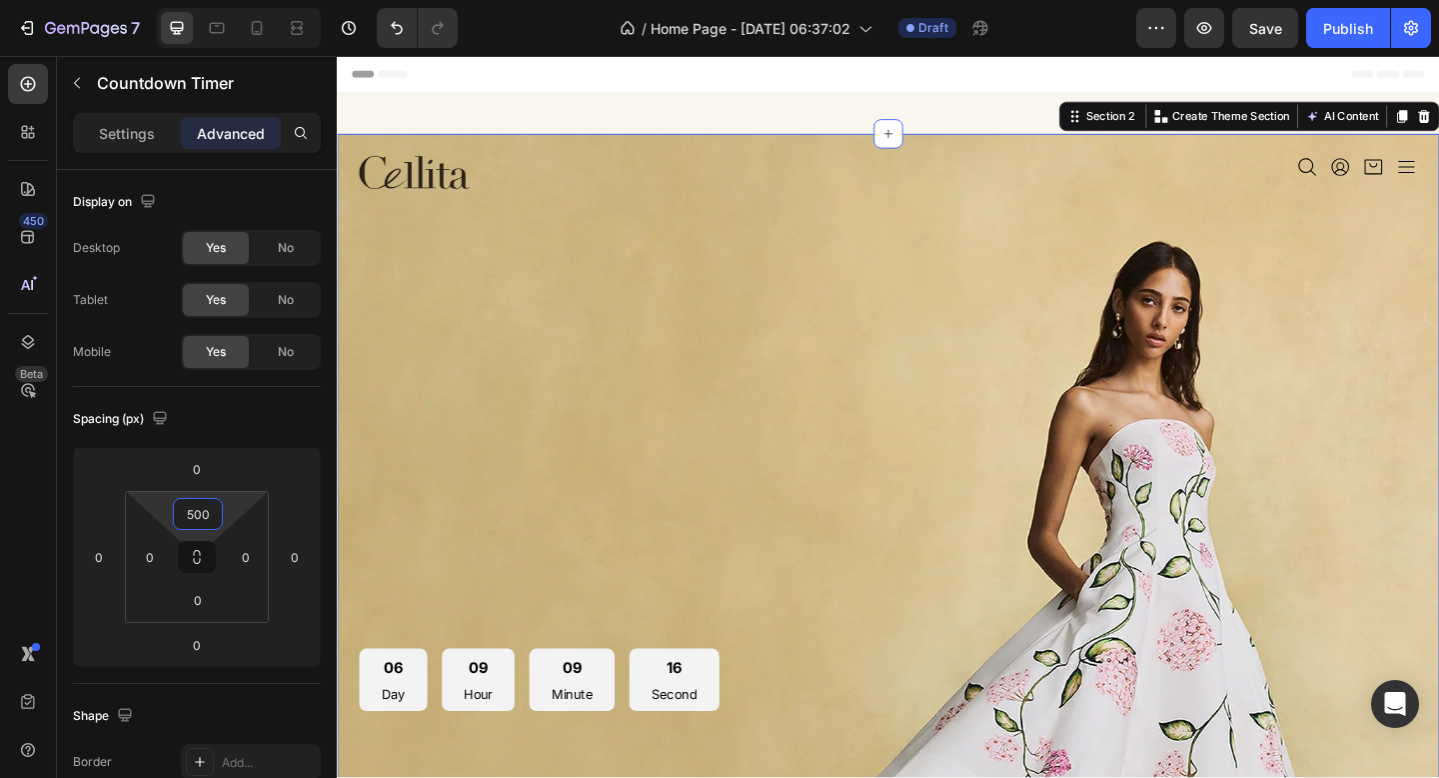
click at [1013, 301] on div "Icon Icon Icon Icon Icon List" at bounding box center [1229, 467] width 568 height 604
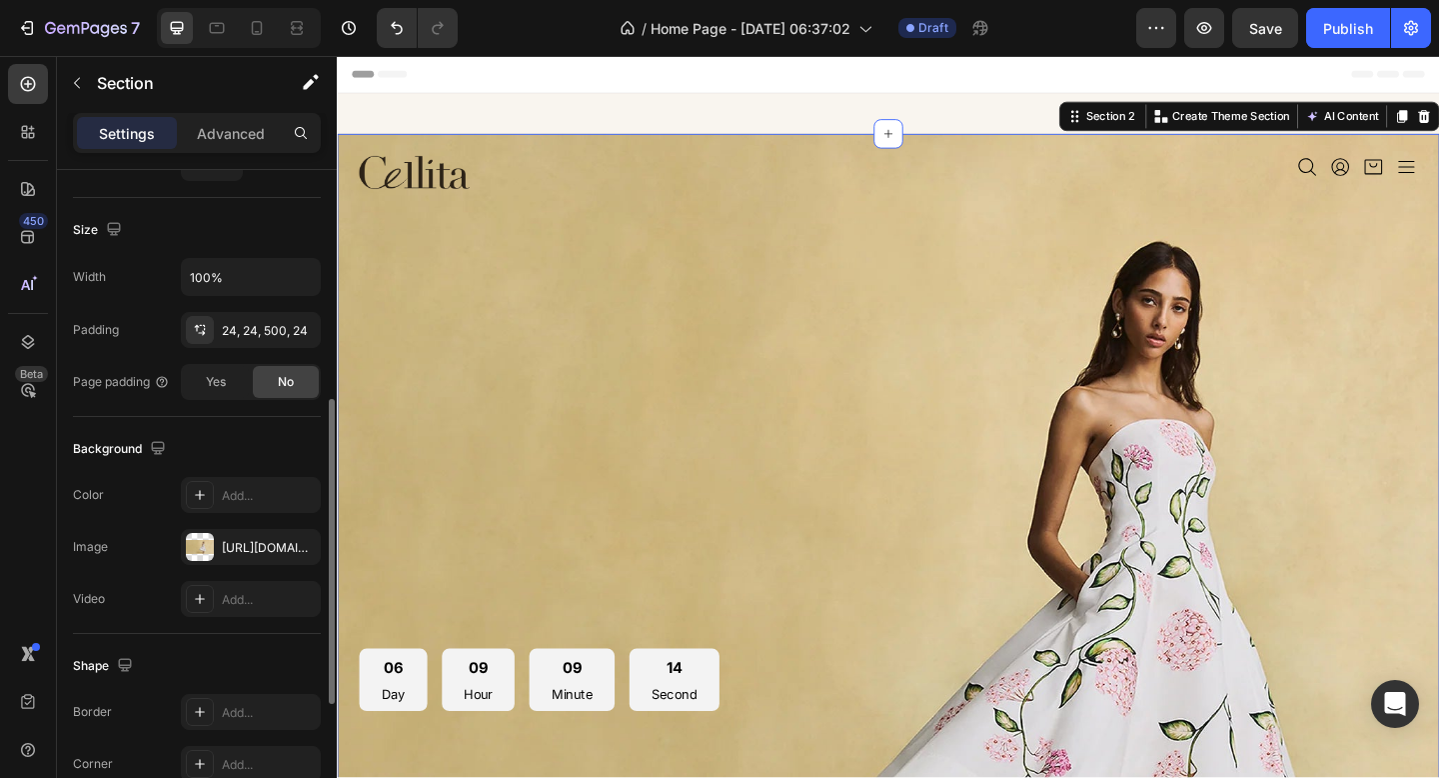
scroll to position [525, 0]
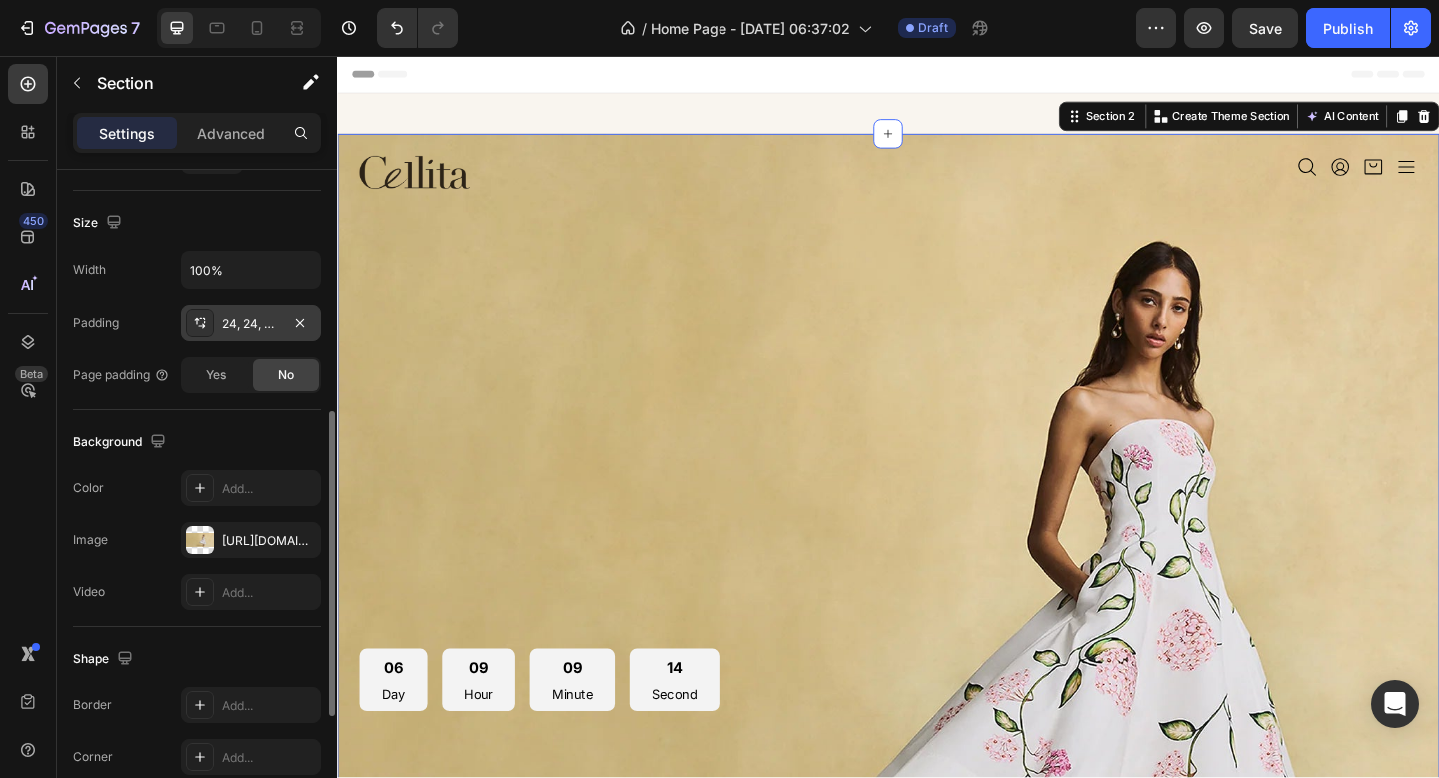
click at [272, 315] on div "24, 24, 500, 24" at bounding box center [251, 324] width 58 height 18
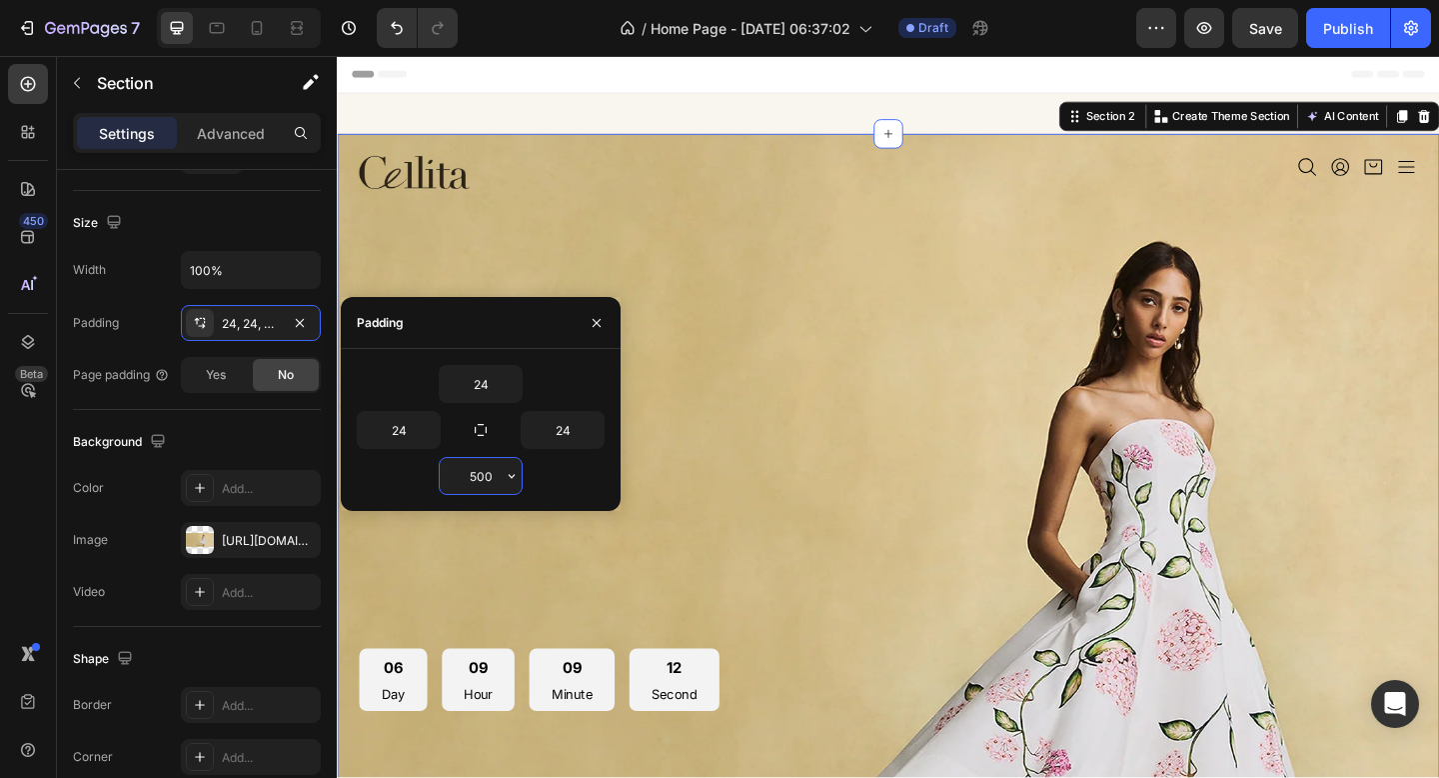
click at [492, 480] on input "500" at bounding box center [481, 476] width 82 height 36
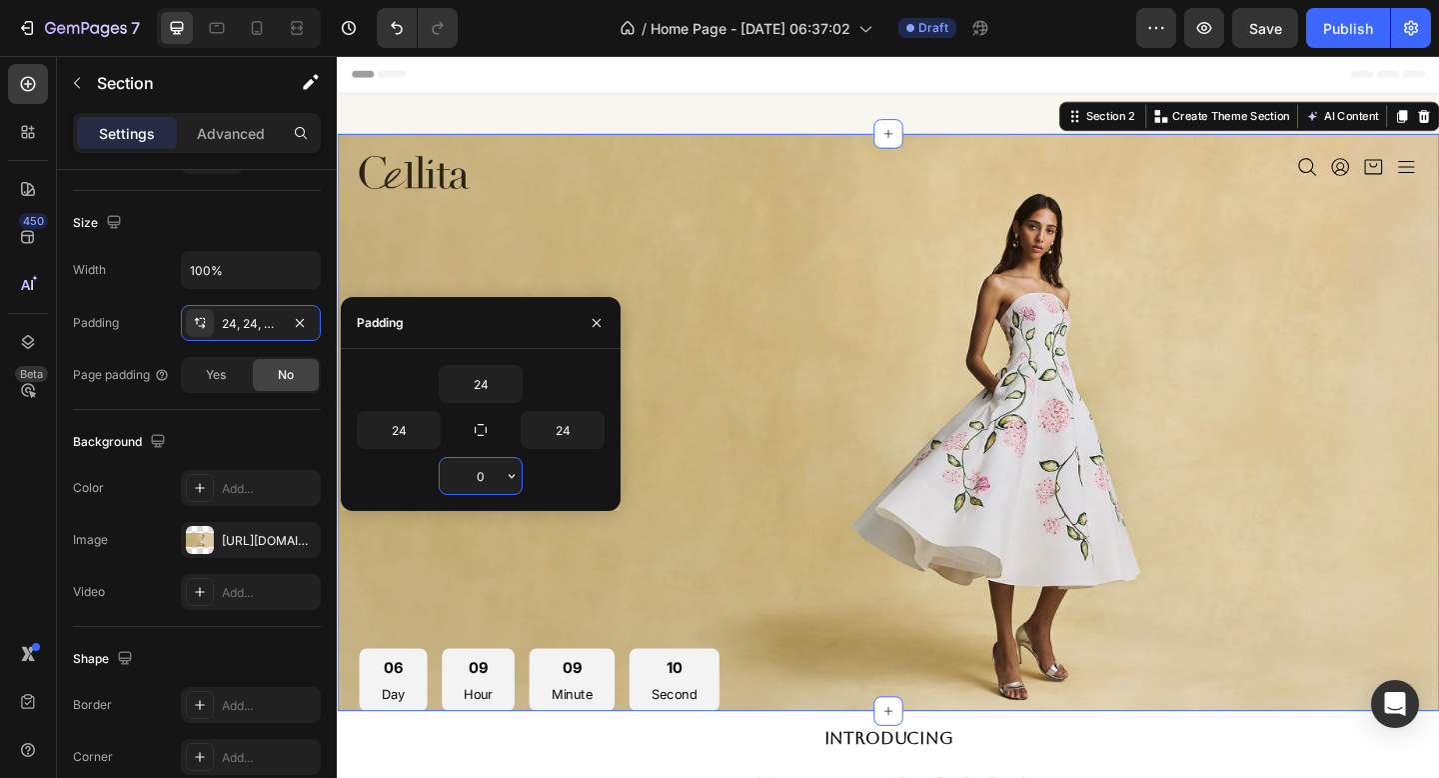
click at [492, 480] on input "0" at bounding box center [481, 476] width 82 height 36
type input "0"
type input "24"
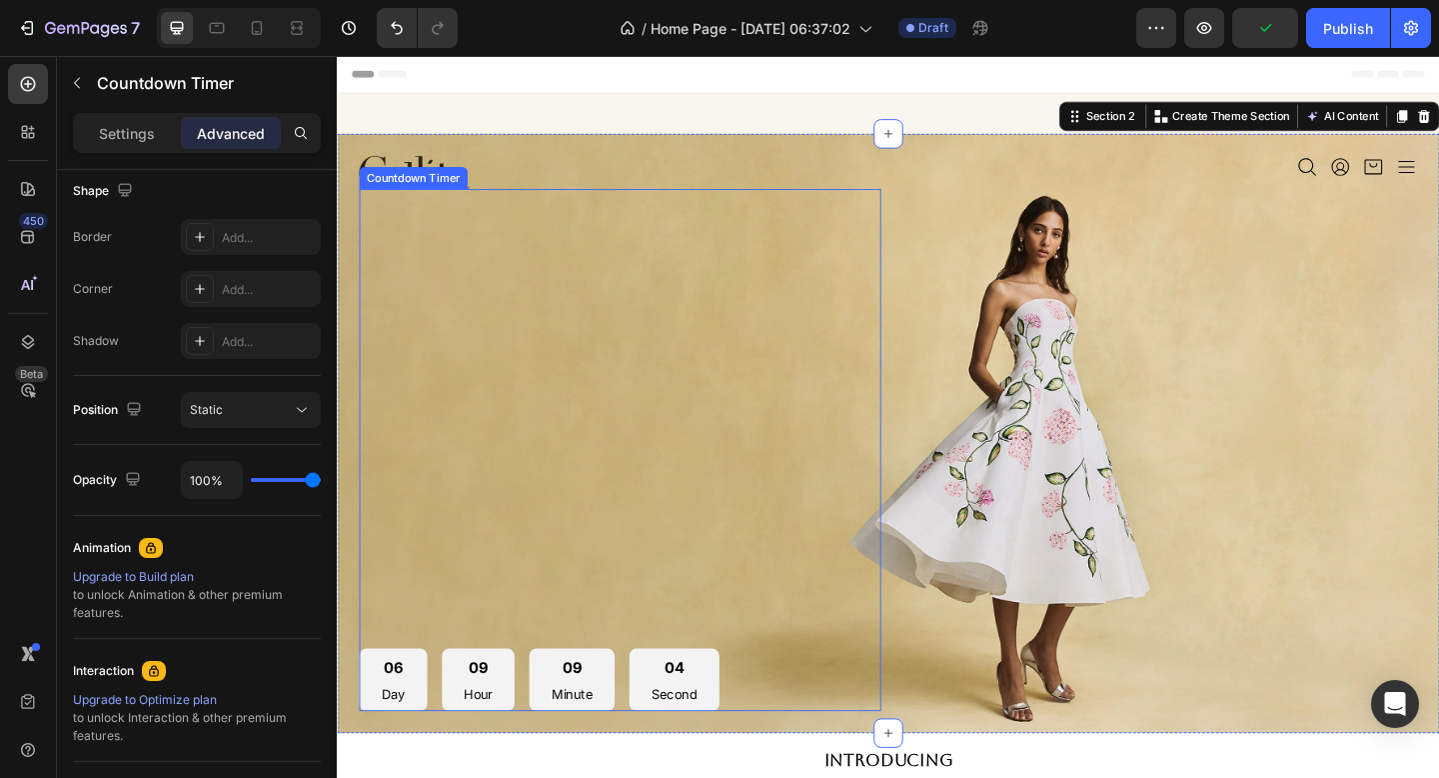
click at [732, 723] on div "04 Second" at bounding box center [704, 735] width 98 height 68
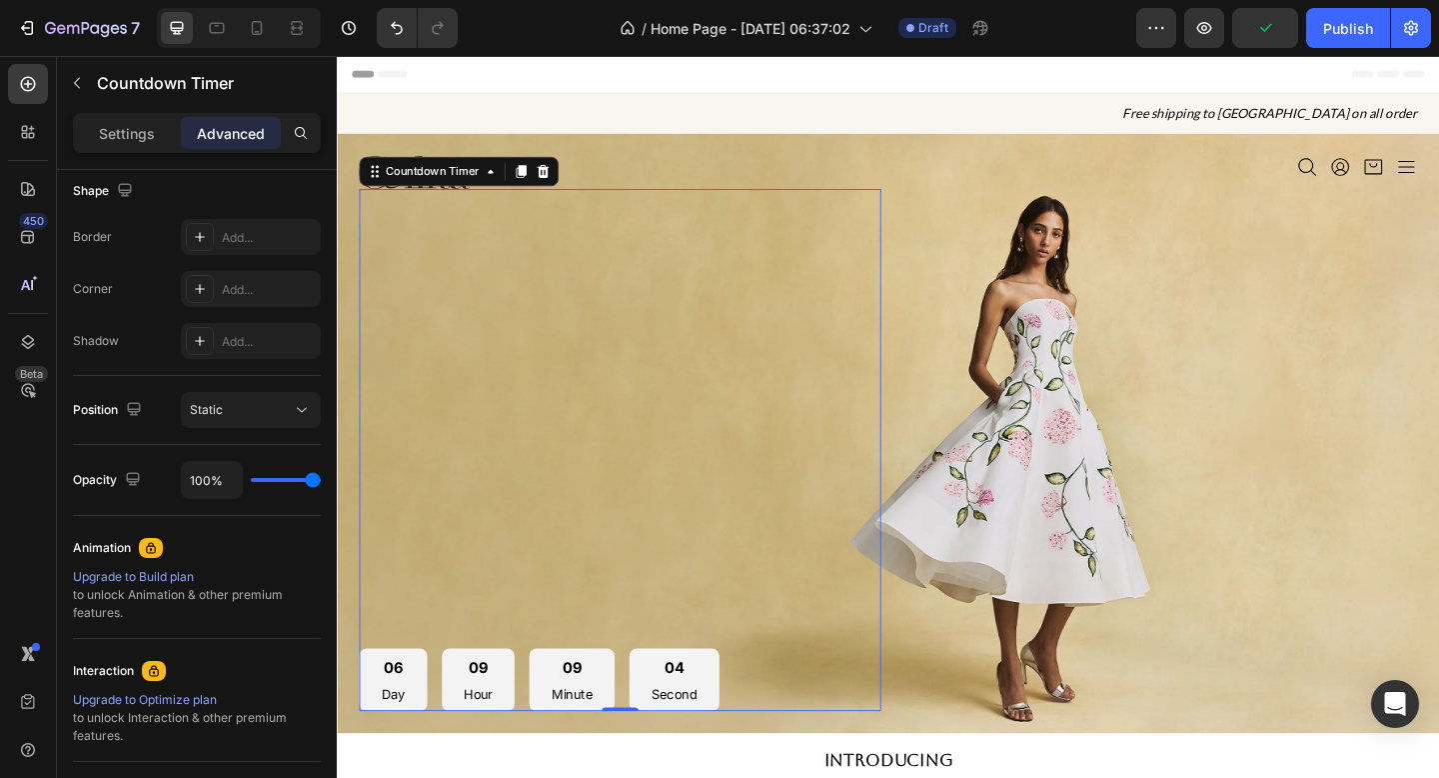
scroll to position [0, 0]
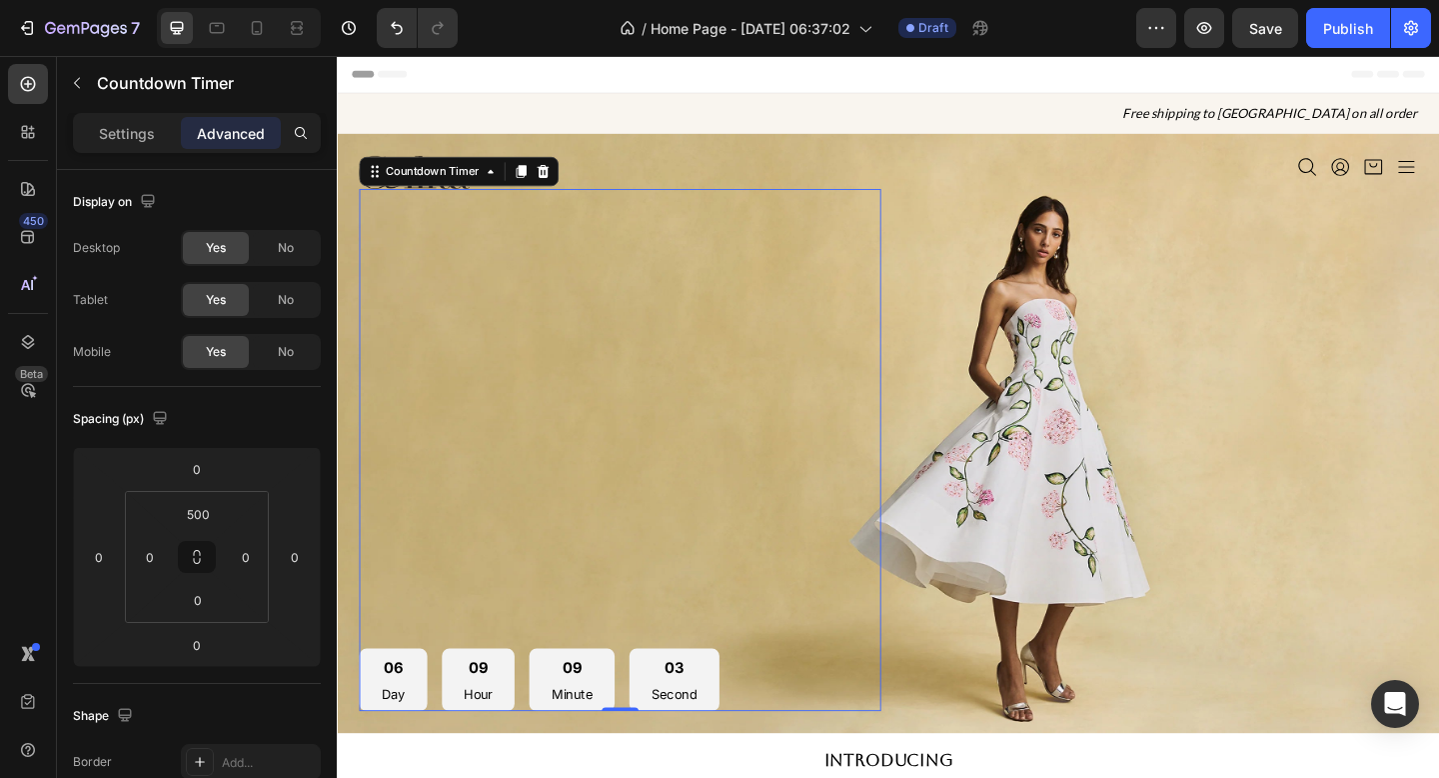
click at [425, 731] on div "06 Day" at bounding box center [398, 735] width 74 height 68
click at [495, 187] on div "Countdown Timer" at bounding box center [441, 182] width 110 height 18
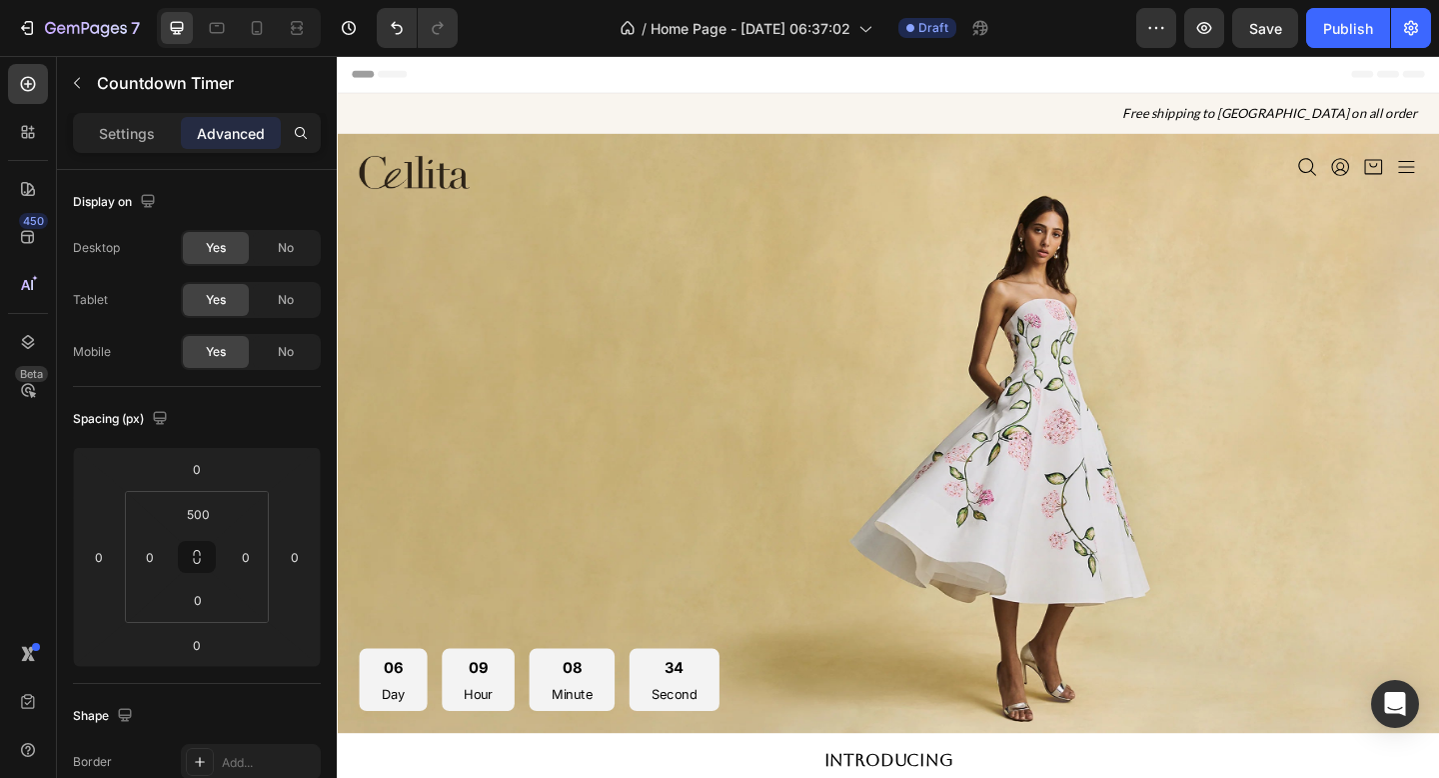
click at [499, 740] on div "09 Hour" at bounding box center [490, 735] width 79 height 68
click at [531, 605] on div "06 Day 09 Hour 08 Minute 32 Second Countdown Timer" at bounding box center [645, 485] width 568 height 568
click at [131, 125] on p "Settings" at bounding box center [127, 133] width 56 height 21
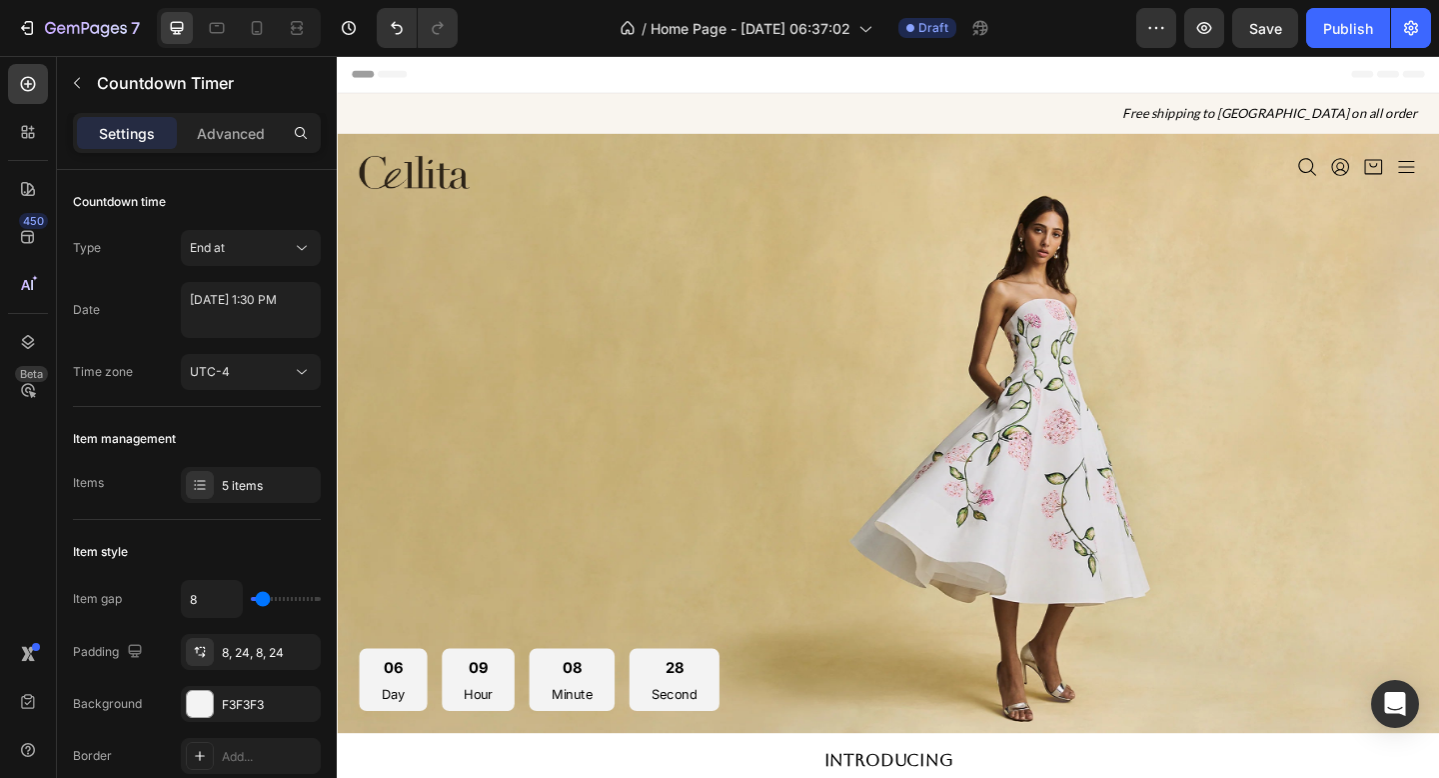
click at [512, 744] on div "09 Hour" at bounding box center [490, 735] width 79 height 68
click at [391, 743] on p "Day" at bounding box center [398, 751] width 26 height 20
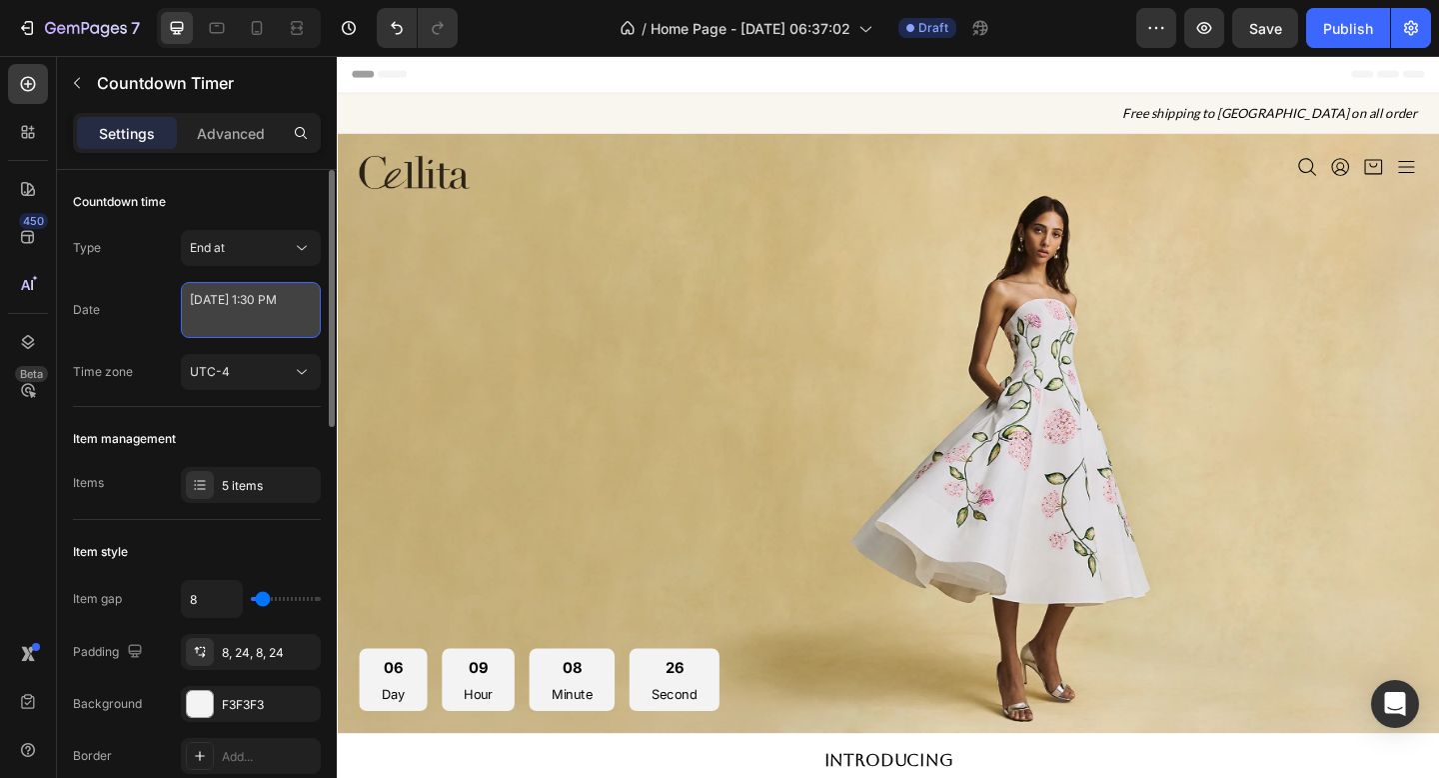
click at [290, 305] on textarea "[DATE] 1:30 PM" at bounding box center [251, 310] width 140 height 56
select select "13"
select select "30"
select select "false"
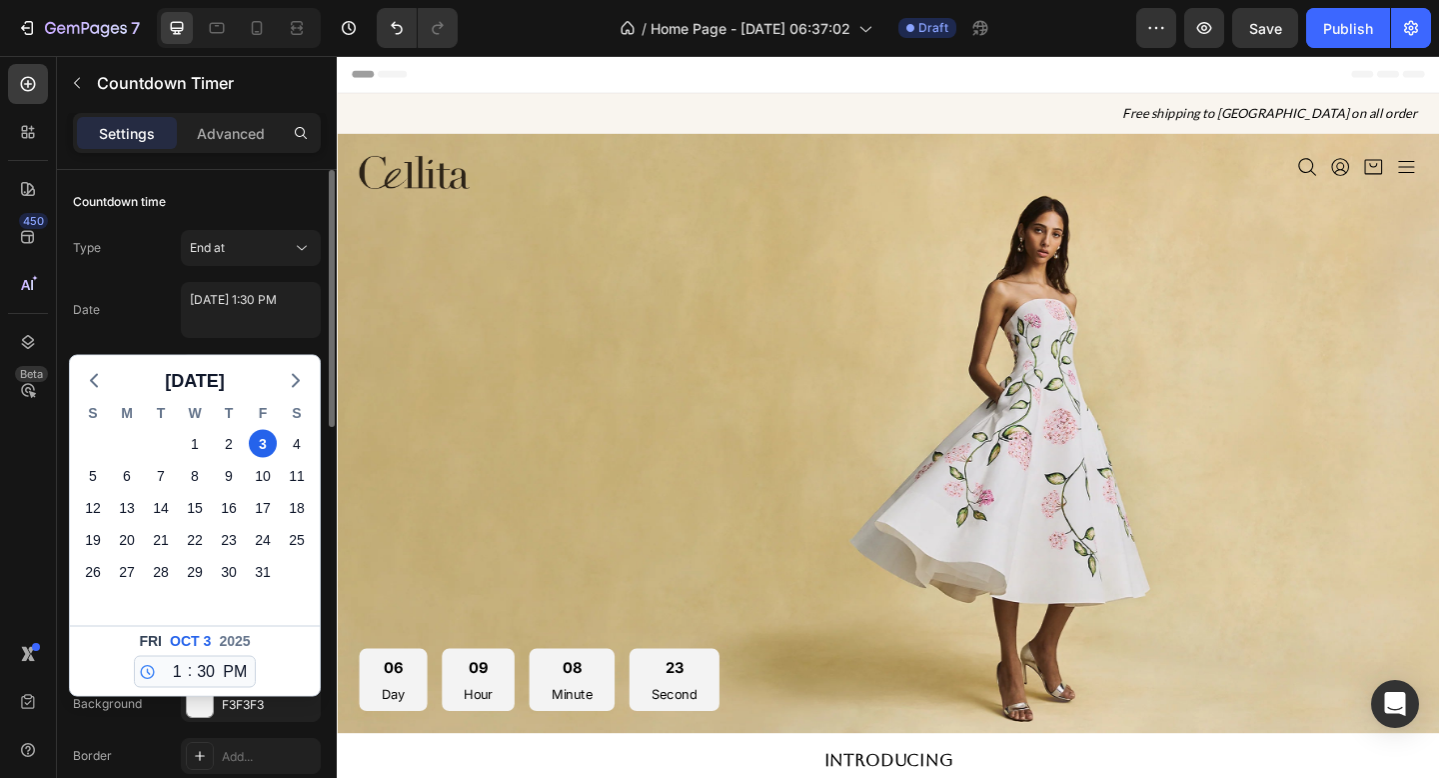
click at [161, 298] on div "Date [DATE] 1:30 PM [DATE] S M T W T F S 28 29 30 1 2 3 4 5 6 7 8 9 10 11 12 13…" at bounding box center [197, 310] width 248 height 56
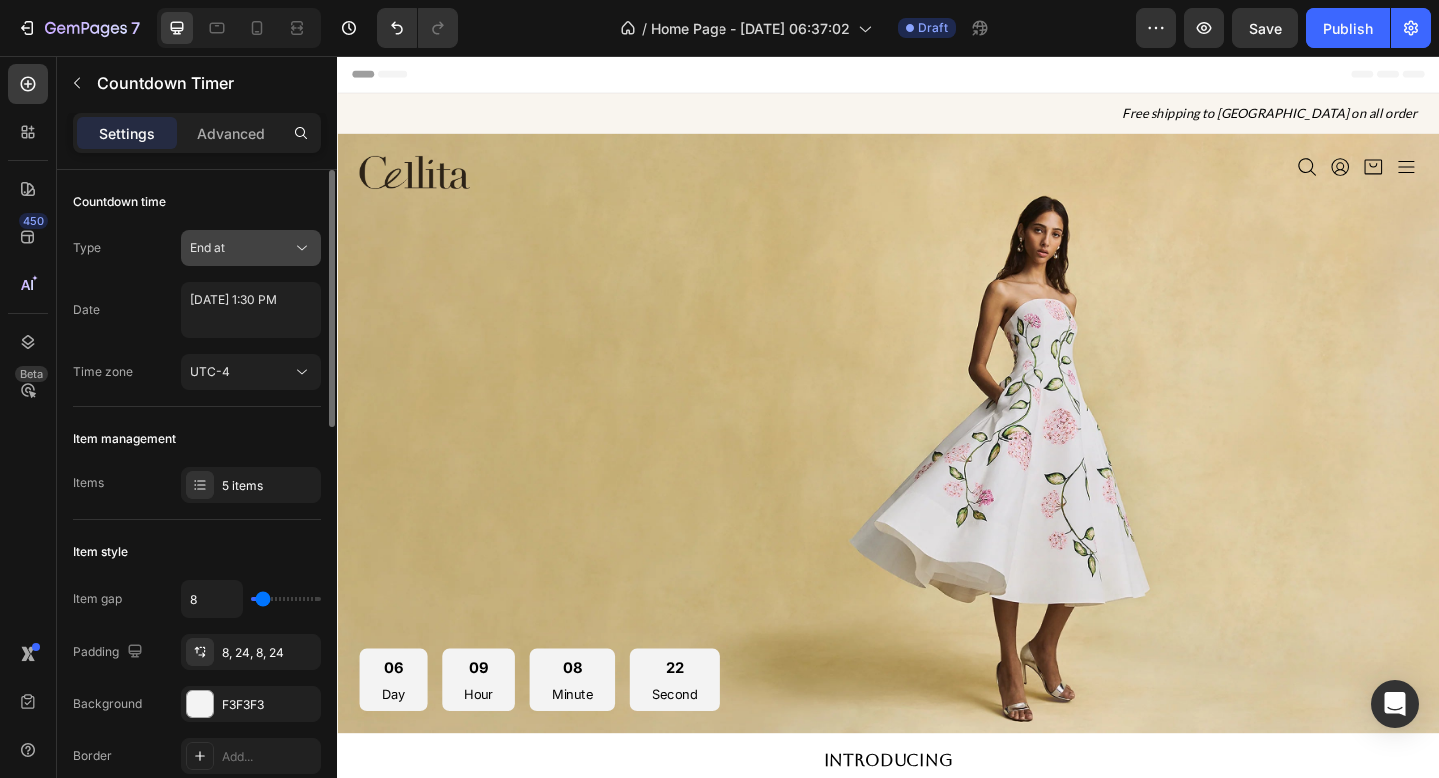
click at [228, 256] on div "End at" at bounding box center [241, 248] width 102 height 18
click at [253, 208] on div "Countdown time" at bounding box center [197, 202] width 248 height 32
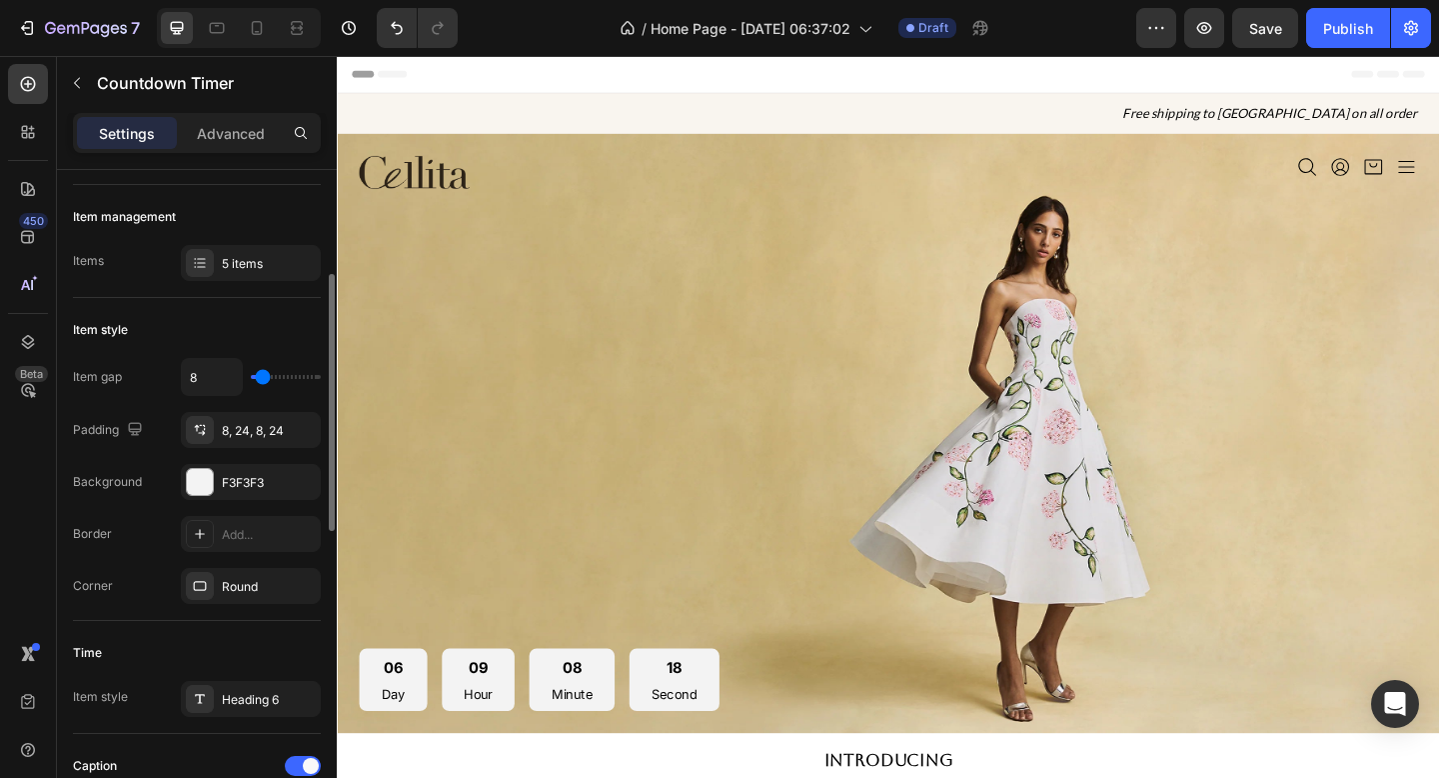
scroll to position [264, 0]
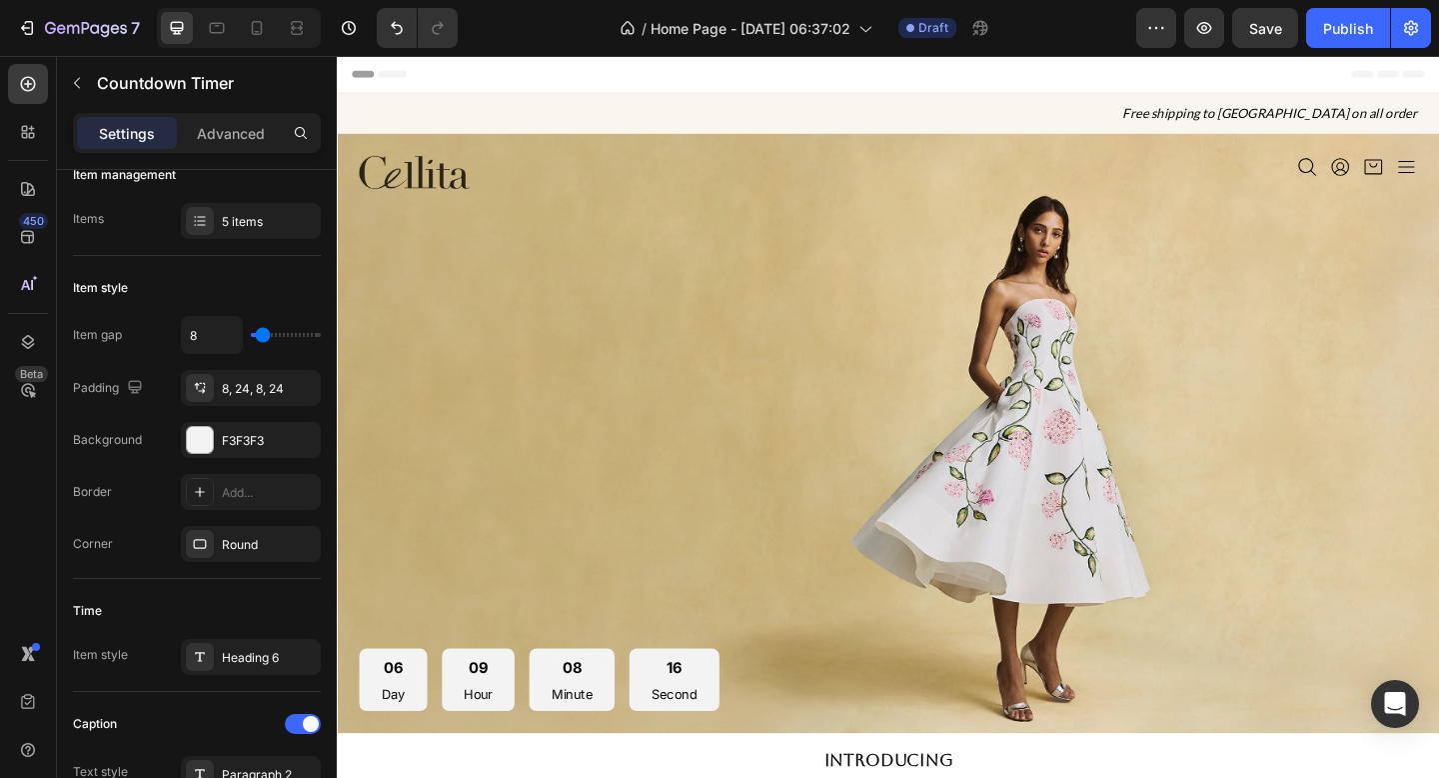
click at [687, 750] on p "Second" at bounding box center [704, 751] width 50 height 20
click at [583, 679] on div "06 Day 09 Hour 08 Minute 14 Second Countdown Timer" at bounding box center [645, 485] width 568 height 568
click at [583, 728] on div "08" at bounding box center [592, 721] width 45 height 24
click at [123, 93] on p "Countdown Timer" at bounding box center [205, 83] width 216 height 24
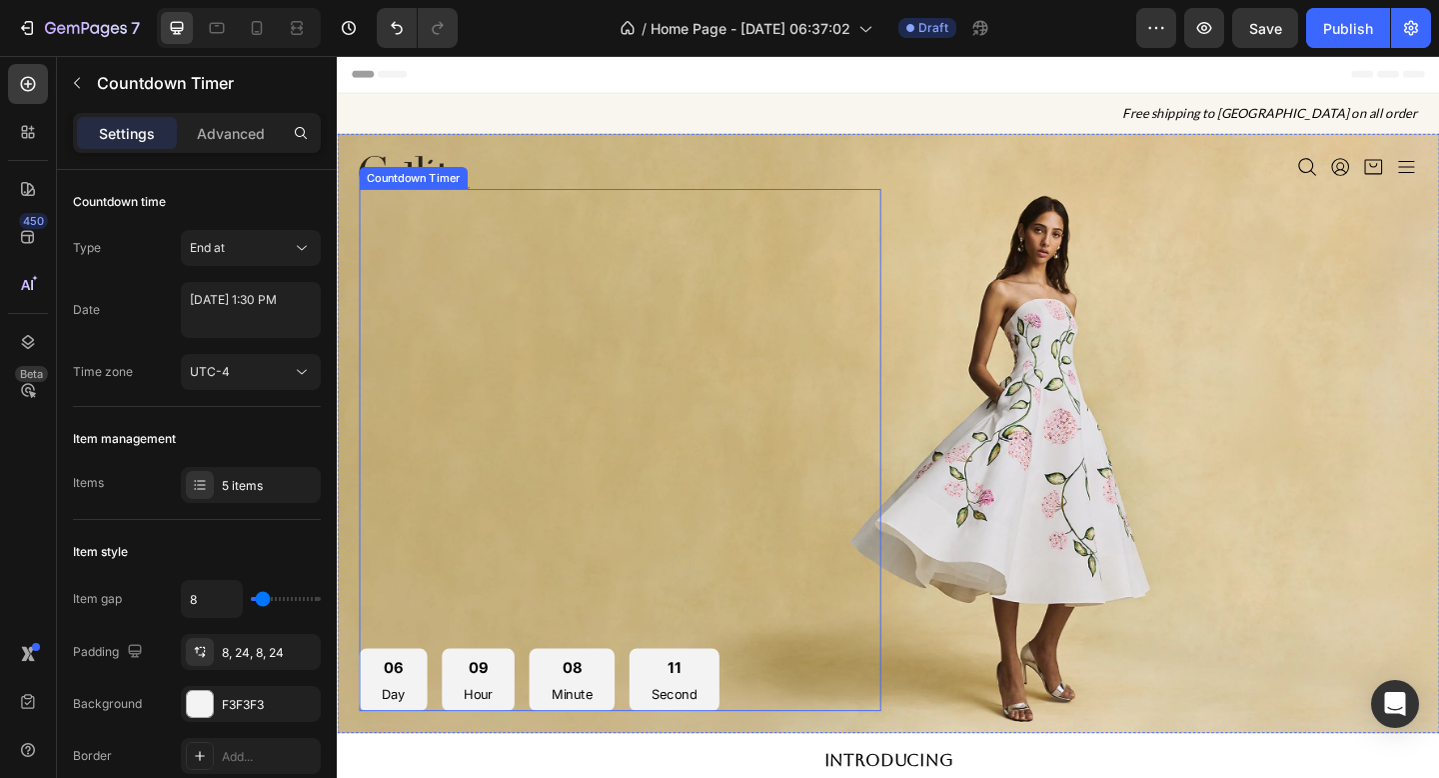
click at [500, 714] on div "09" at bounding box center [490, 721] width 31 height 24
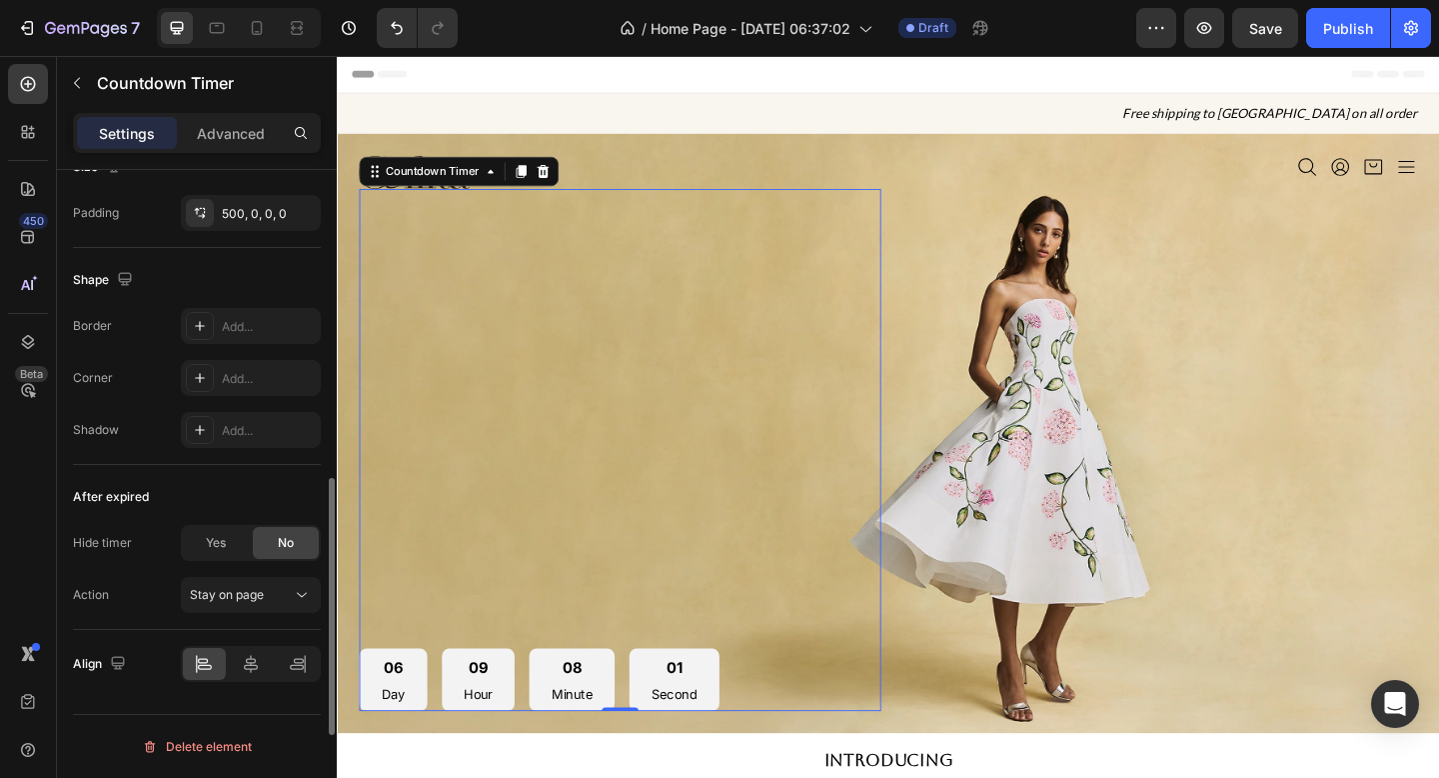
scroll to position [0, 0]
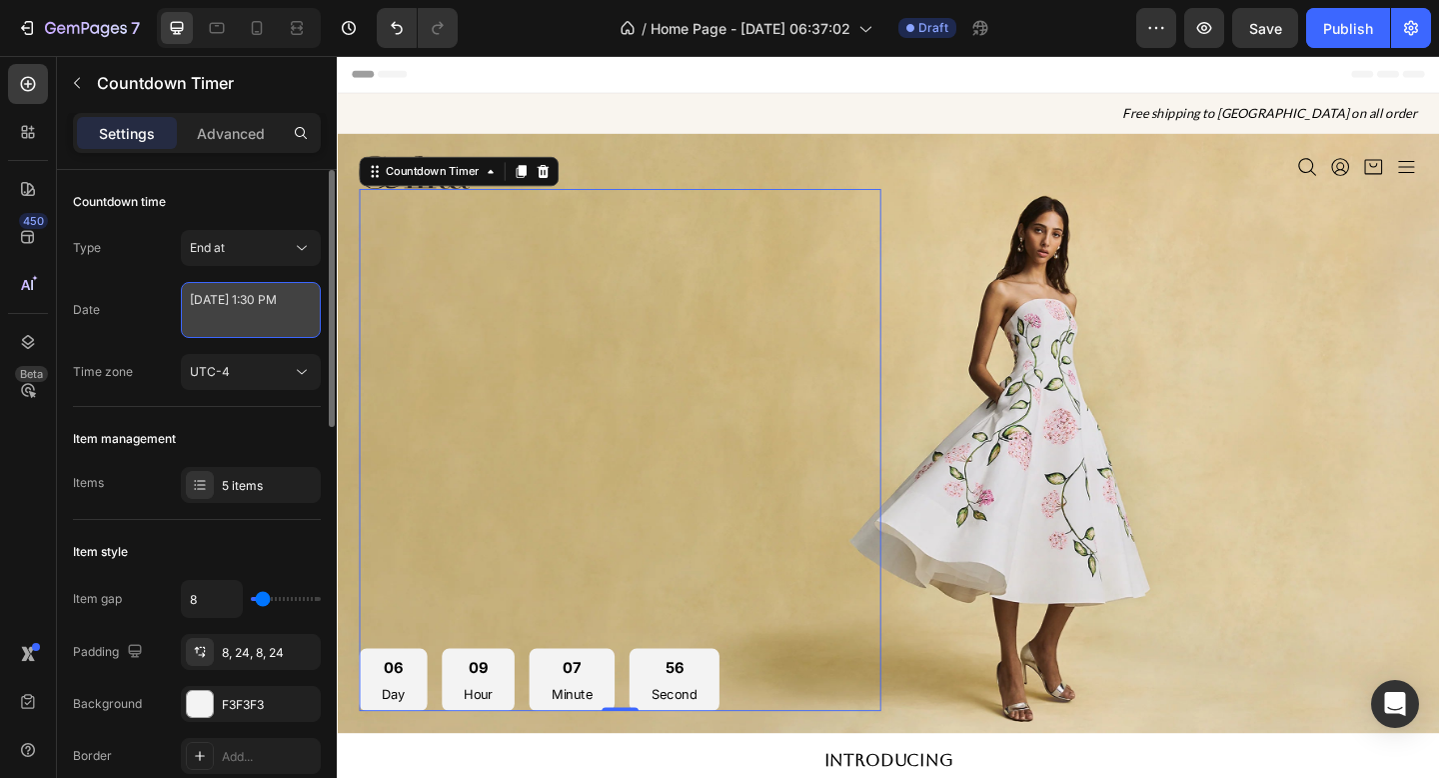
select select "13"
select select "30"
select select "false"
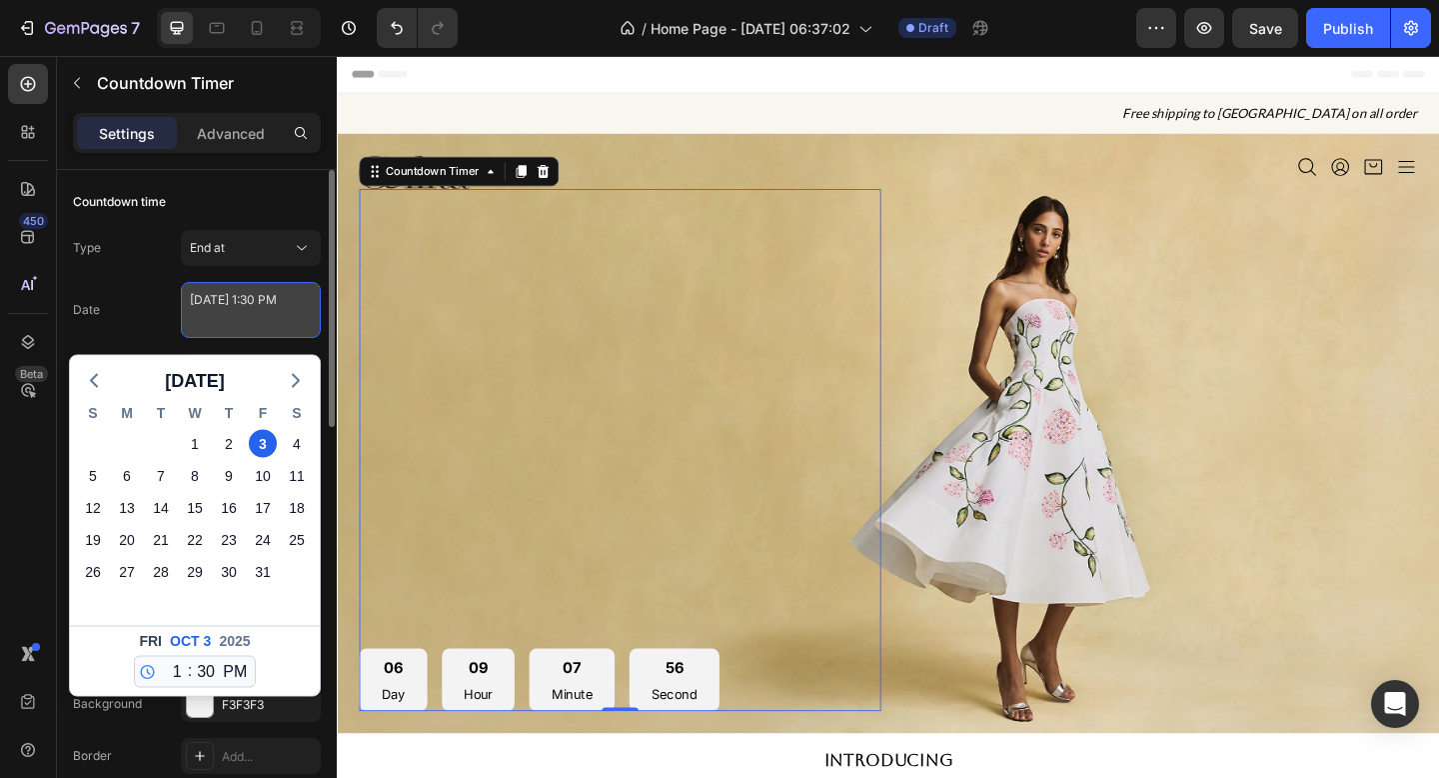
click at [253, 308] on textarea "[DATE] 1:30 PM" at bounding box center [251, 310] width 140 height 56
type textarea "[DATE] 1:30 PM"
click at [213, 211] on div "Countdown time" at bounding box center [197, 202] width 248 height 32
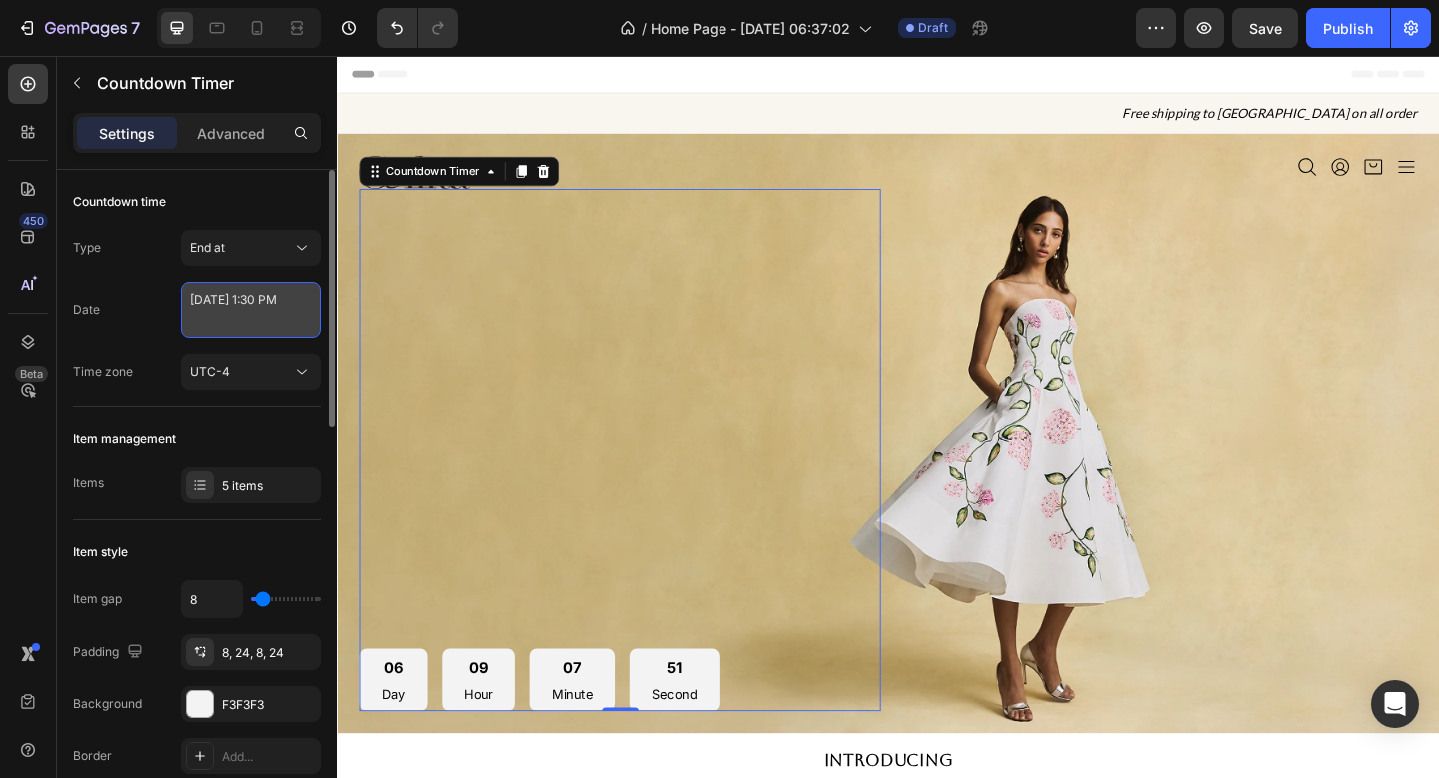
click at [239, 298] on textarea "[DATE] 1:30 PM" at bounding box center [251, 310] width 140 height 56
select select "13"
select select "30"
select select "false"
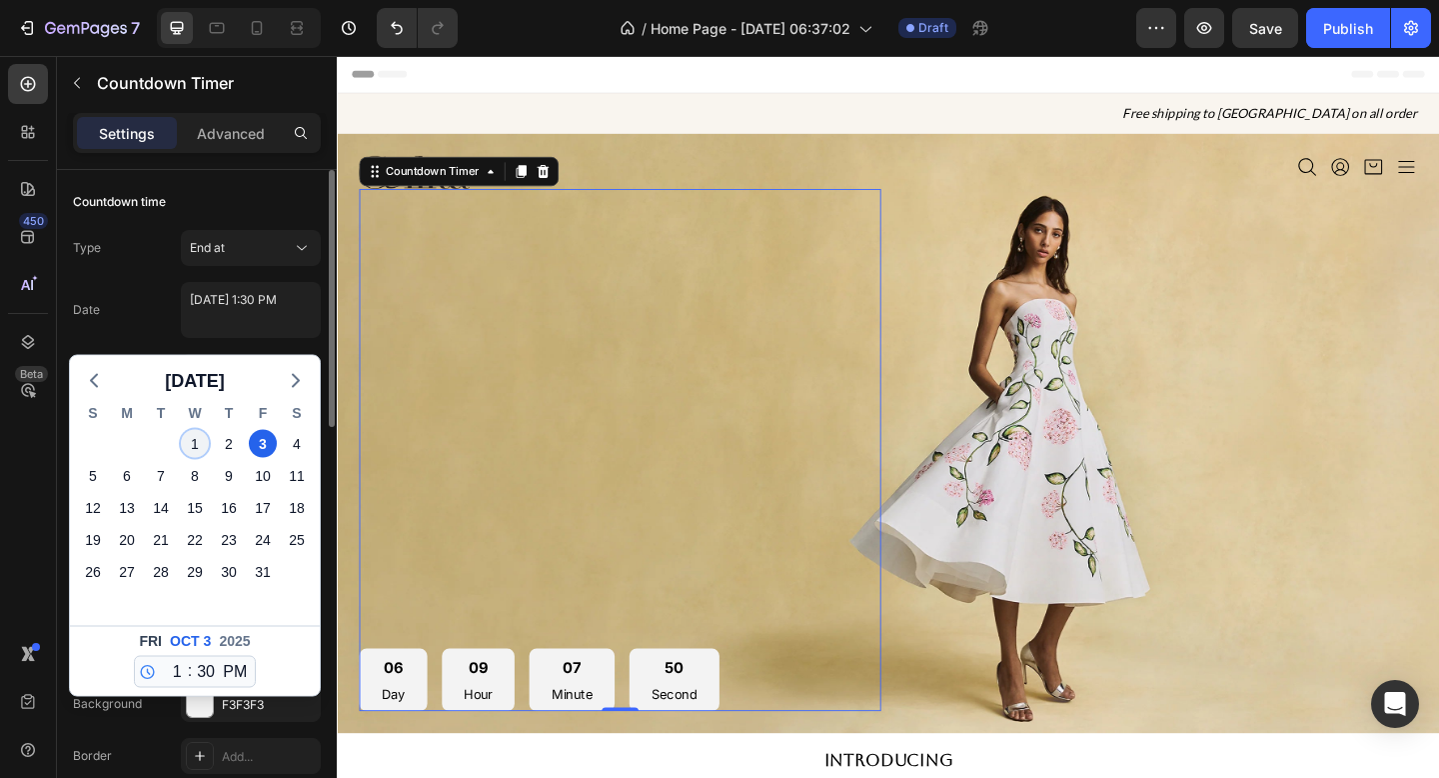
click at [193, 441] on div "1" at bounding box center [195, 444] width 28 height 28
type textarea "[DATE] 1:30 PM"
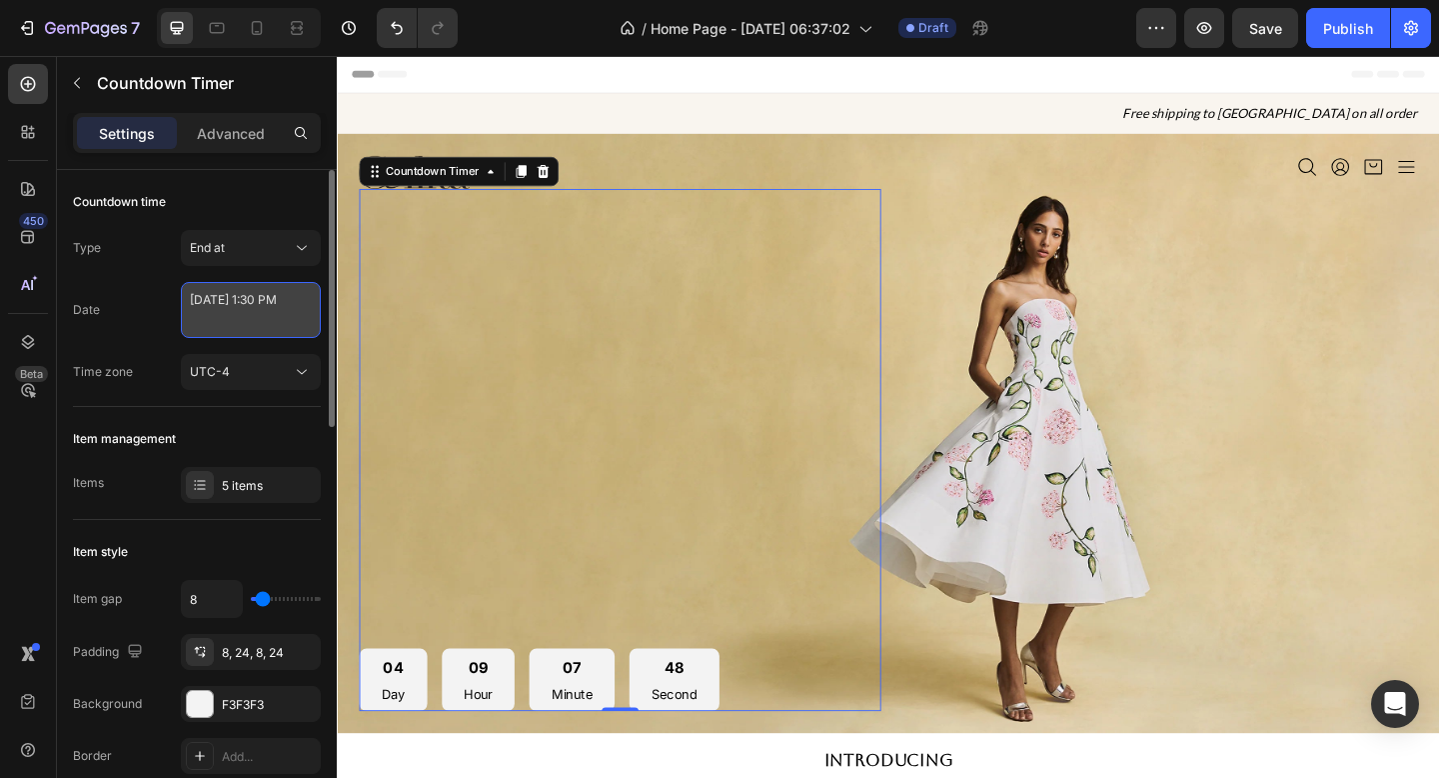
select select "13"
select select "30"
select select "false"
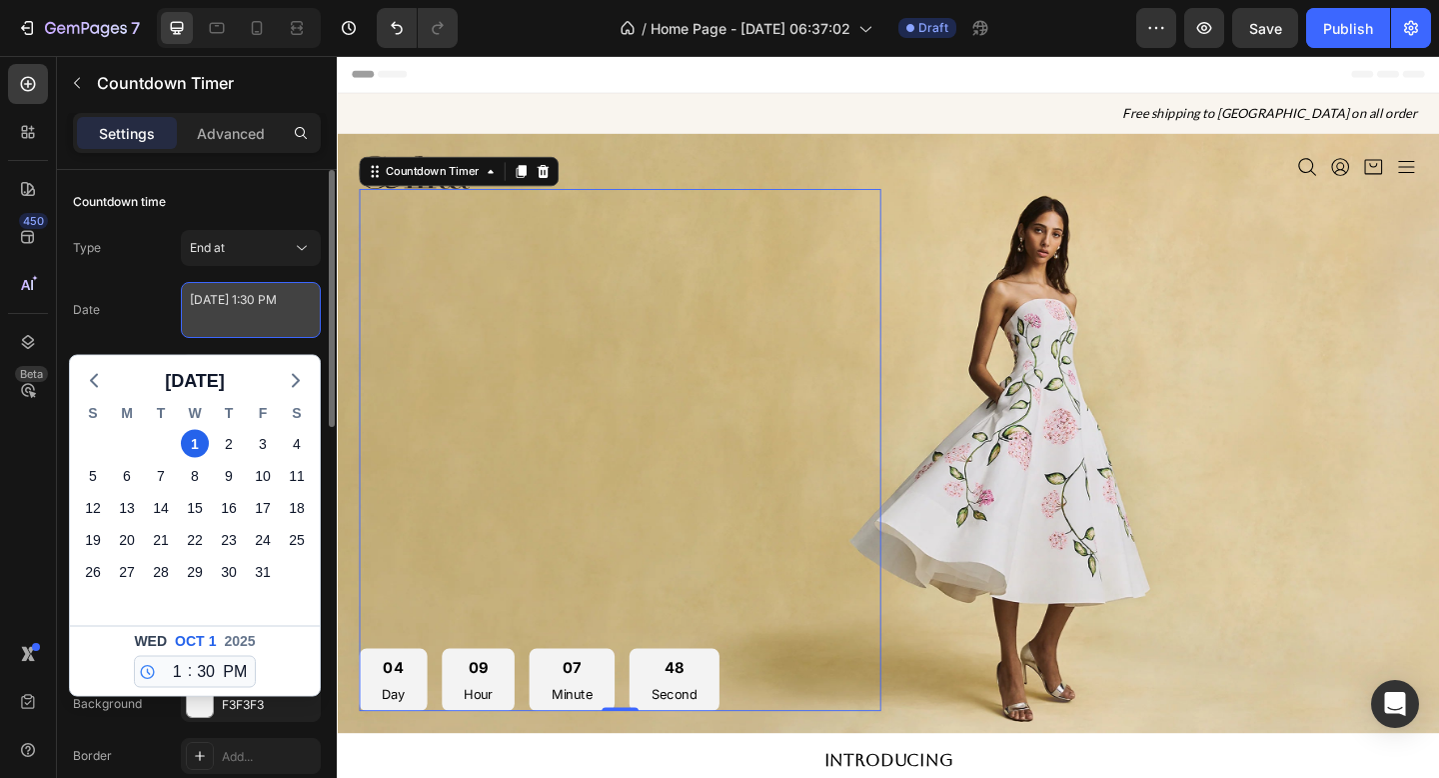
click at [246, 301] on textarea "[DATE] 1:30 PM" at bounding box center [251, 310] width 140 height 56
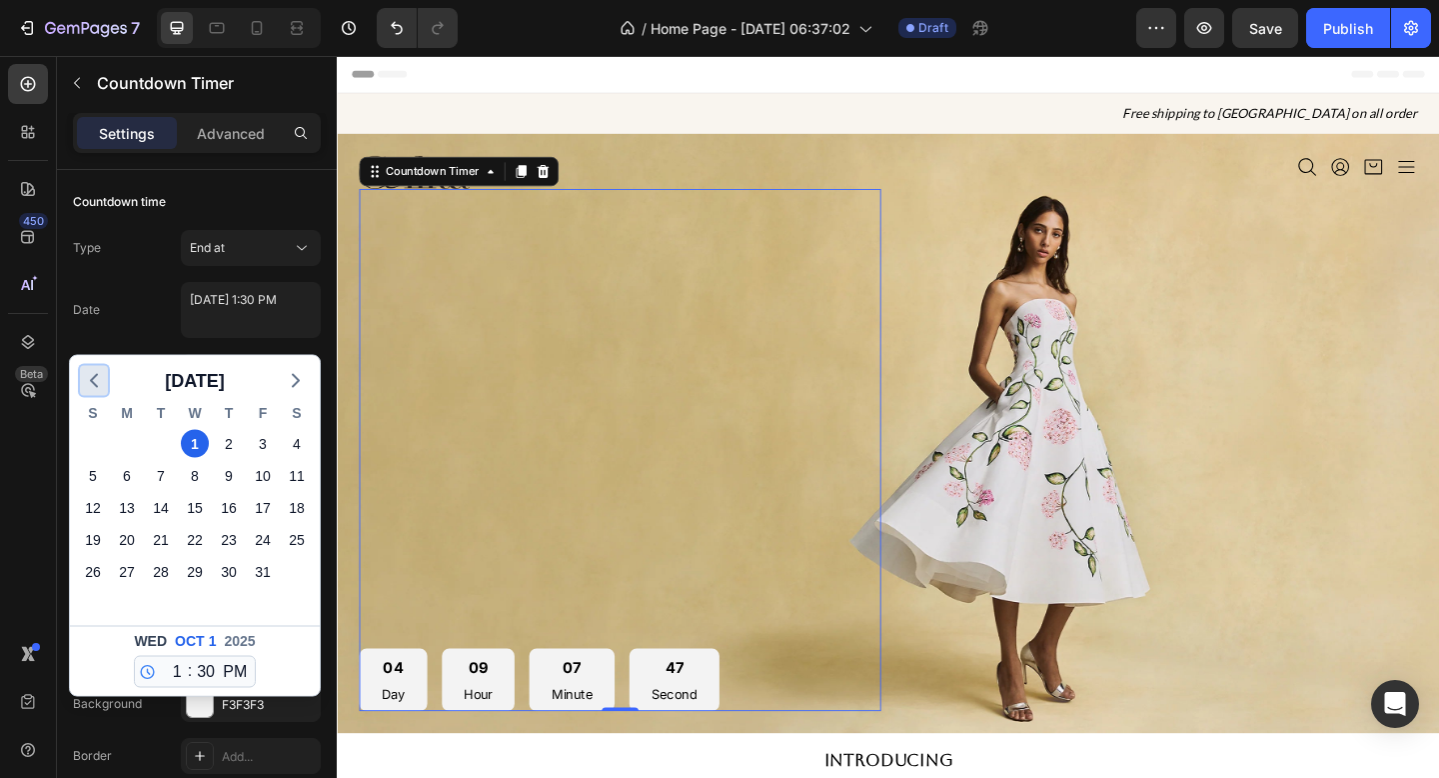
click at [98, 381] on icon "button" at bounding box center [94, 381] width 24 height 24
click at [164, 577] on div "30" at bounding box center [161, 572] width 28 height 28
type textarea "[DATE] 1:30 PM"
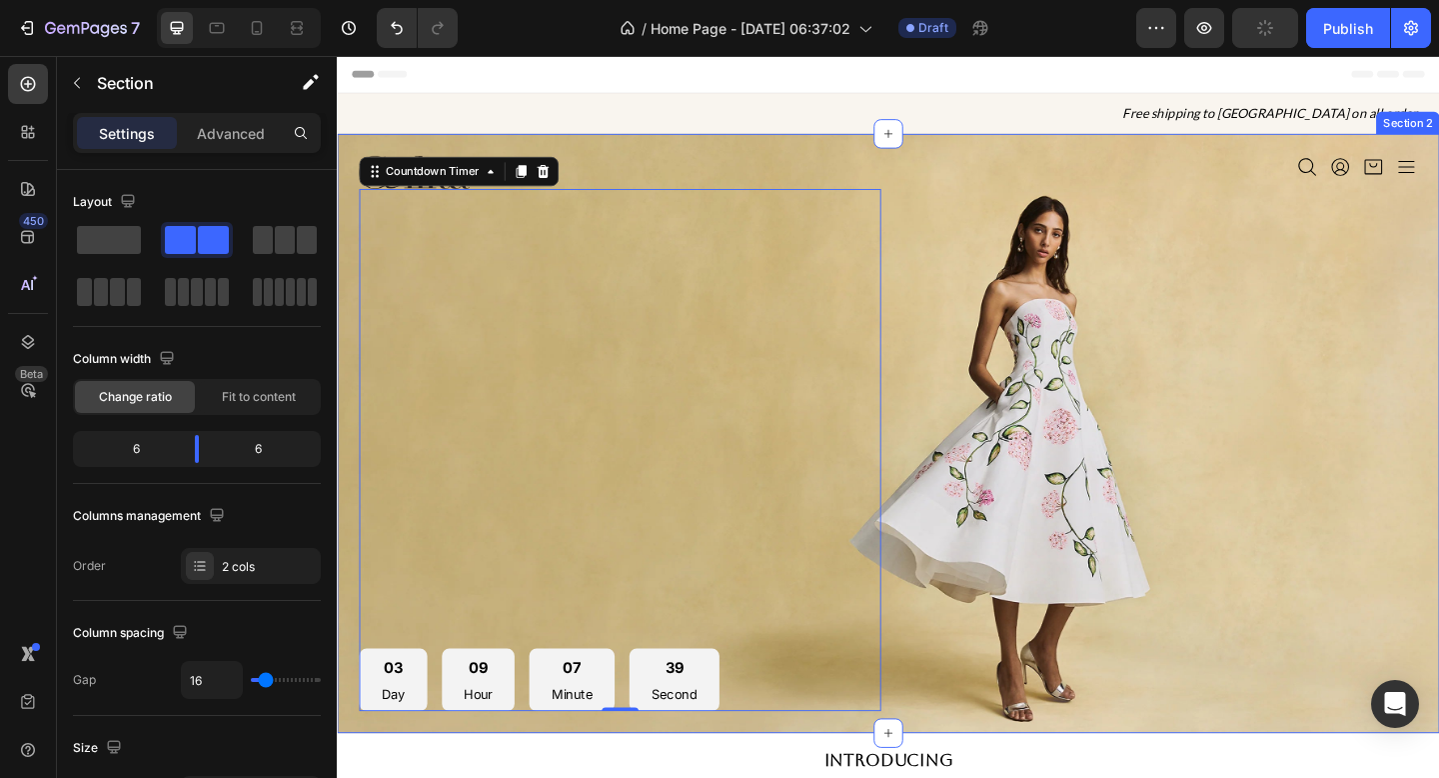
click at [1127, 161] on div "Image 03 Day 09 Hour 07 Minute 39 Second Countdown Timer 0 Icon Icon Icon Icon …" at bounding box center [936, 467] width 1199 height 652
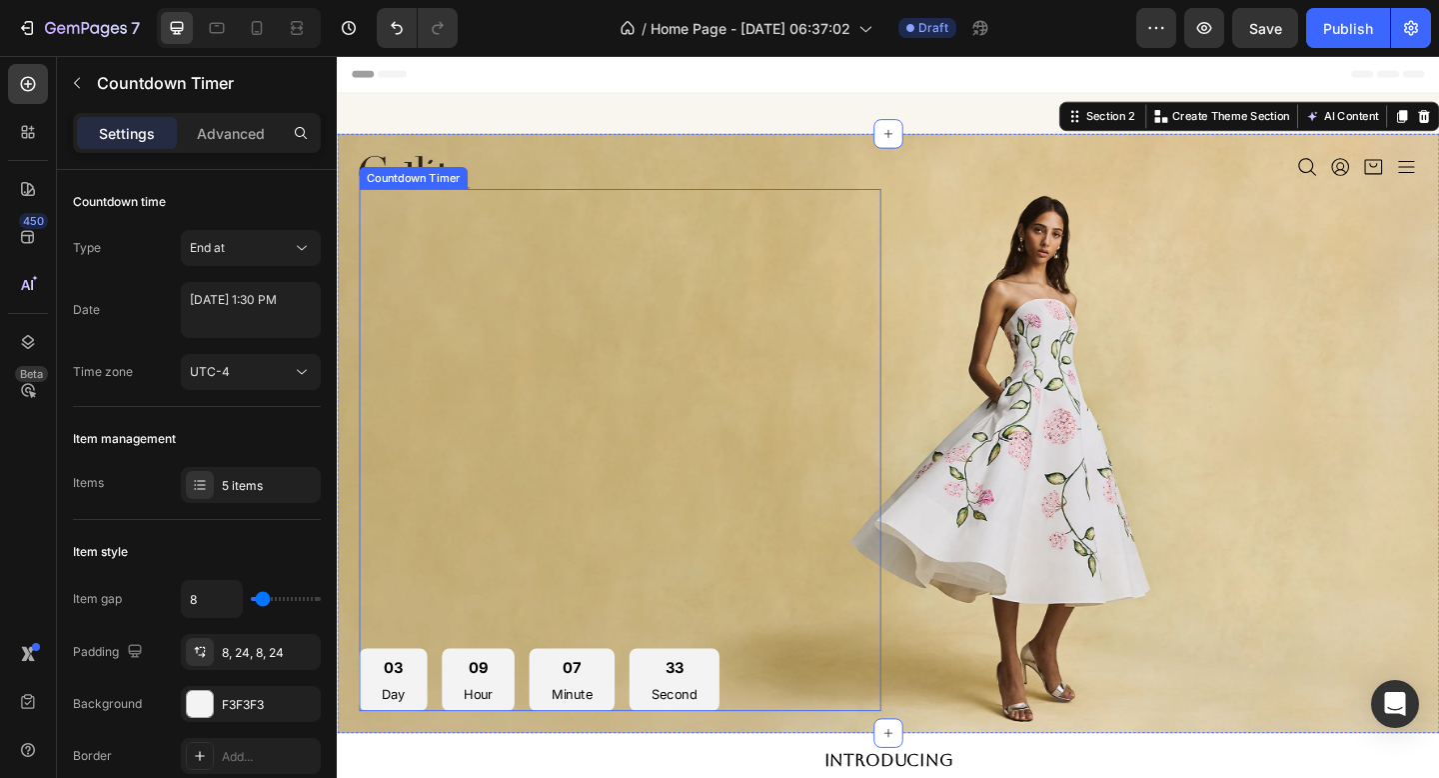
click at [540, 744] on div "03 Day 09 Hour 07 Minute 33 Second" at bounding box center [557, 735] width 392 height 68
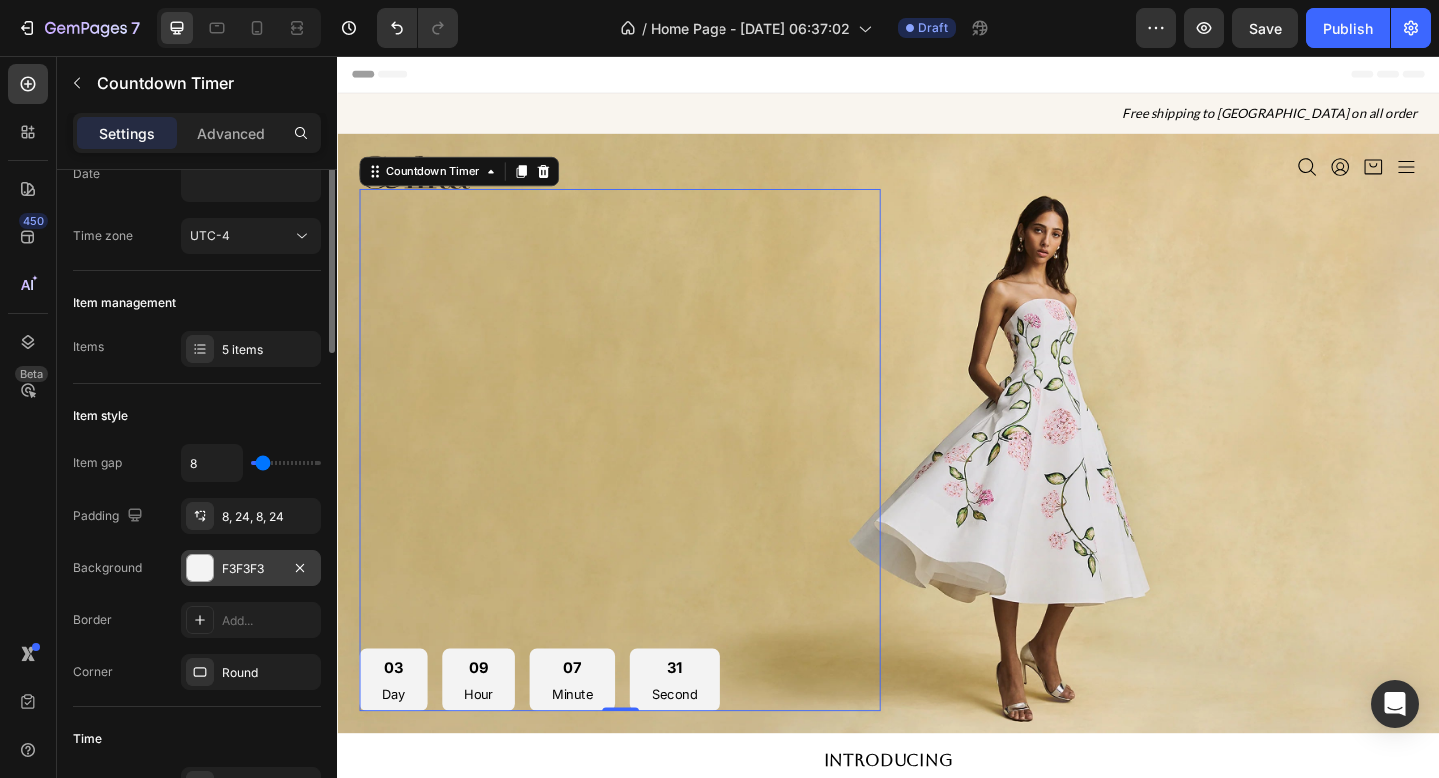
scroll to position [150, 0]
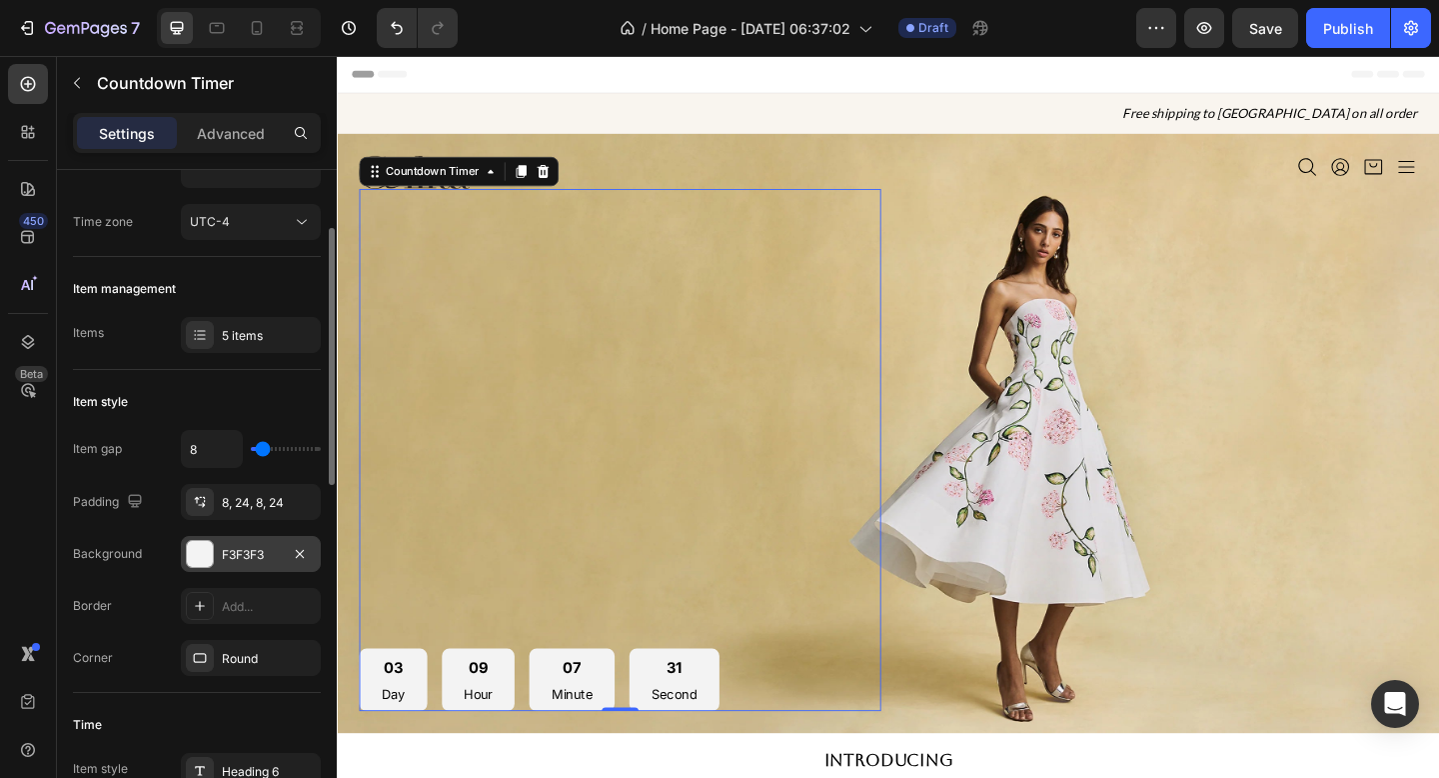
click at [192, 567] on div at bounding box center [200, 554] width 28 height 28
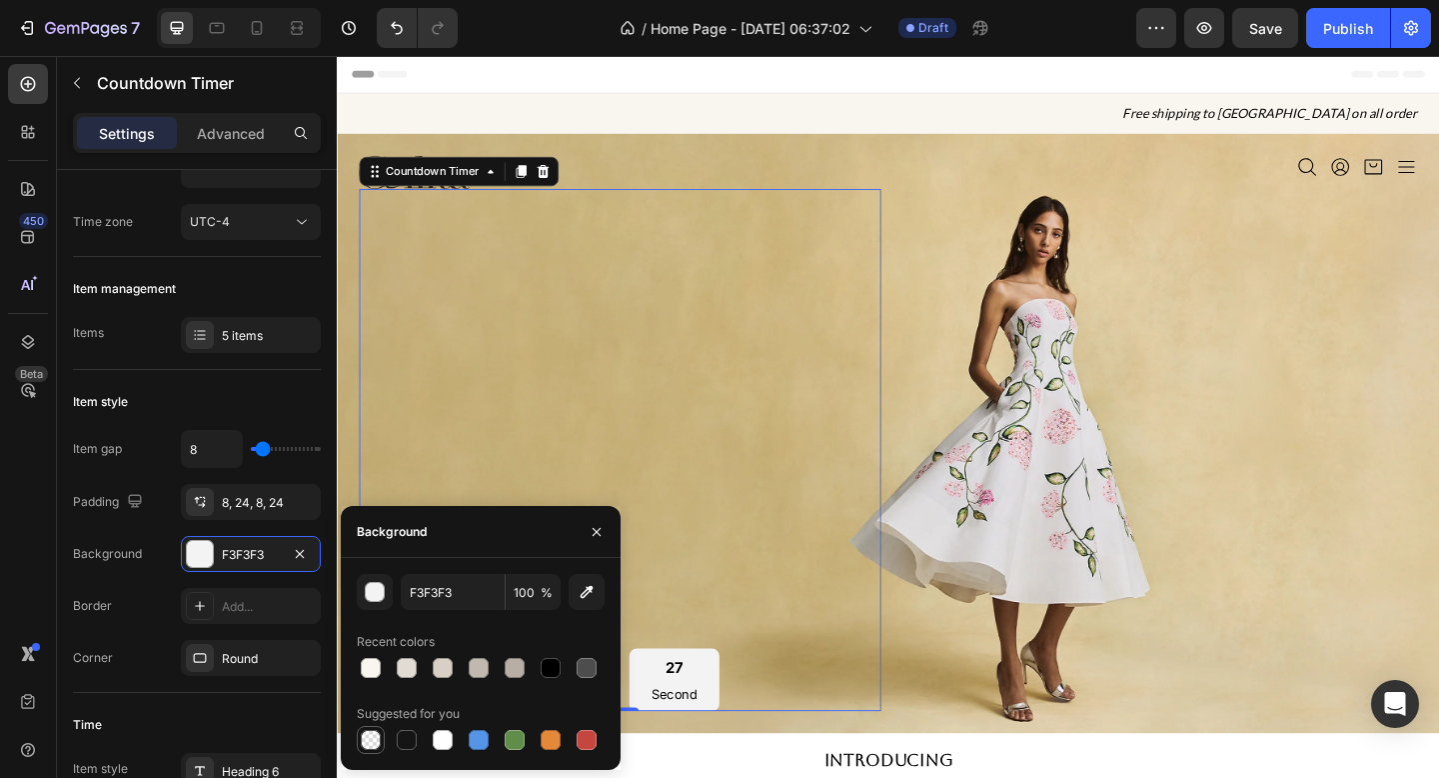
click at [370, 737] on div at bounding box center [371, 740] width 20 height 20
type input "000000"
type input "0"
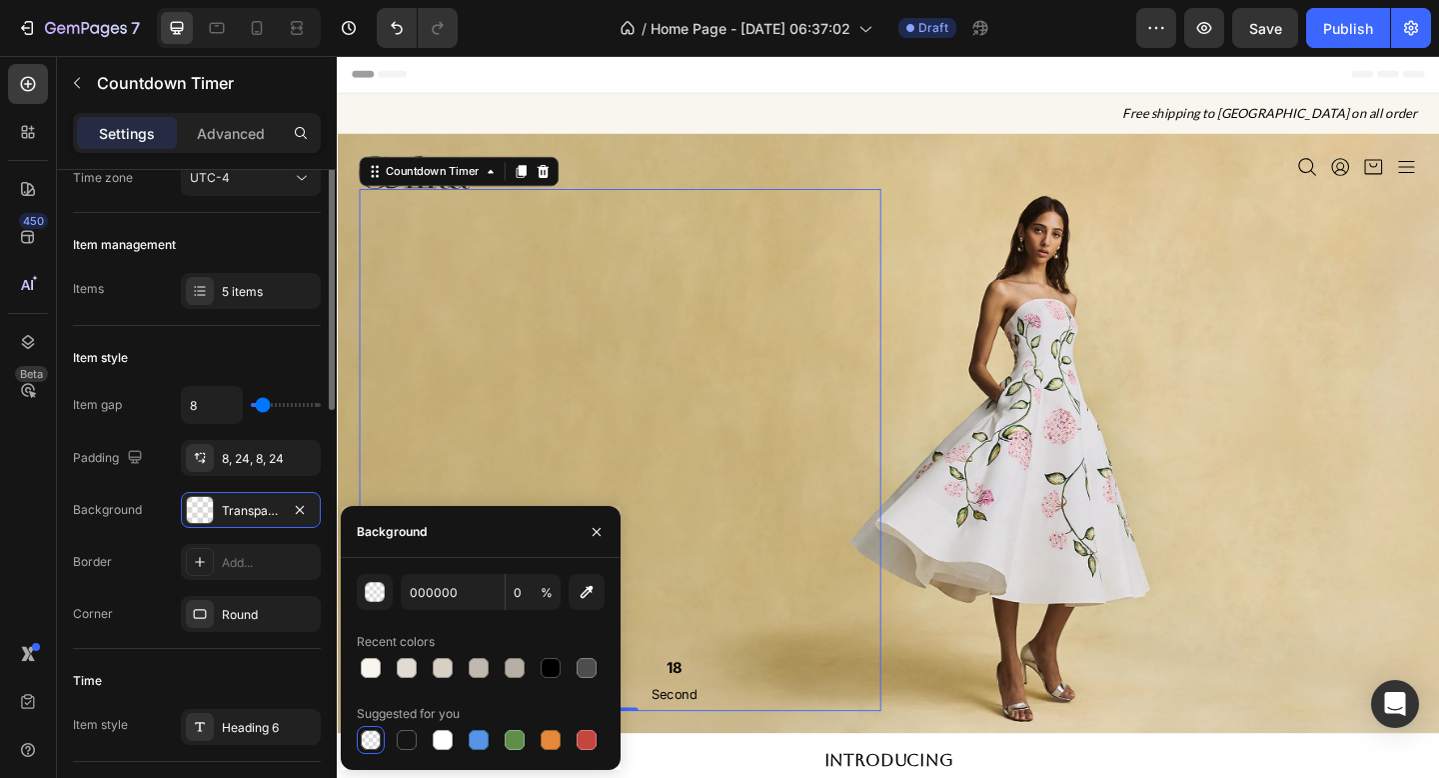
scroll to position [0, 0]
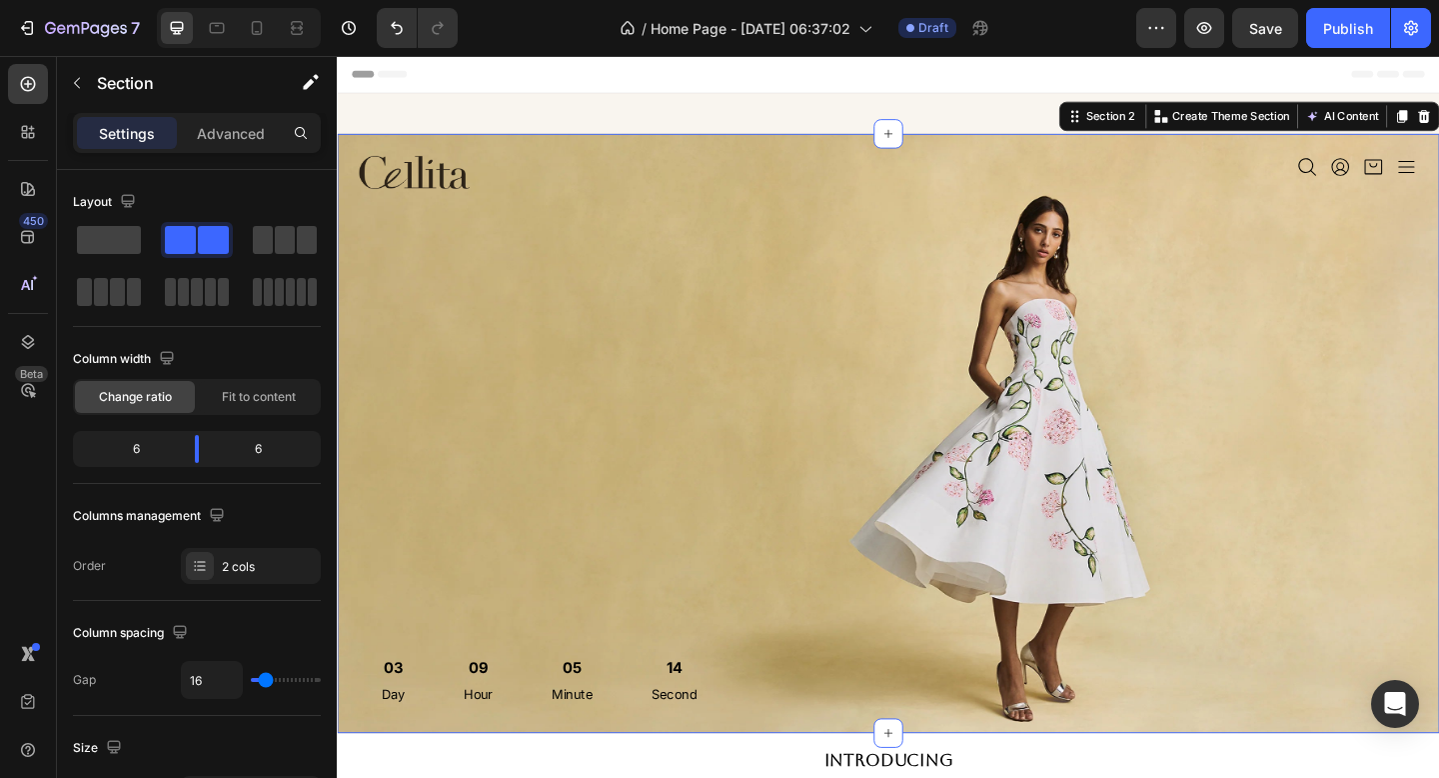
click at [1033, 605] on div "Icon Icon Icon Icon Icon List" at bounding box center [1229, 467] width 568 height 604
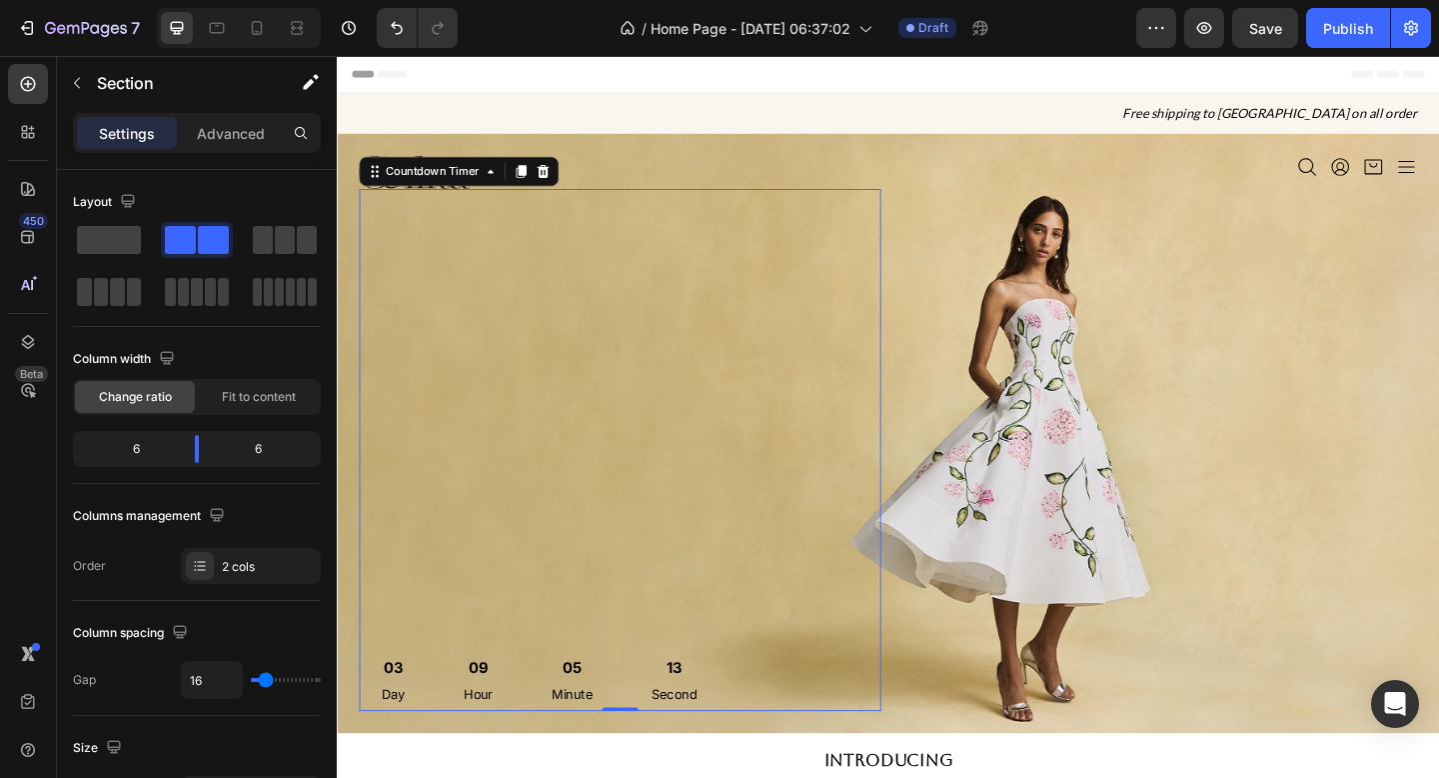
click at [689, 733] on div "13 Second" at bounding box center [704, 735] width 98 height 68
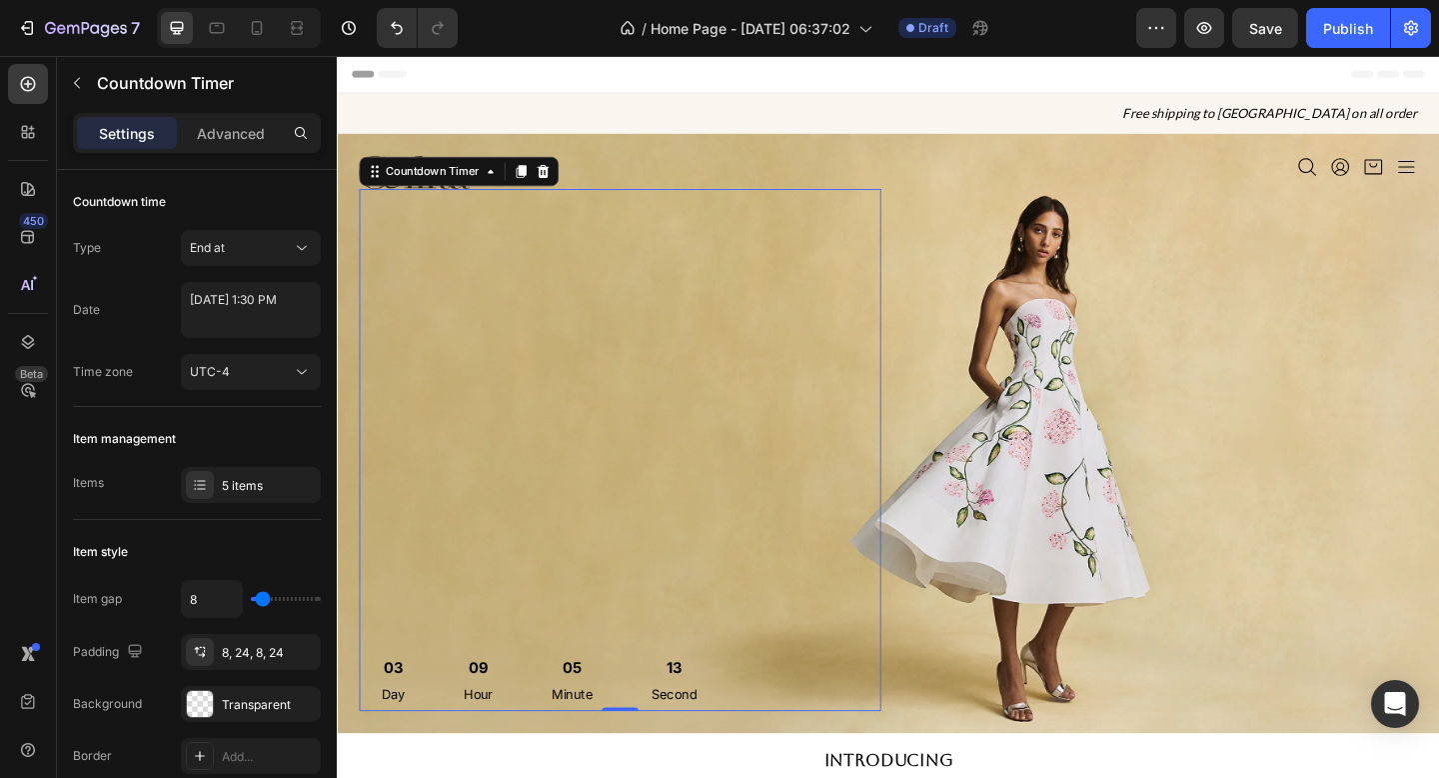
click at [689, 733] on div "13 Second" at bounding box center [704, 735] width 98 height 68
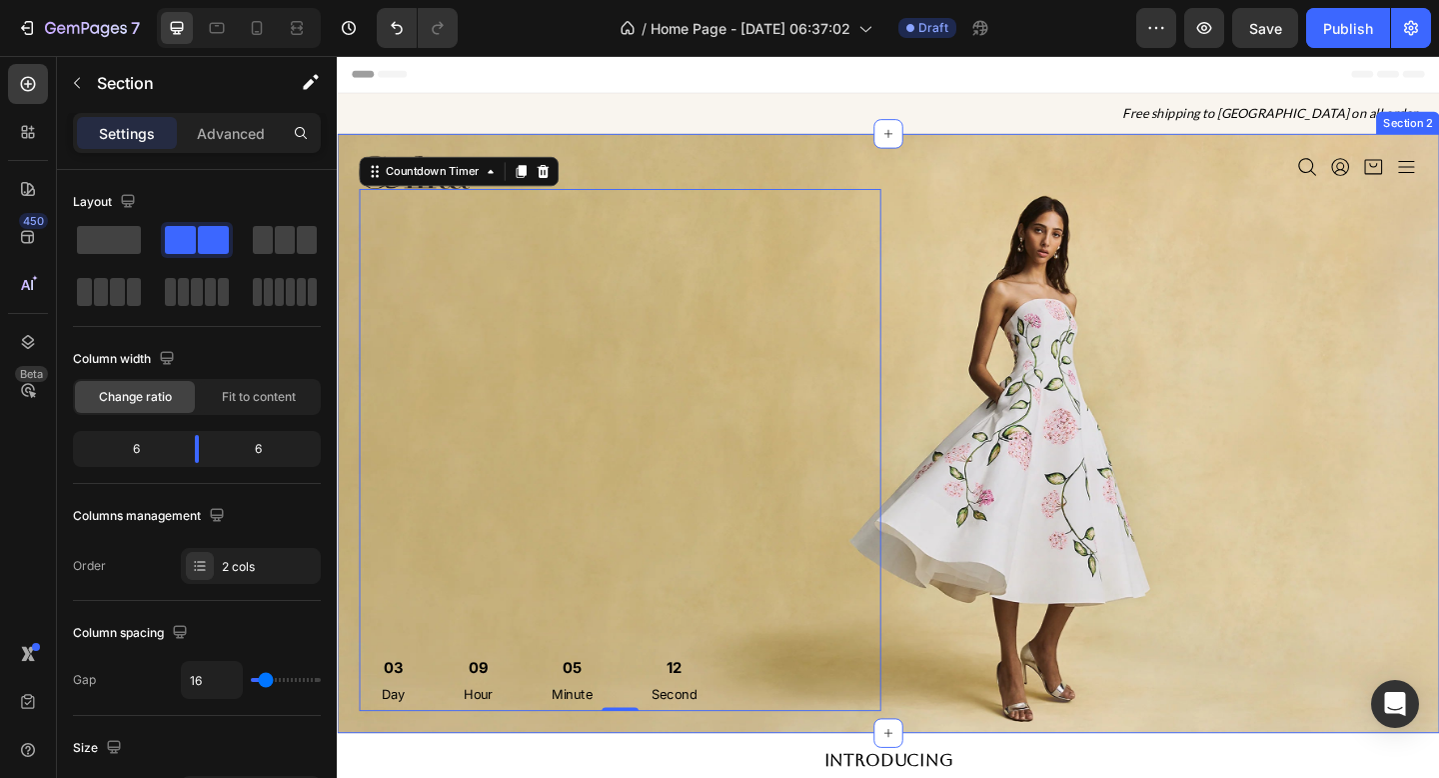
click at [1055, 546] on div "Icon Icon Icon Icon Icon List" at bounding box center [1229, 467] width 568 height 604
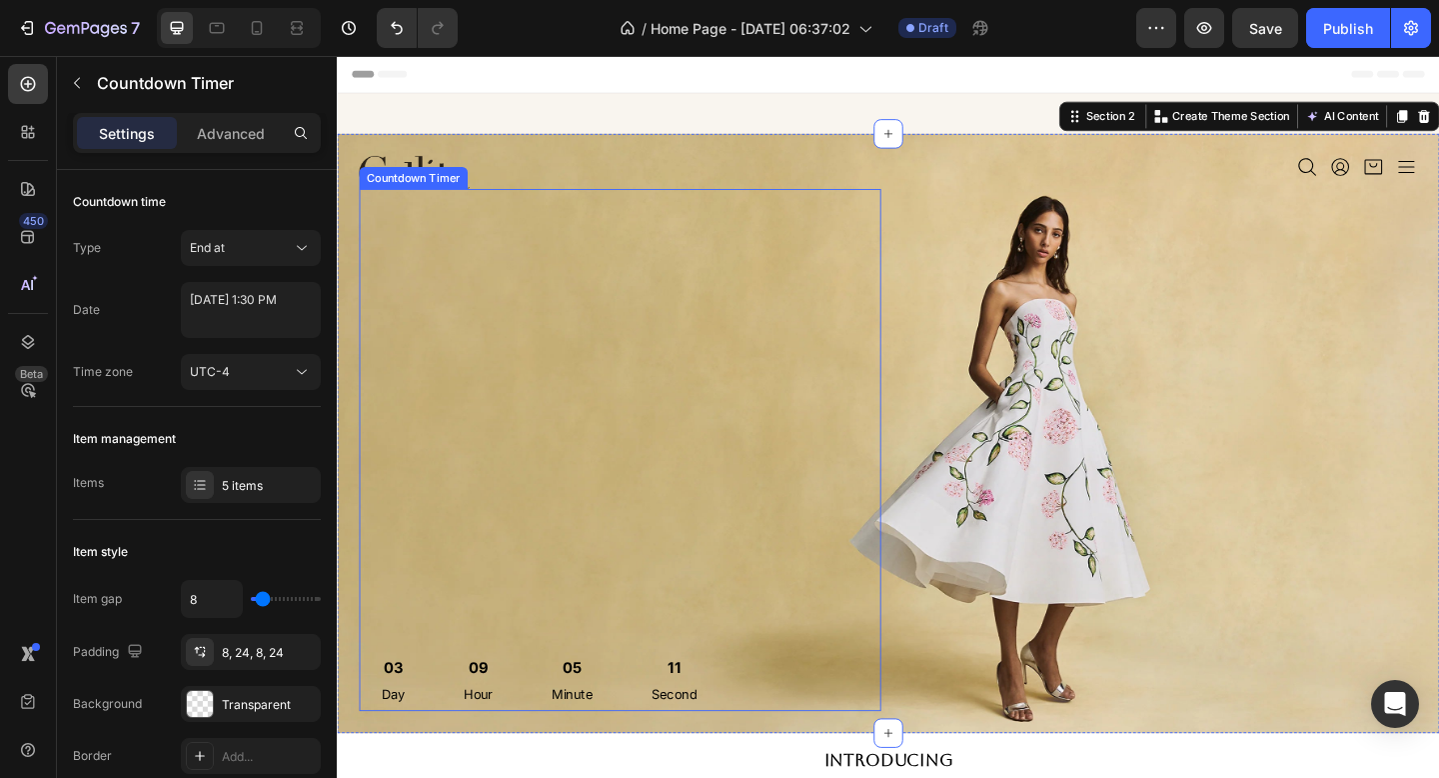
click at [626, 719] on div "05 Minute" at bounding box center [592, 735] width 93 height 68
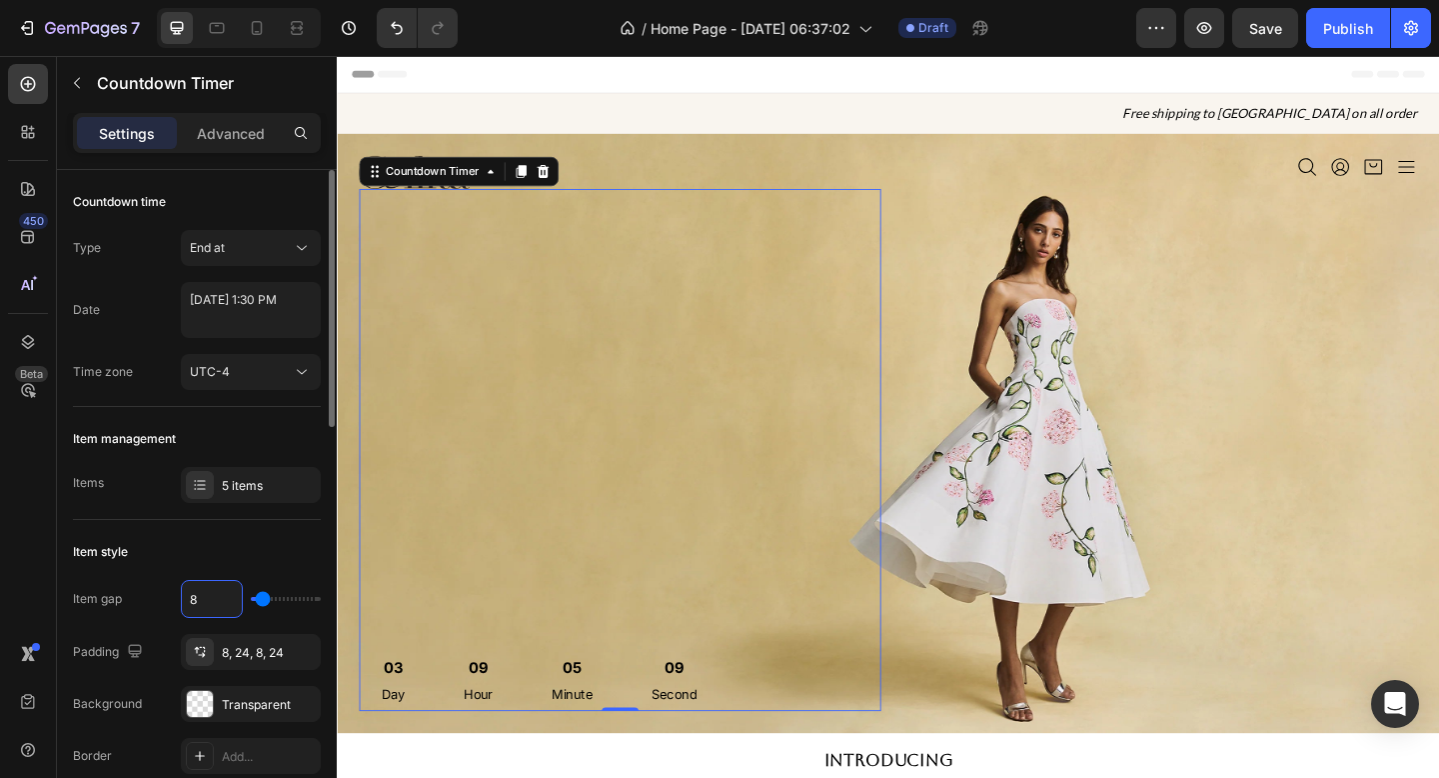
click at [206, 604] on input "8" at bounding box center [212, 599] width 60 height 36
type input "4"
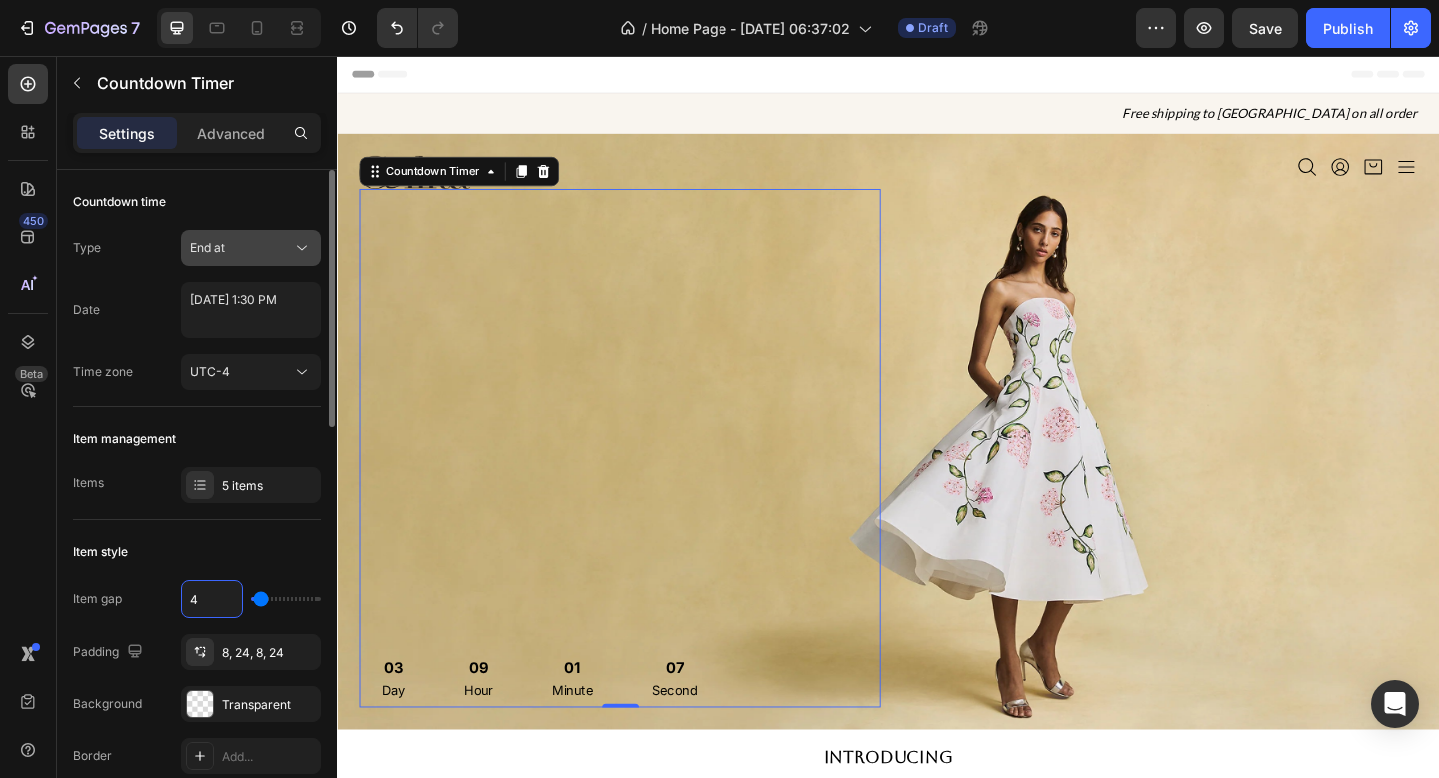
type input "4"
click at [276, 258] on button "End at" at bounding box center [251, 248] width 140 height 36
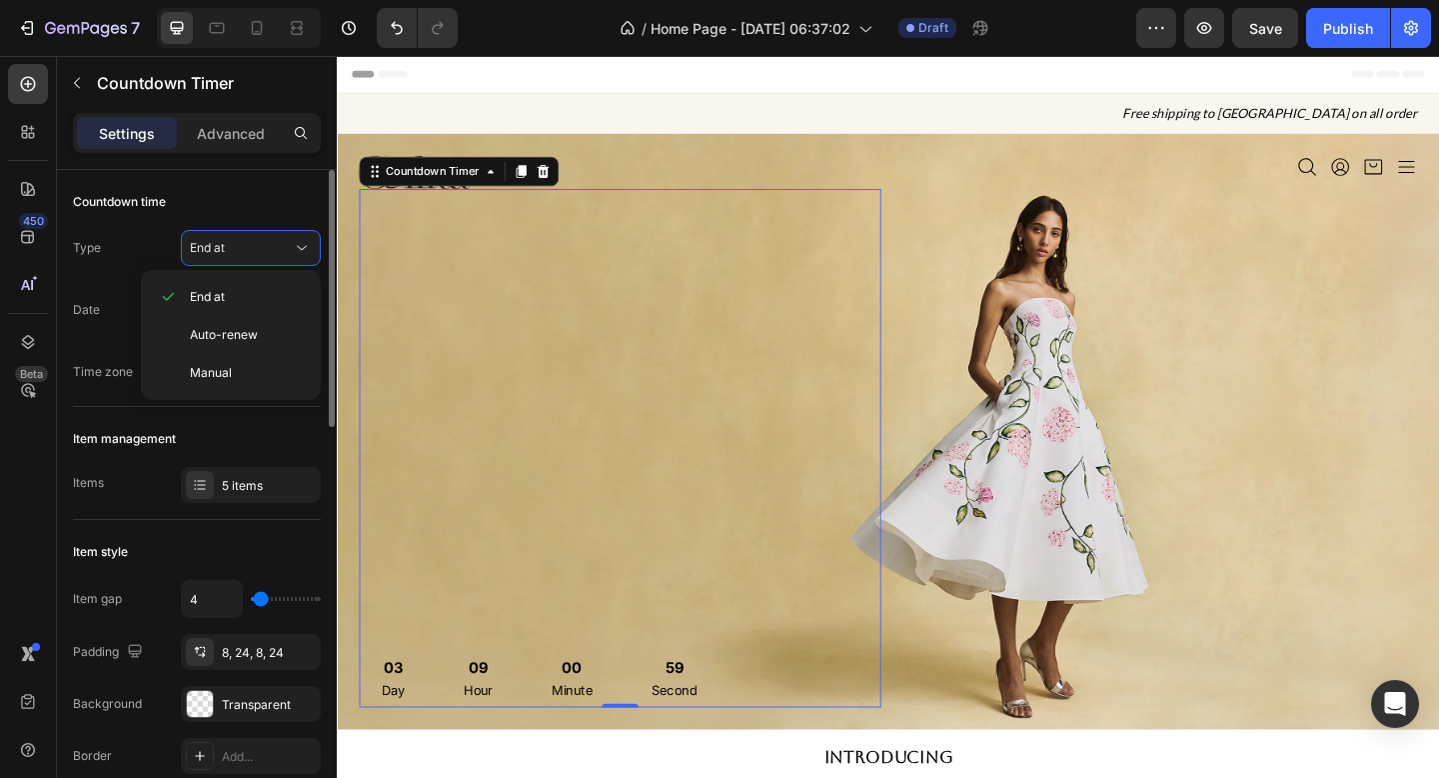
click at [275, 193] on div "Countdown time" at bounding box center [197, 202] width 248 height 32
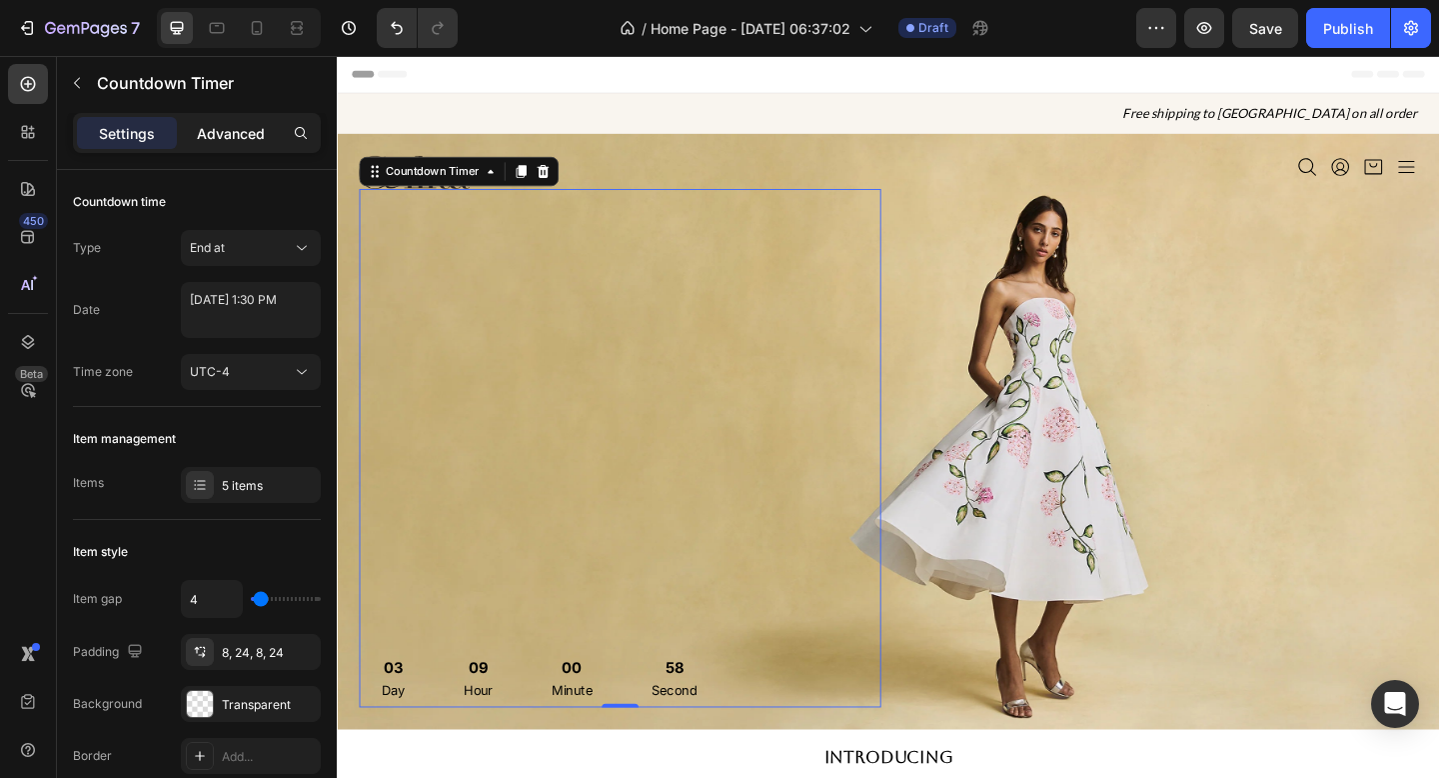
click at [244, 129] on p "Advanced" at bounding box center [231, 133] width 68 height 21
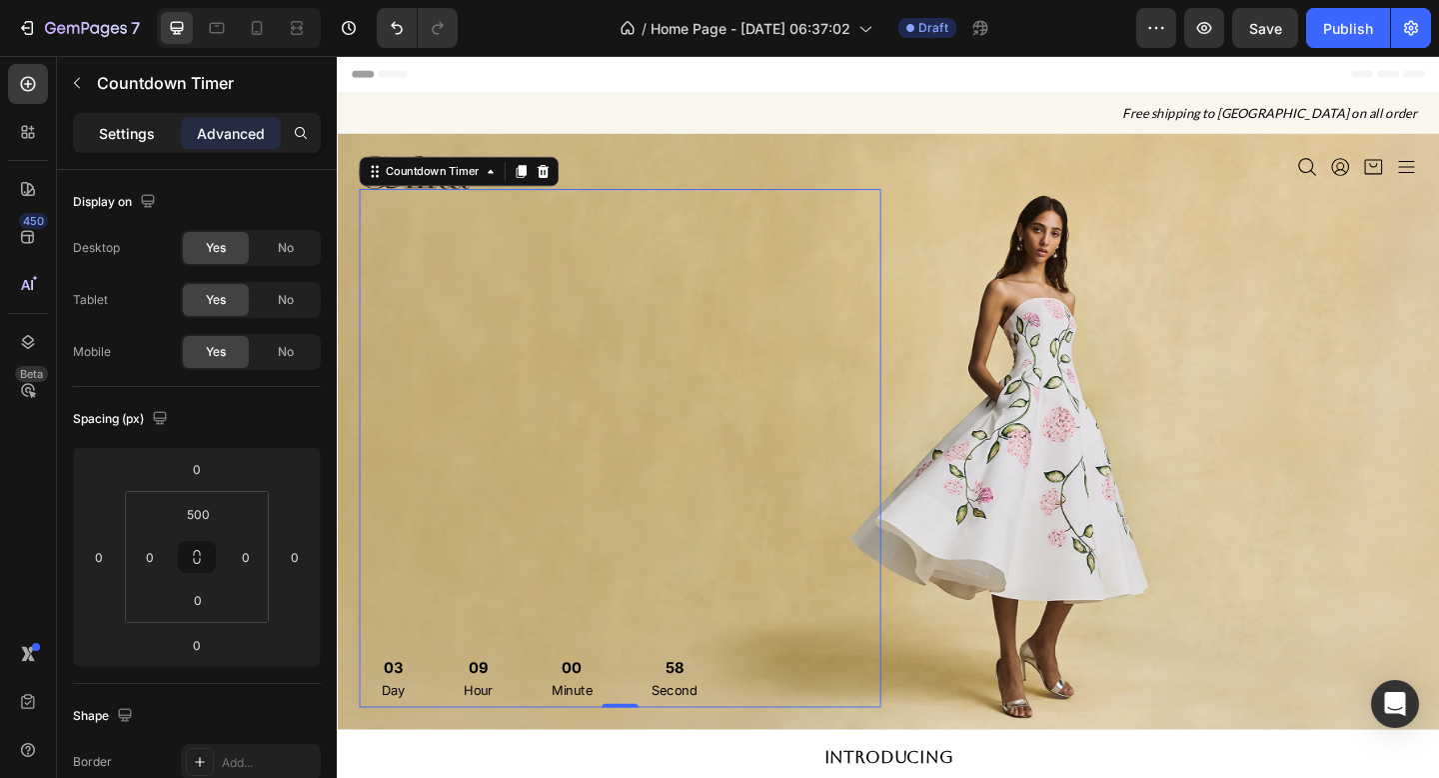
click at [87, 134] on div "Settings" at bounding box center [127, 133] width 100 height 32
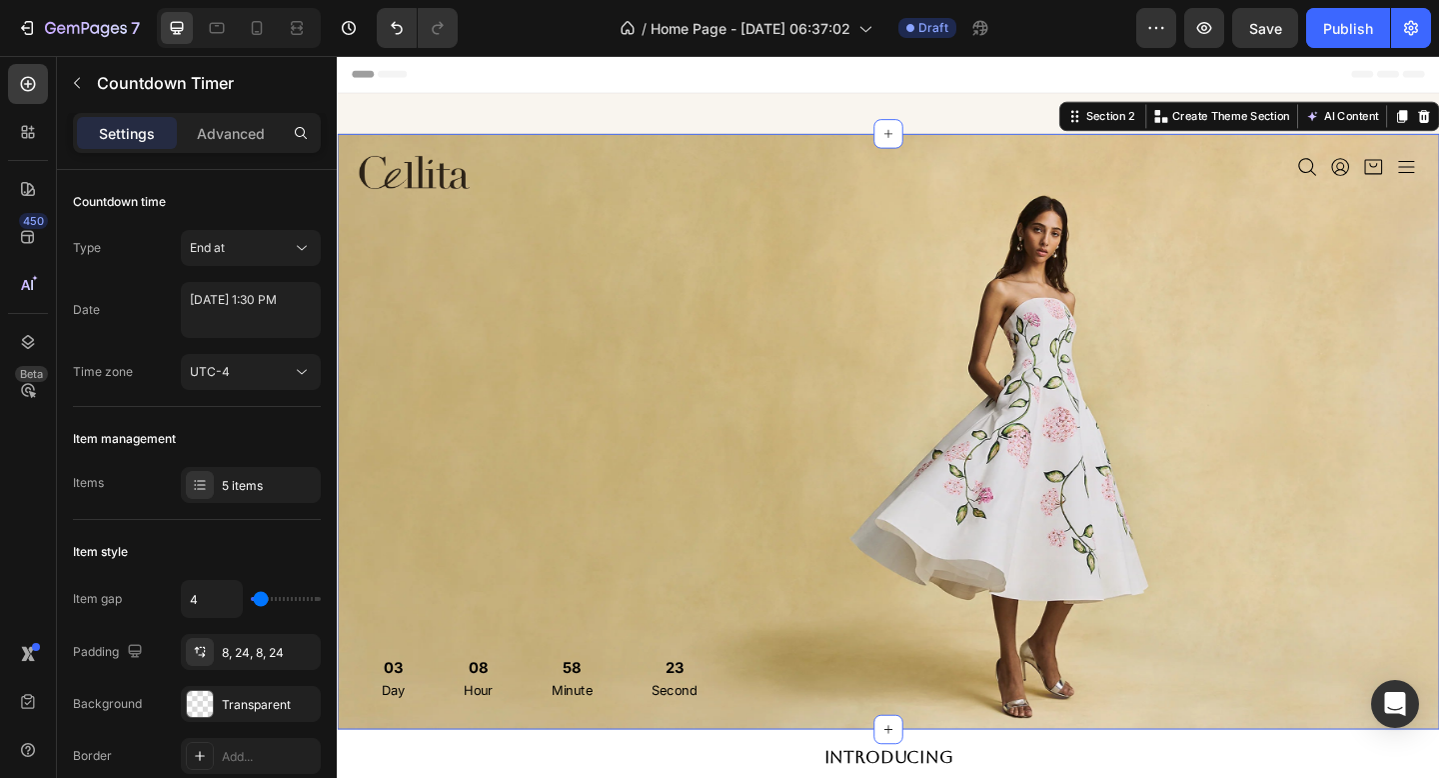
click at [1040, 580] on div "Icon Icon Icon Icon Icon List" at bounding box center [1229, 465] width 568 height 600
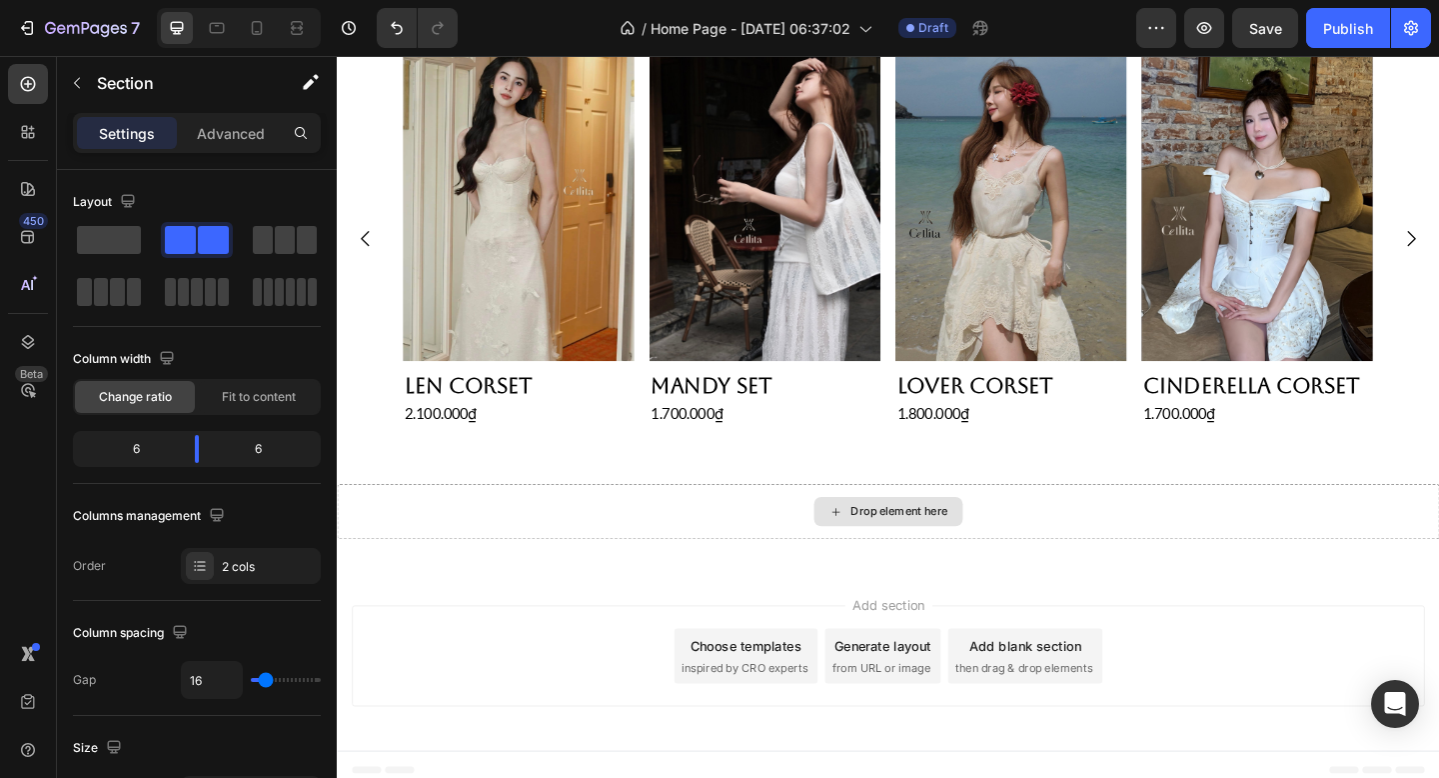
scroll to position [1005, 0]
